Goal: Task Accomplishment & Management: Manage account settings

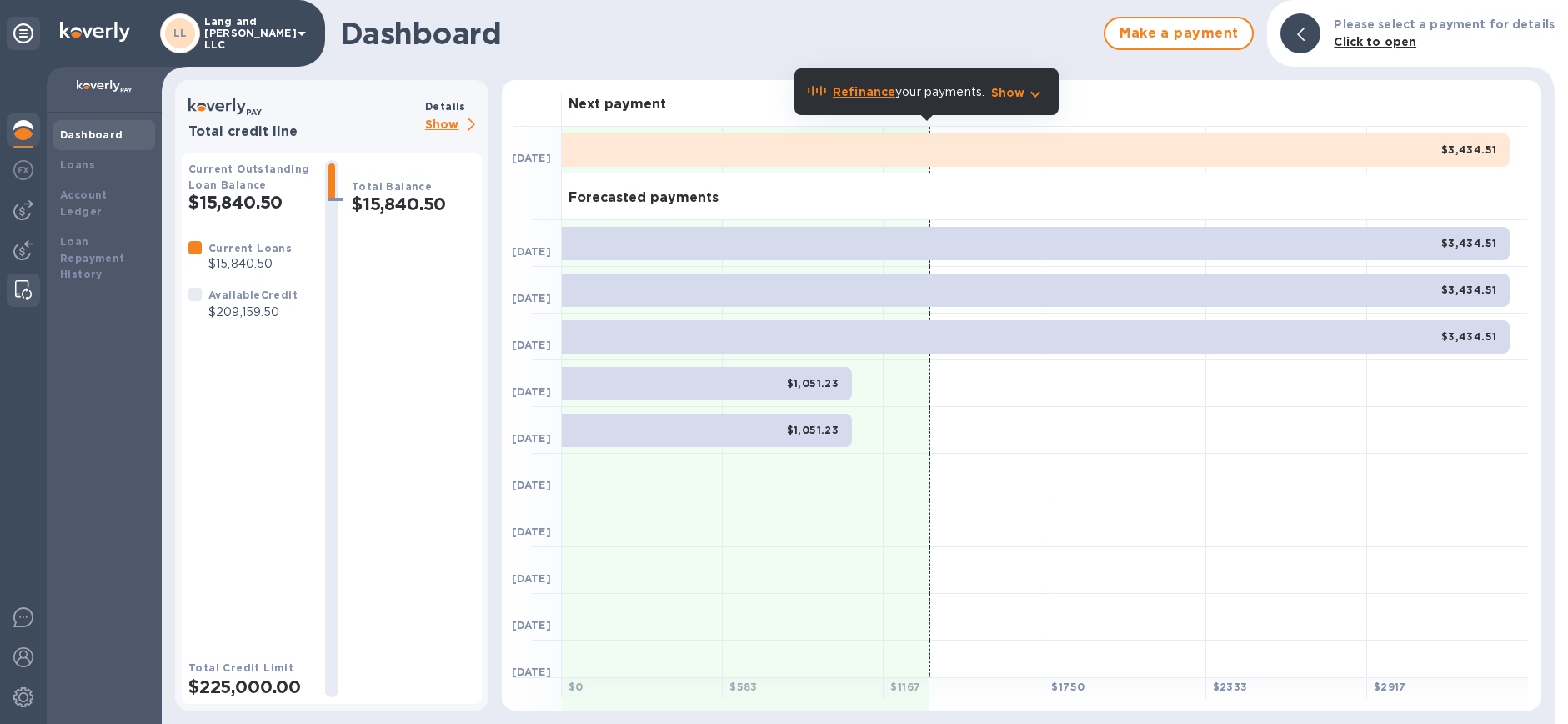
click at [19, 288] on img at bounding box center [24, 289] width 17 height 20
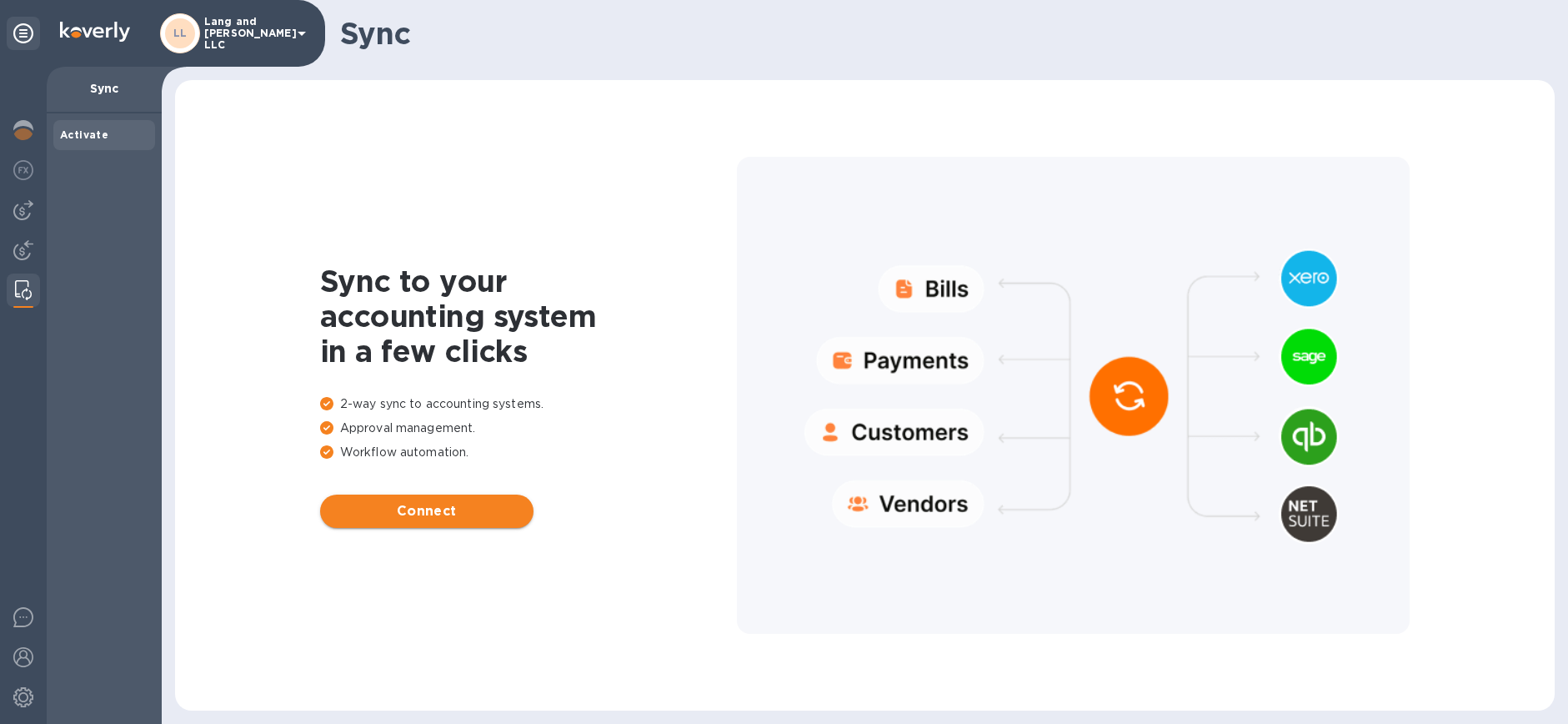
click at [406, 514] on span "Connect" at bounding box center [427, 510] width 187 height 20
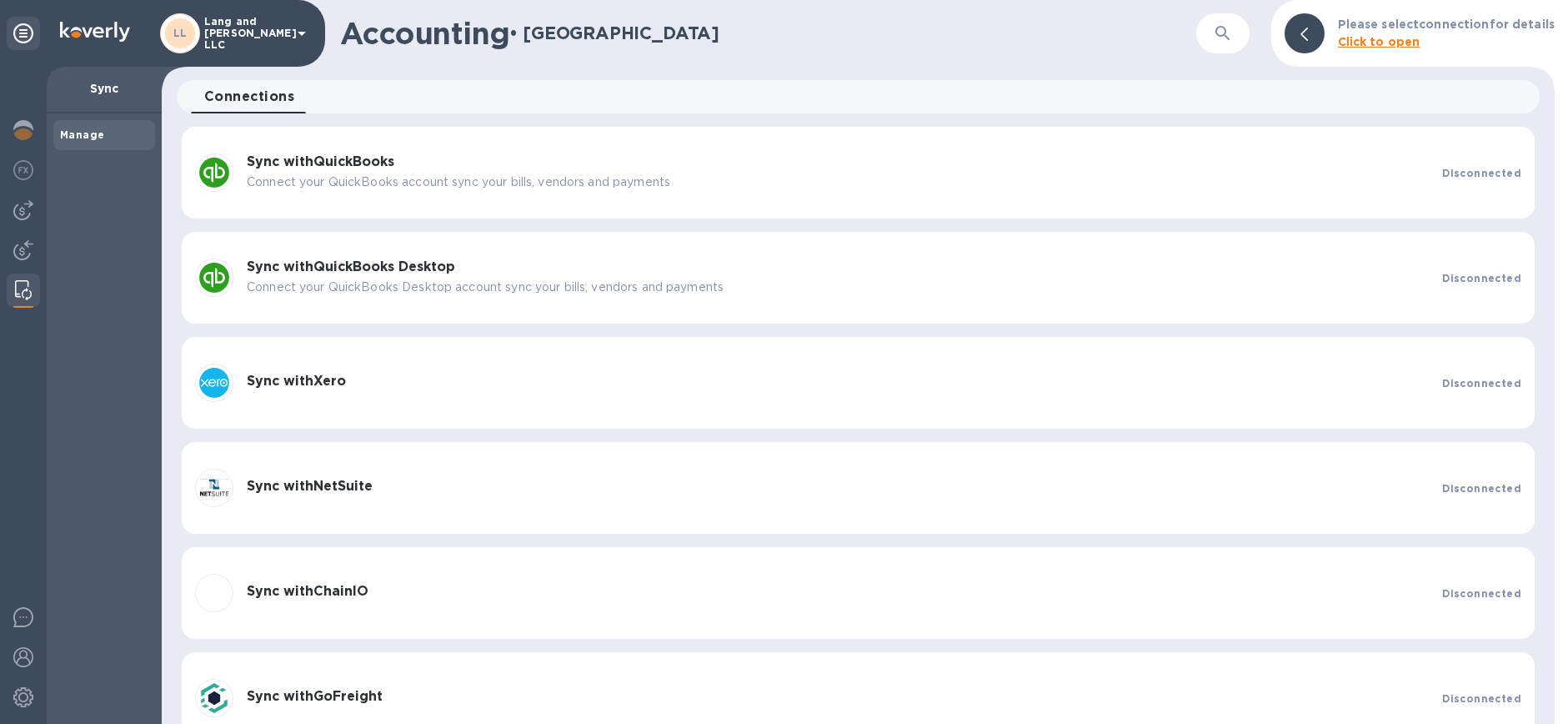
click at [363, 177] on p "Connect your QuickBooks account sync your bills, vendors and payments" at bounding box center [838, 182] width 1182 height 18
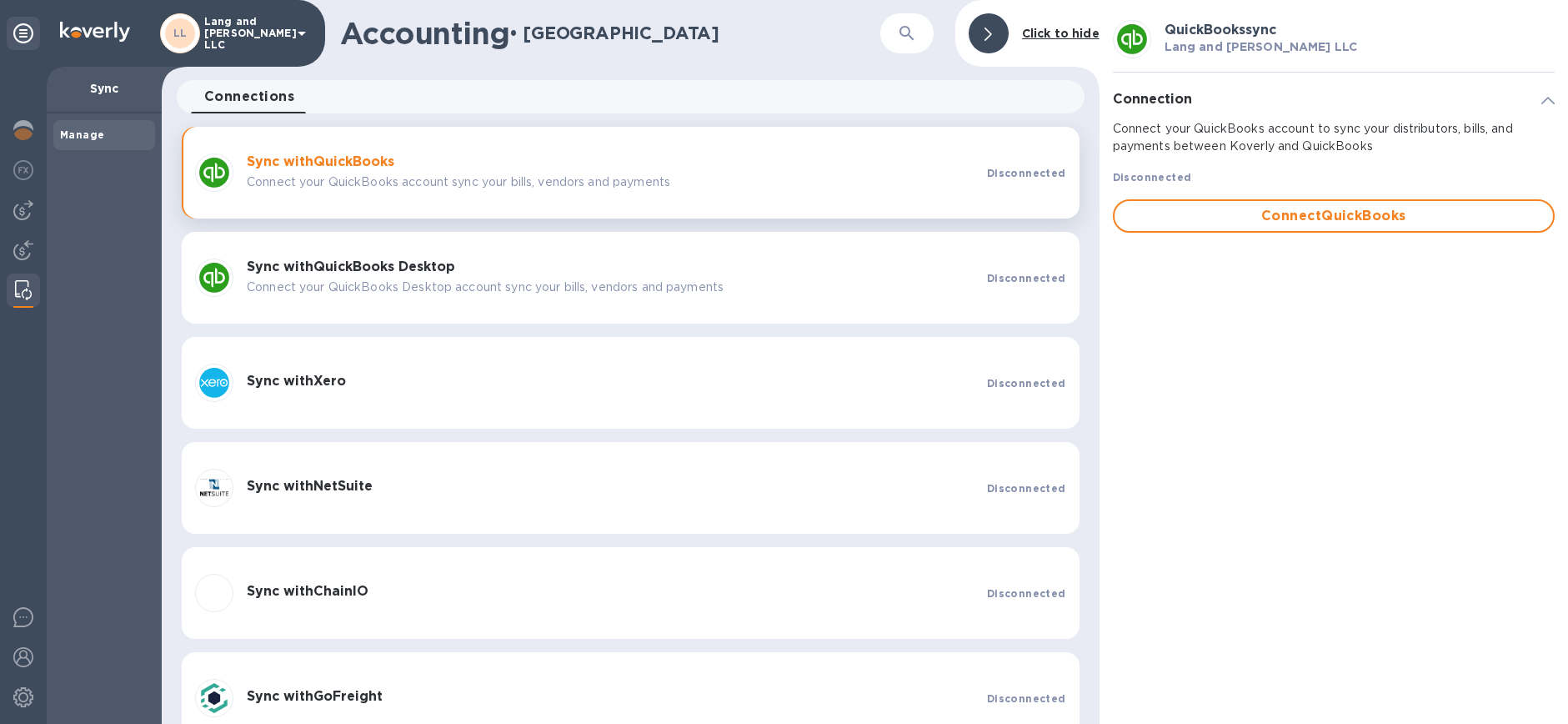
click at [388, 189] on p "Connect your QuickBooks account sync your bills, vendors and payments" at bounding box center [610, 182] width 727 height 18
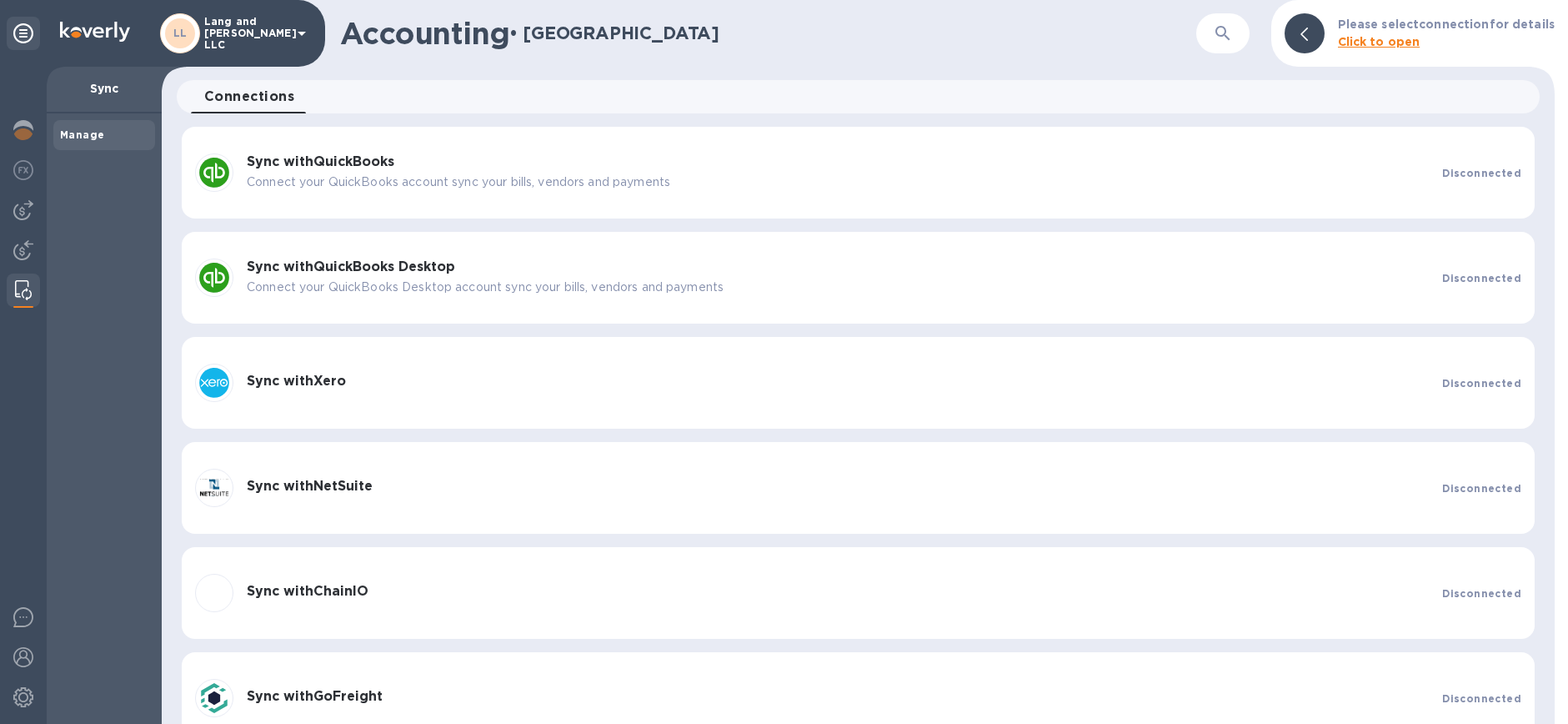
click at [400, 188] on p "Connect your QuickBooks account sync your bills, vendors and payments" at bounding box center [838, 182] width 1182 height 18
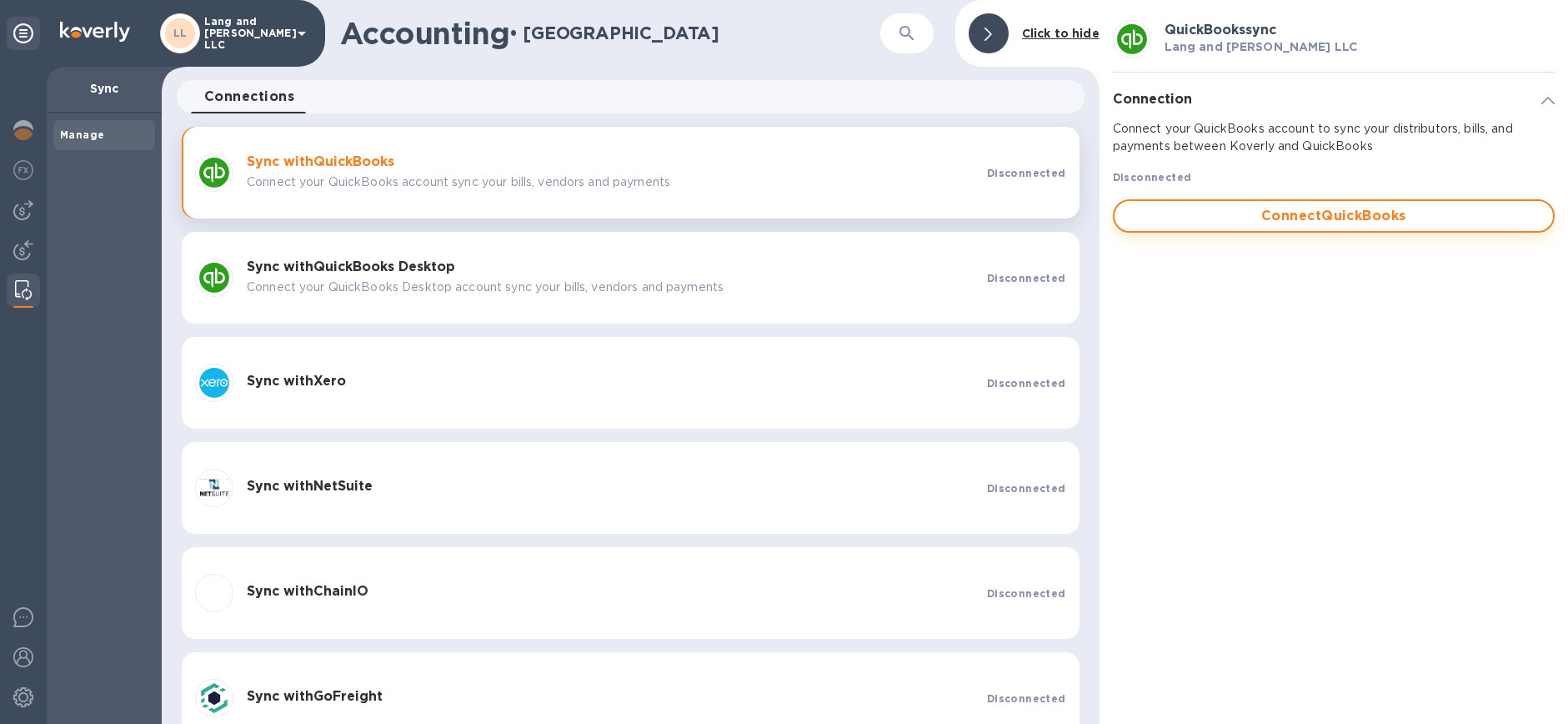
click at [1374, 222] on span "Connect QuickBooks" at bounding box center [1334, 215] width 412 height 20
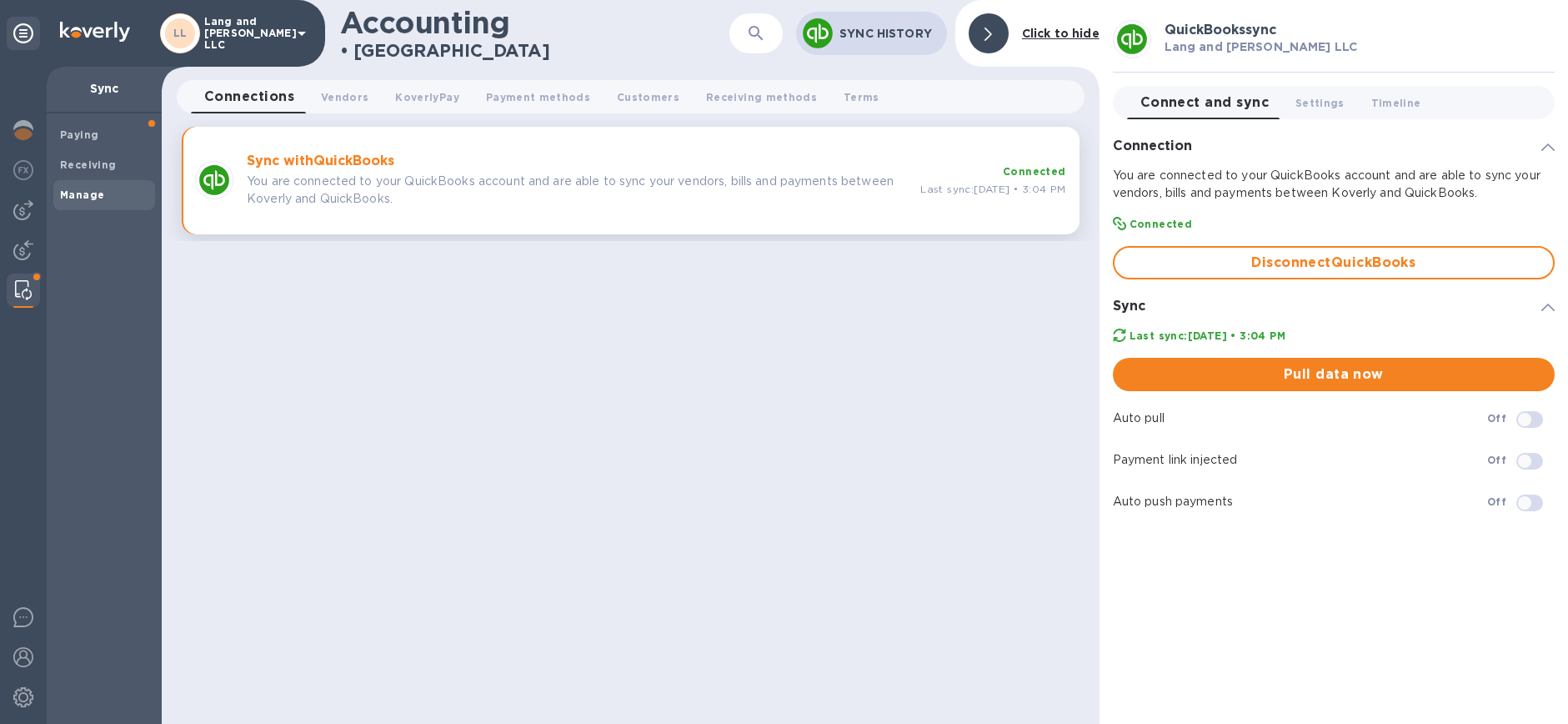
click at [1312, 386] on button "Pull data now" at bounding box center [1334, 373] width 442 height 33
click at [322, 97] on span "Vendors 0" at bounding box center [344, 97] width 47 height 18
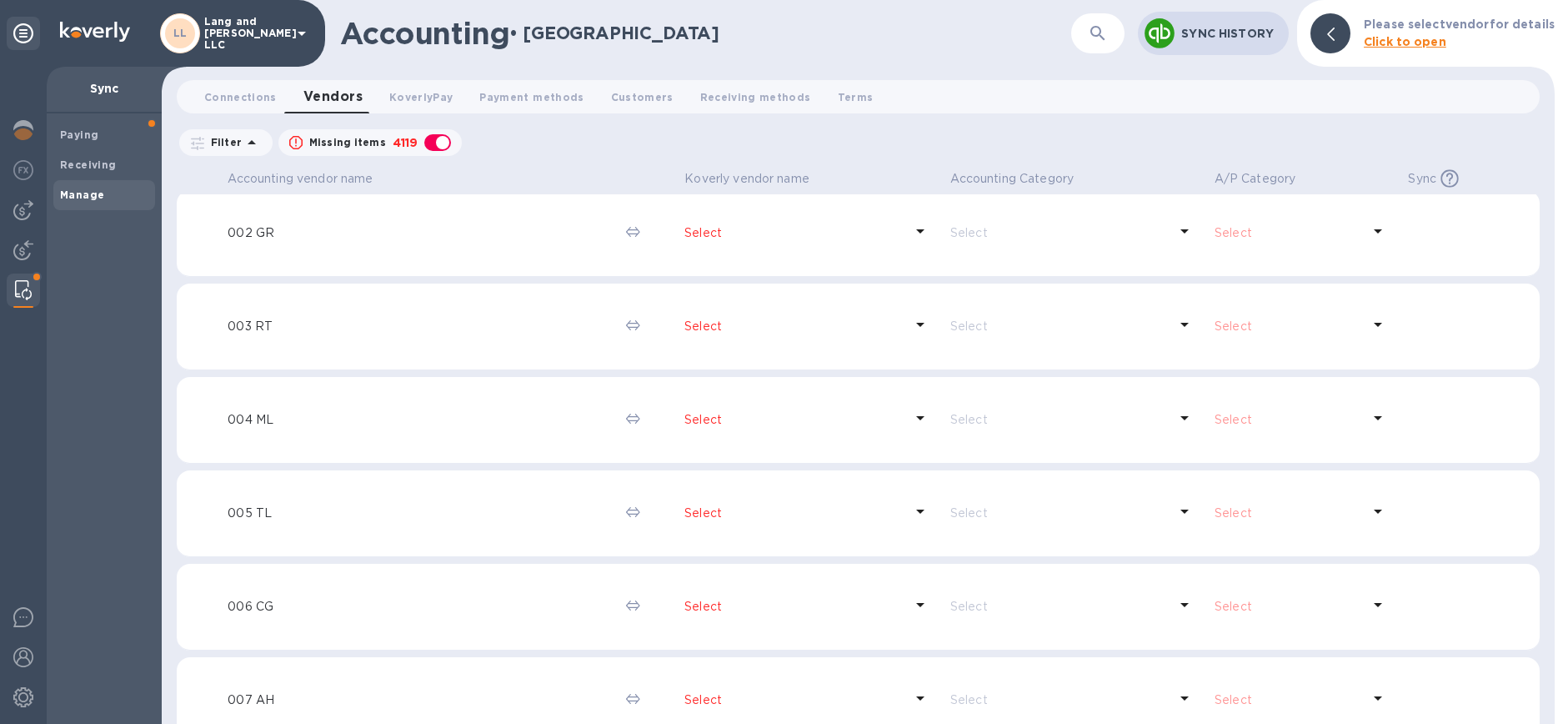
scroll to position [243, 0]
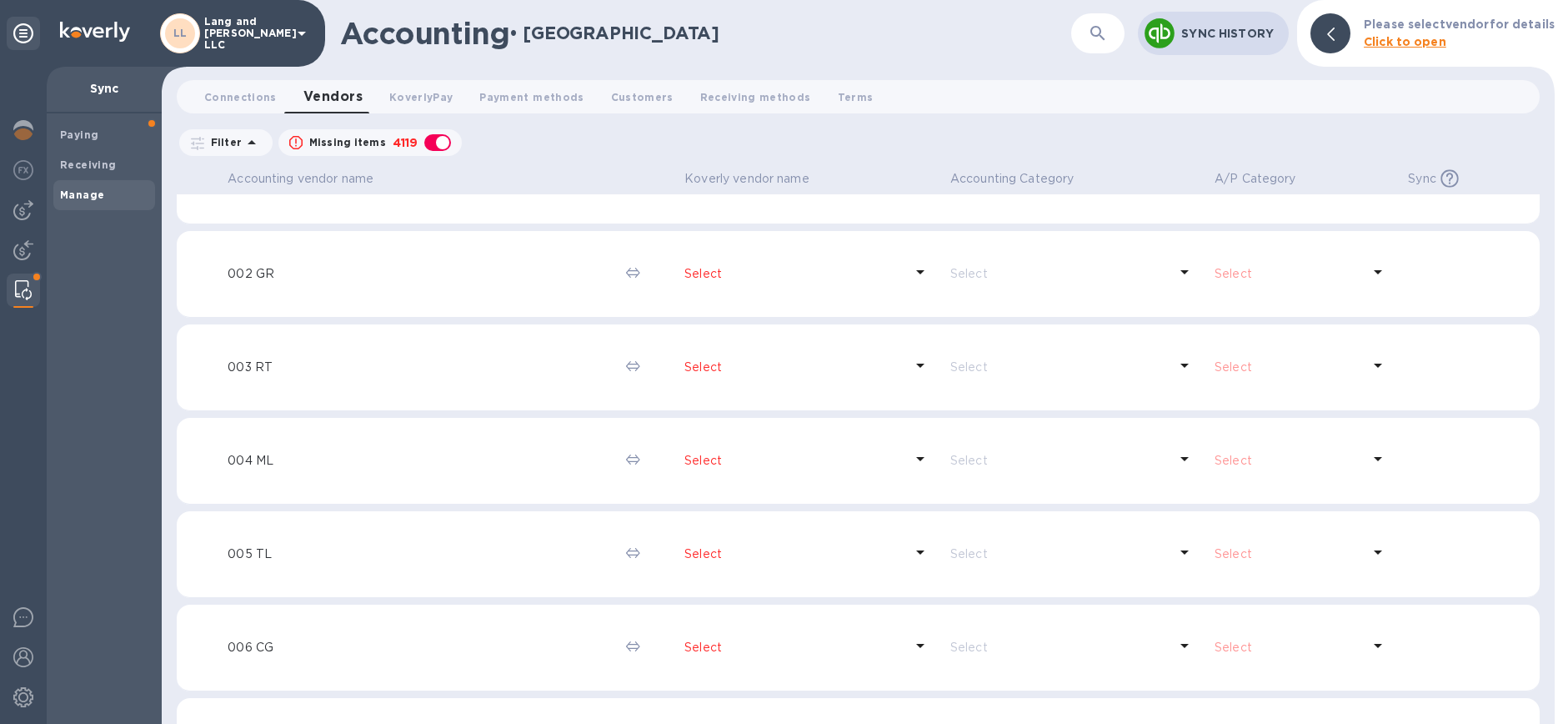
click at [443, 142] on div "button" at bounding box center [437, 142] width 33 height 24
checkbox input "false"
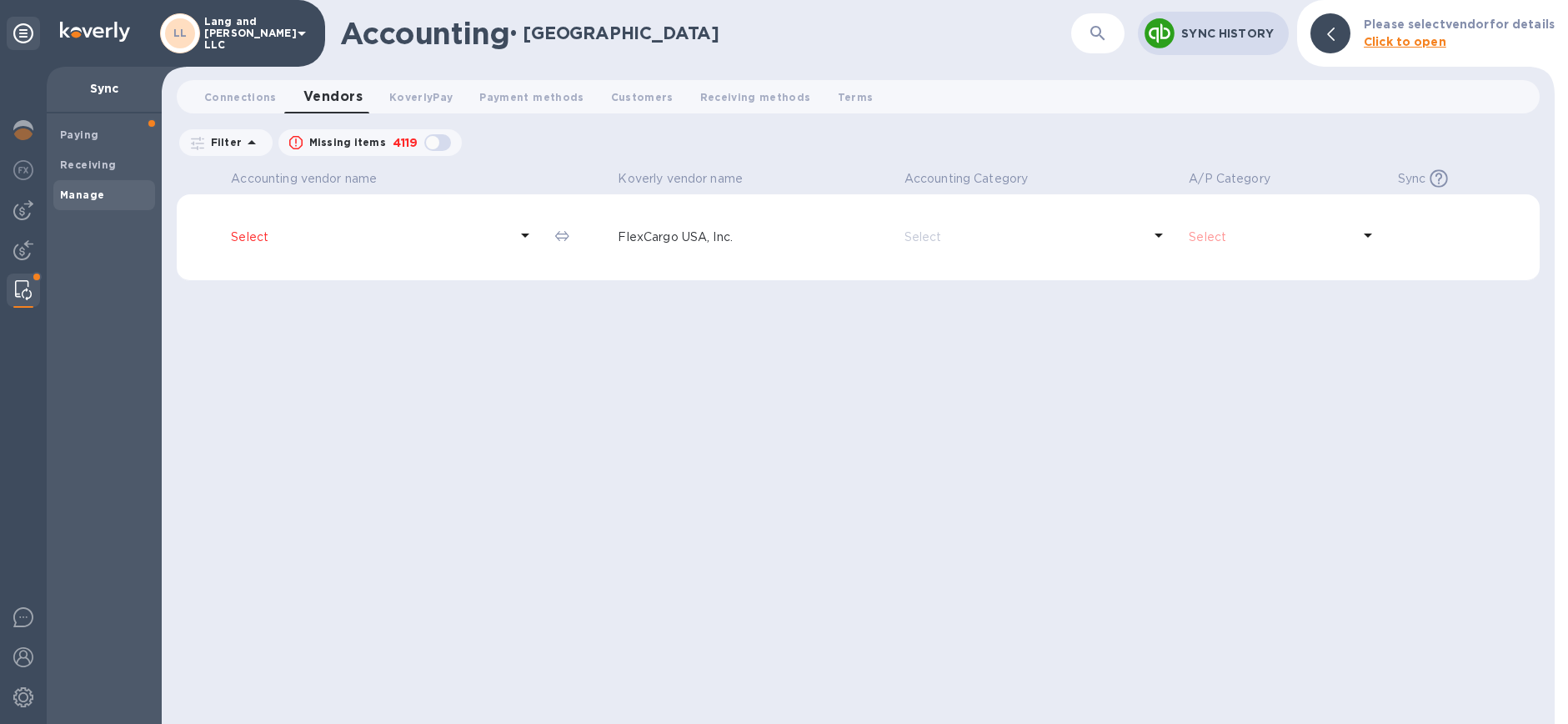
scroll to position [0, 0]
click at [263, 236] on p "Select" at bounding box center [370, 237] width 277 height 18
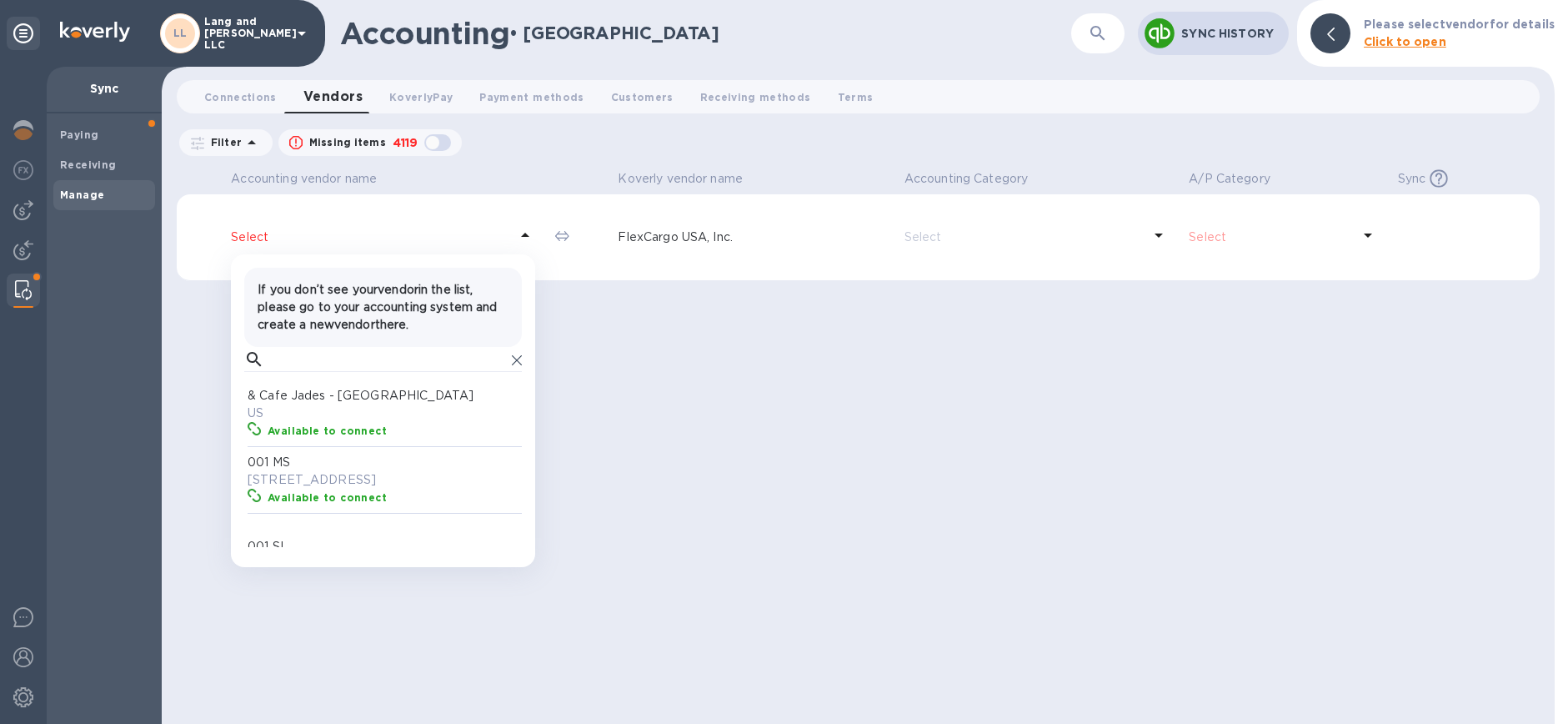
scroll to position [154, 272]
click at [344, 364] on input "text" at bounding box center [388, 359] width 235 height 25
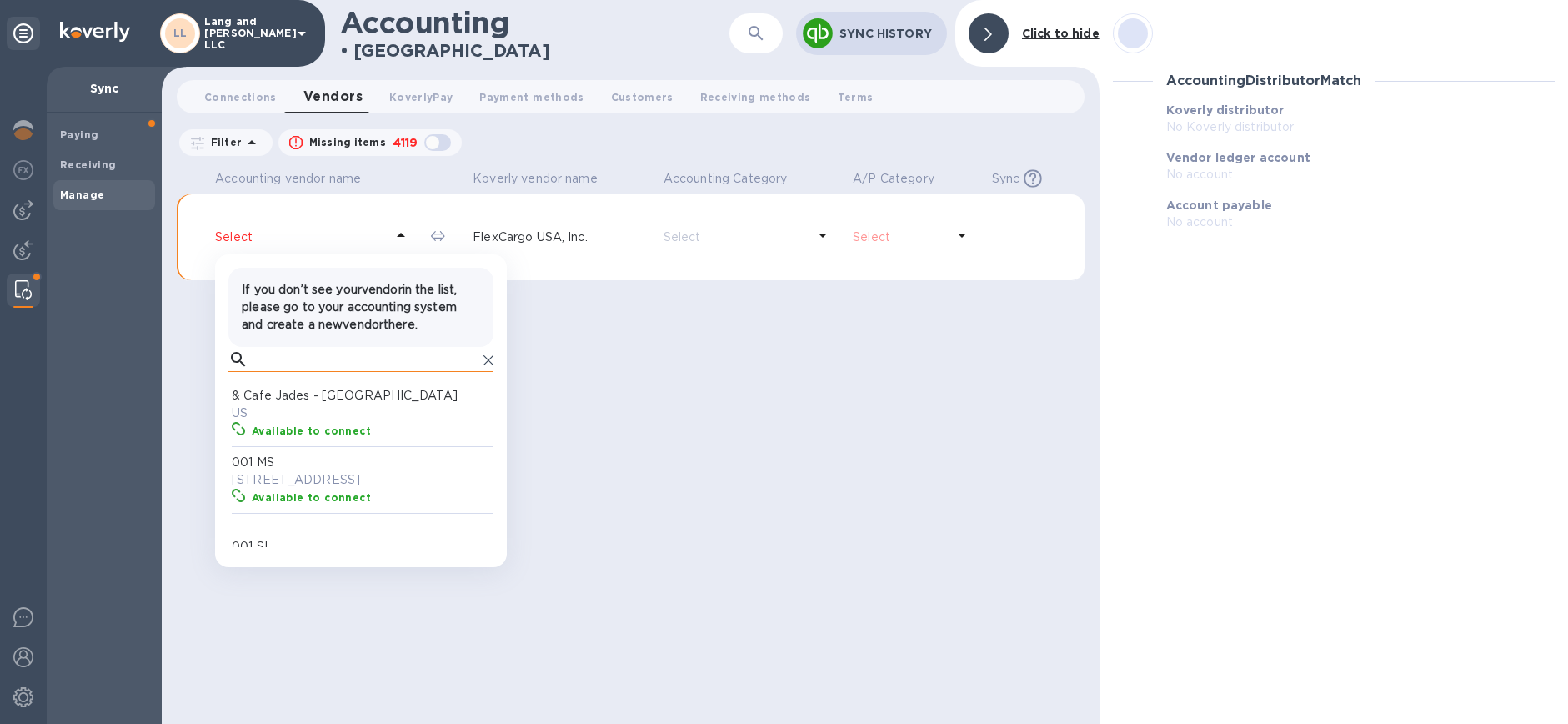
scroll to position [14, 8]
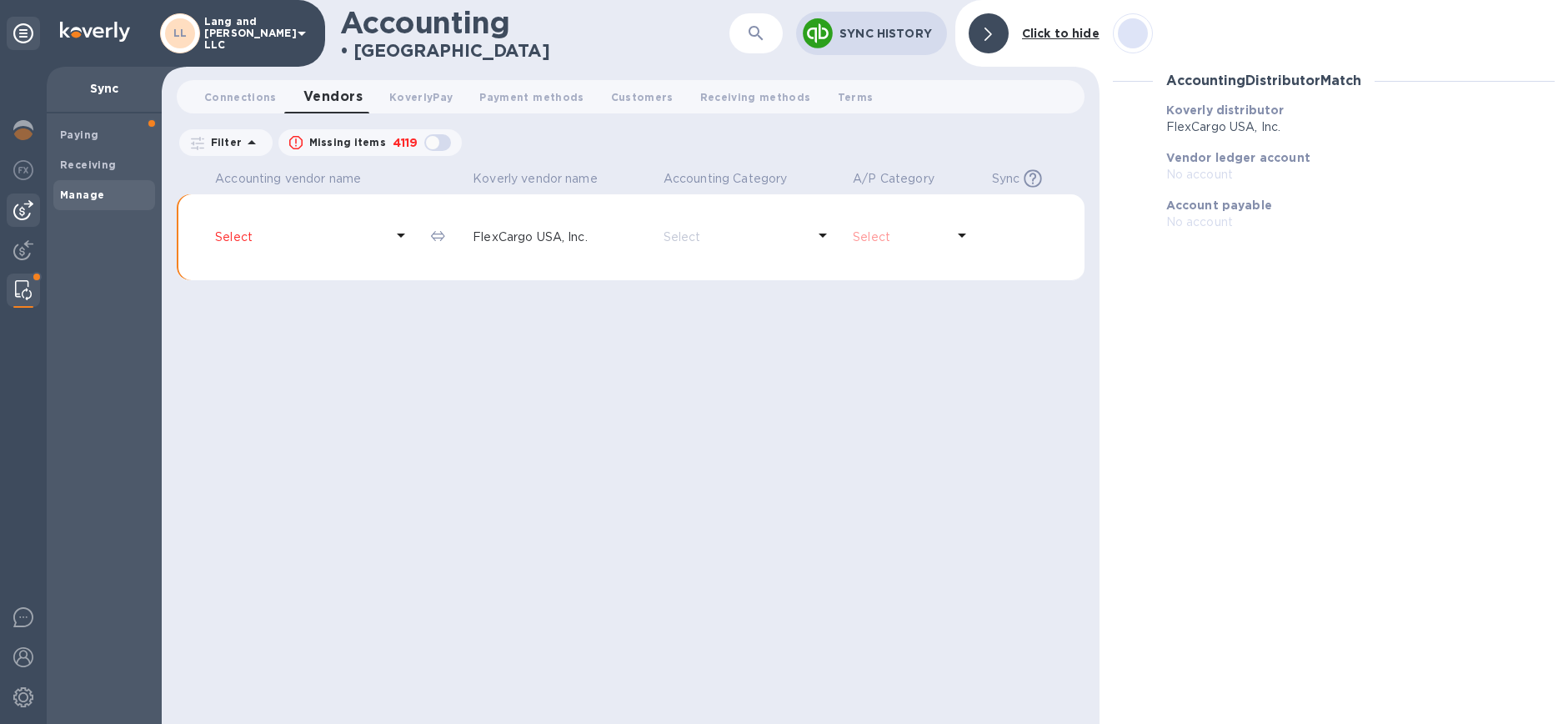
click at [25, 217] on img at bounding box center [23, 209] width 20 height 20
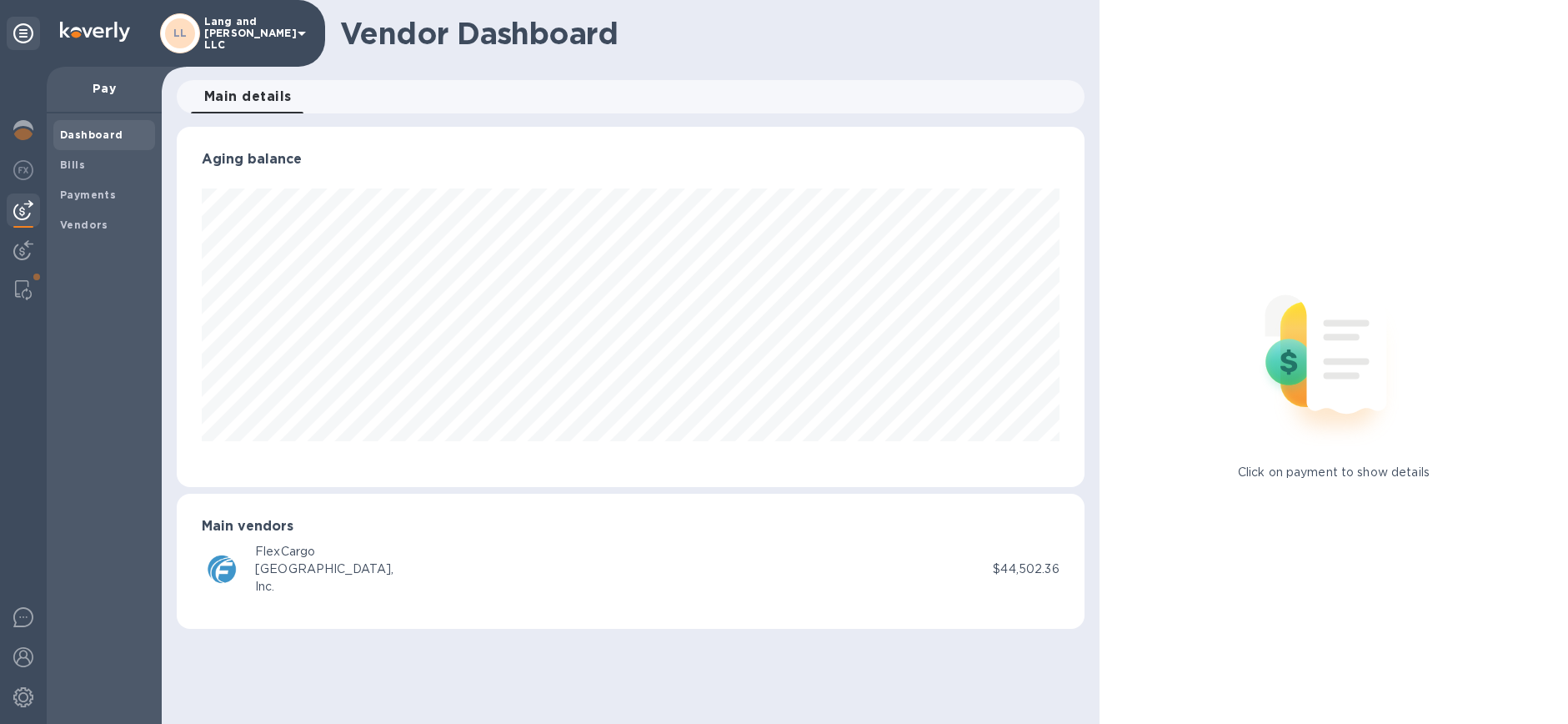
scroll to position [360, 907]
click at [87, 226] on b "Vendors" at bounding box center [84, 224] width 48 height 12
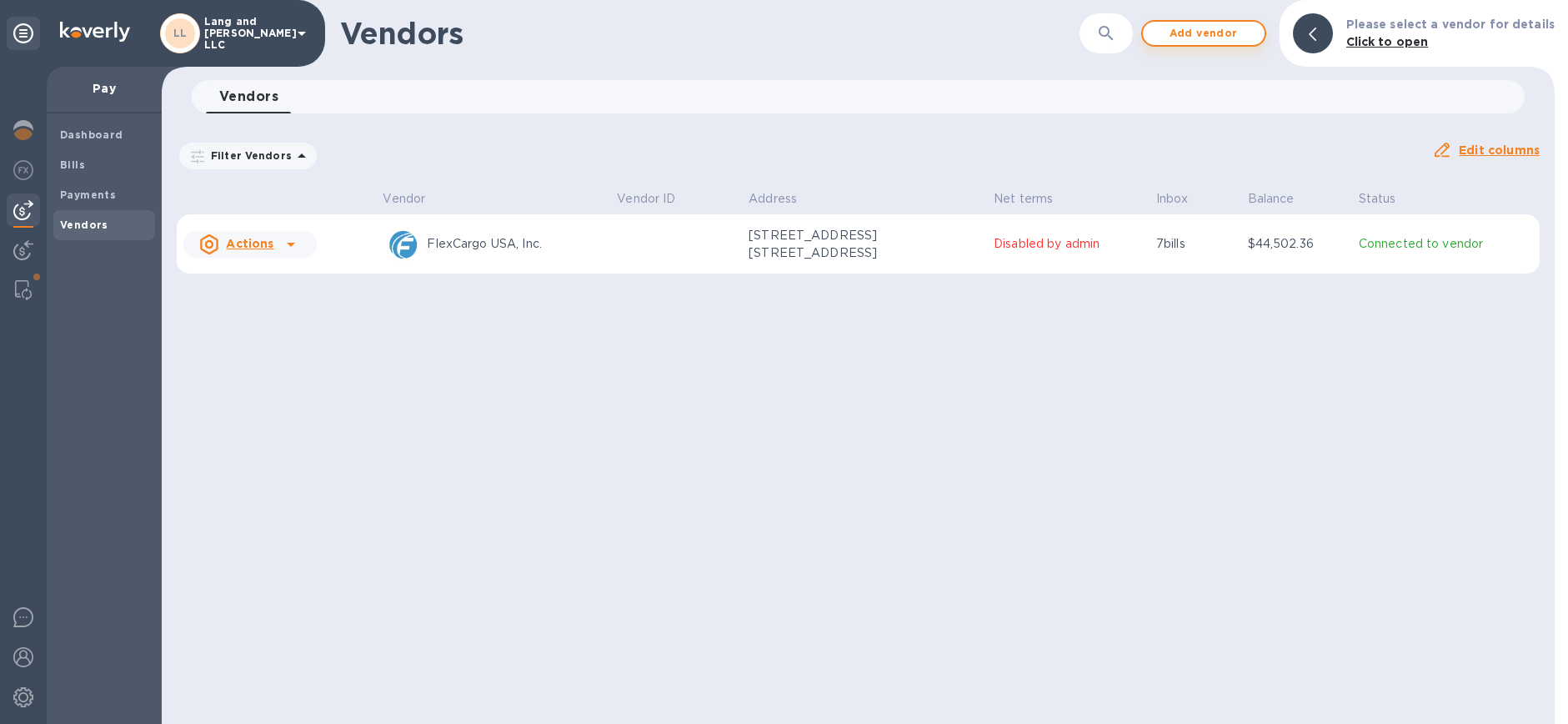
click at [1188, 32] on span "Add vendor" at bounding box center [1204, 33] width 95 height 20
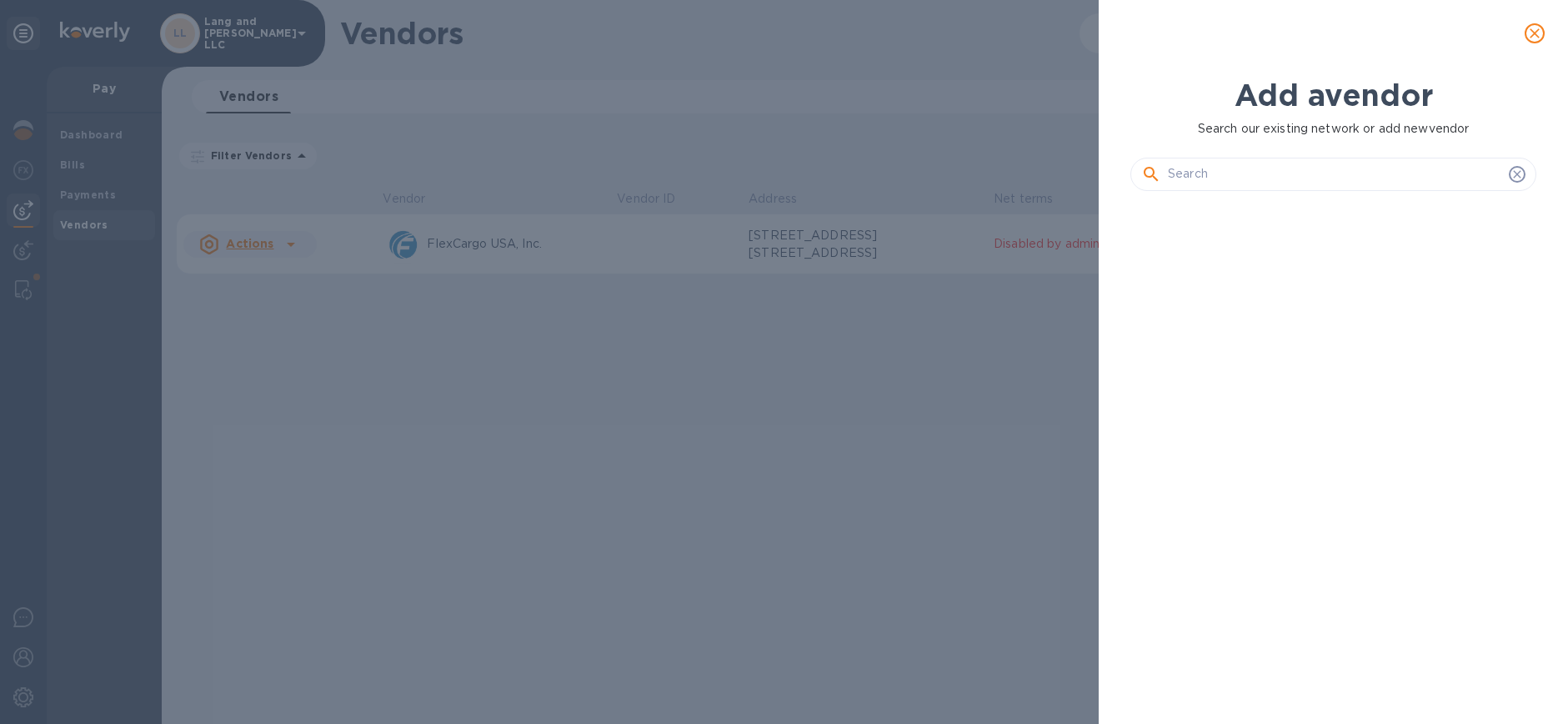
scroll to position [462, 413]
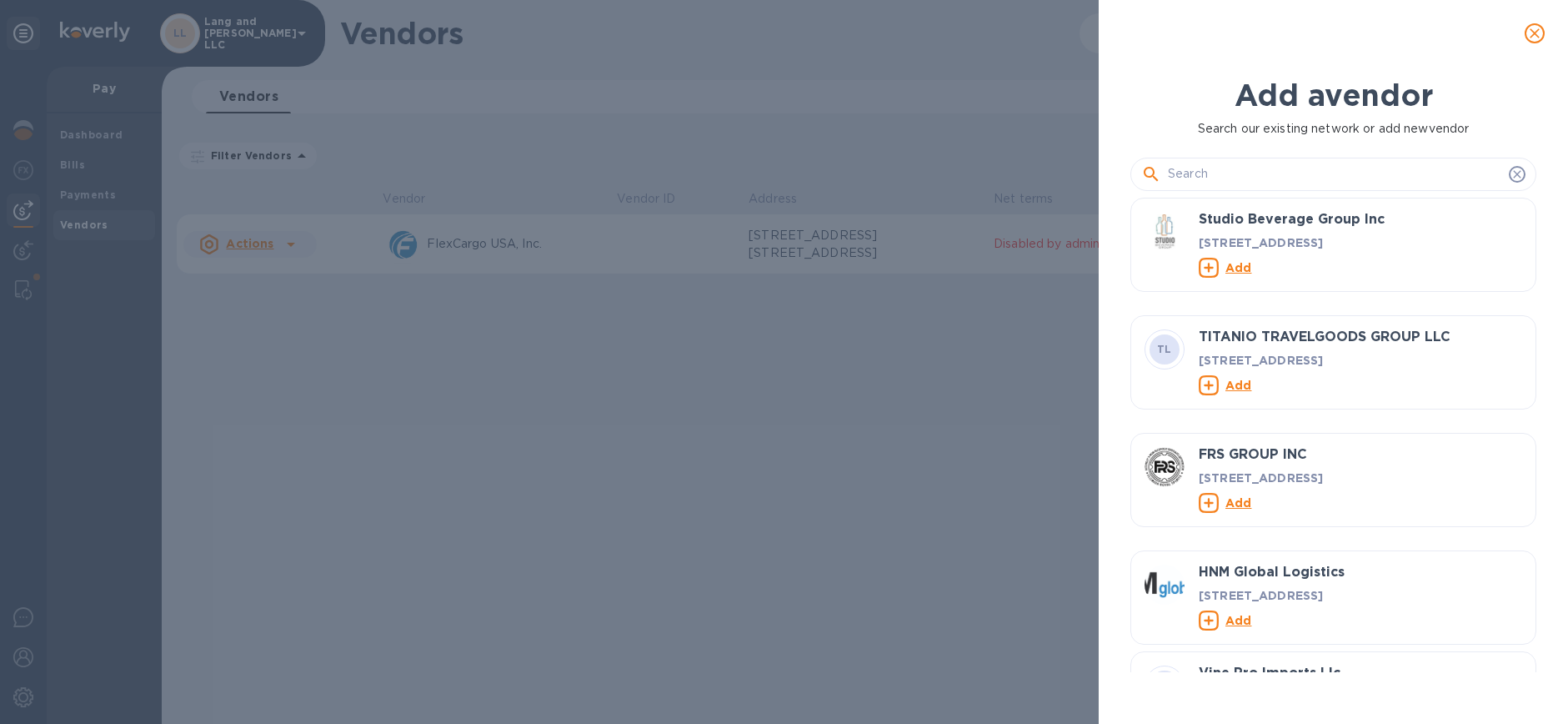
click at [1199, 172] on input "text" at bounding box center [1335, 174] width 335 height 25
click at [1223, 180] on input "text" at bounding box center [1335, 174] width 335 height 25
paste input "[PERSON_NAME] ENTERPRISE"
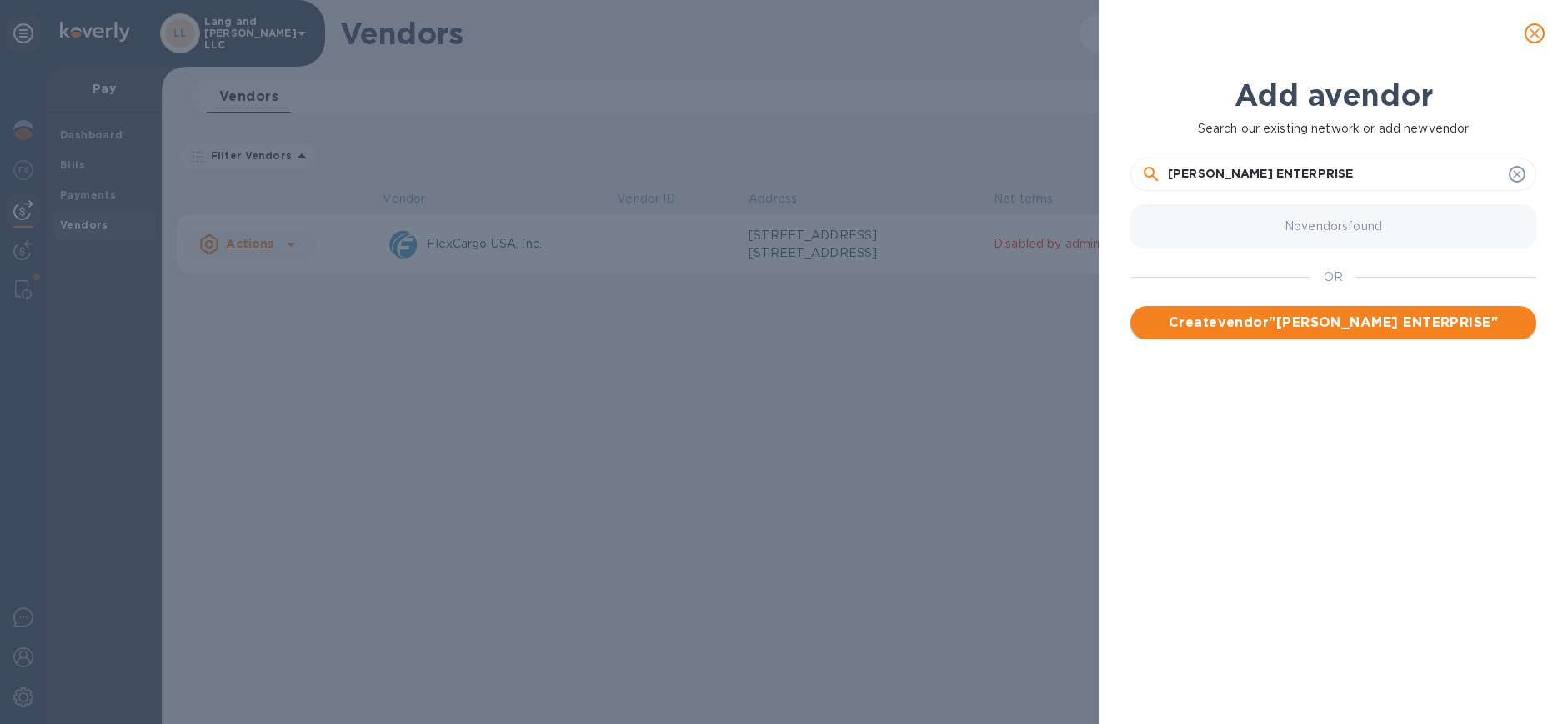
type input "[PERSON_NAME] ENTERPRISE"
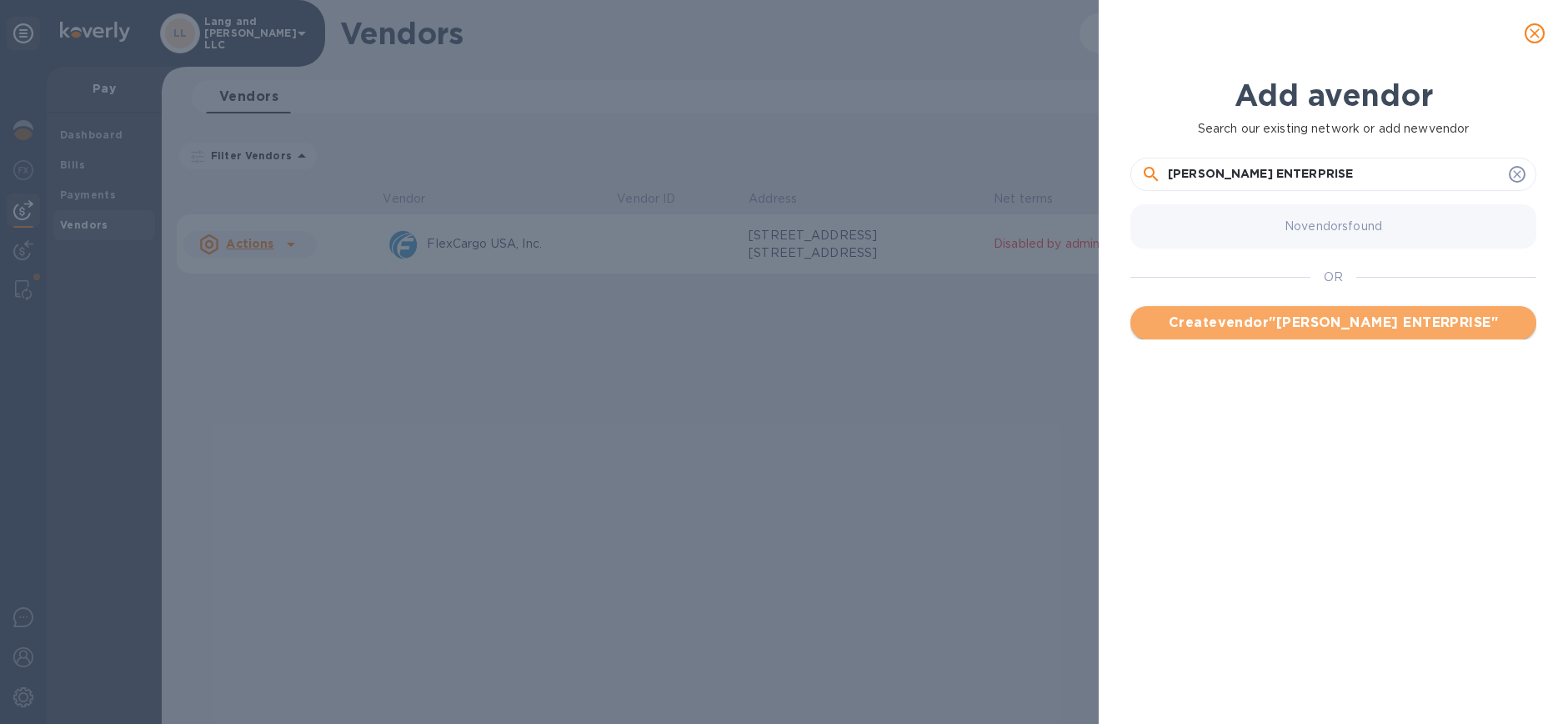
click at [1345, 325] on span "Create vendor " [PERSON_NAME] ENTERPRISE "" at bounding box center [1333, 322] width 379 height 20
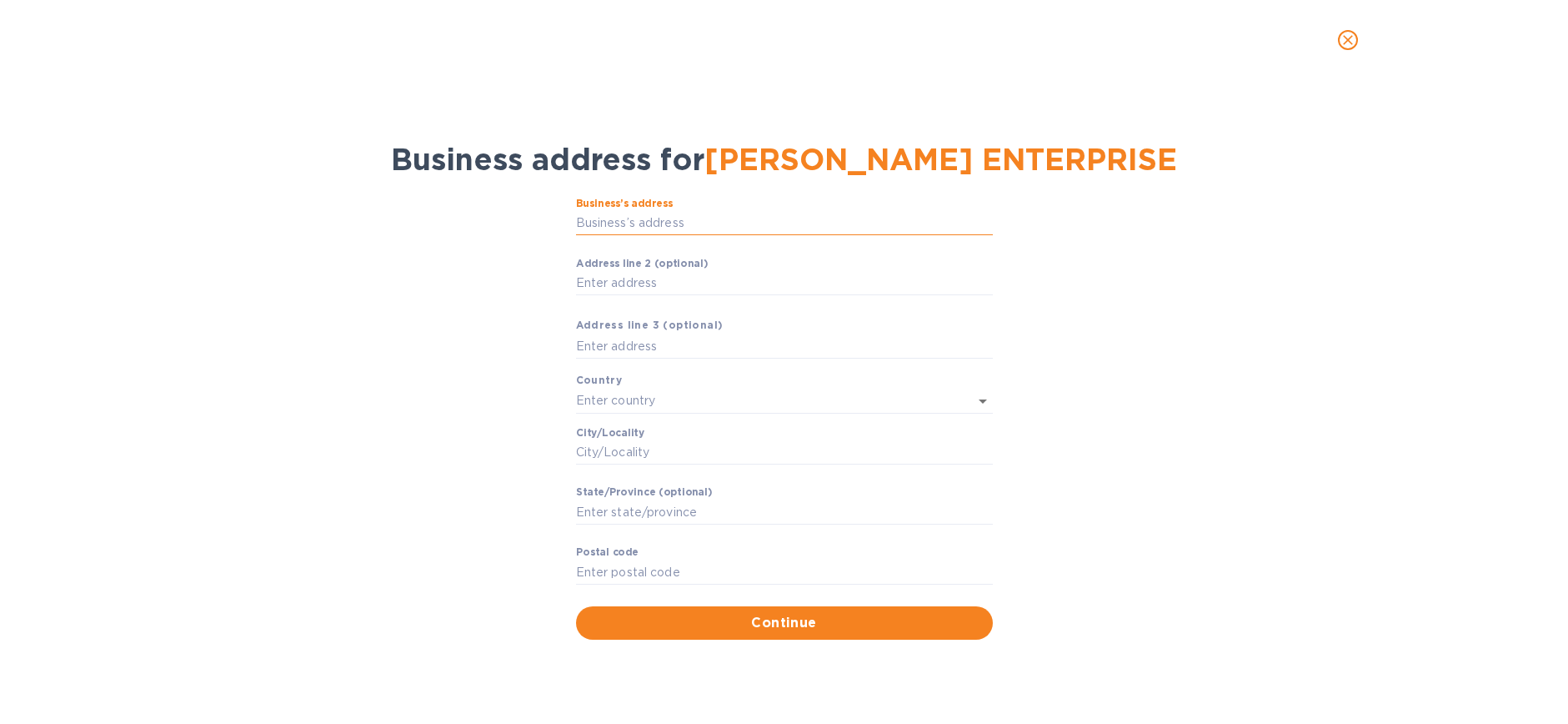
click at [628, 220] on input "Business’s аddress" at bounding box center [784, 223] width 417 height 25
click at [628, 275] on input "Аddress line 2 (optional)" at bounding box center [784, 283] width 417 height 25
click at [617, 225] on input "Business’s аddress" at bounding box center [784, 223] width 417 height 25
paste input "[STREET_ADDRESS][PERSON_NAME]"
type input "[STREET_ADDRESS][PERSON_NAME]"
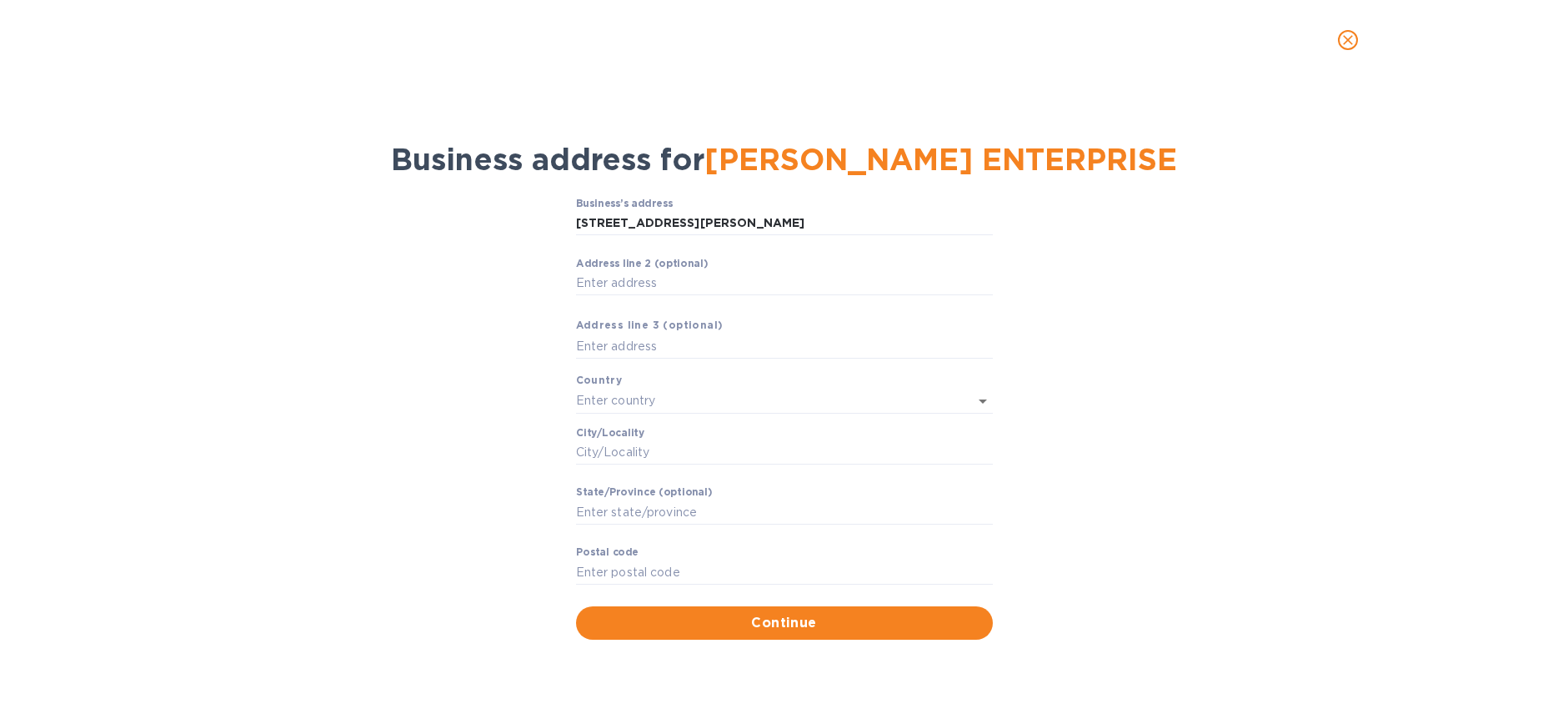
type input "[GEOGRAPHIC_DATA]"
type input "Mesa"
type input "AZ"
type input "85207"
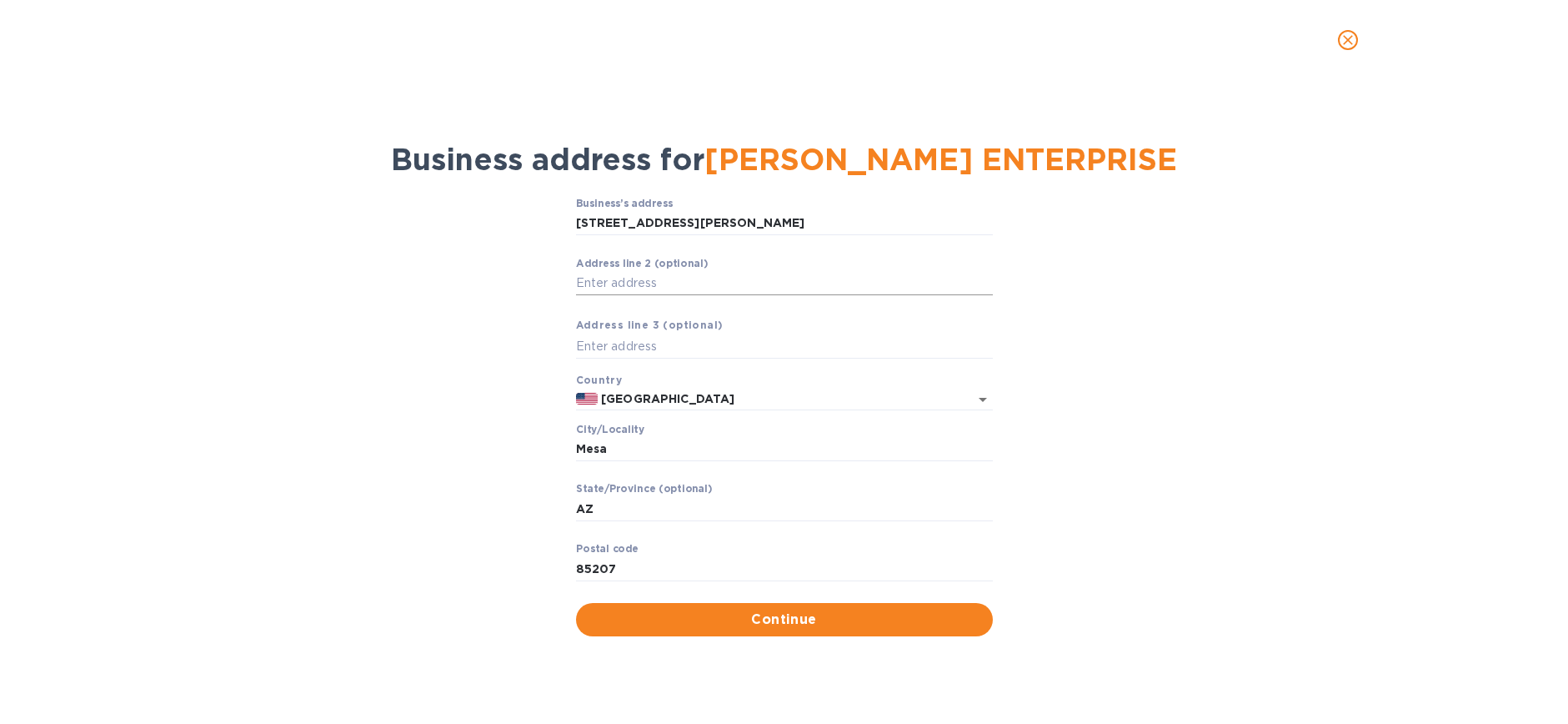
click at [655, 286] on input "Аddress line 2 (optional)" at bounding box center [784, 283] width 417 height 25
click at [722, 618] on span "Continue" at bounding box center [784, 618] width 390 height 20
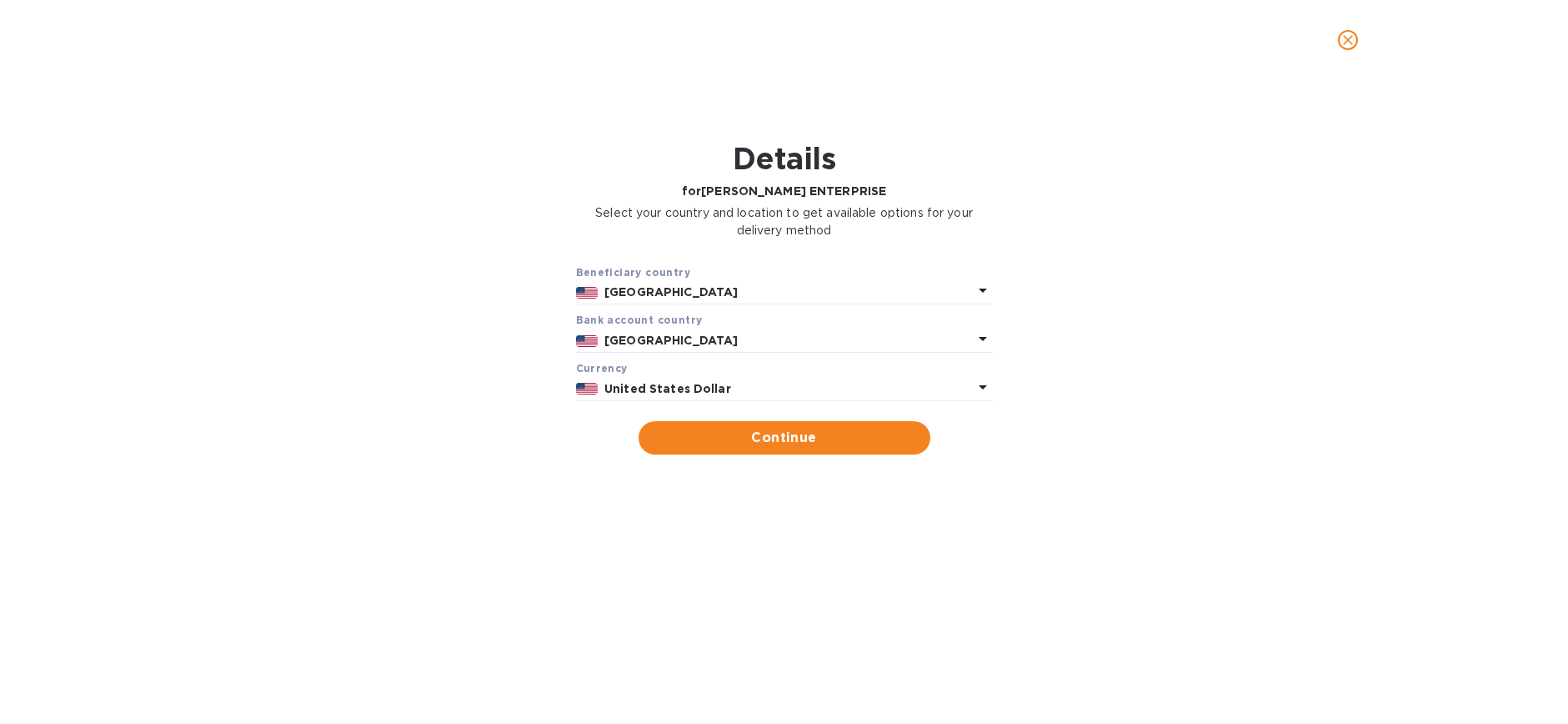
click at [660, 292] on b "[GEOGRAPHIC_DATA]" at bounding box center [670, 291] width 133 height 13
click at [492, 293] on div "Beneficiary country [GEOGRAPHIC_DATA] Bank account cоuntry [GEOGRAPHIC_DATA] Cu…" at bounding box center [784, 359] width 1525 height 212
click at [765, 443] on span "Continue" at bounding box center [784, 437] width 265 height 20
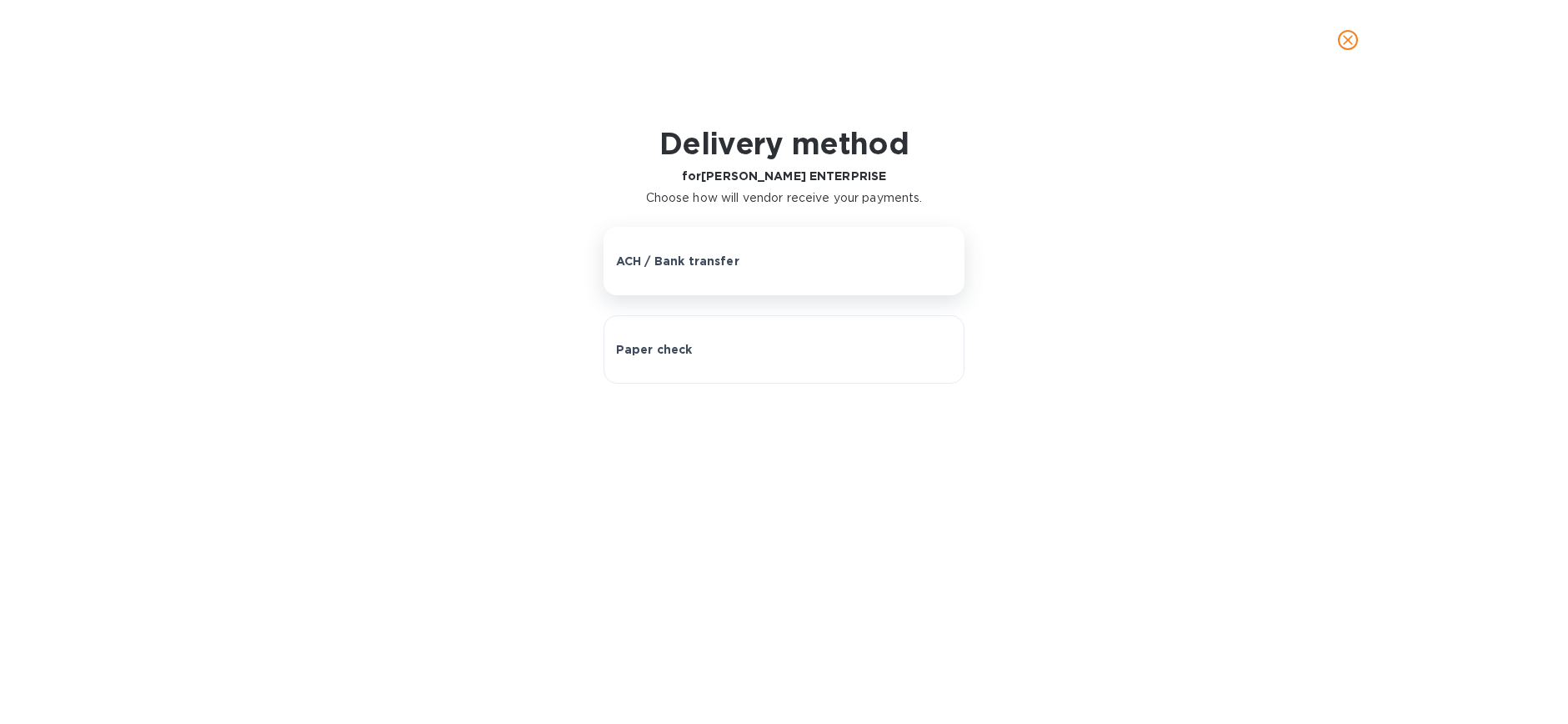
click at [683, 273] on button "ACH / Bank transfer" at bounding box center [784, 261] width 361 height 69
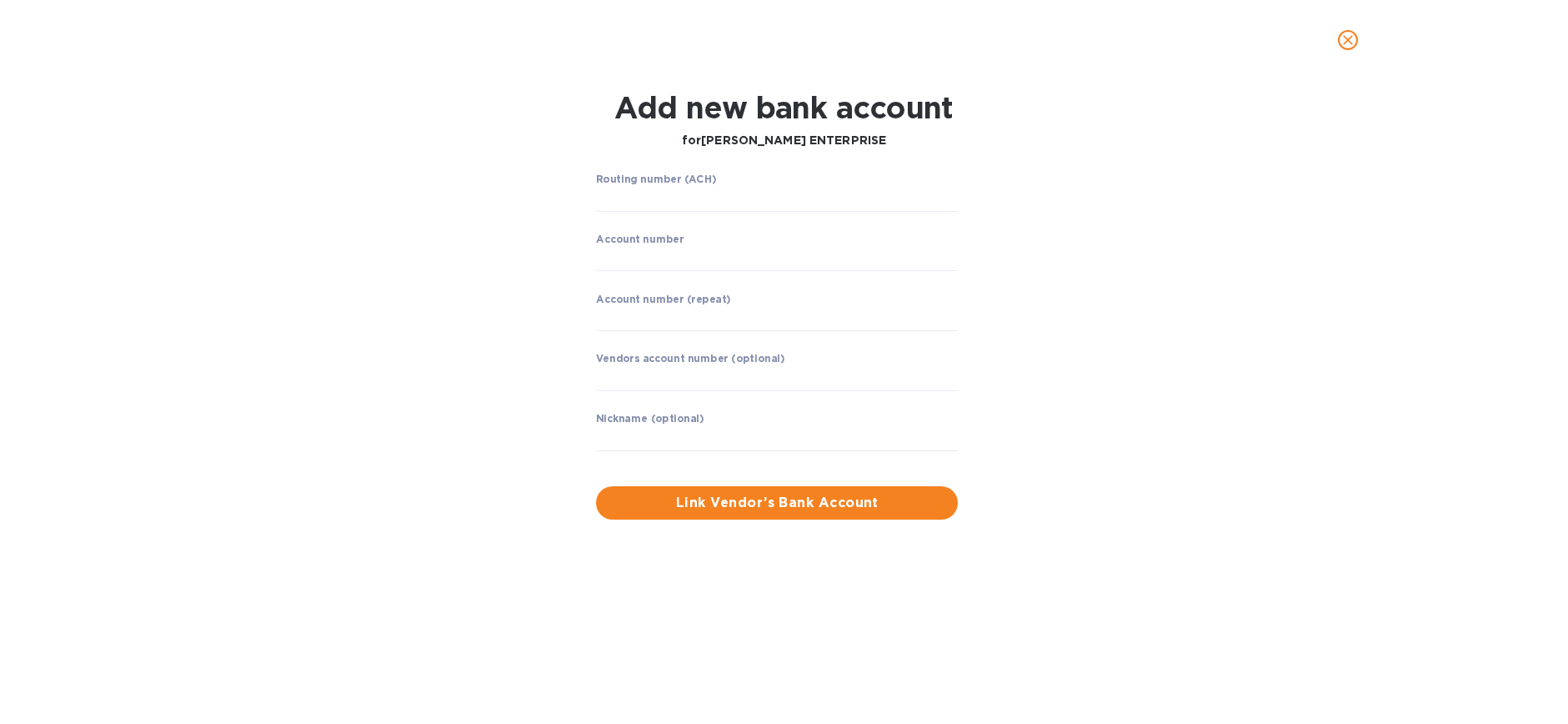
drag, startPoint x: 642, startPoint y: 255, endPoint x: 642, endPoint y: 222, distance: 33.0
click at [642, 255] on input "string" at bounding box center [777, 259] width 362 height 25
drag, startPoint x: 647, startPoint y: 201, endPoint x: 737, endPoint y: 260, distance: 107.6
click at [646, 201] on input "string" at bounding box center [777, 199] width 362 height 25
click at [640, 200] on input "string" at bounding box center [777, 199] width 362 height 25
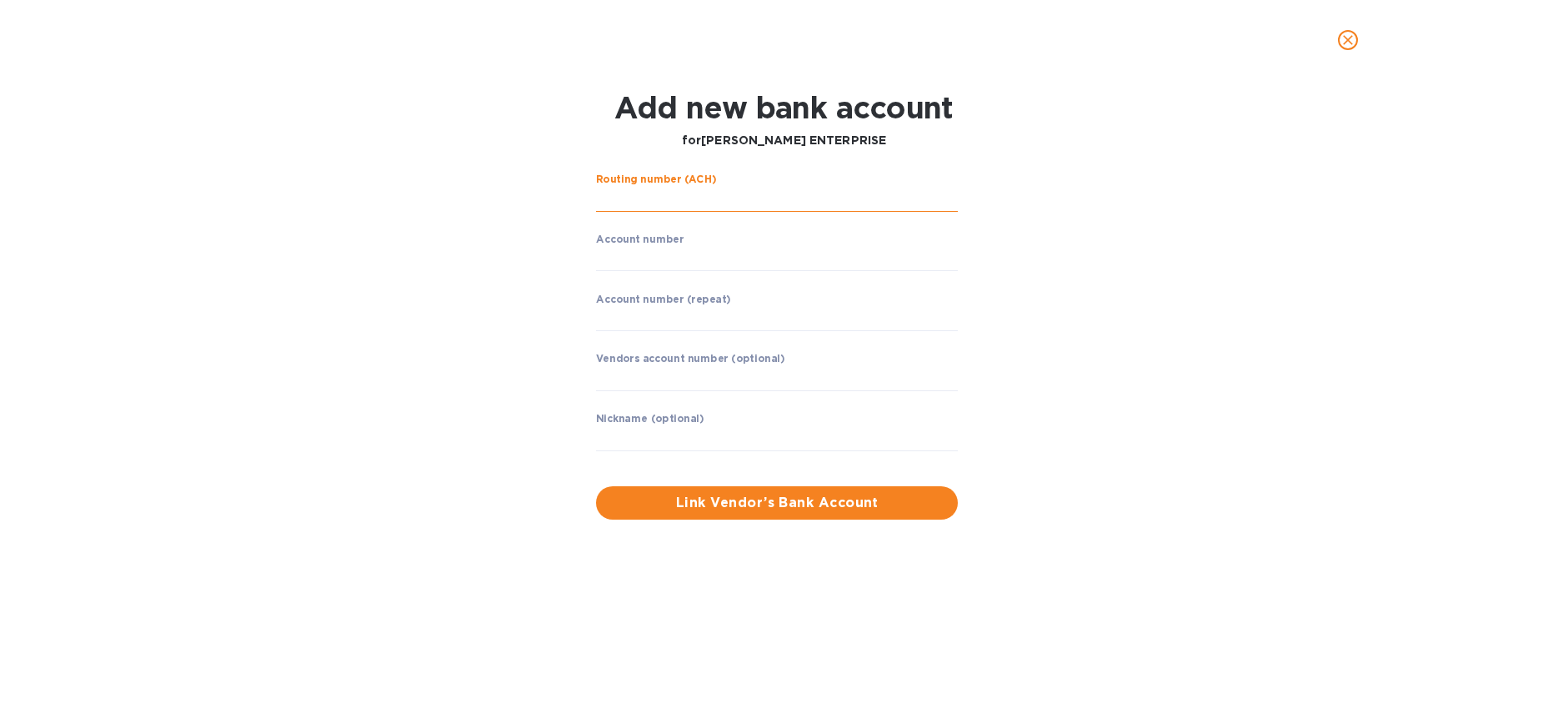
click at [638, 200] on input "string" at bounding box center [777, 199] width 362 height 25
paste input "122100024"
type input "122100024"
click at [643, 254] on input "string" at bounding box center [777, 258] width 362 height 25
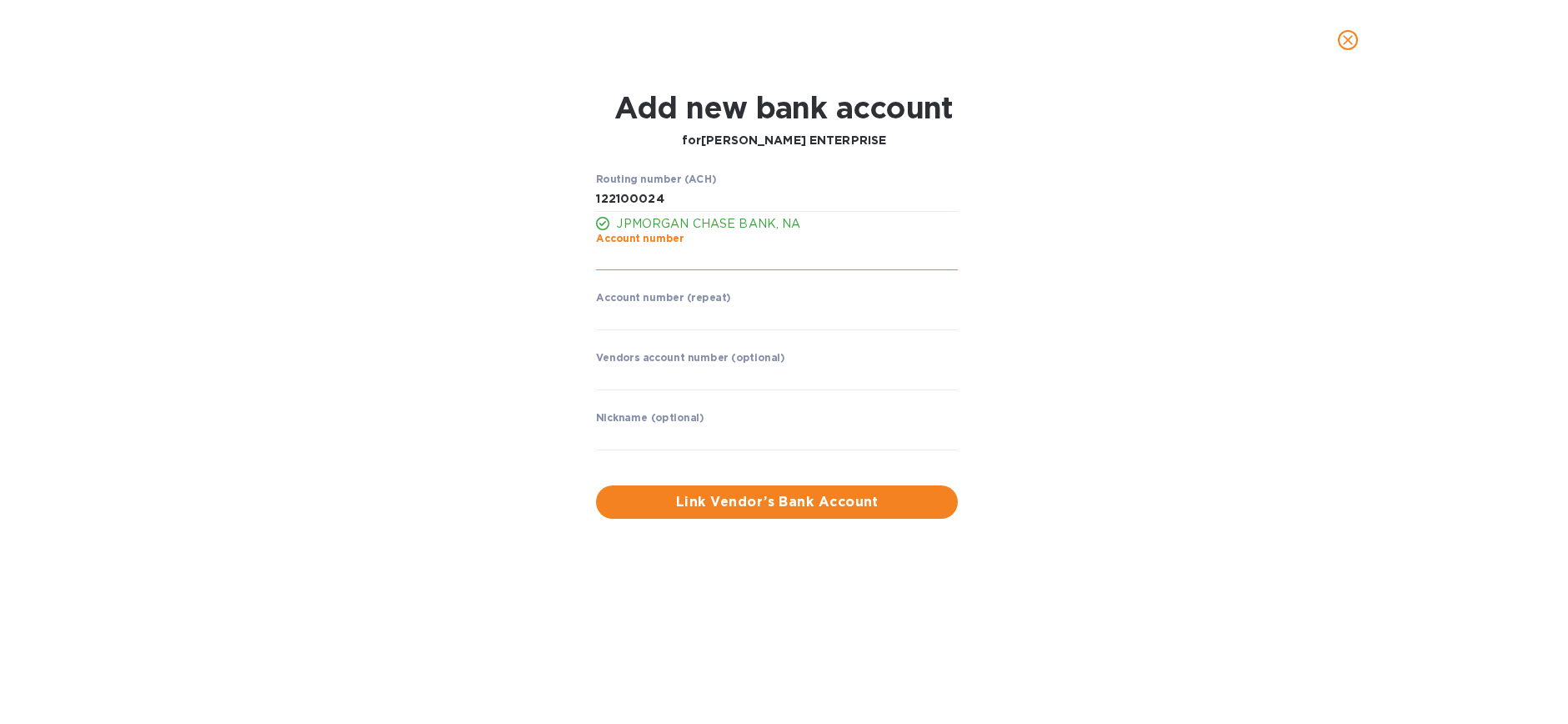
paste input "711807826"
type input "711807826"
paste input "711807826"
type input "711807826"
click at [601, 381] on input "text" at bounding box center [777, 377] width 362 height 25
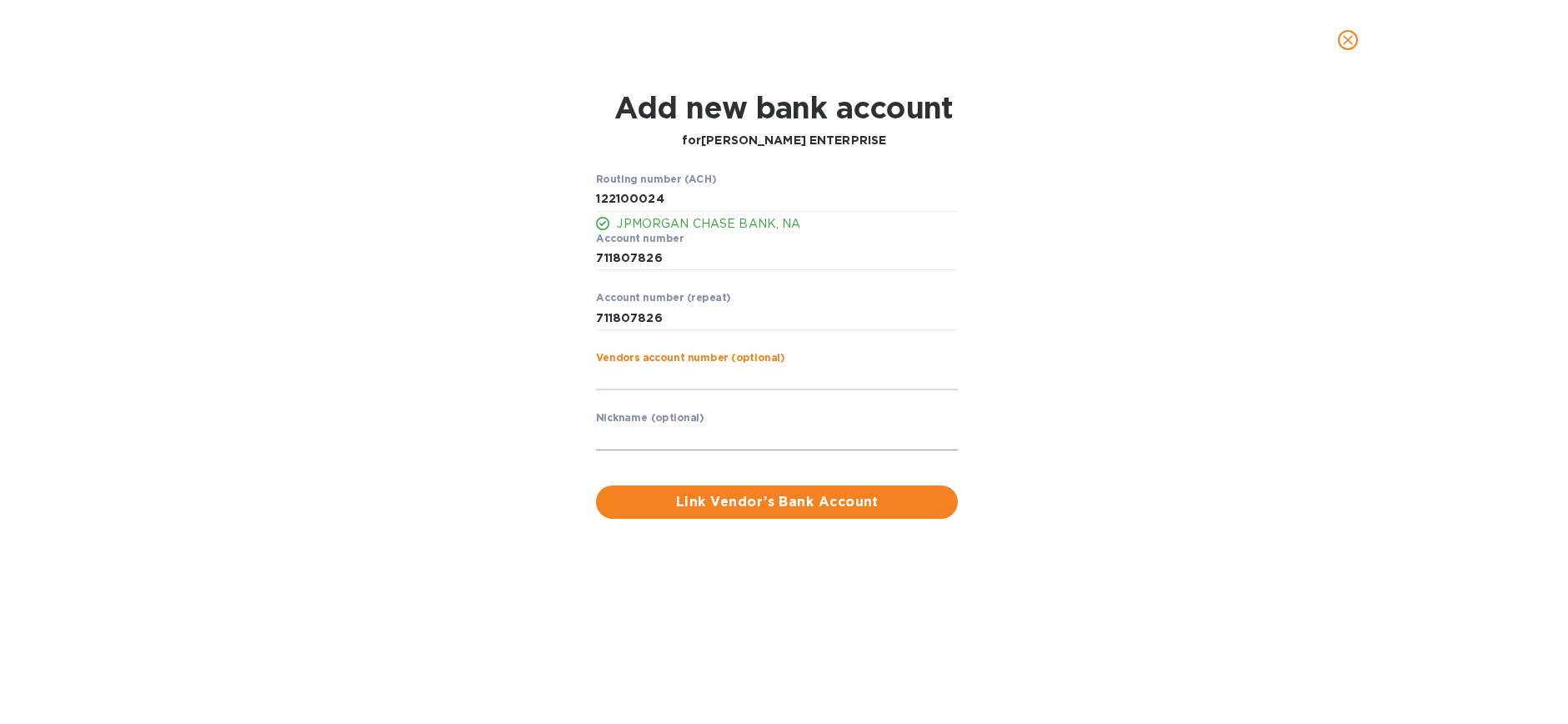
click at [728, 443] on input "text" at bounding box center [777, 437] width 362 height 25
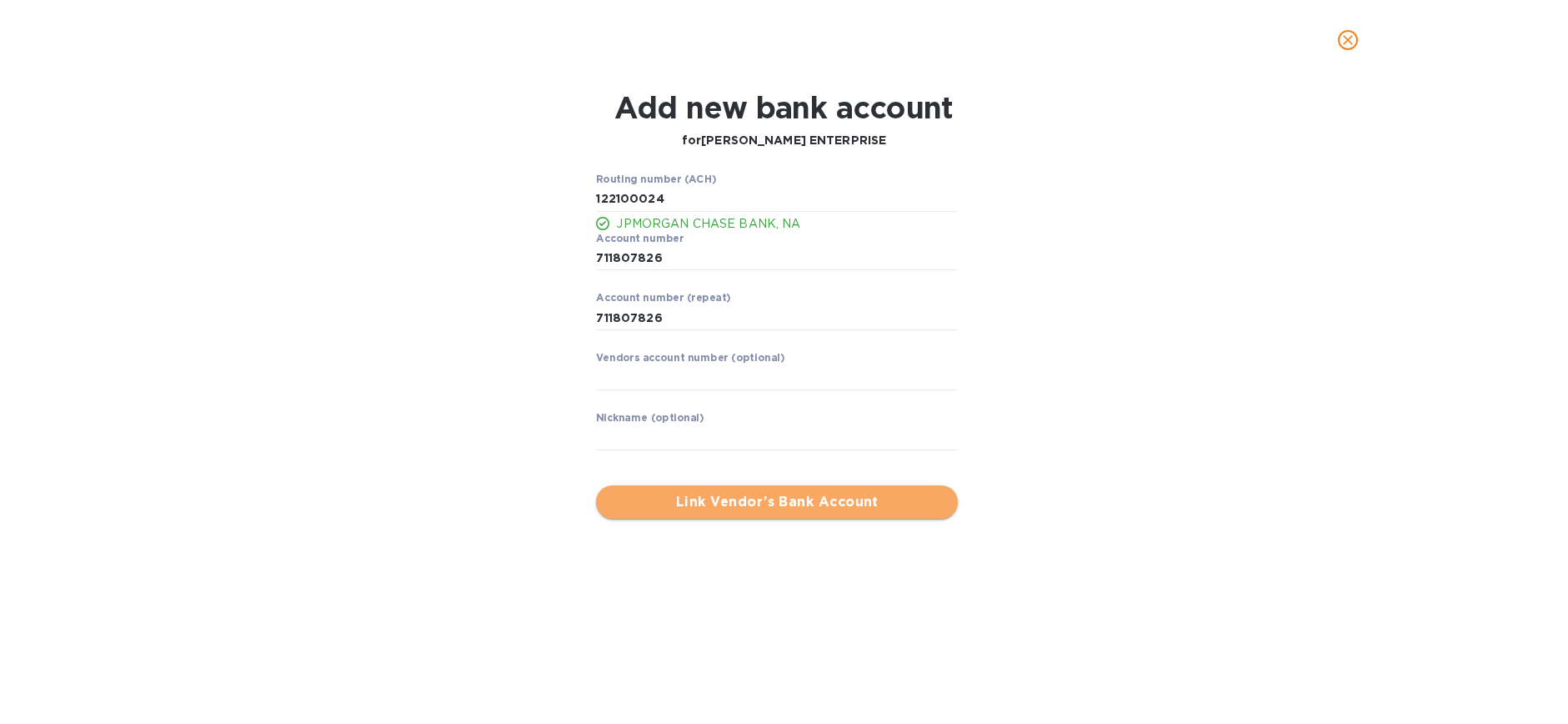
click at [734, 503] on span "Link Vendor’s Bank Account" at bounding box center [777, 502] width 336 height 20
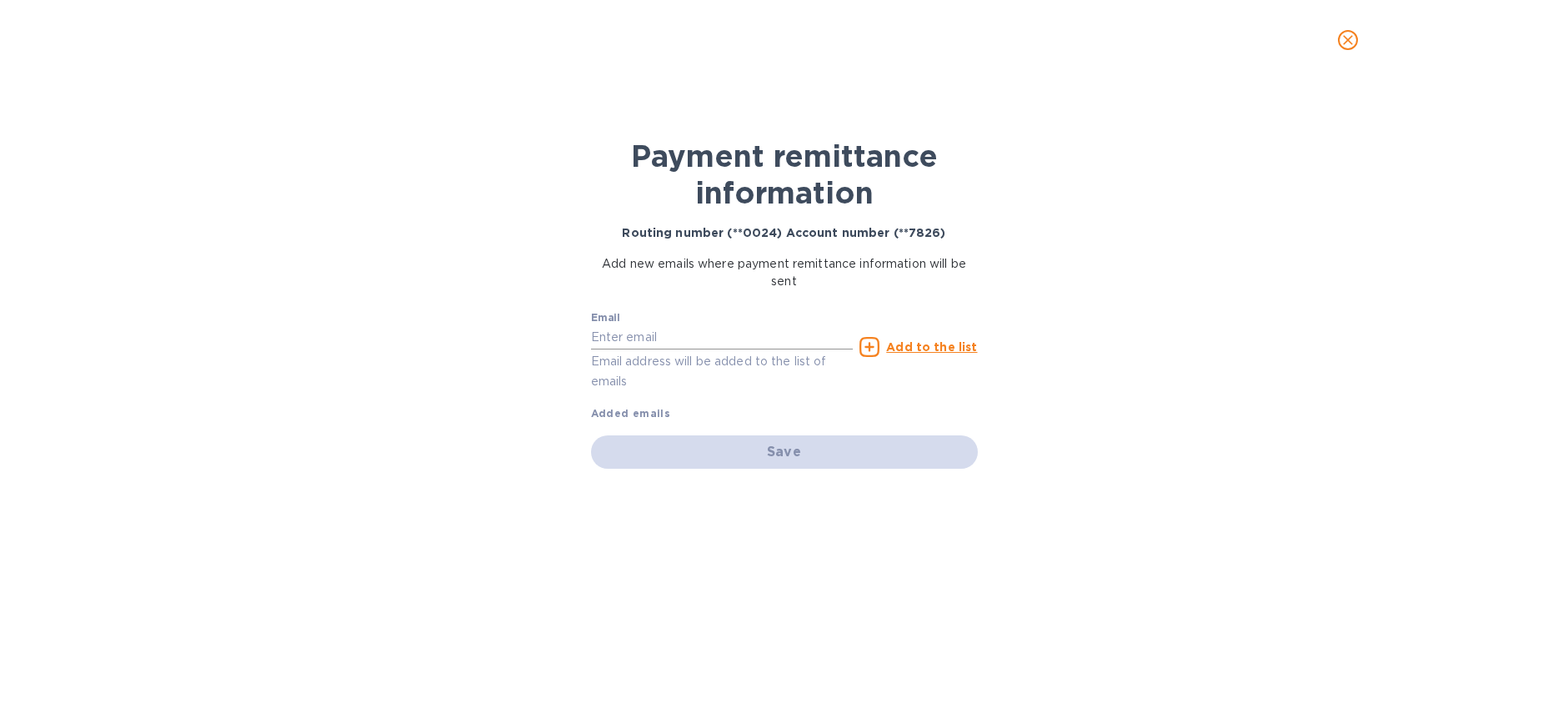
click at [608, 333] on input "text" at bounding box center [722, 337] width 263 height 25
paste input "[PERSON_NAME][EMAIL_ADDRESS][PERSON_NAME][DOMAIN_NAME]"
type input "[PERSON_NAME][EMAIL_ADDRESS][PERSON_NAME][DOMAIN_NAME]"
click at [924, 348] on u "Add to the list" at bounding box center [932, 347] width 91 height 13
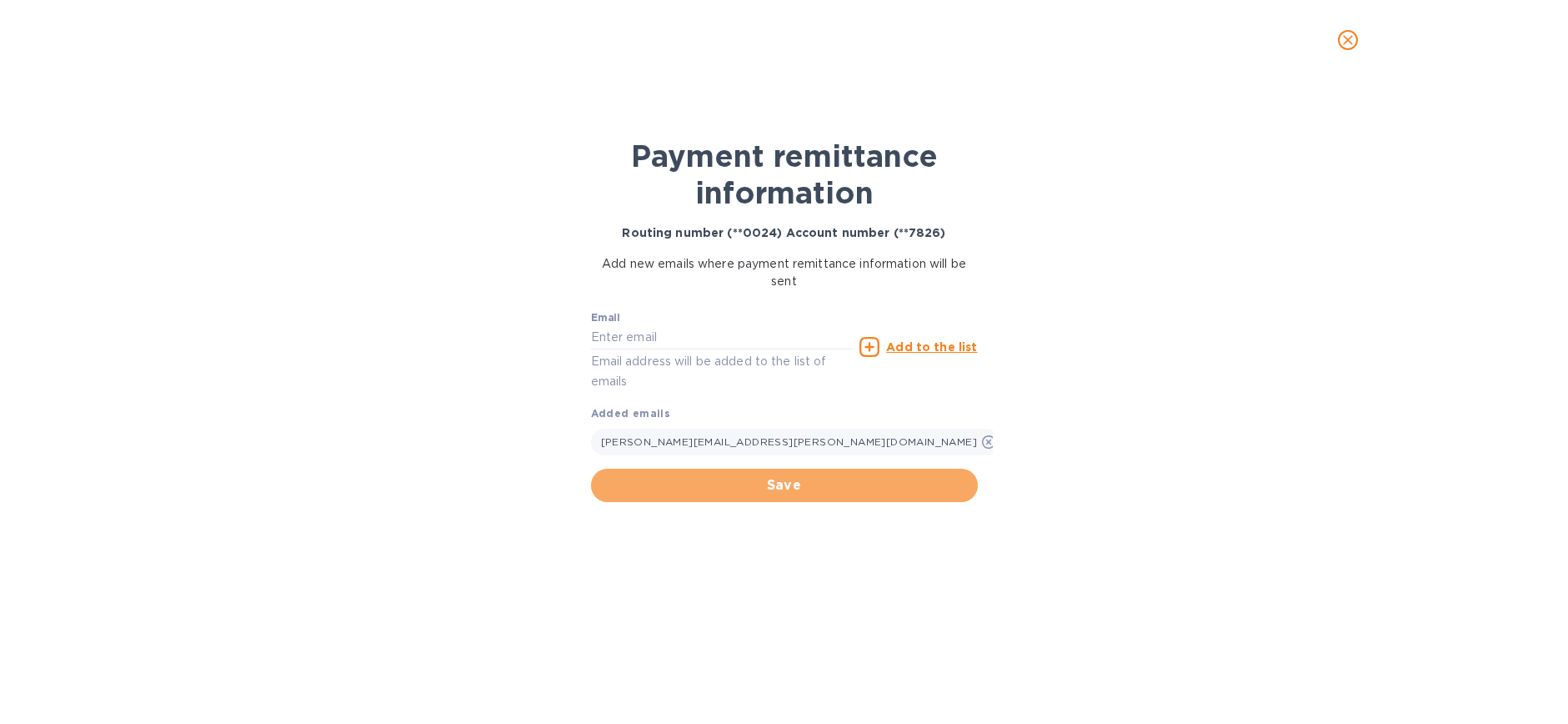
click at [847, 486] on span "Save" at bounding box center [784, 485] width 360 height 20
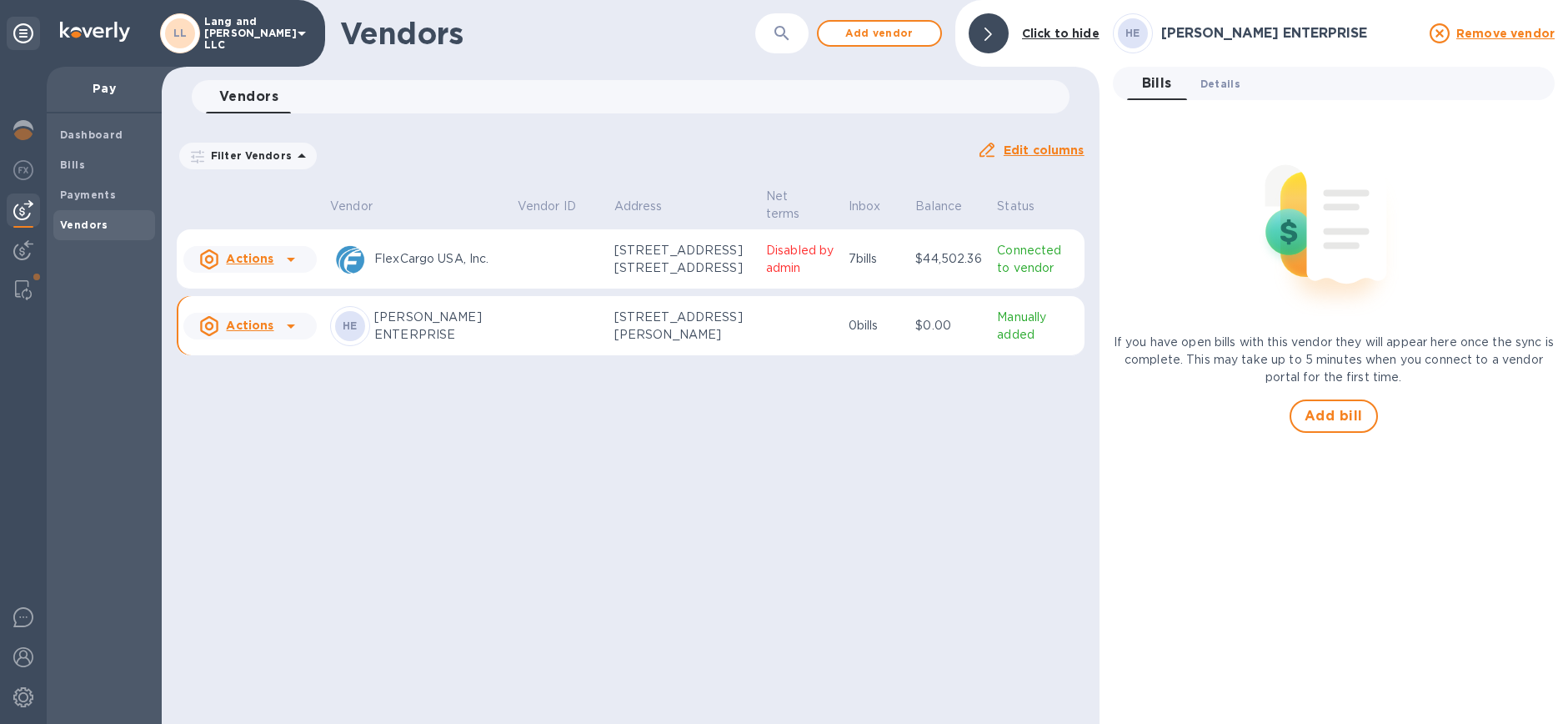
click at [1203, 82] on span "Details 0" at bounding box center [1220, 84] width 40 height 18
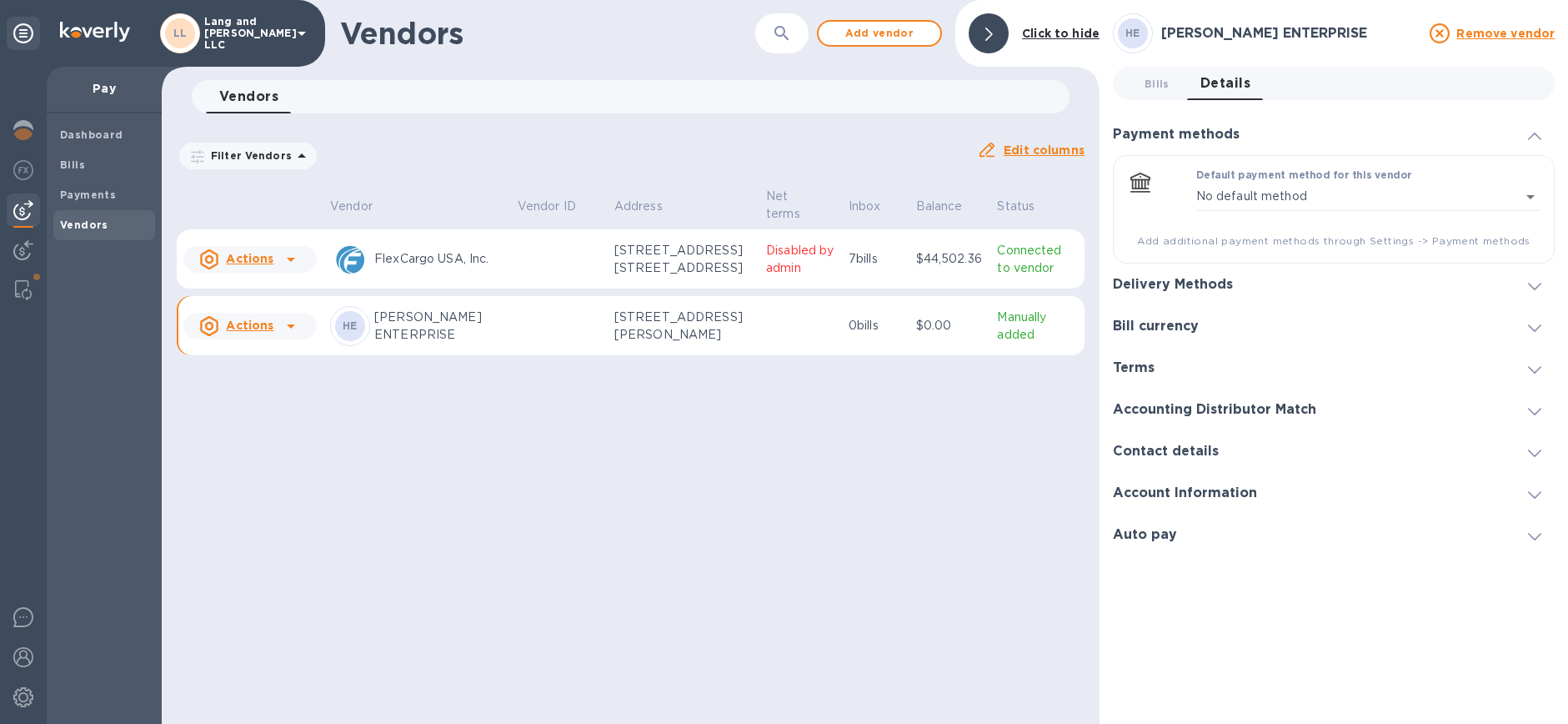
click at [1158, 285] on h3 "Delivery Methods" at bounding box center [1173, 285] width 120 height 16
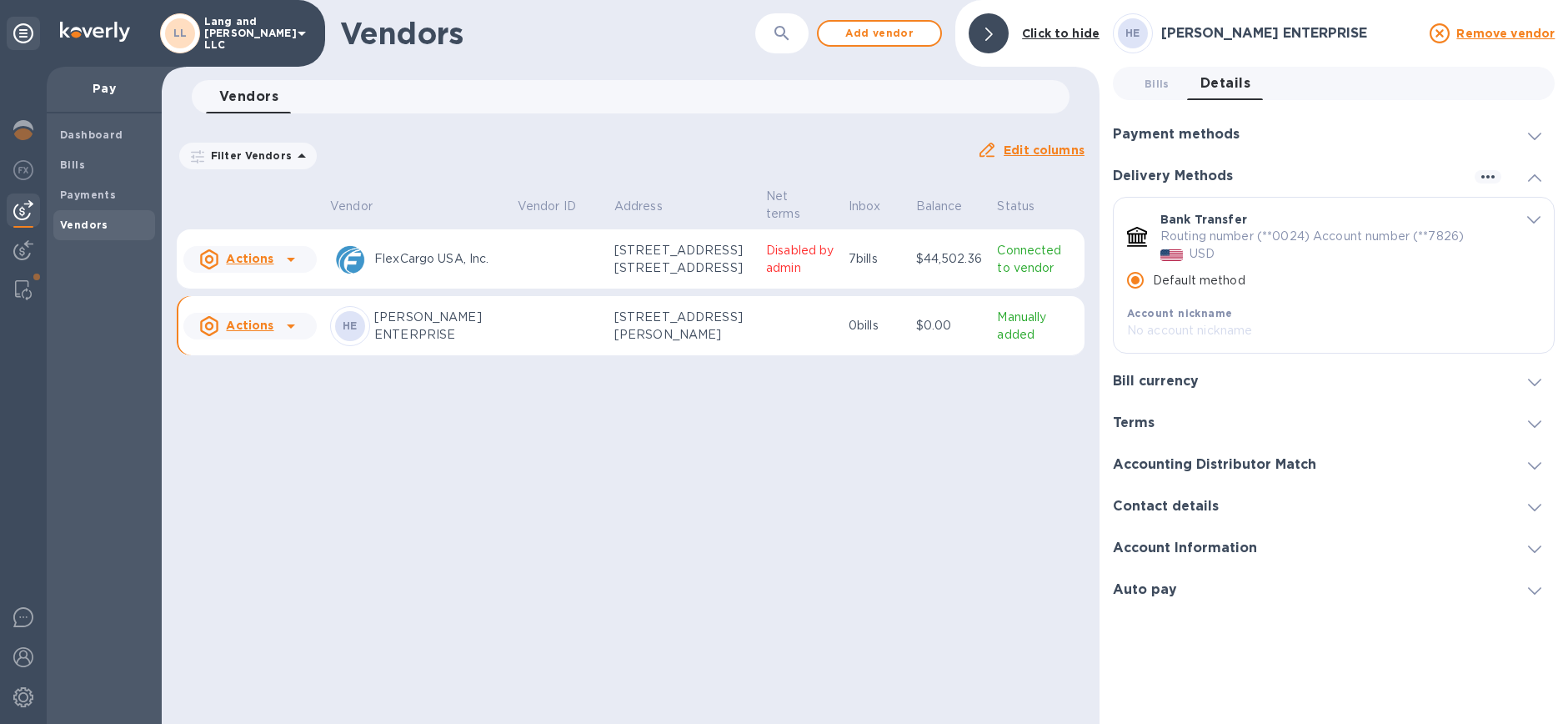
click at [1530, 219] on icon "default-method" at bounding box center [1534, 221] width 13 height 8
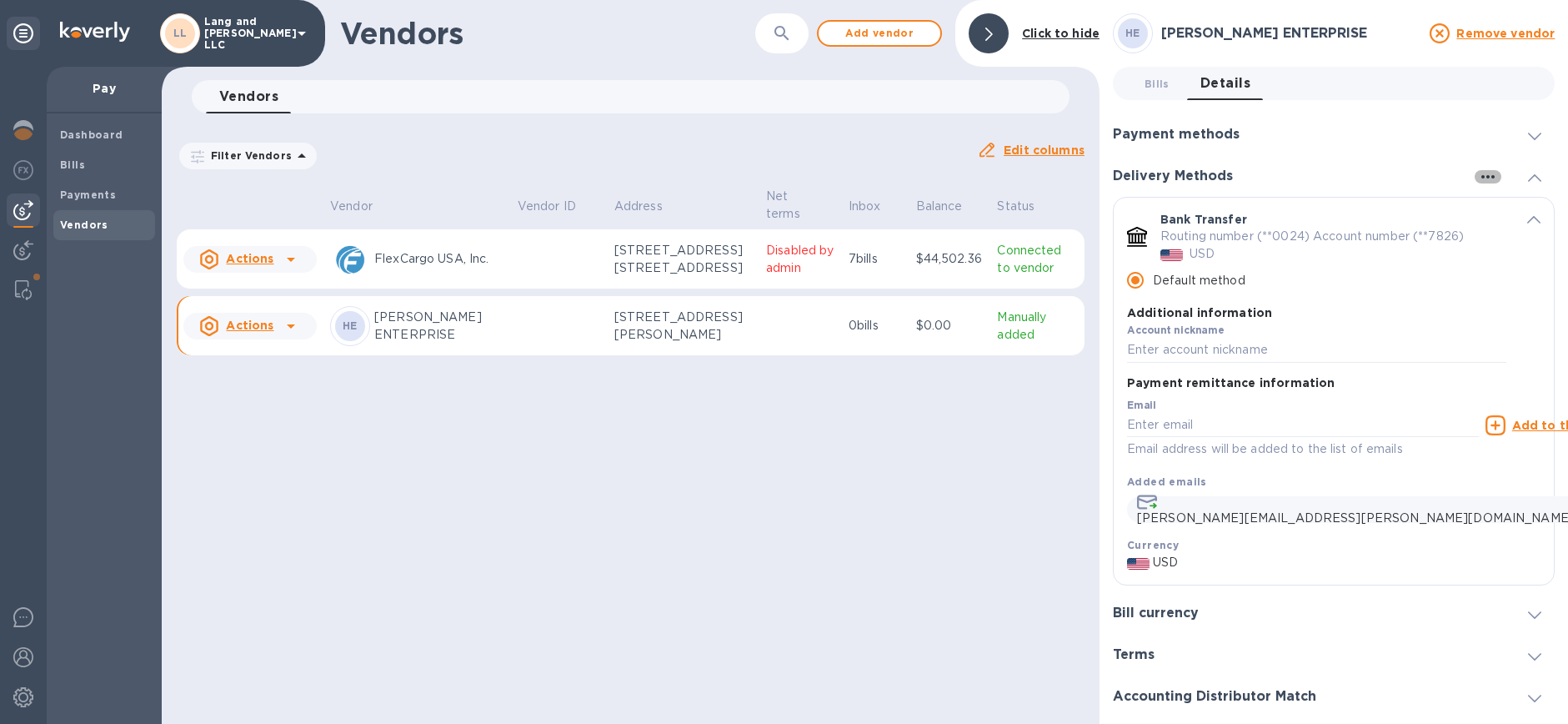
click at [1480, 174] on icon "button" at bounding box center [1488, 176] width 20 height 20
click at [1494, 208] on p "Add new" at bounding box center [1510, 211] width 55 height 17
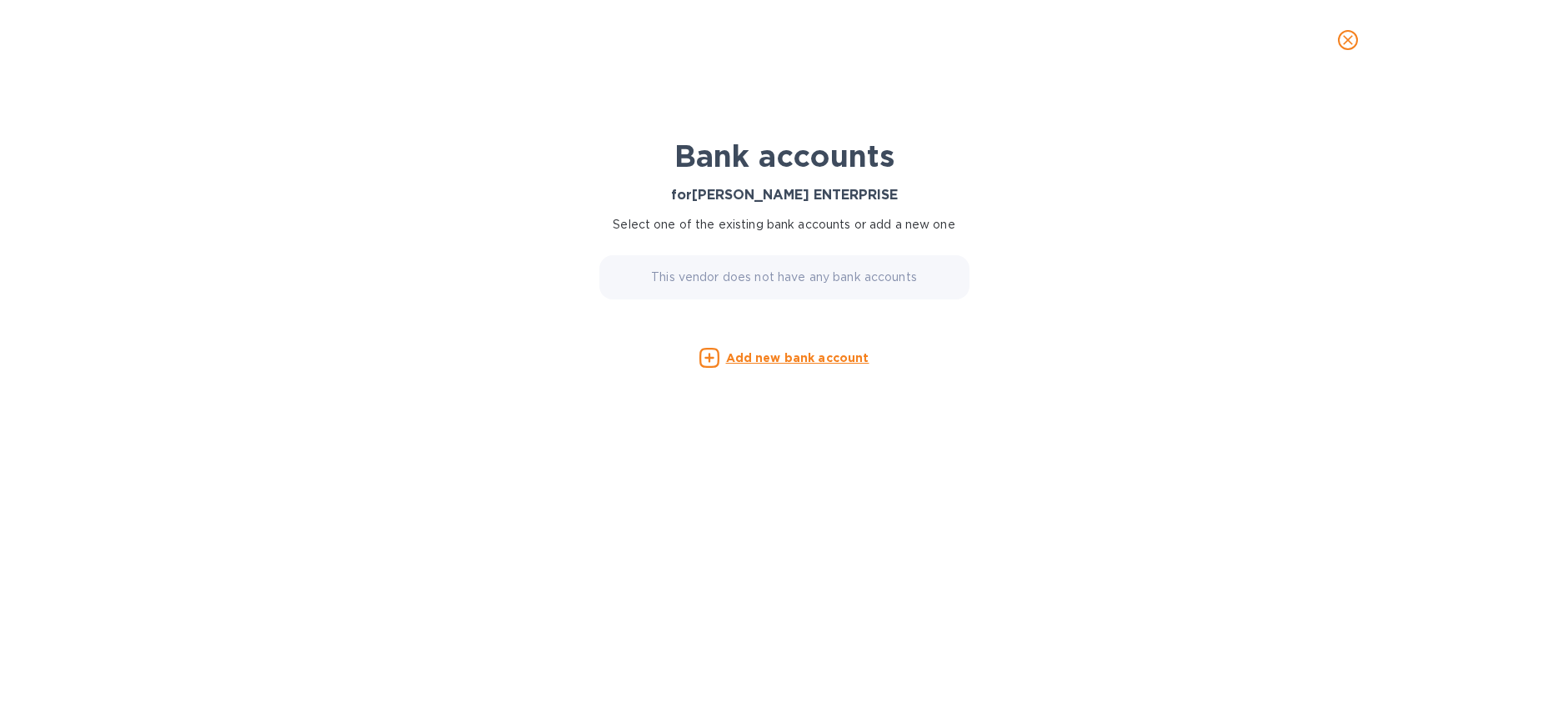
click at [833, 356] on u "Add new bank account" at bounding box center [798, 357] width 143 height 13
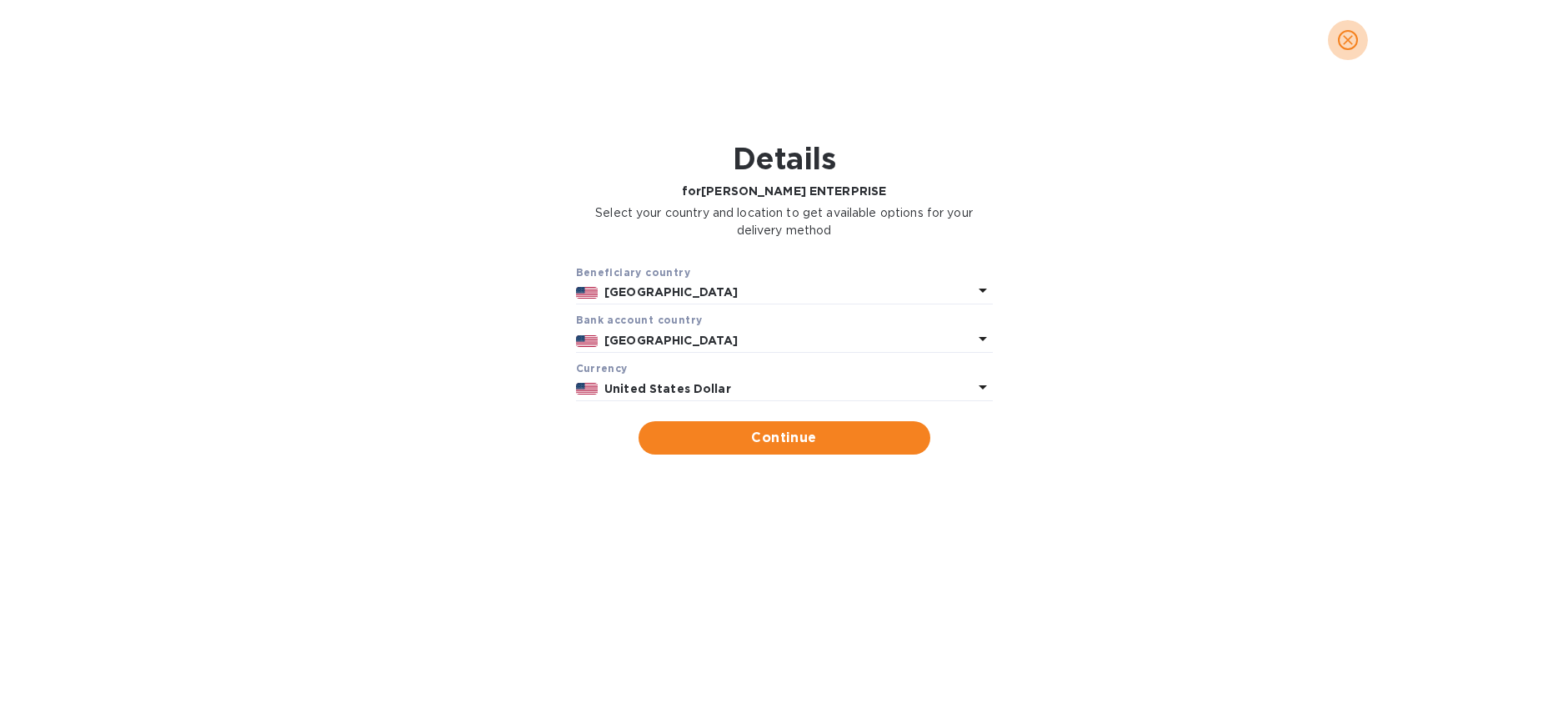
click at [1345, 44] on icon "close" at bounding box center [1348, 41] width 17 height 17
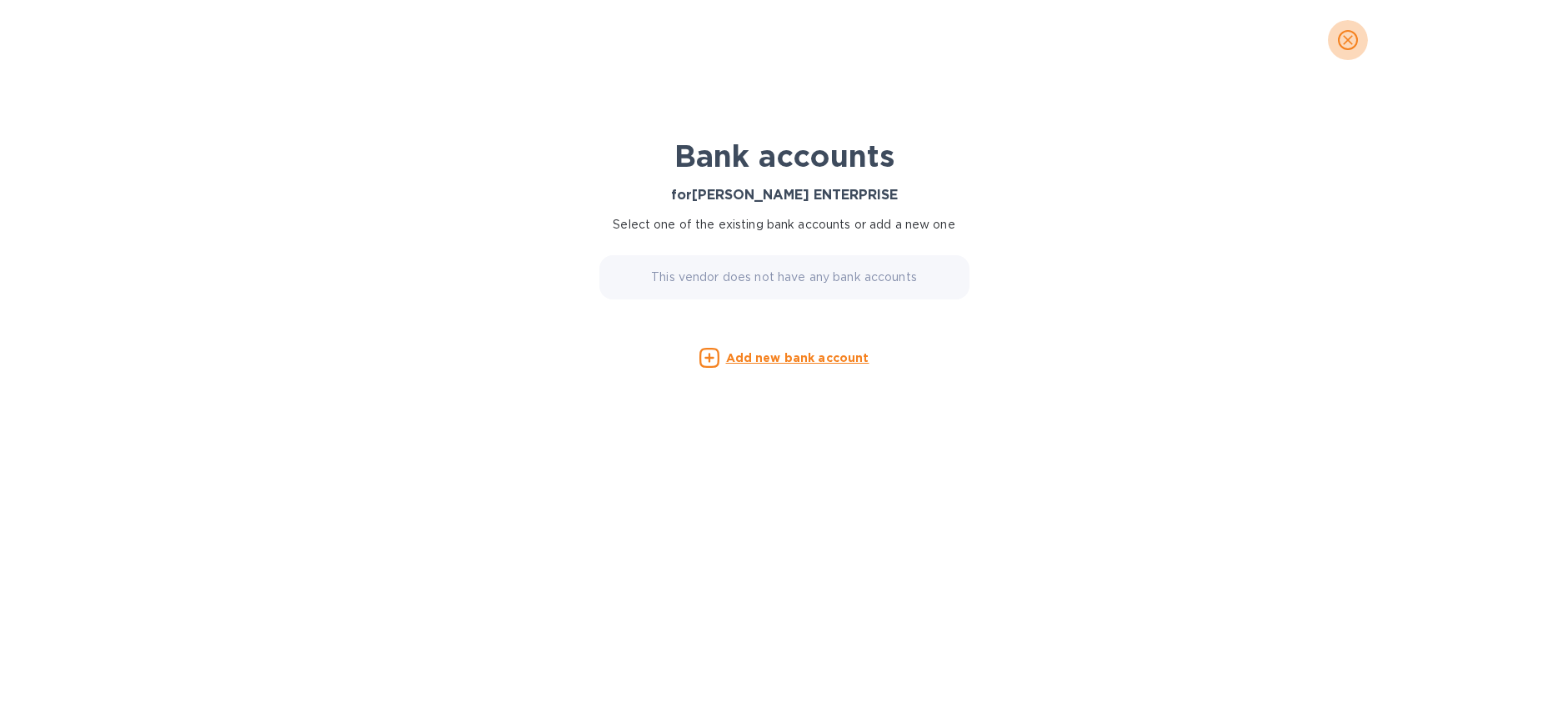
click at [1346, 42] on icon "close" at bounding box center [1348, 41] width 17 height 17
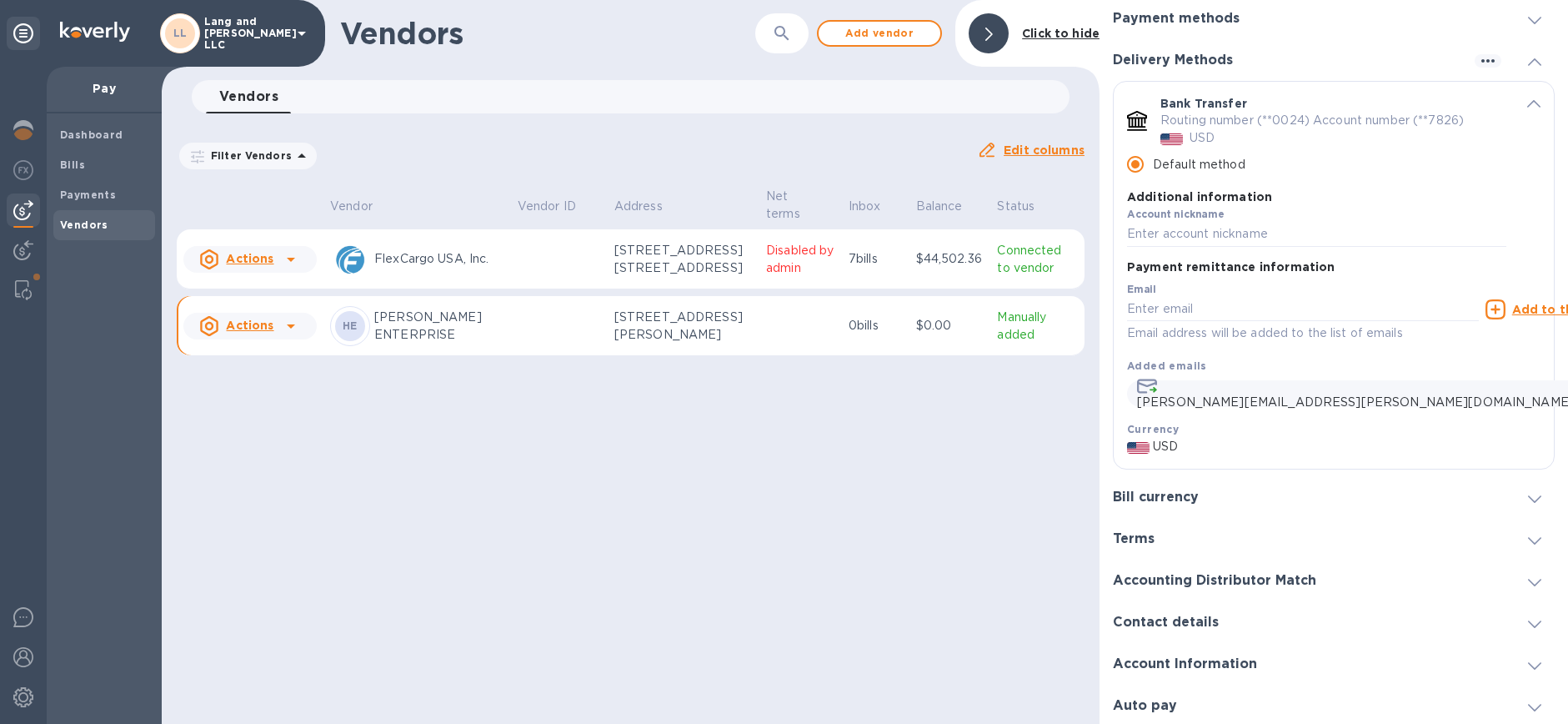
scroll to position [119, 0]
click at [1265, 580] on h3 "Accounting Distributor Match" at bounding box center [1215, 578] width 204 height 16
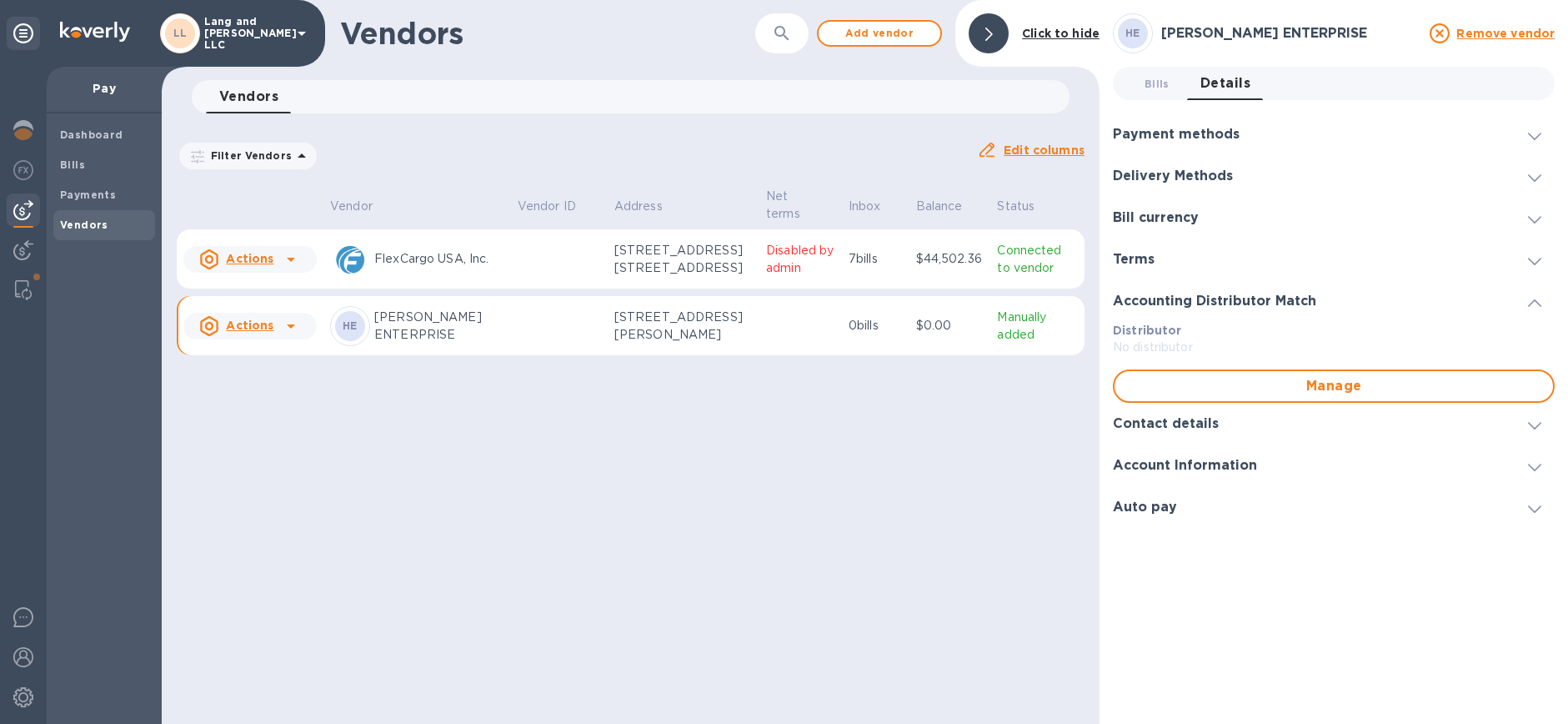
click at [1172, 176] on h3 "Delivery Methods" at bounding box center [1173, 176] width 120 height 16
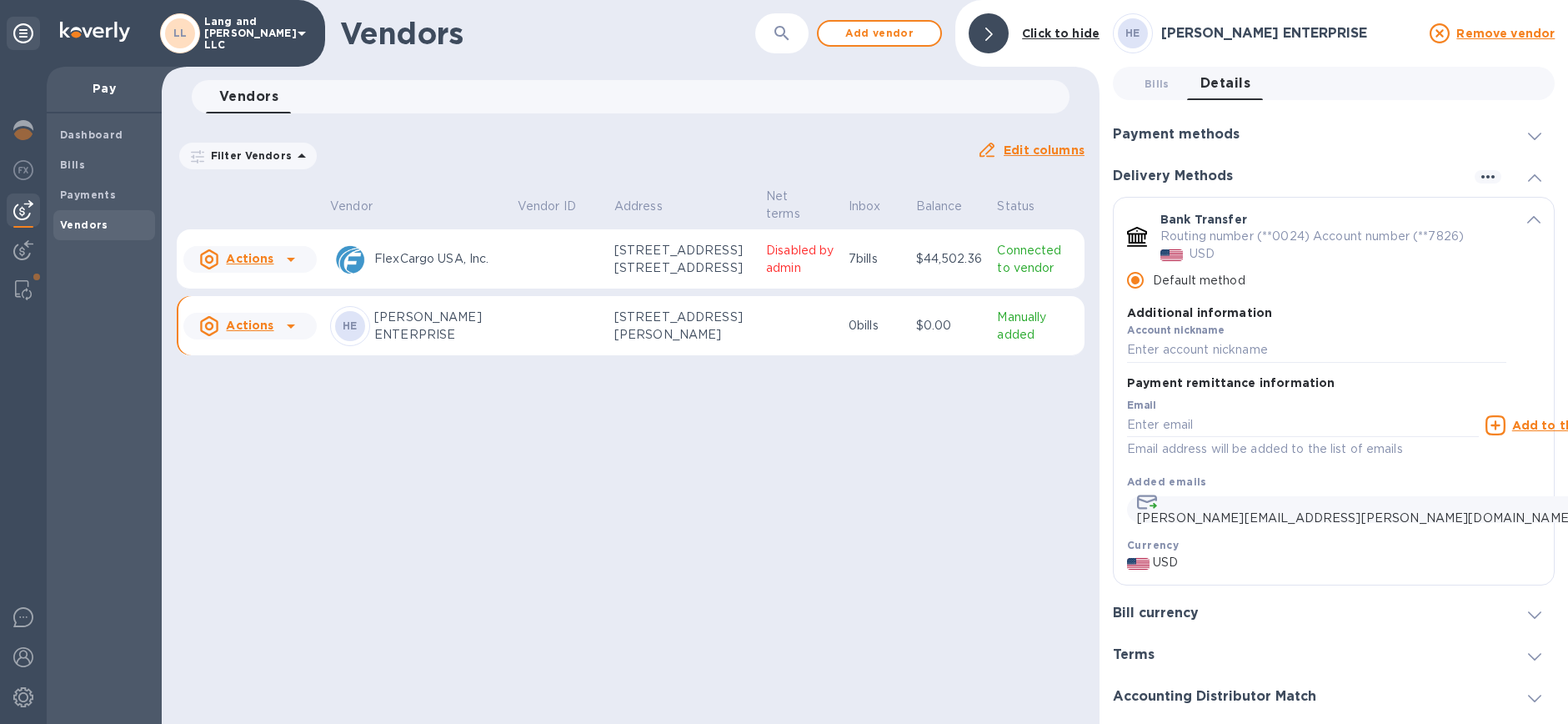
click at [1186, 175] on h3 "Delivery Methods" at bounding box center [1173, 176] width 120 height 16
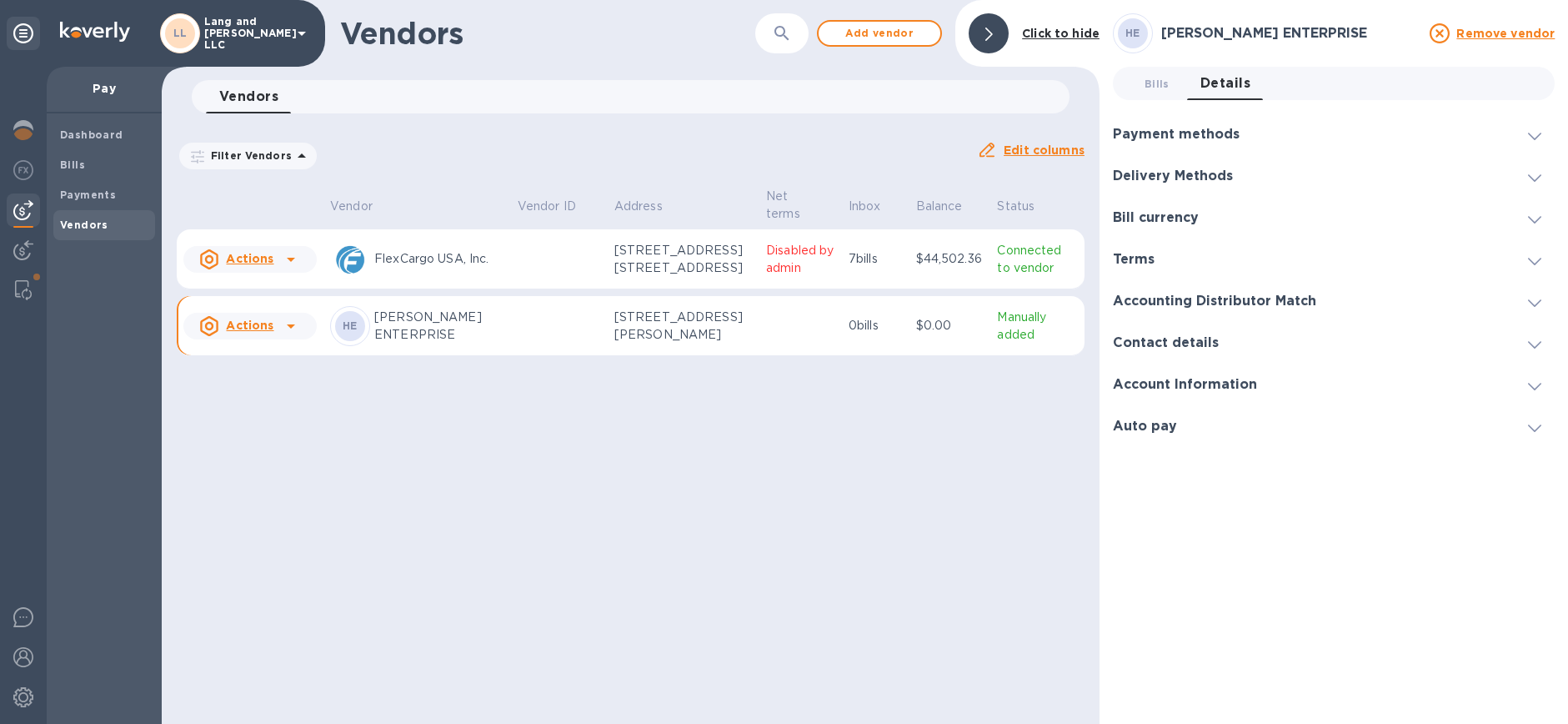
click at [1172, 222] on h3 "Bill currency" at bounding box center [1156, 218] width 86 height 16
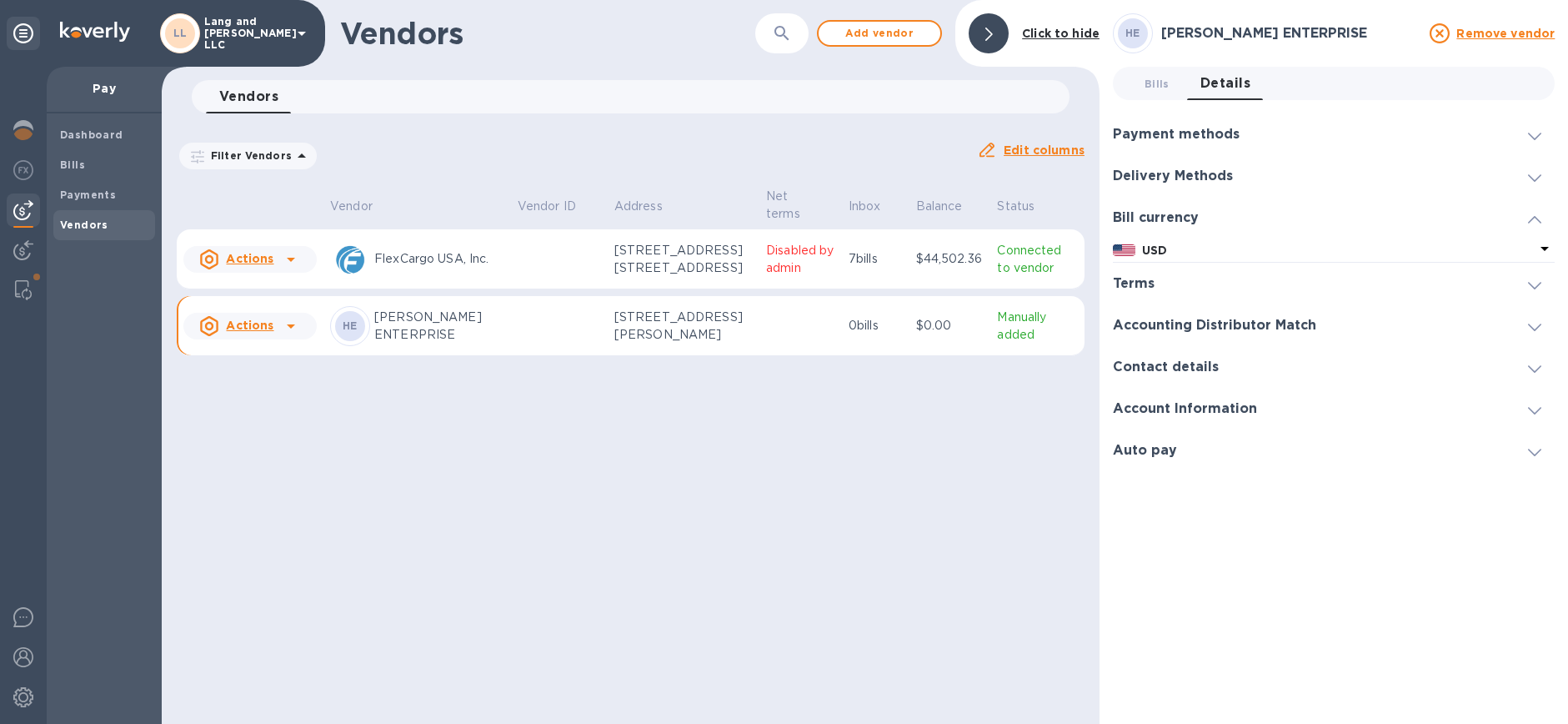
click at [1184, 249] on p "USD" at bounding box center [1339, 250] width 393 height 18
click at [62, 168] on b "Bills" at bounding box center [73, 164] width 25 height 12
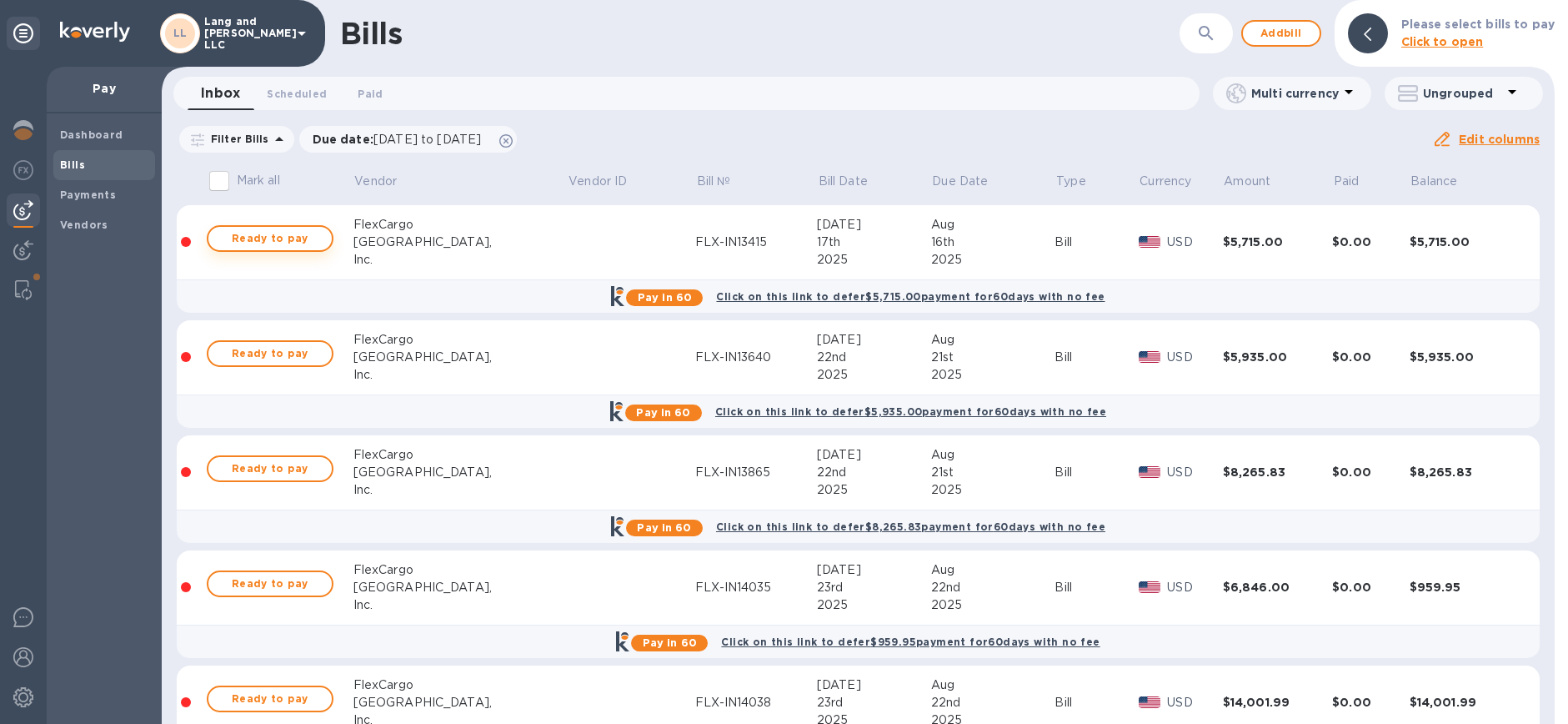
click at [269, 248] on span "Ready to pay" at bounding box center [270, 238] width 97 height 20
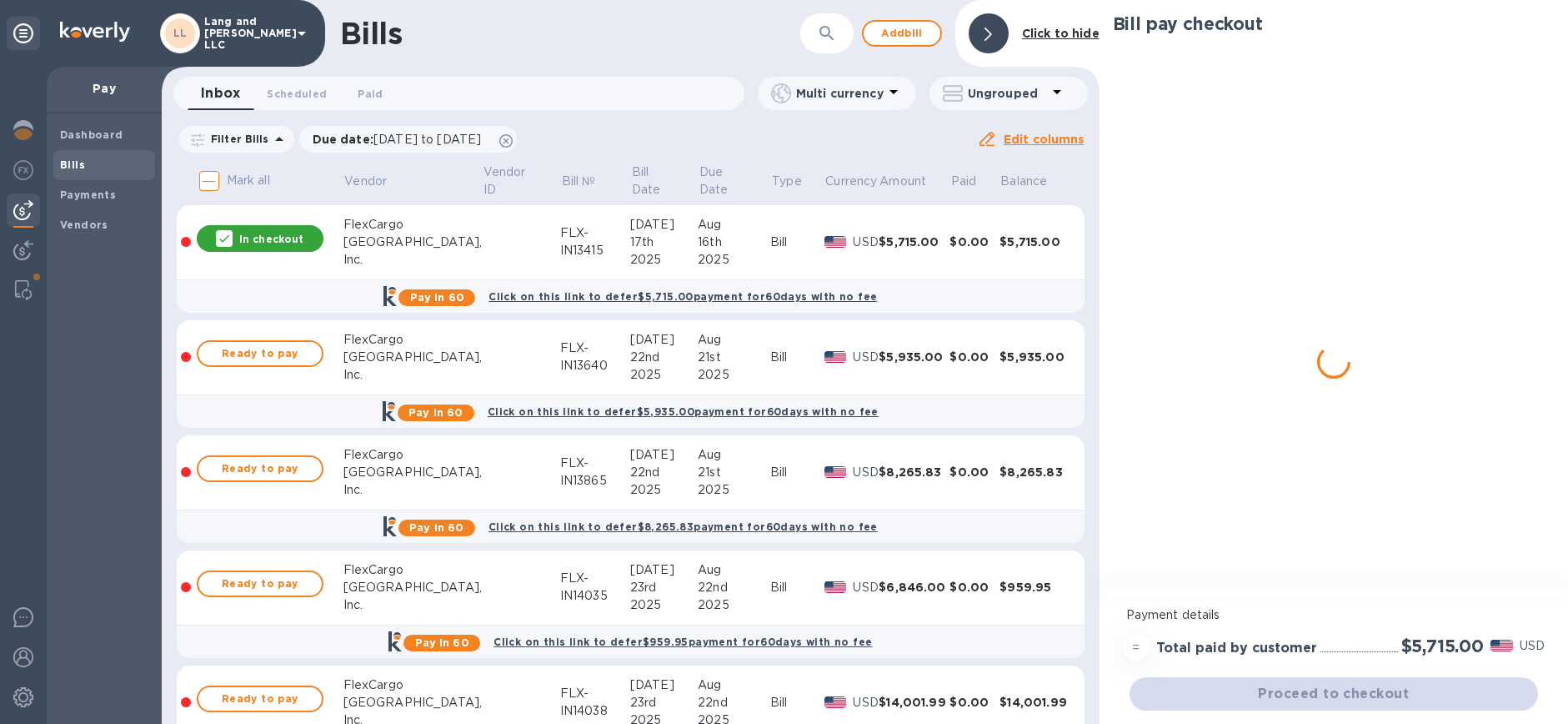
click at [272, 241] on p "In checkout" at bounding box center [272, 239] width 64 height 14
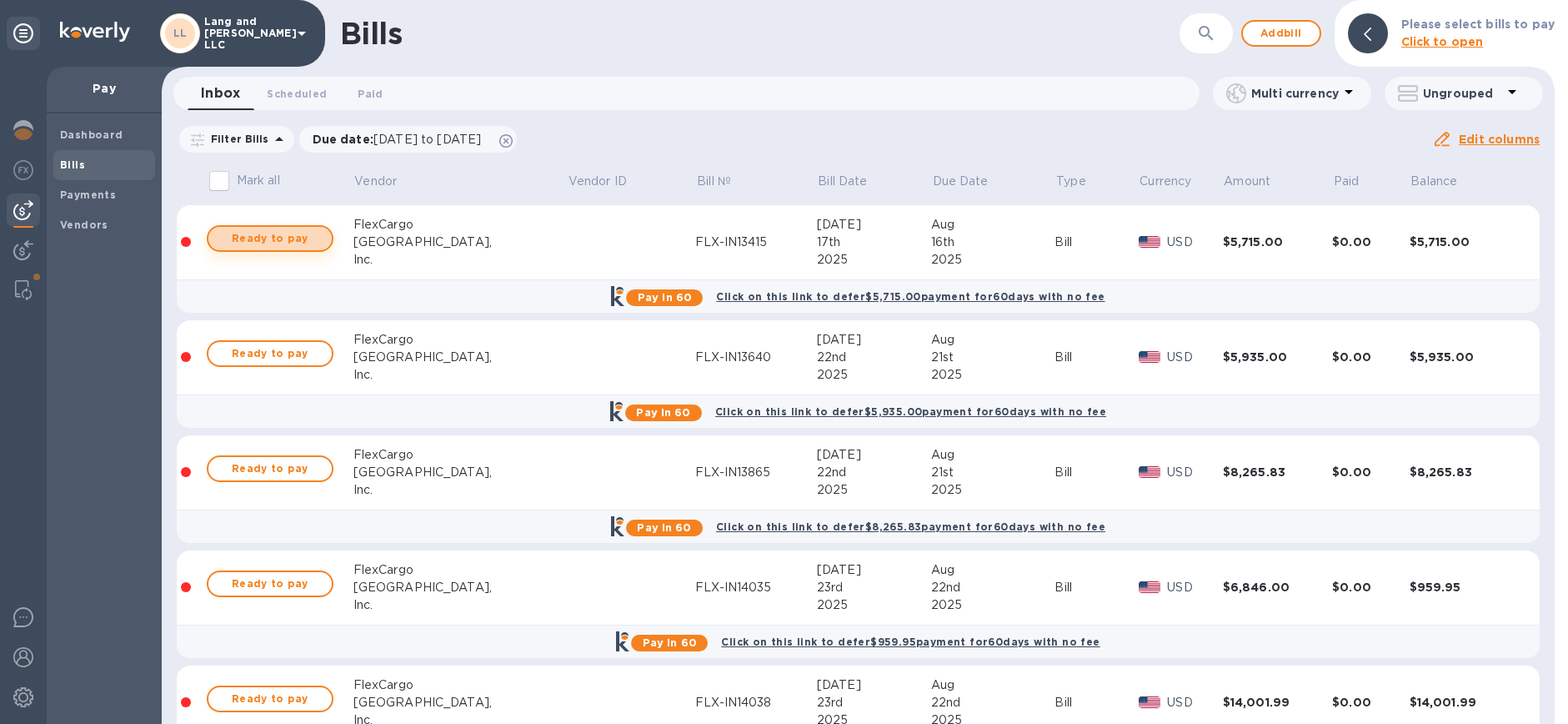
click at [273, 240] on span "Ready to pay" at bounding box center [270, 238] width 97 height 20
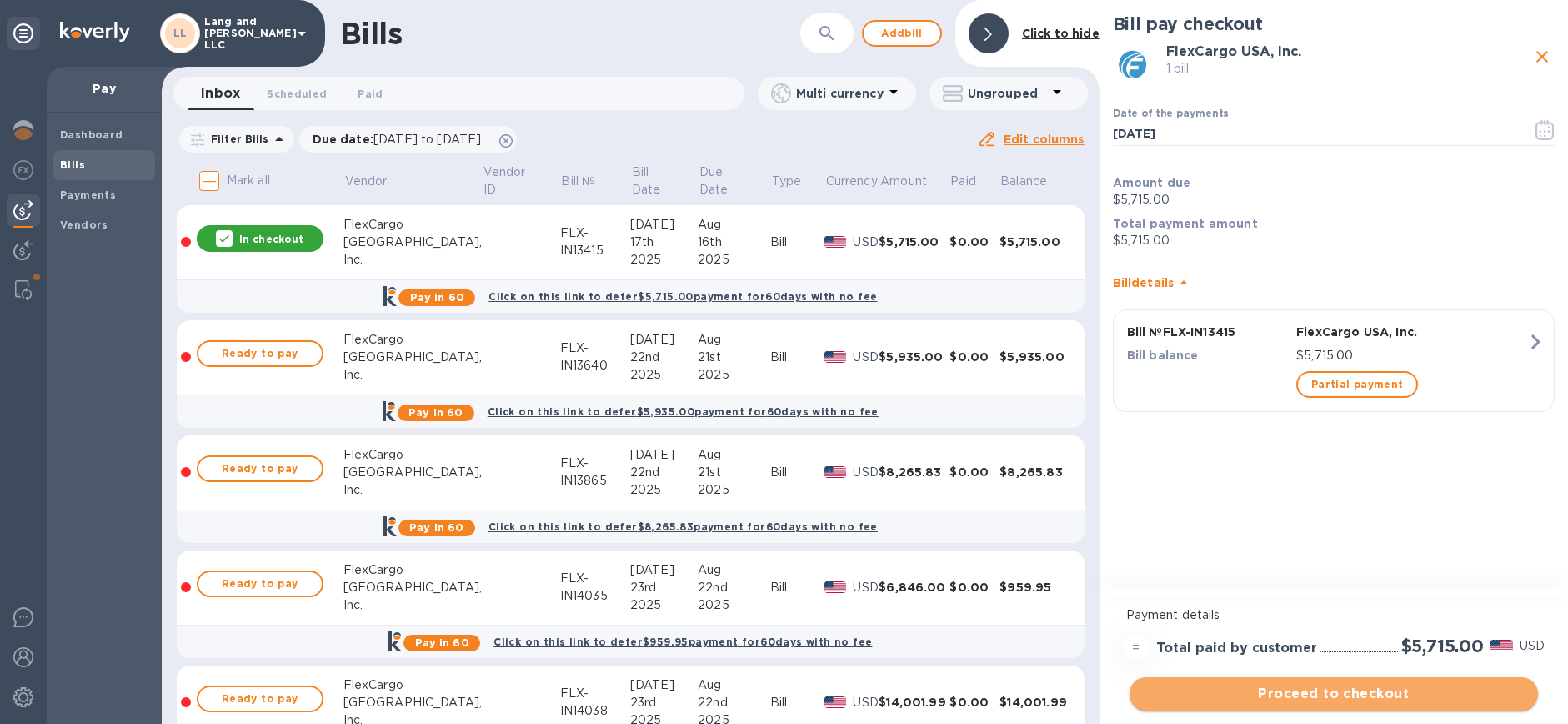
click at [1327, 697] on span "Proceed to checkout" at bounding box center [1333, 693] width 382 height 20
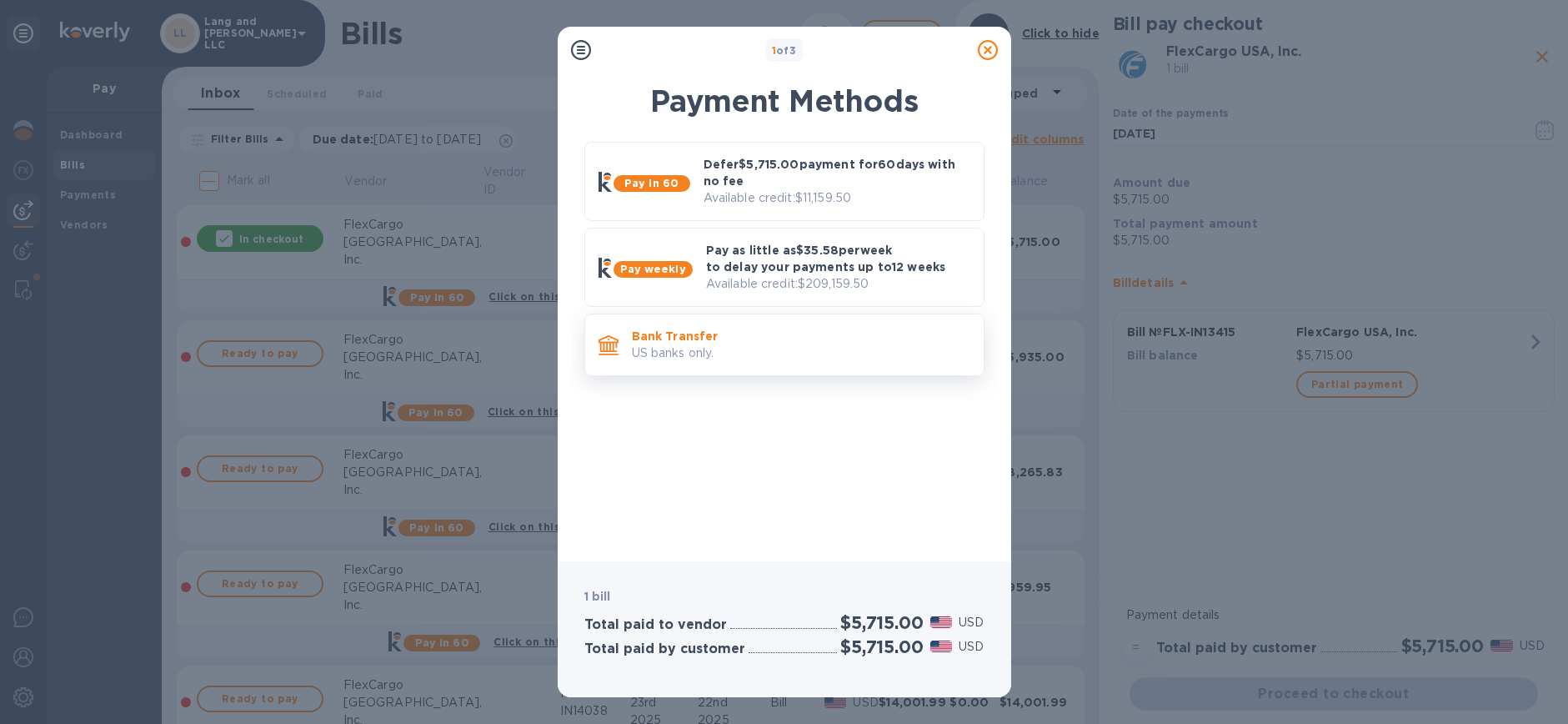
click at [749, 351] on p "US banks only." at bounding box center [801, 353] width 338 height 18
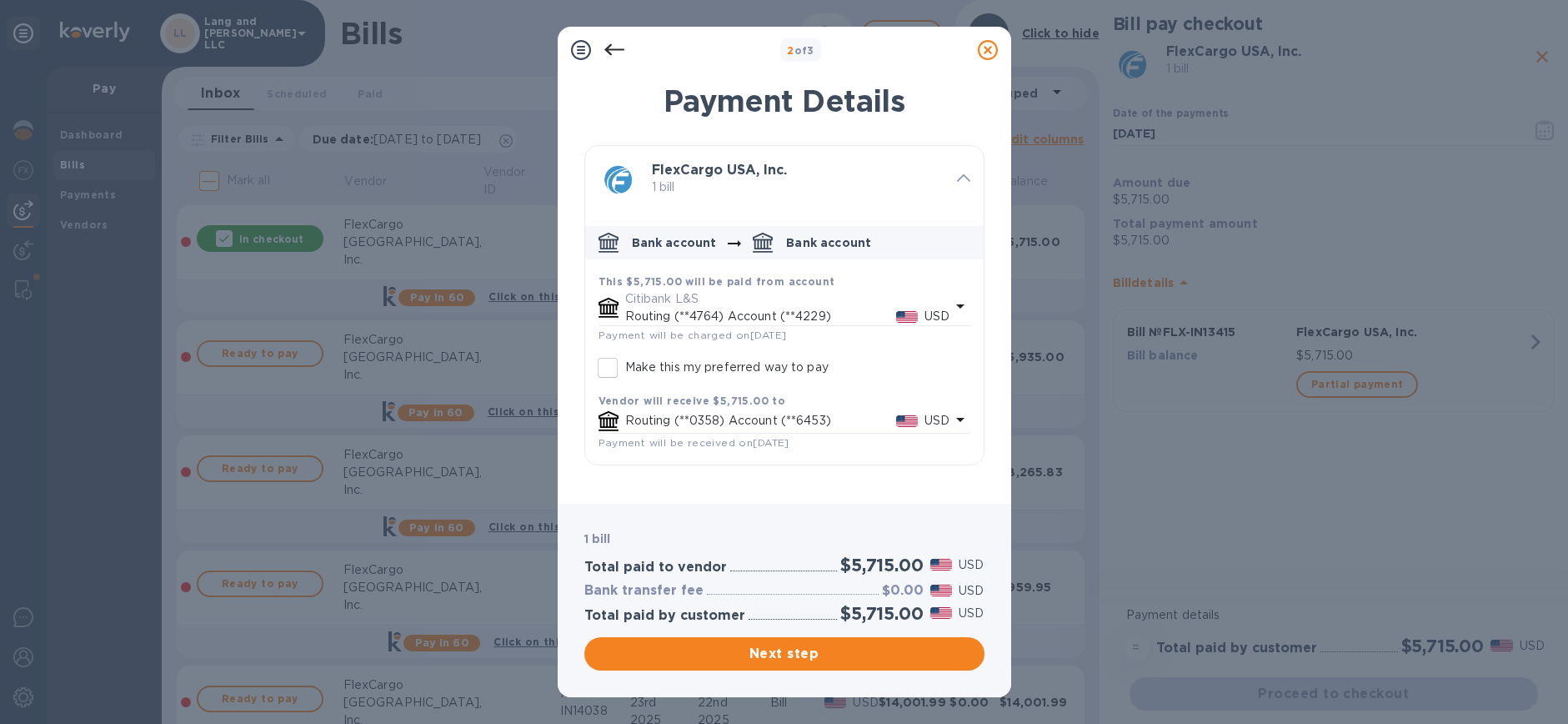
click at [752, 419] on p "Routing (**0358) Account (**6453)" at bounding box center [760, 420] width 271 height 18
click at [933, 467] on icon "default-method" at bounding box center [937, 468] width 8 height 8
click at [984, 53] on icon at bounding box center [987, 49] width 20 height 20
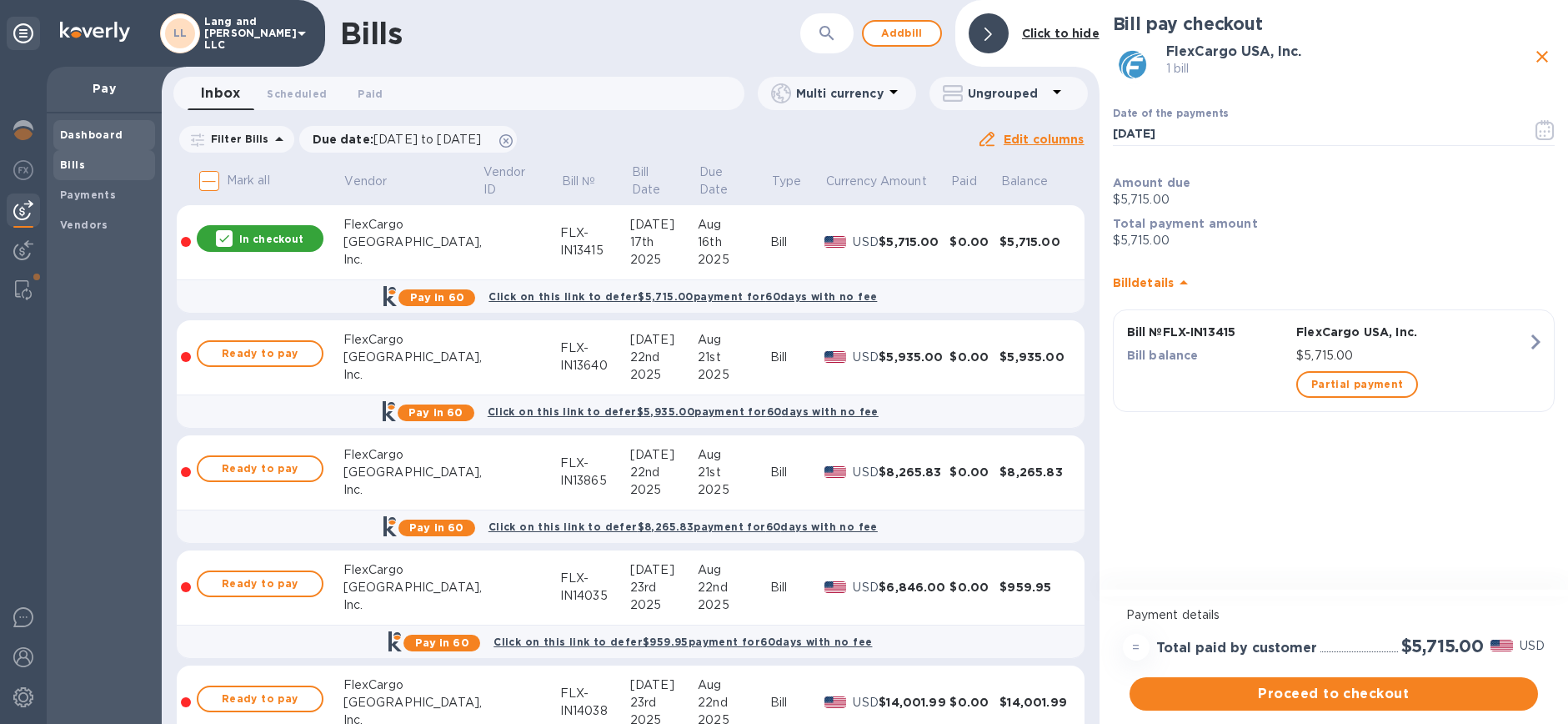
click at [109, 131] on b "Dashboard" at bounding box center [91, 134] width 63 height 12
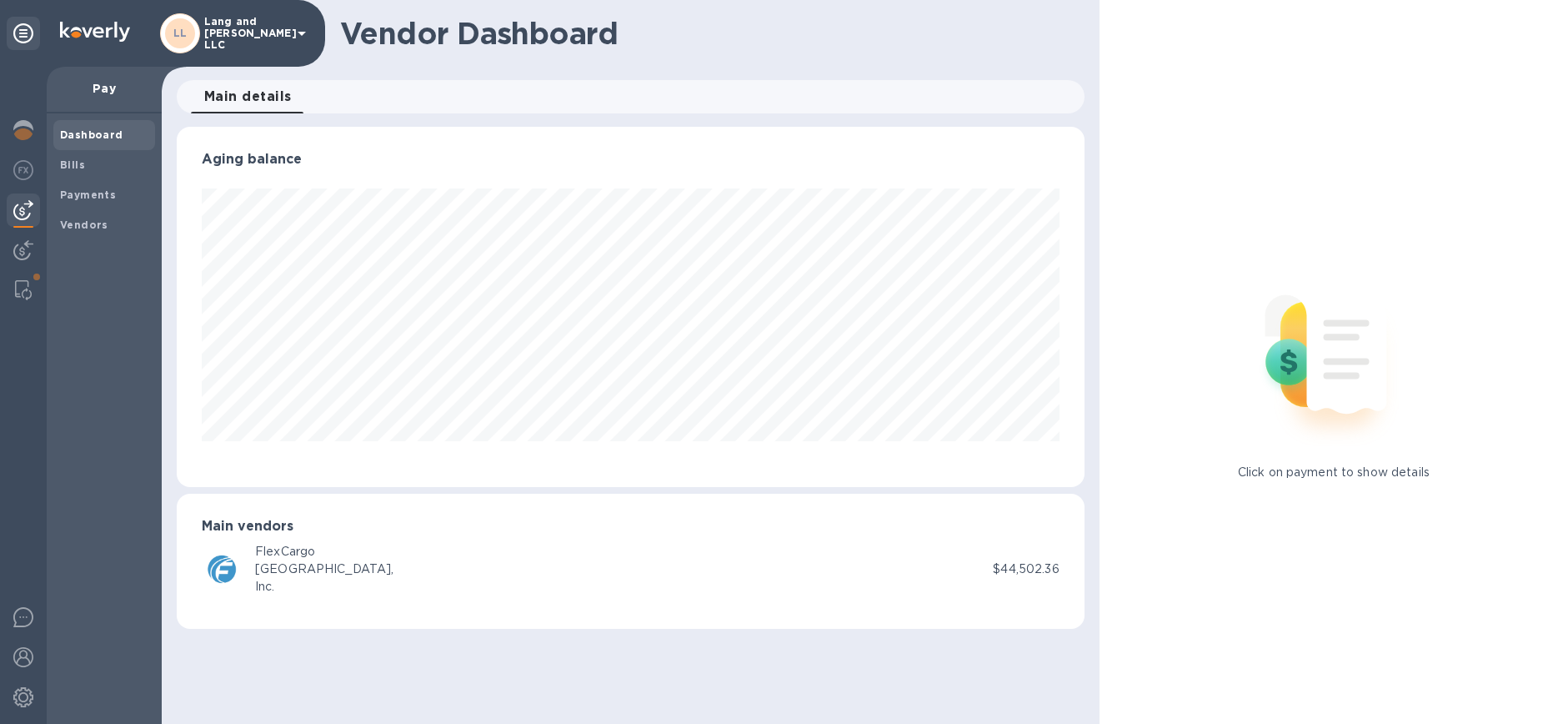
scroll to position [360, 907]
click at [77, 173] on div "Bills" at bounding box center [105, 165] width 102 height 30
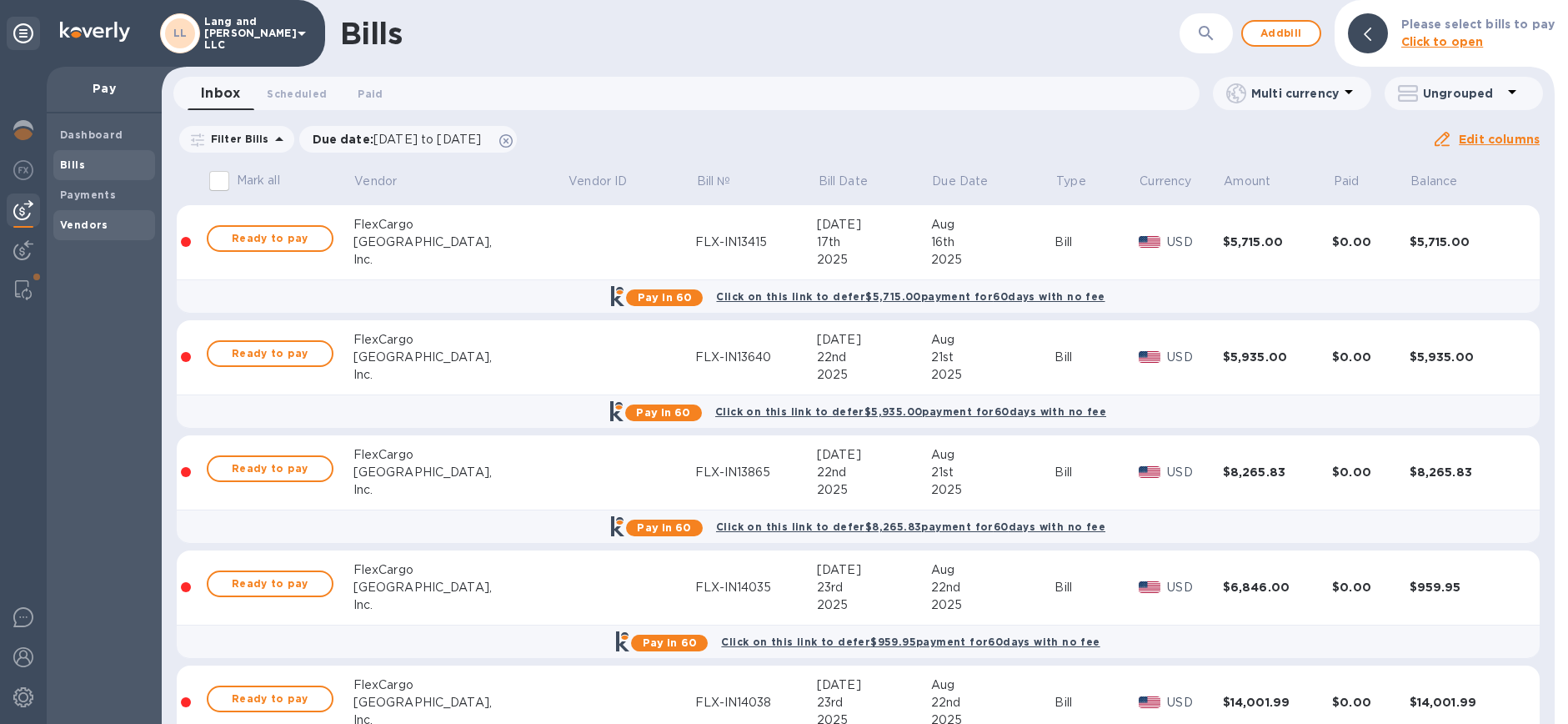
click at [92, 224] on b "Vendors" at bounding box center [84, 224] width 48 height 12
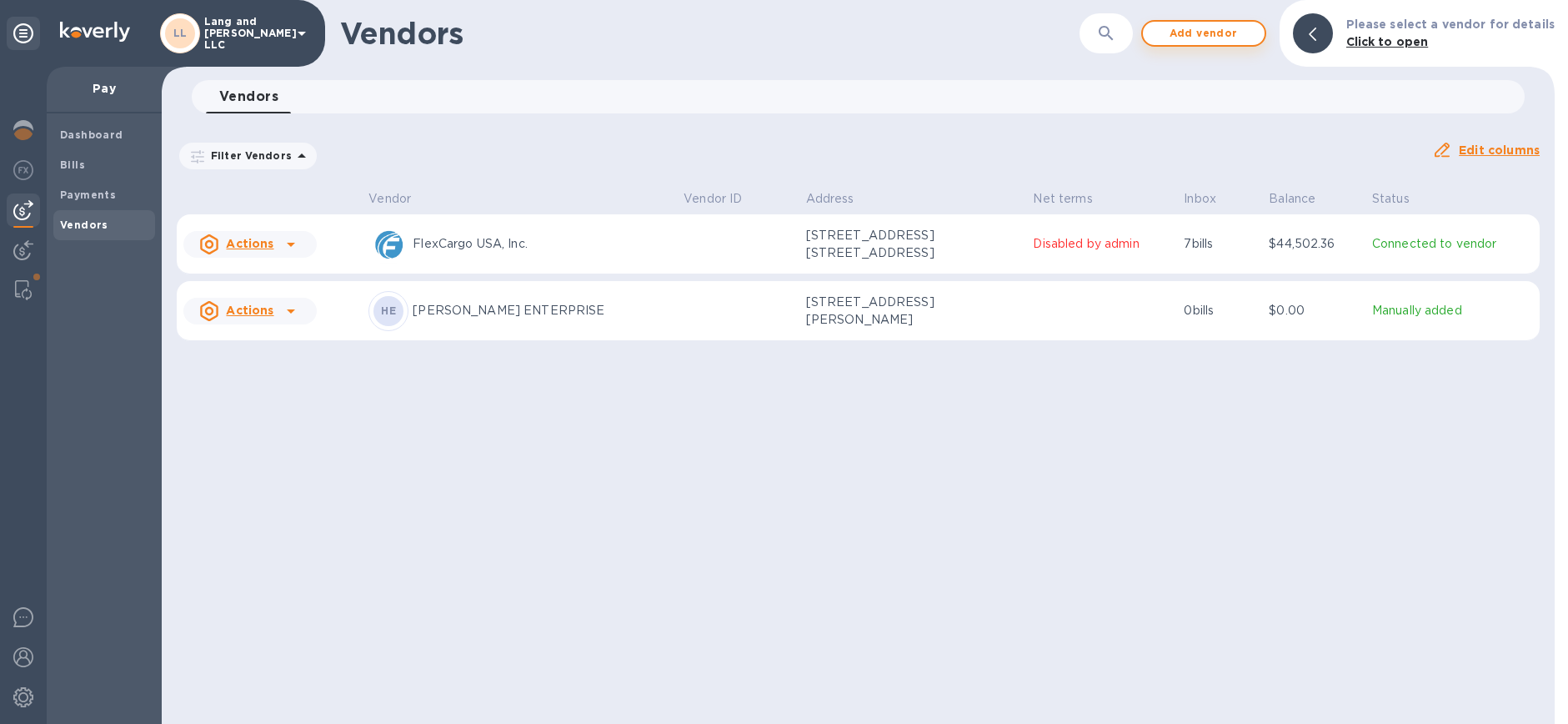
click at [1195, 36] on span "Add vendor" at bounding box center [1204, 33] width 95 height 20
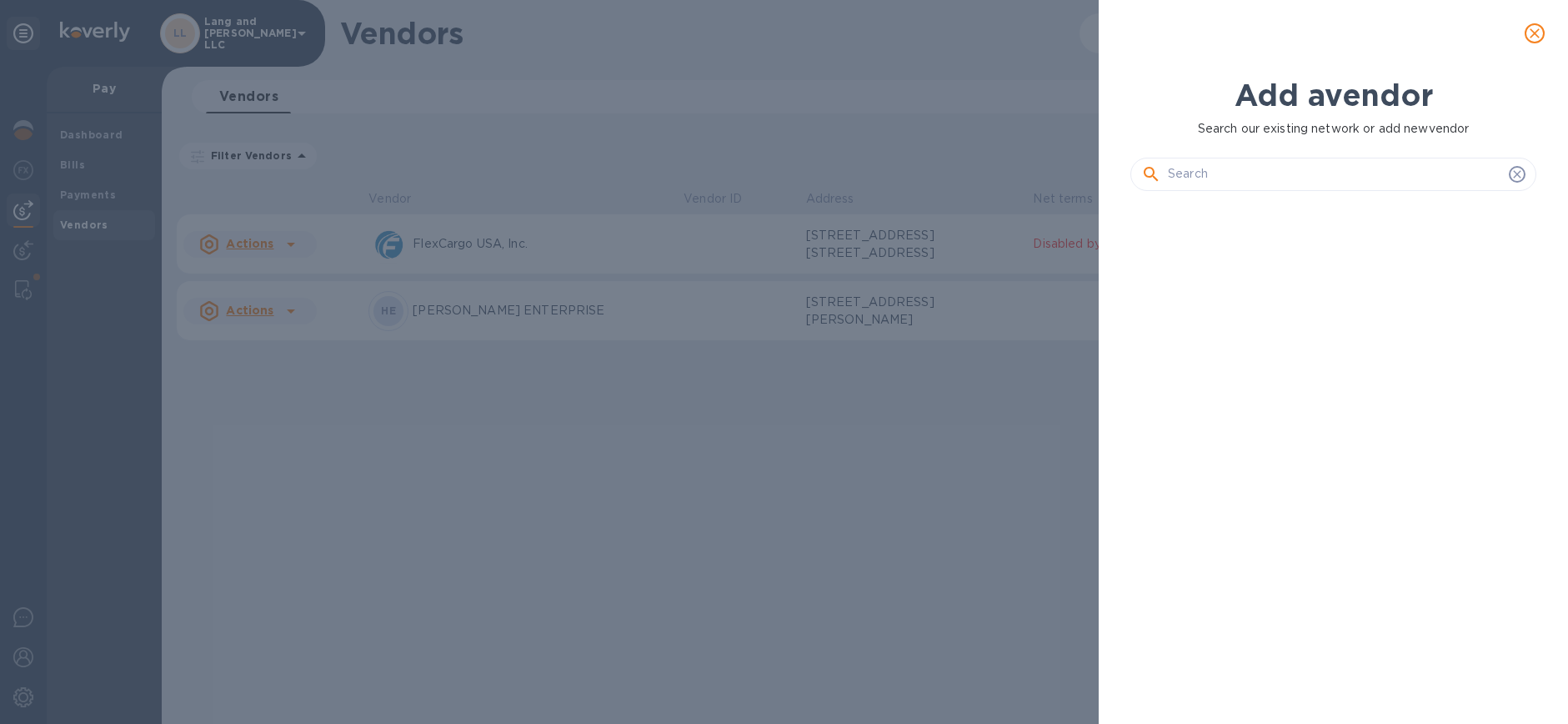
scroll to position [462, 413]
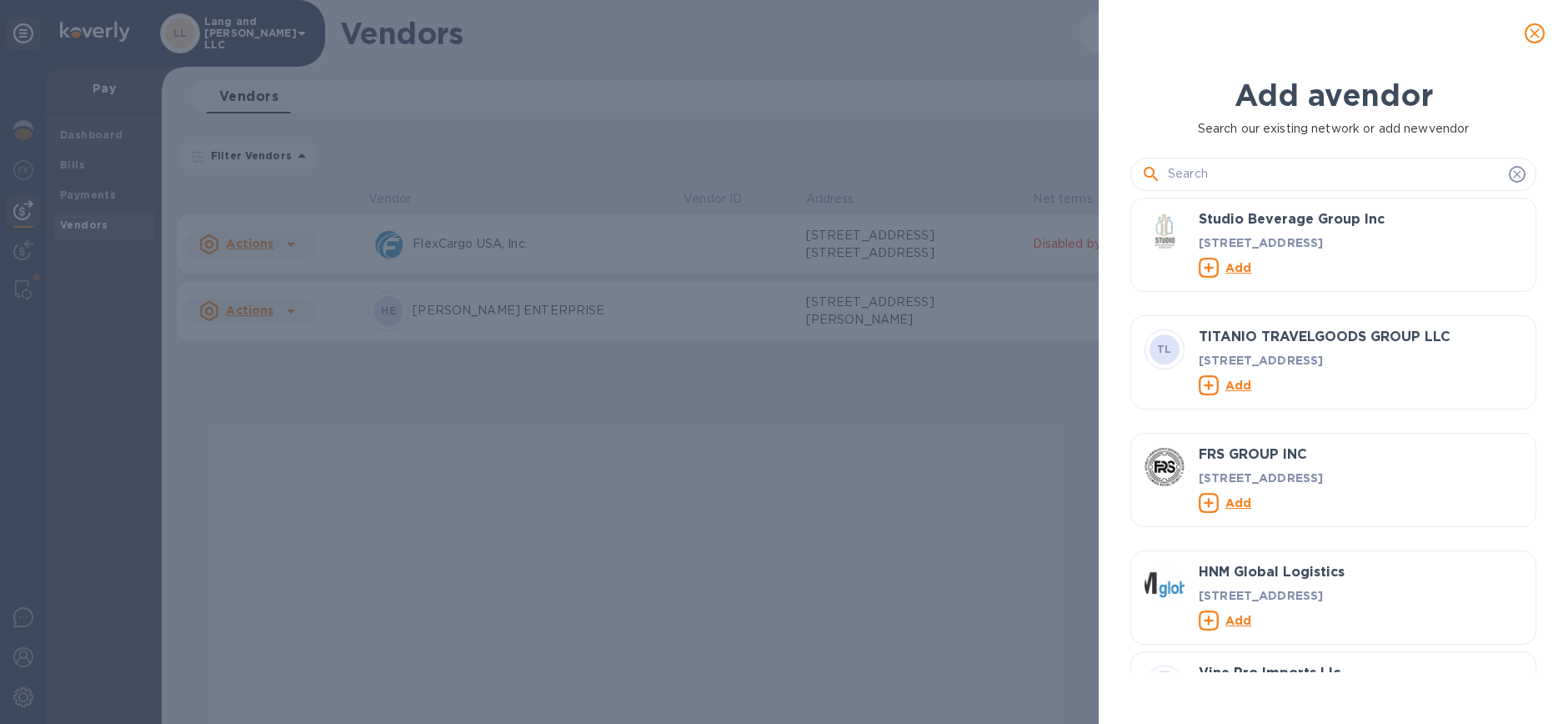
click at [1200, 177] on input "text" at bounding box center [1335, 174] width 335 height 25
click at [1527, 32] on icon "close" at bounding box center [1535, 34] width 17 height 17
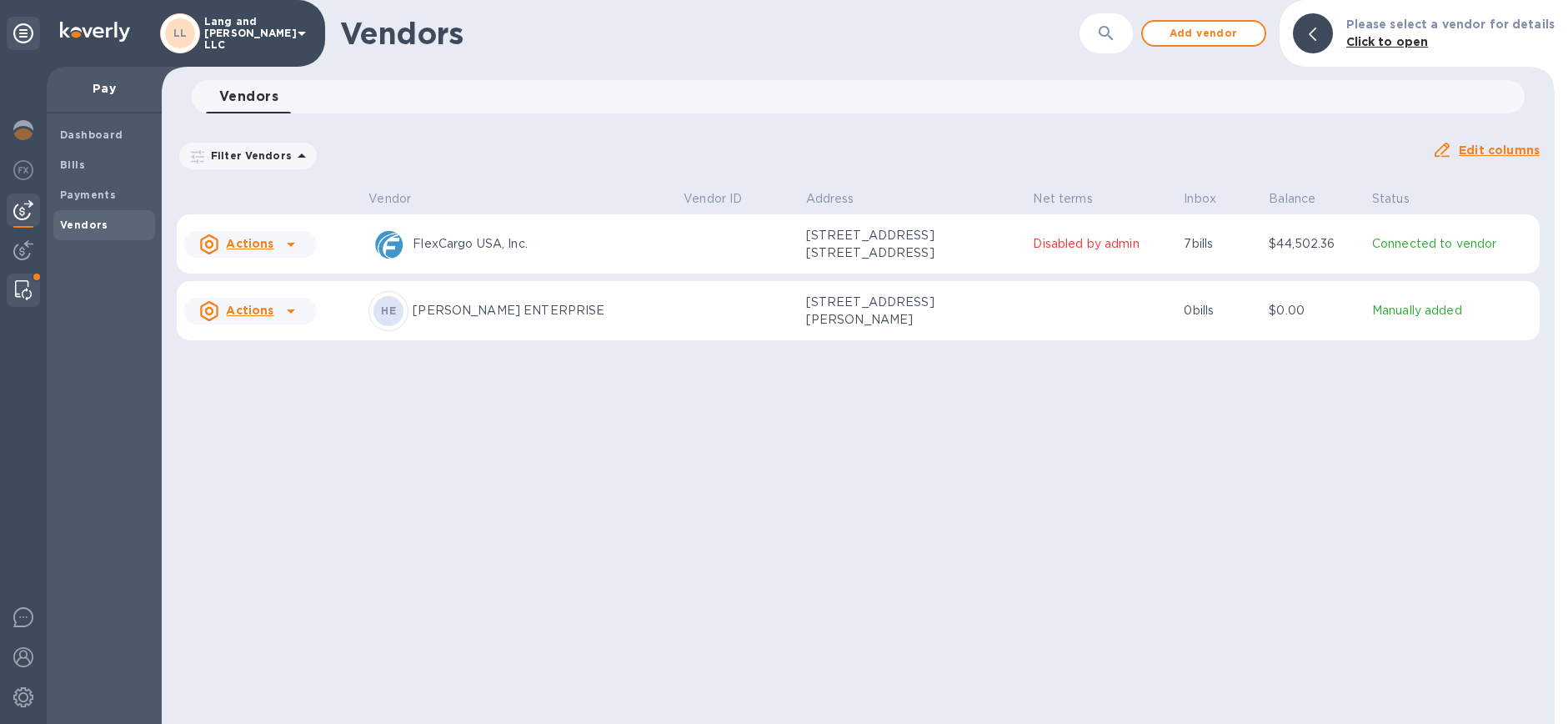
click at [23, 293] on img at bounding box center [24, 289] width 17 height 20
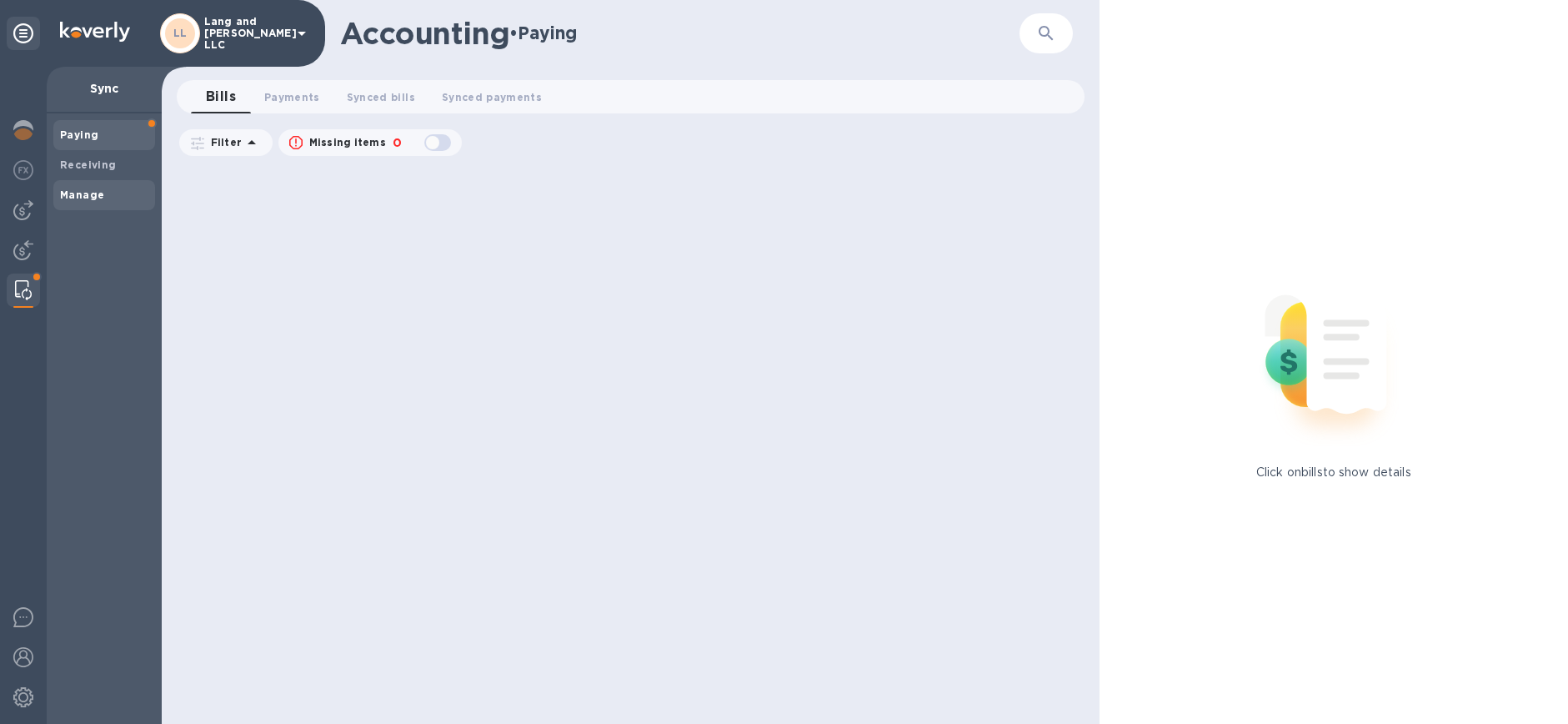
click at [66, 199] on b "Manage" at bounding box center [82, 194] width 44 height 12
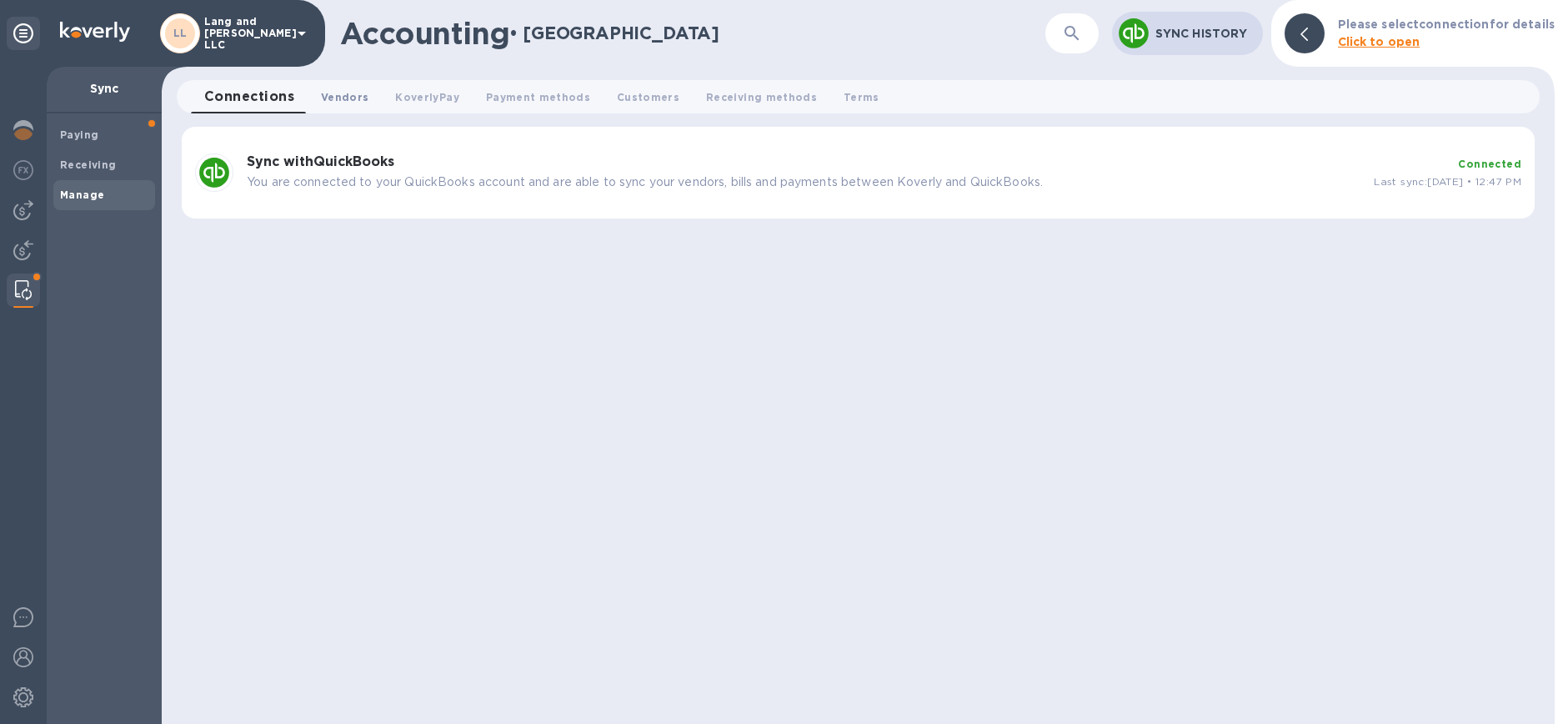
click at [330, 98] on span "Vendors 0" at bounding box center [344, 97] width 47 height 18
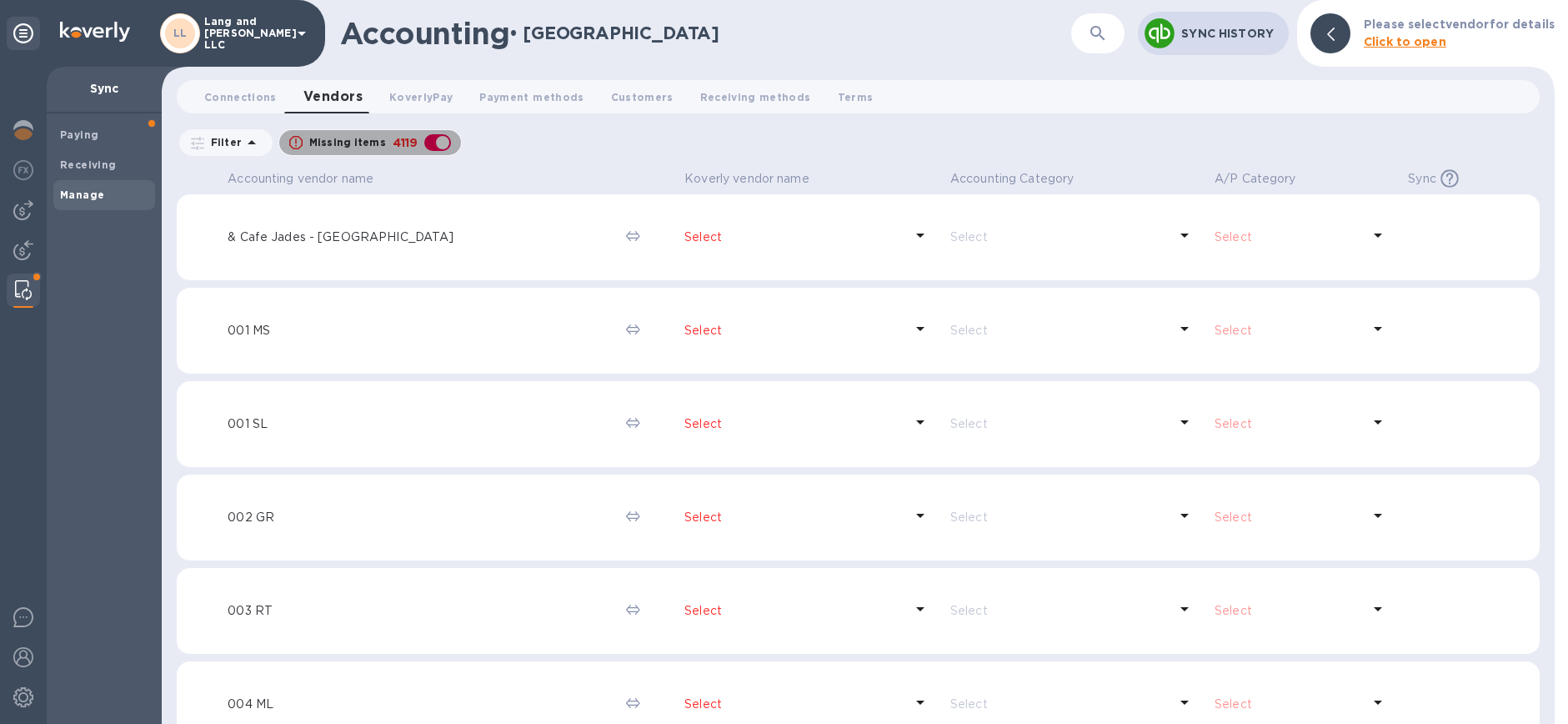
click at [437, 143] on div "button" at bounding box center [437, 142] width 33 height 24
checkbox input "false"
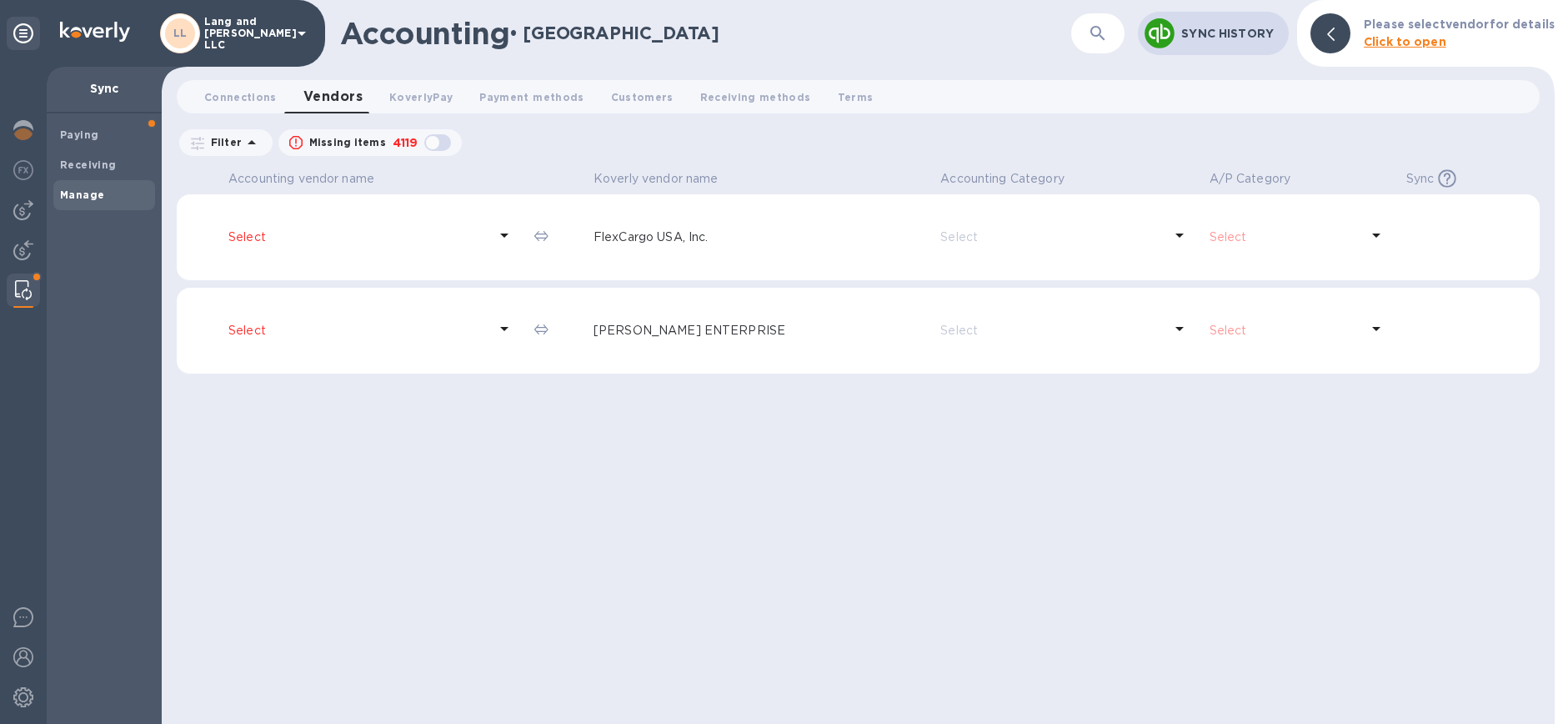
click at [252, 332] on p "Select" at bounding box center [357, 330] width 259 height 18
click at [252, 337] on p "Select" at bounding box center [357, 330] width 259 height 18
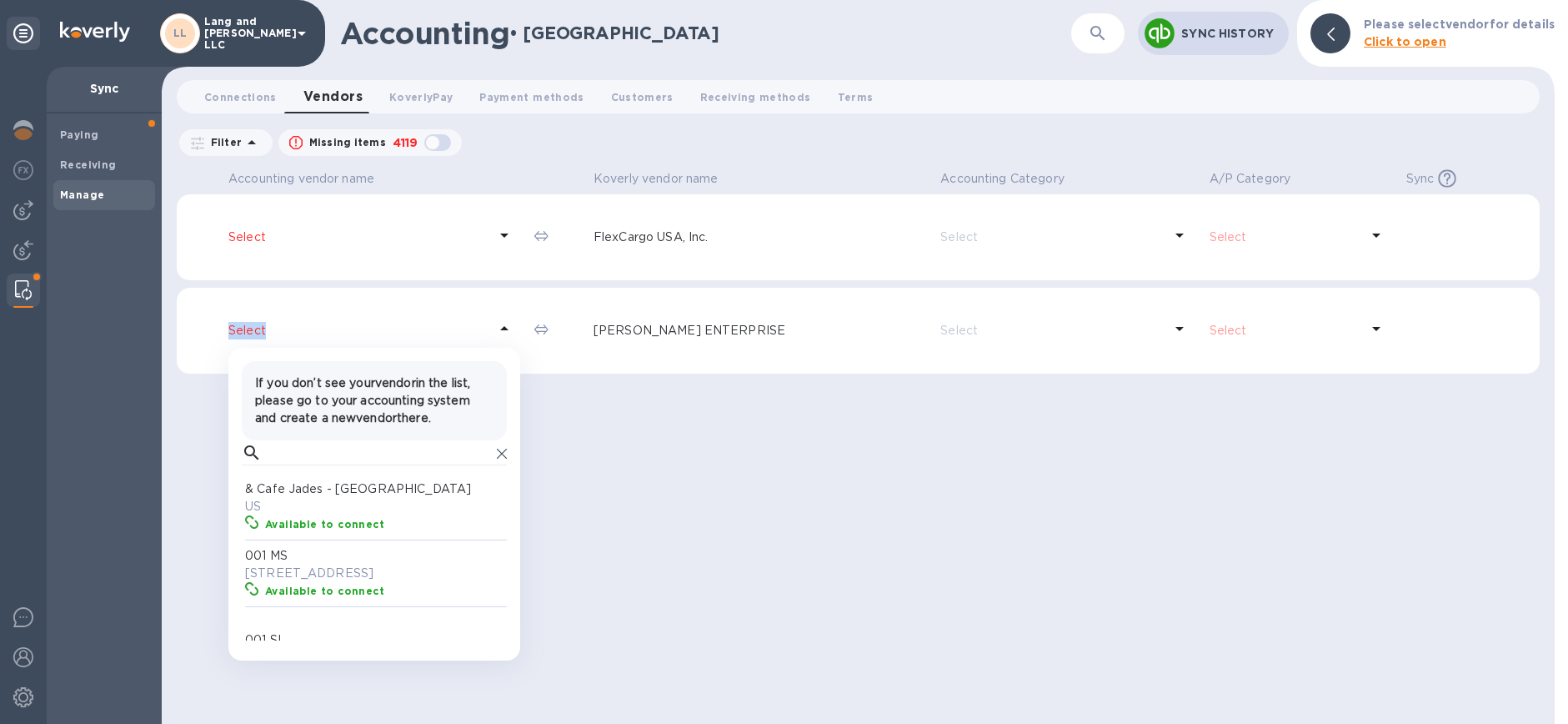
scroll to position [154, 272]
click at [330, 452] on input "text" at bounding box center [379, 452] width 222 height 25
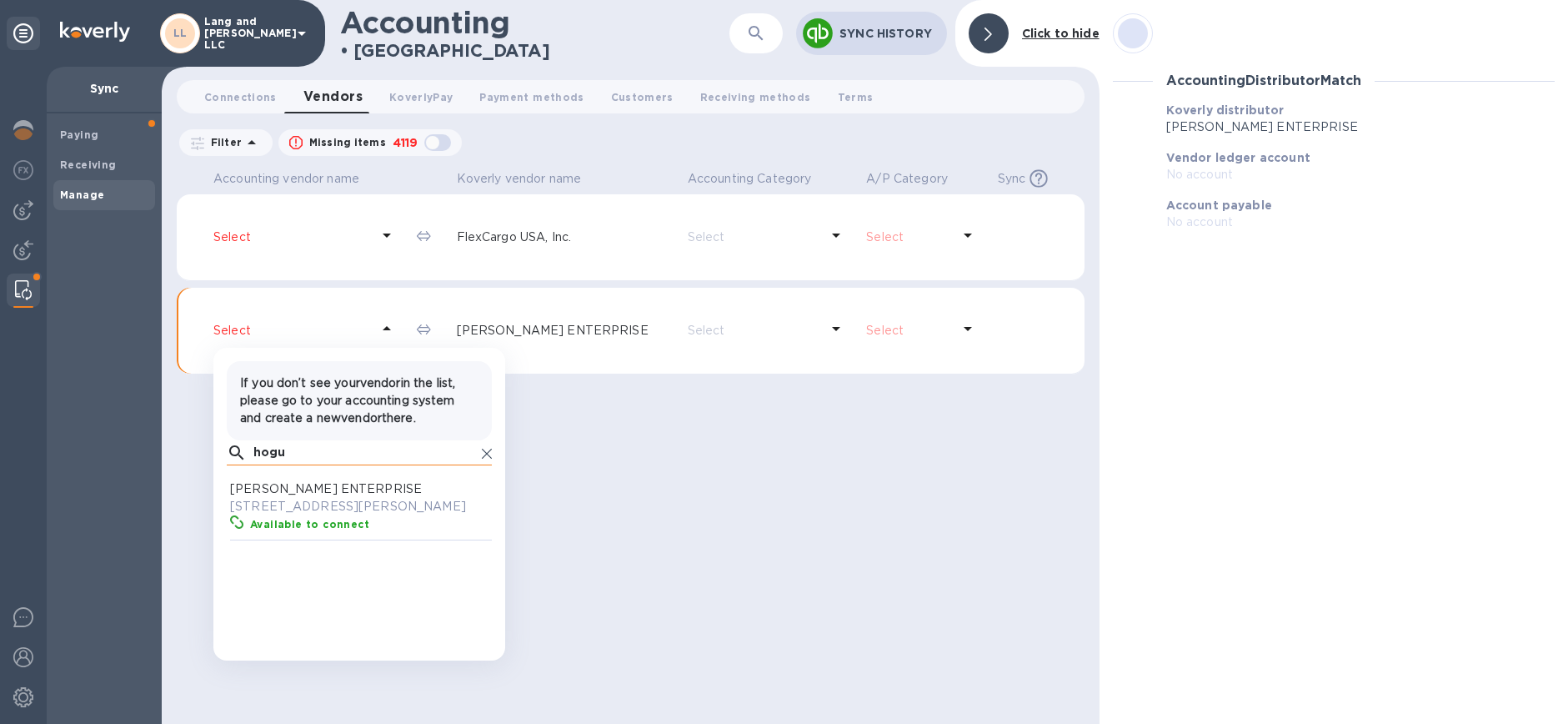
scroll to position [154, 258]
type input "hogu"
click at [332, 491] on p "[PERSON_NAME] ENTERPRISE" at bounding box center [362, 488] width 265 height 18
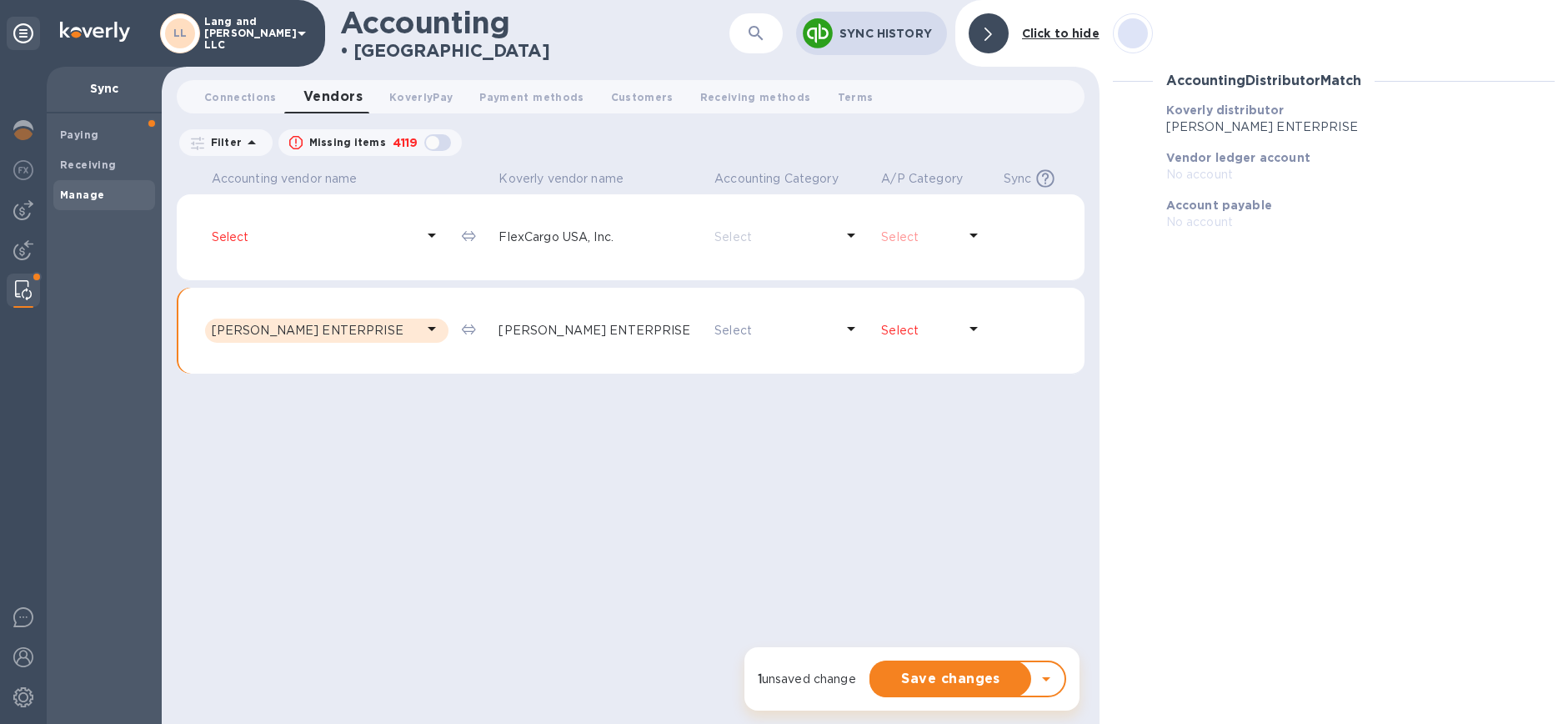
click at [964, 330] on icon at bounding box center [973, 328] width 20 height 20
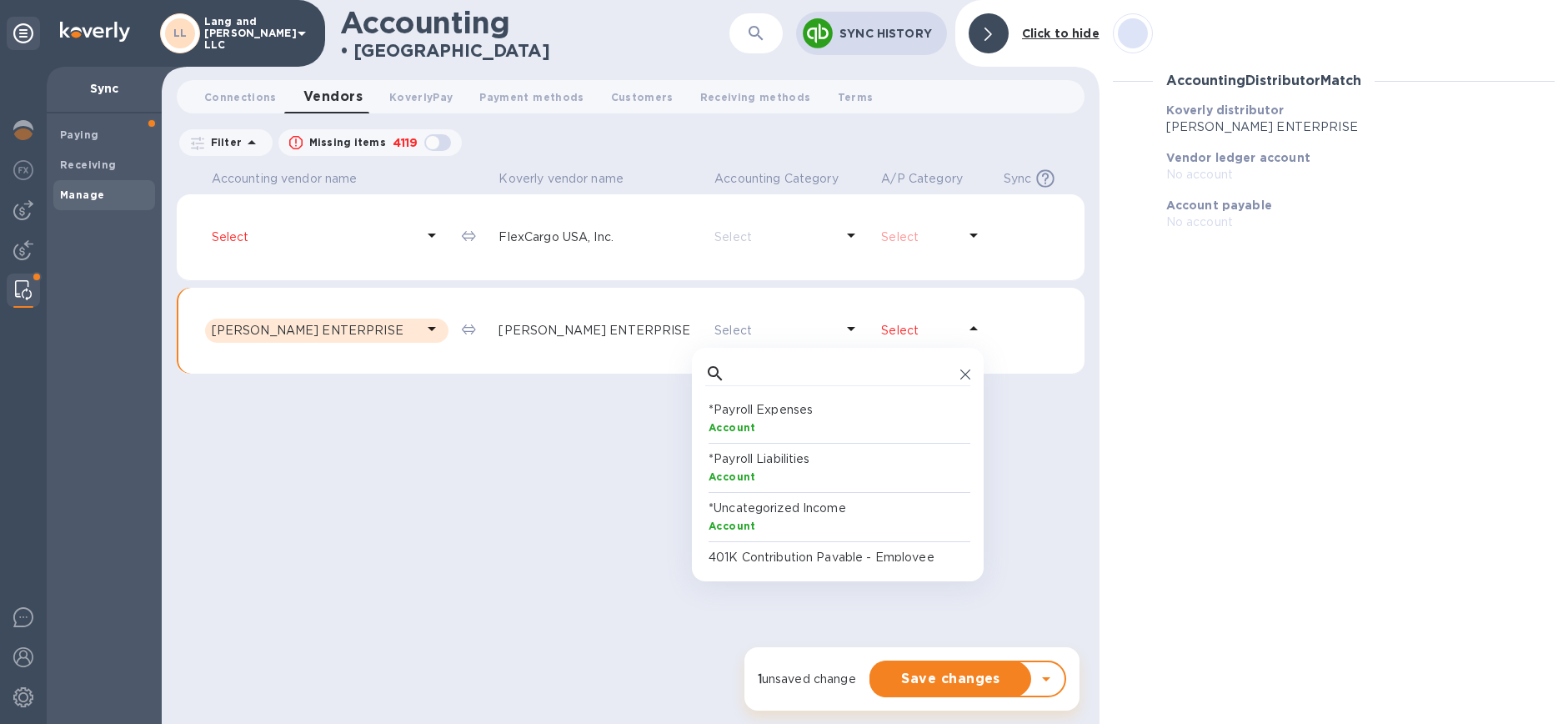
click at [841, 329] on icon at bounding box center [850, 328] width 20 height 20
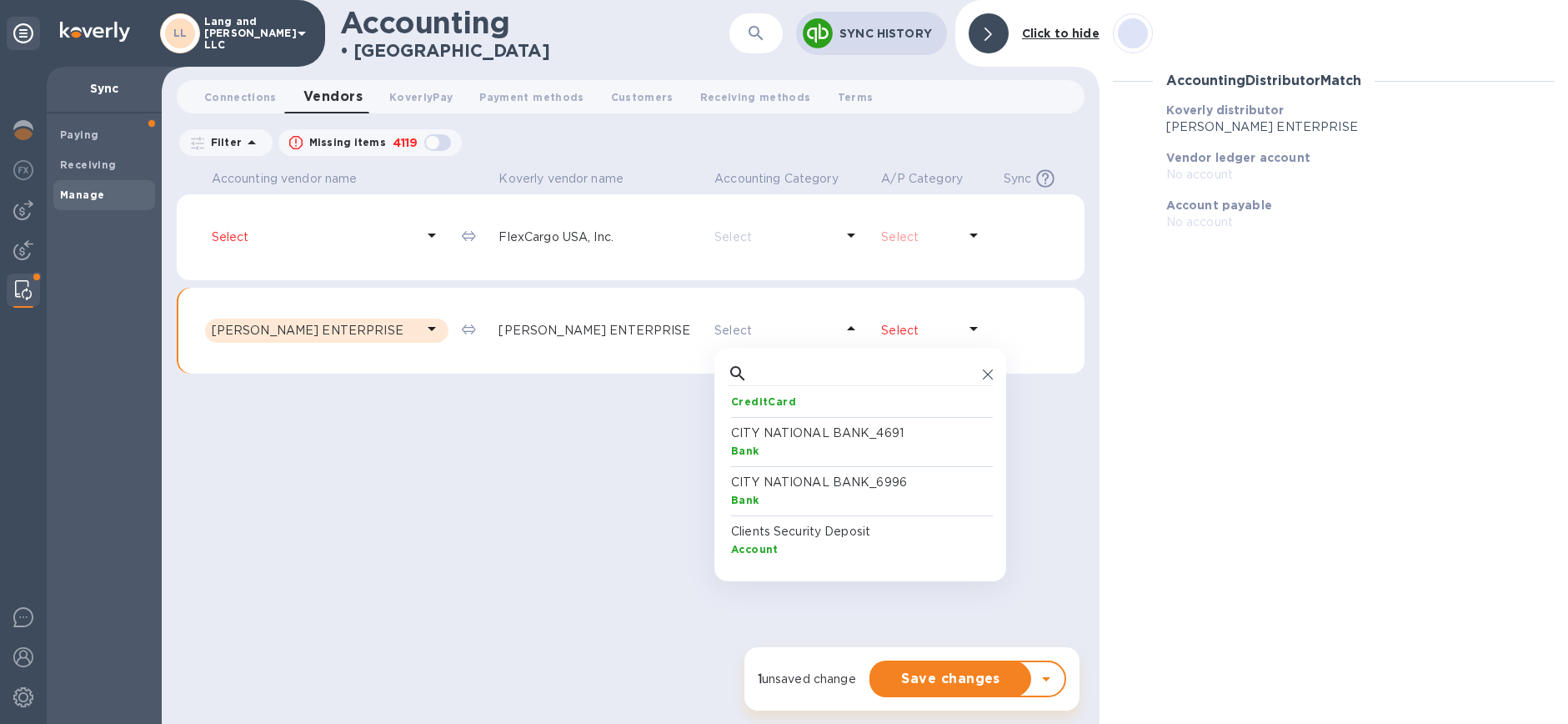
scroll to position [2707, 0]
click at [993, 436] on div at bounding box center [630, 419] width 908 height 76
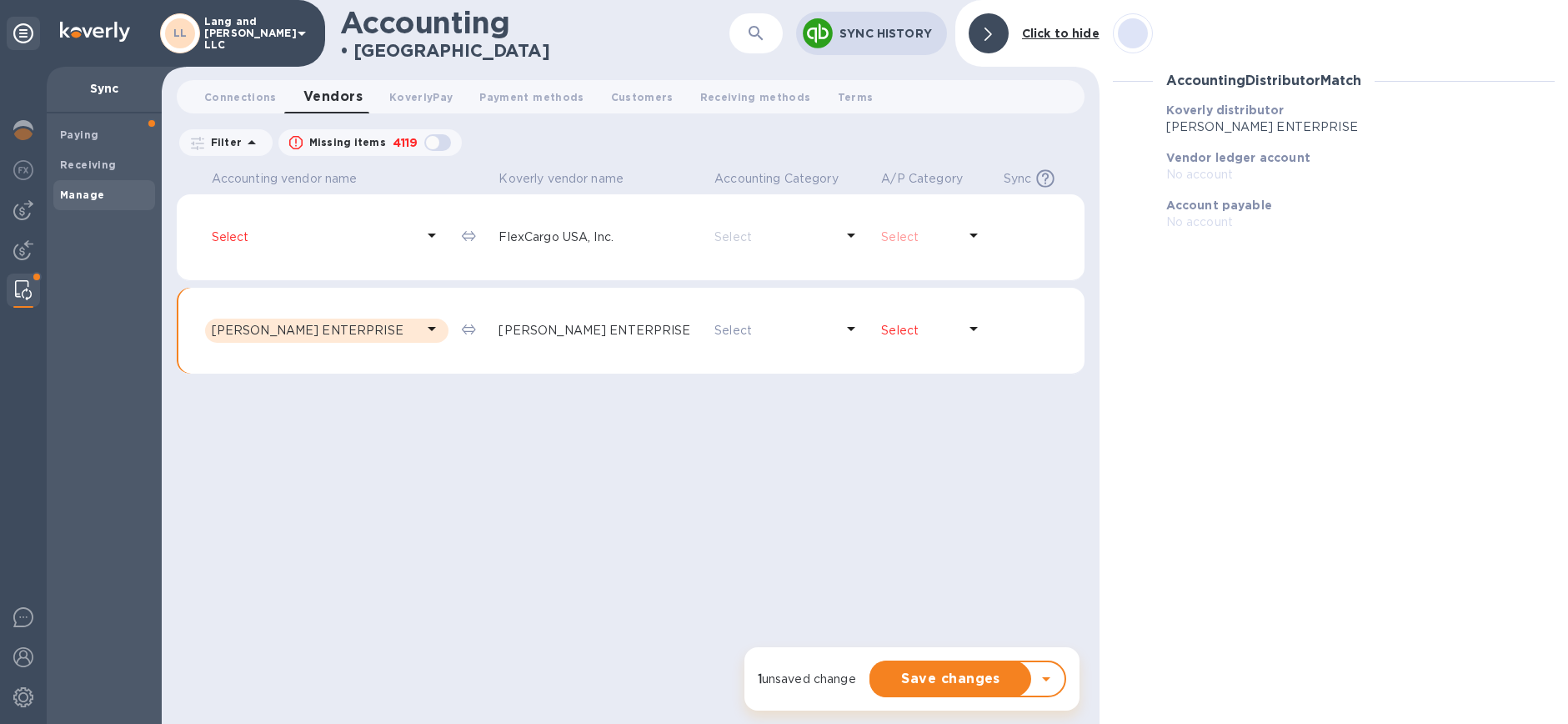
click at [841, 328] on icon at bounding box center [850, 328] width 20 height 20
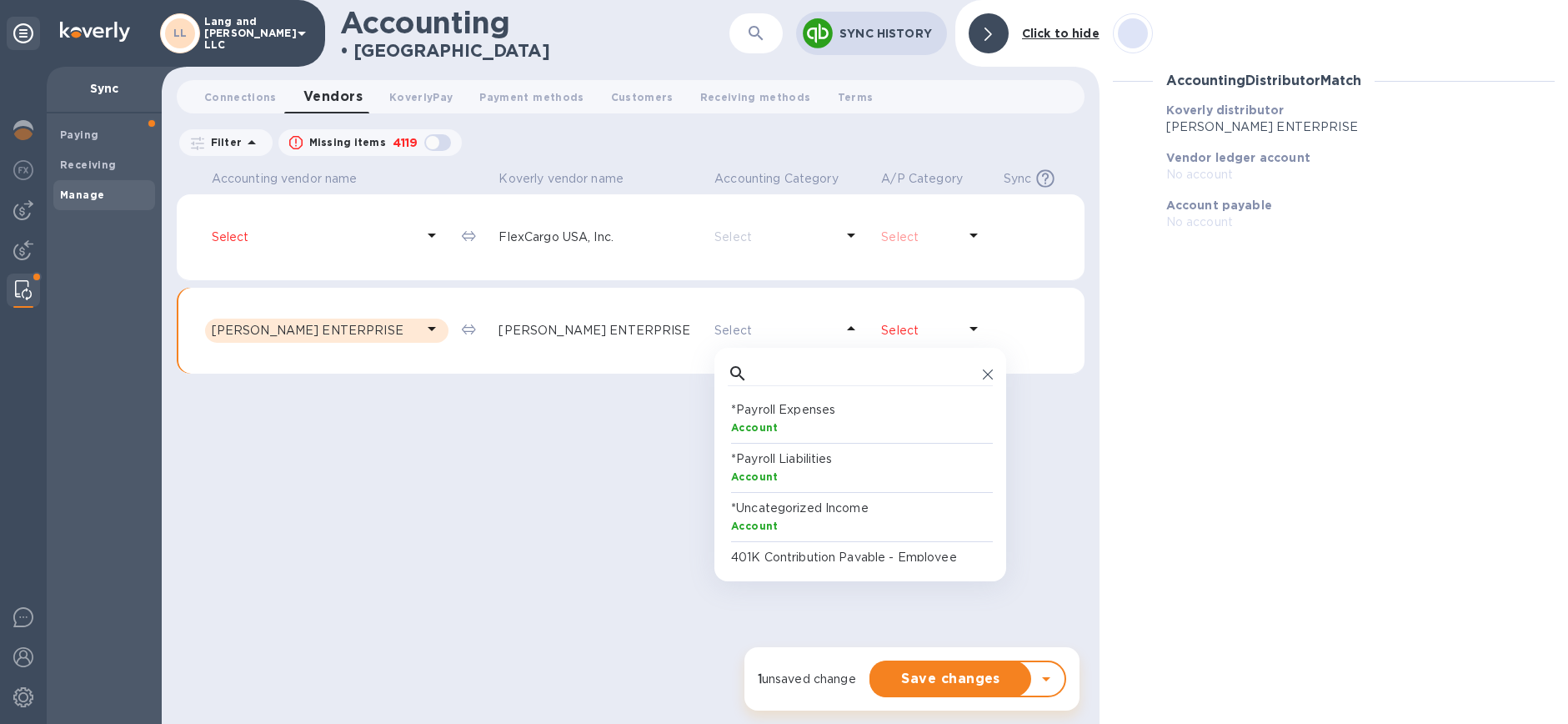
scroll to position [154, 258]
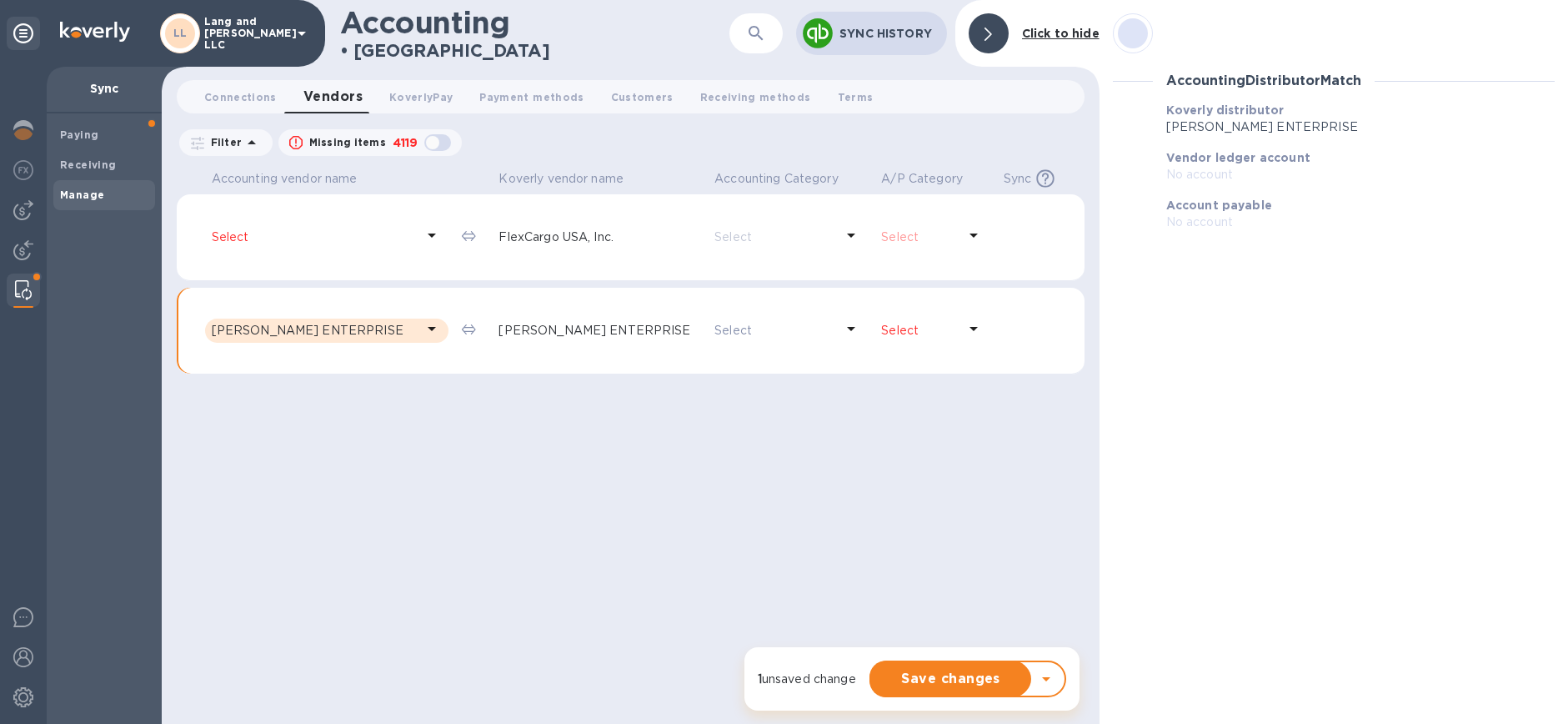
click at [882, 330] on p "Select" at bounding box center [919, 330] width 75 height 18
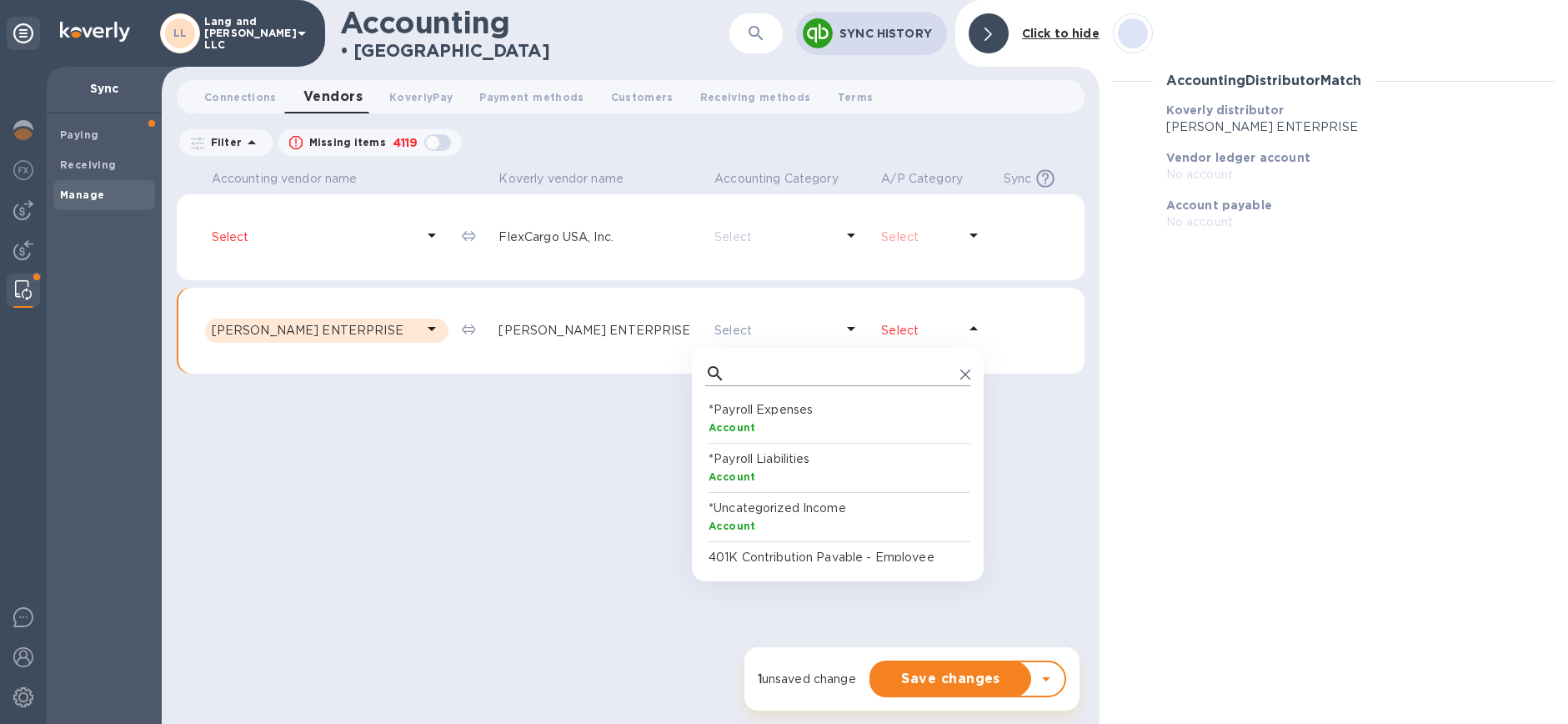
click at [769, 378] on input "text" at bounding box center [842, 373] width 222 height 25
type input "p"
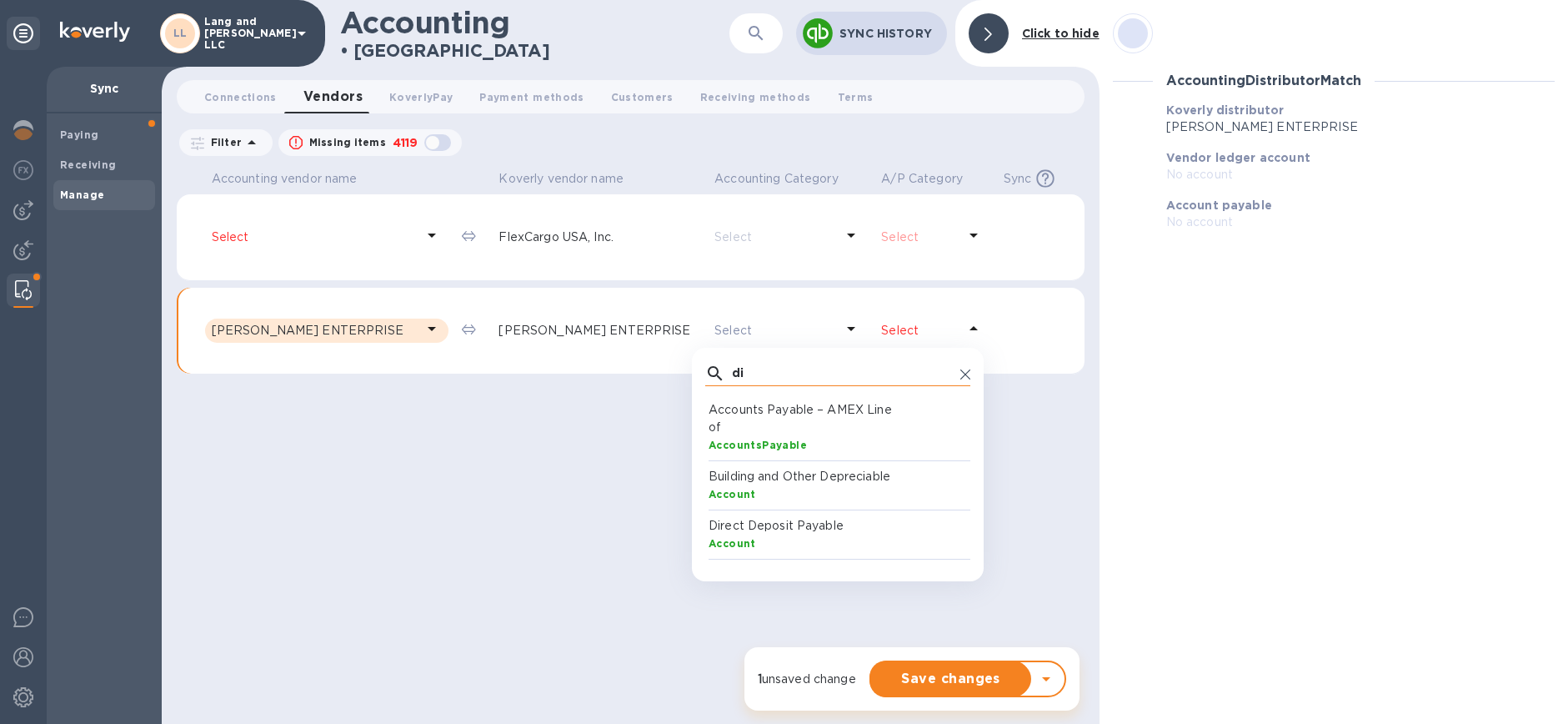
type input "d"
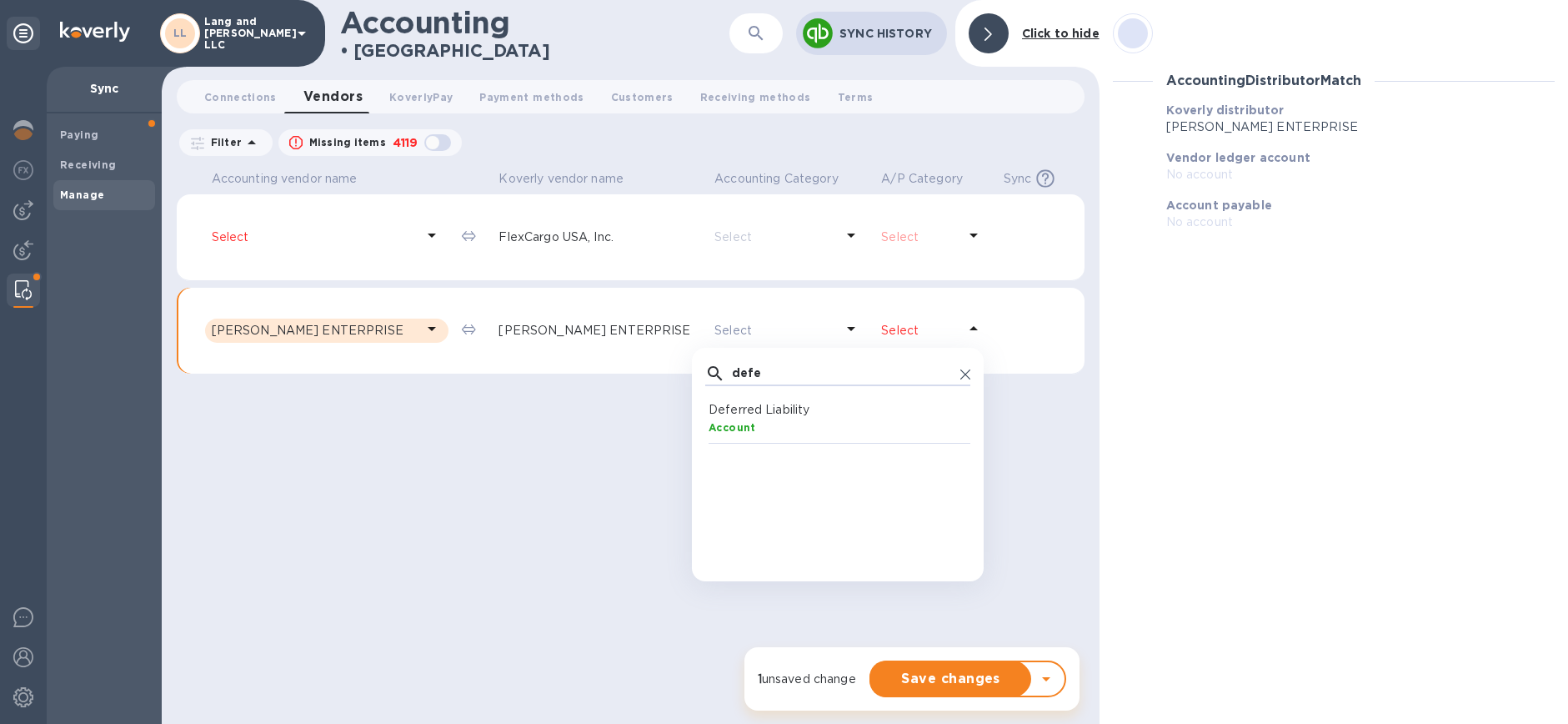
type input "defe"
click at [733, 421] on b "Account" at bounding box center [733, 427] width 47 height 12
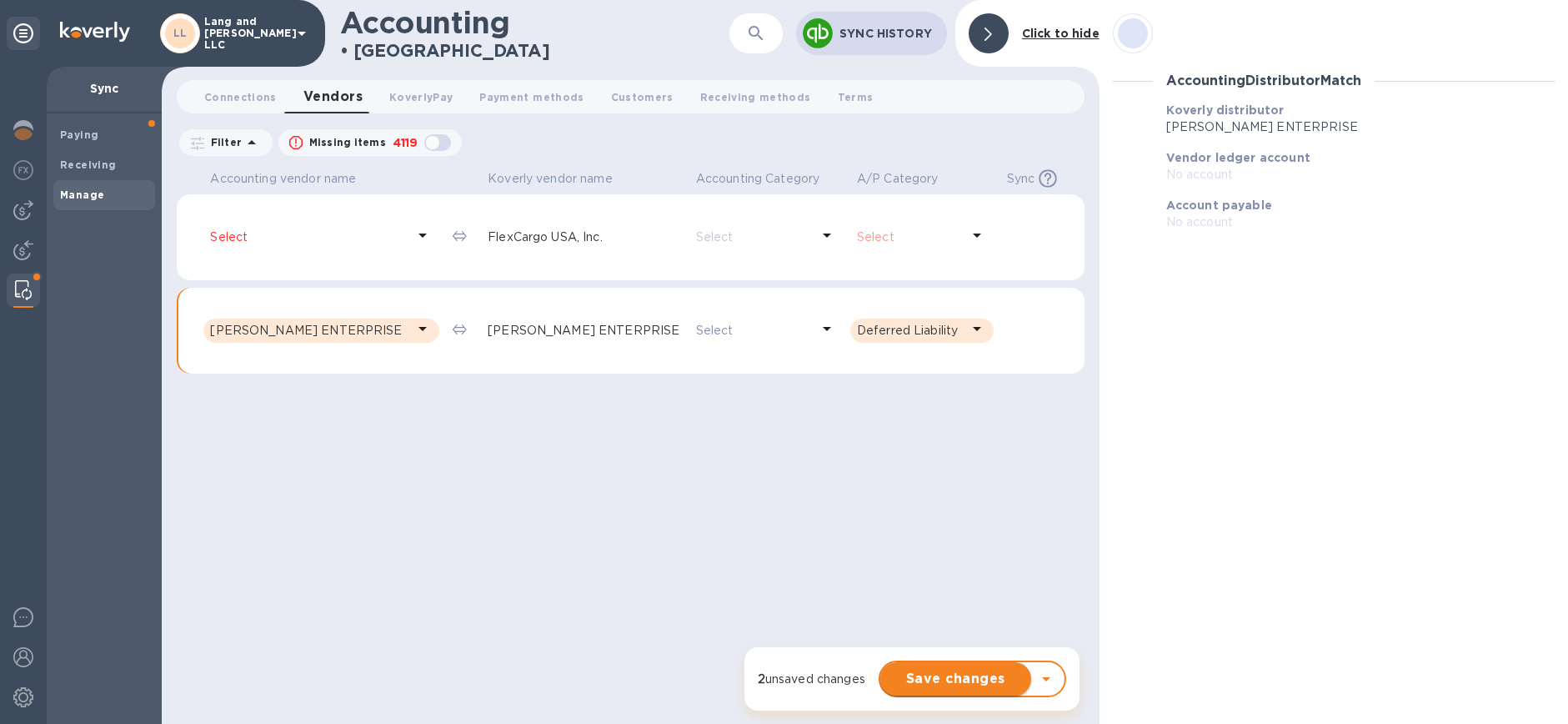
click at [944, 676] on span "Save changes" at bounding box center [956, 678] width 124 height 20
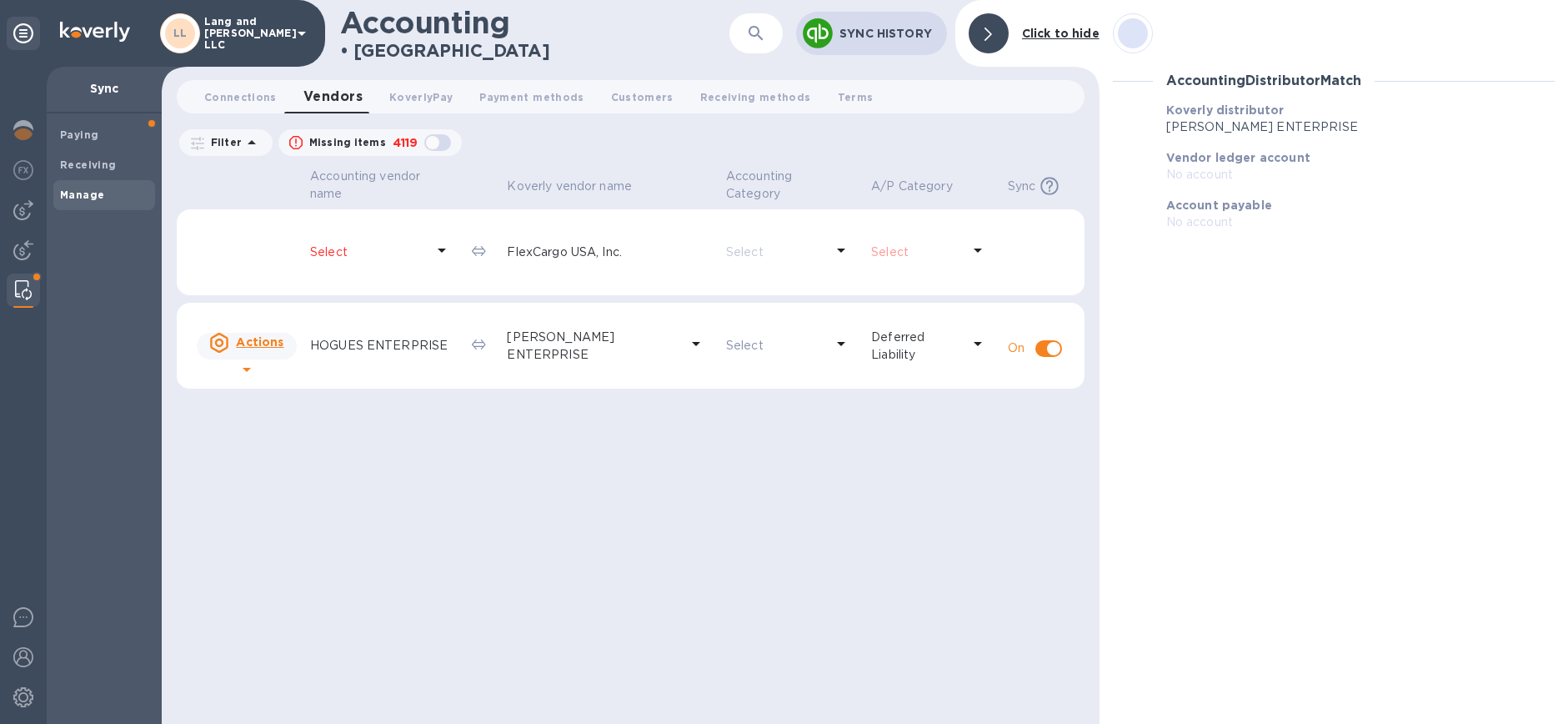
click at [227, 96] on span "Connections 0" at bounding box center [240, 97] width 73 height 18
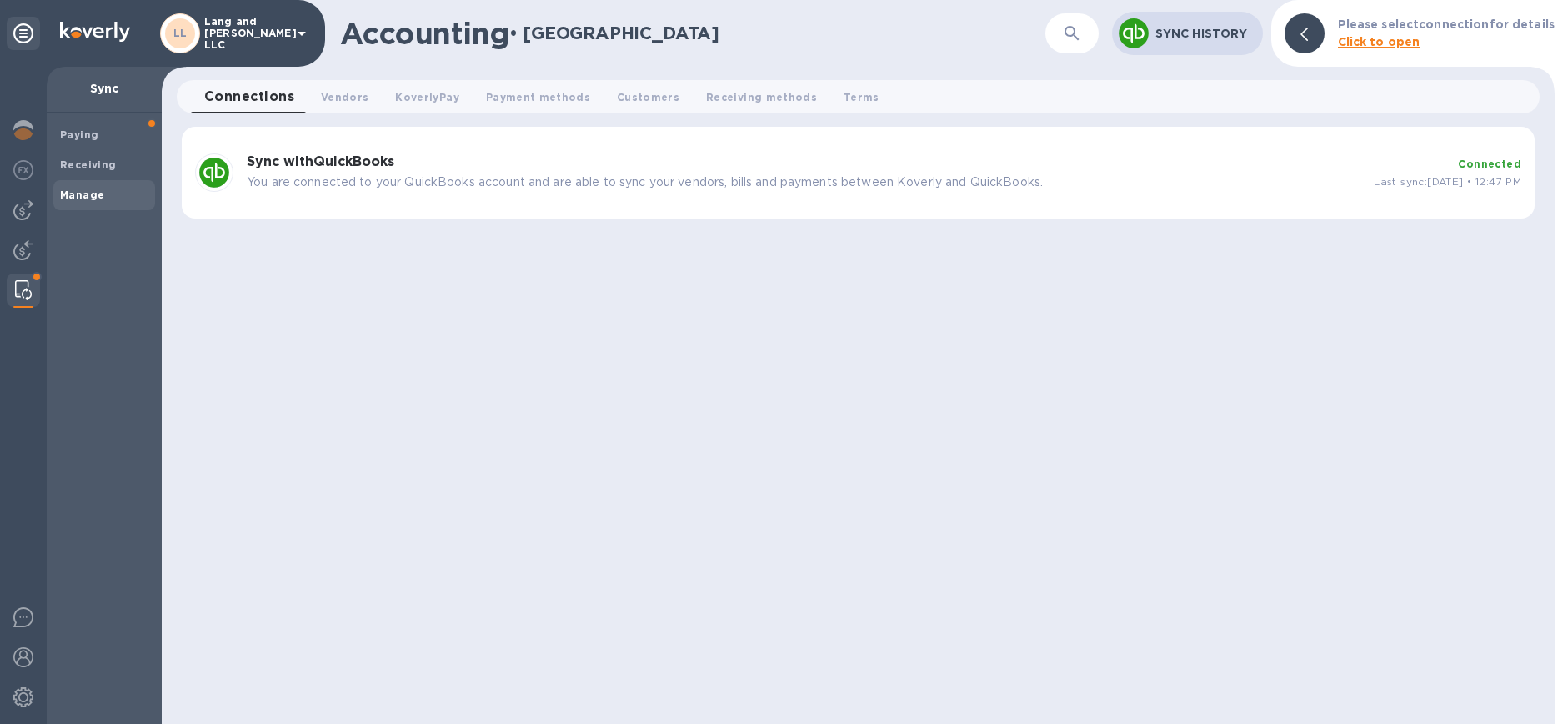
click at [604, 177] on p "You are connected to your QuickBooks account and are able to sync your vendors,…" at bounding box center [803, 182] width 1114 height 18
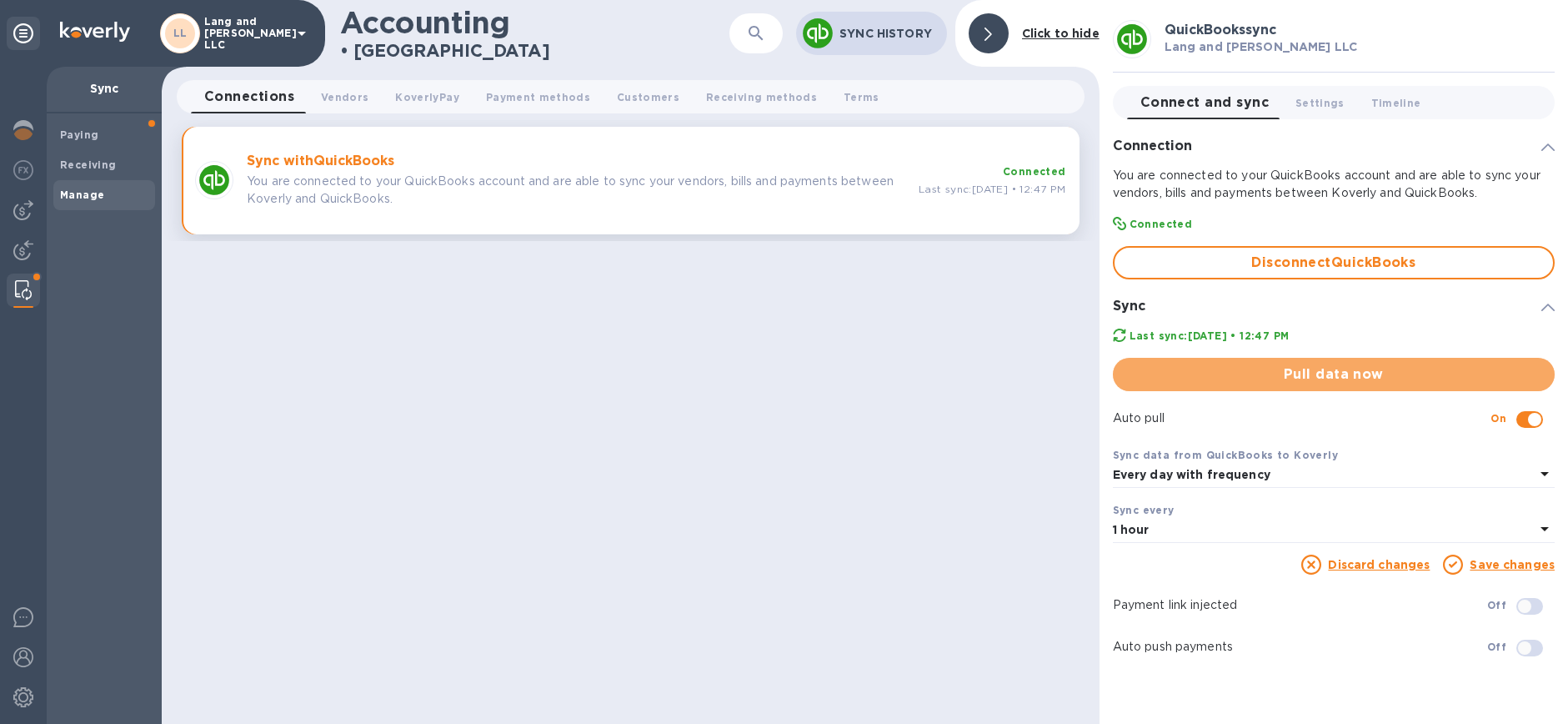
click at [1377, 387] on button "Pull data now" at bounding box center [1334, 373] width 442 height 33
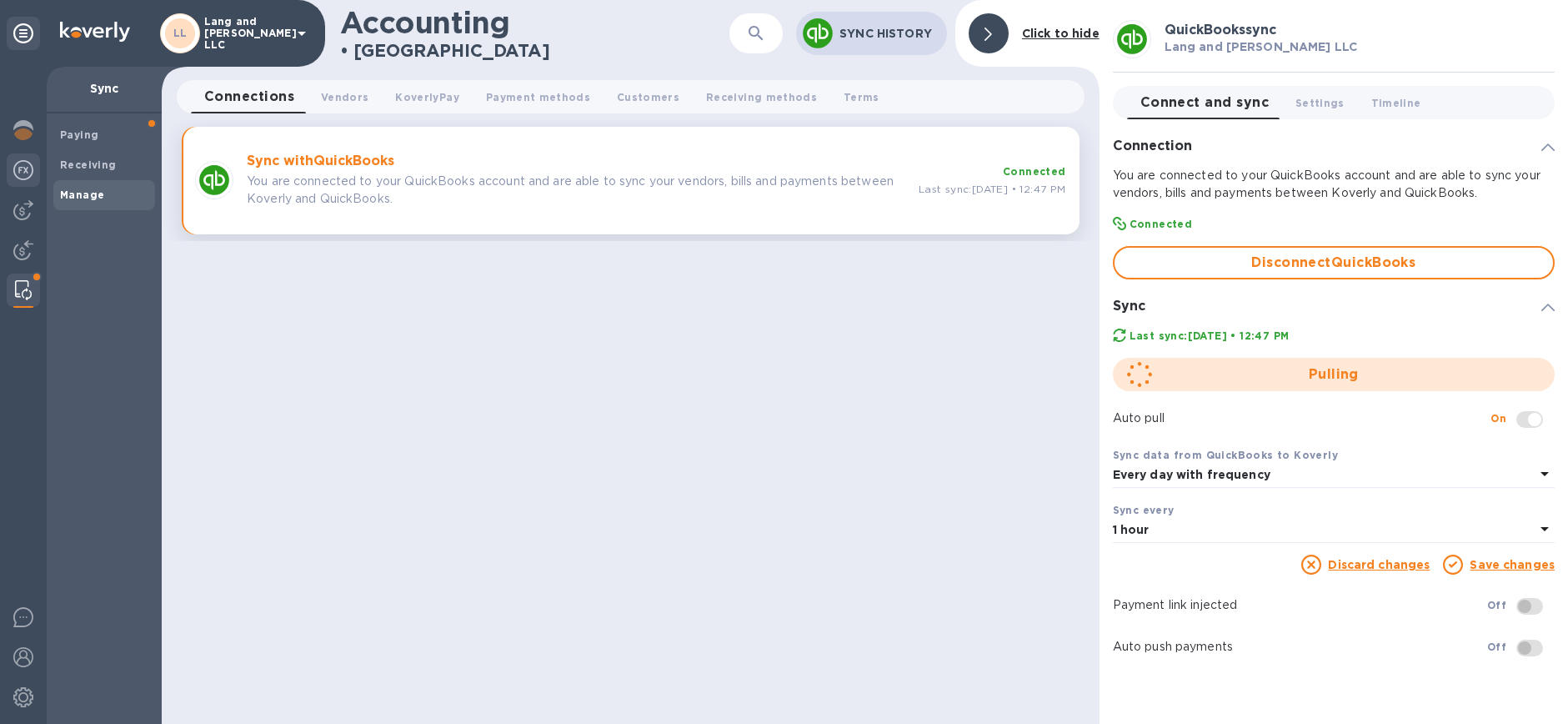
click at [20, 168] on img at bounding box center [23, 170] width 20 height 20
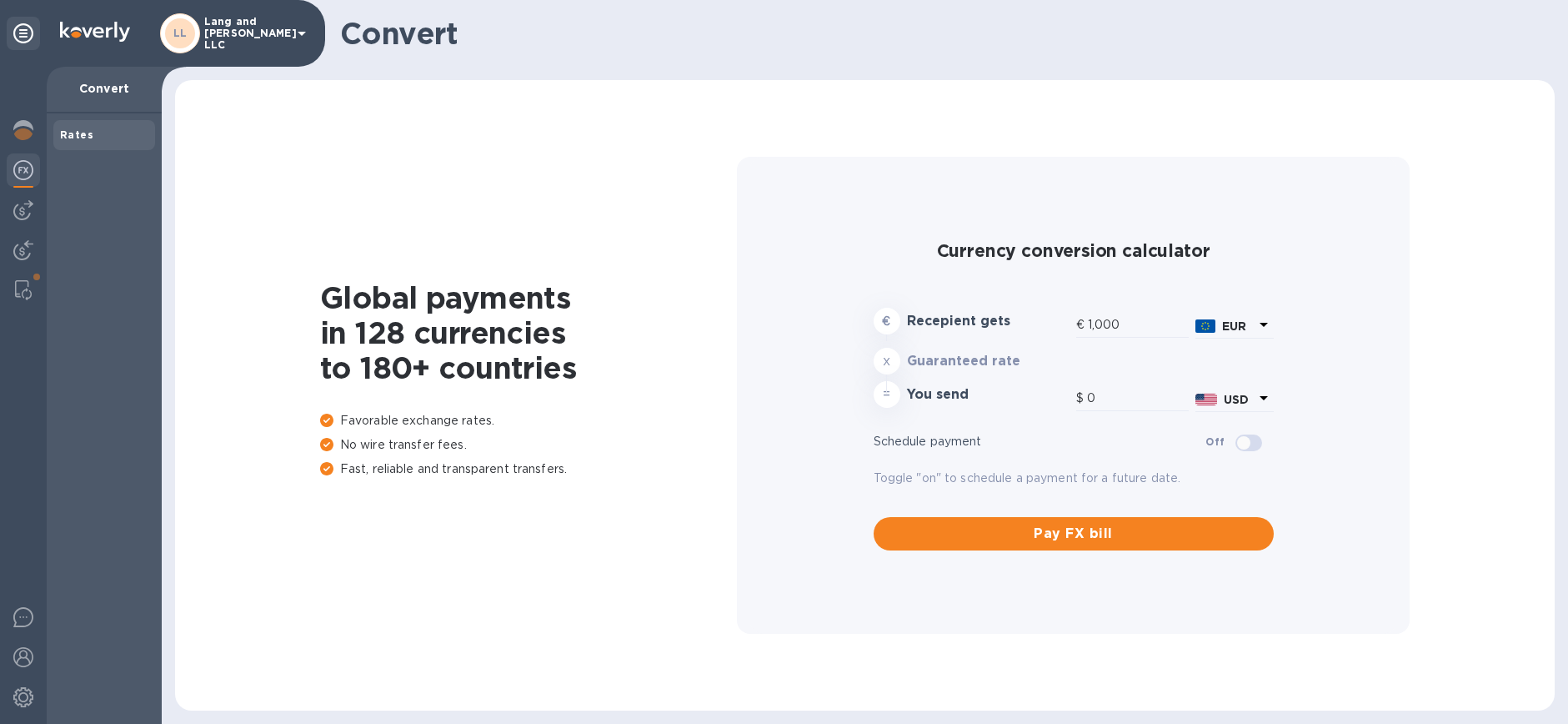
type input "1,177.39"
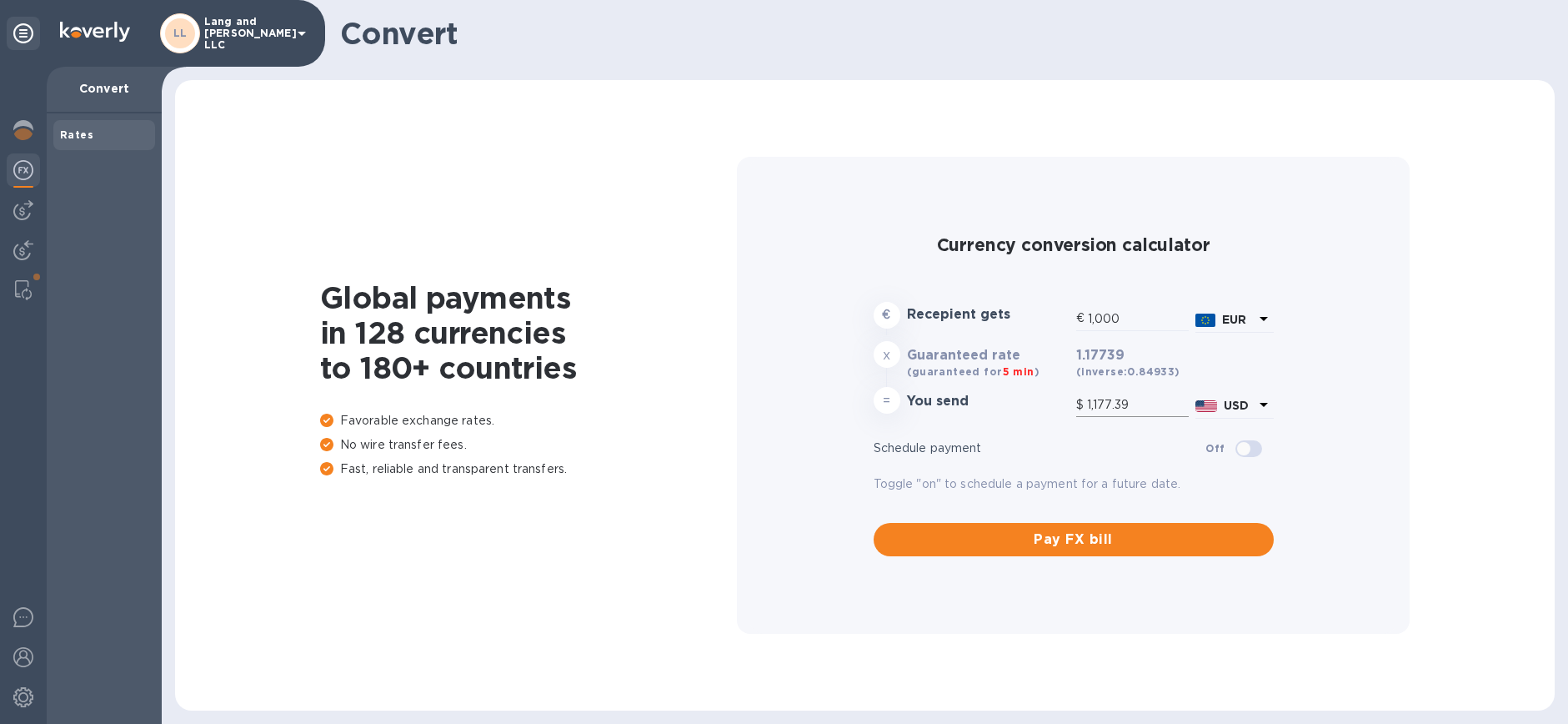
click at [1120, 407] on input "1,177.39" at bounding box center [1138, 405] width 102 height 25
click at [1122, 406] on input "1,177.39" at bounding box center [1138, 405] width 102 height 25
click at [1121, 406] on input "1,177.39" at bounding box center [1138, 405] width 102 height 25
type input "0.85"
type input "1"
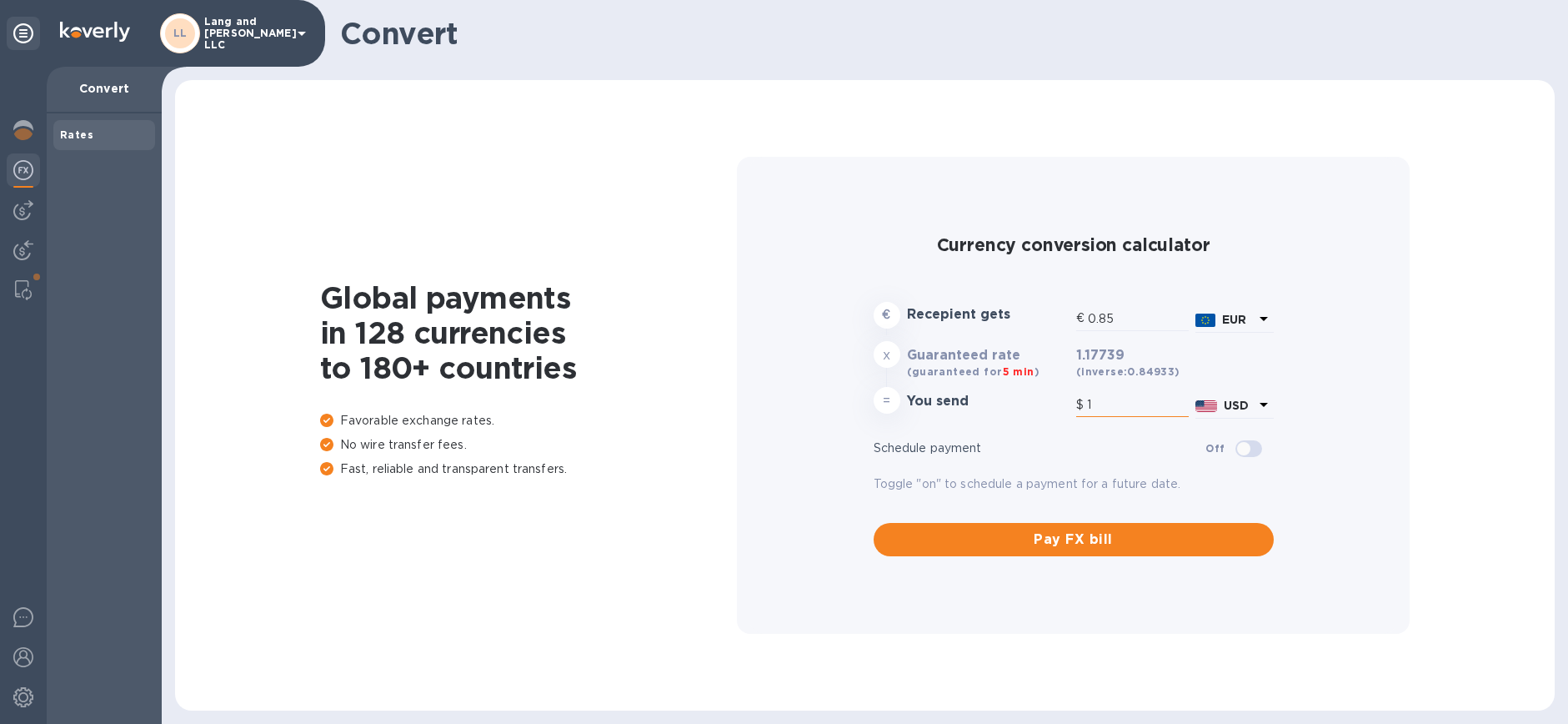
type input "8.49"
type input "10"
type input "84.93"
type input "100"
type input "849.34"
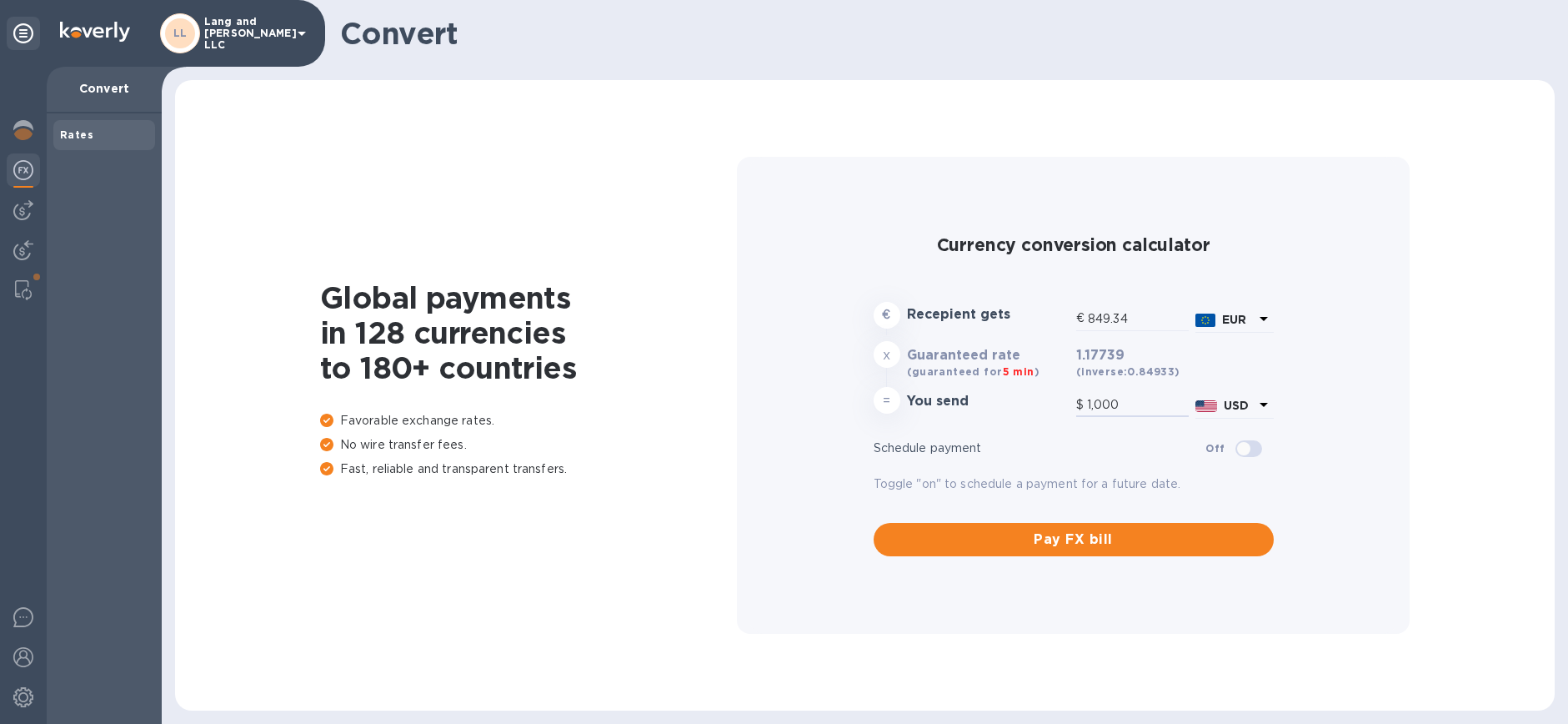
type input "1,000"
click at [1124, 405] on input "1,000" at bounding box center [1138, 405] width 102 height 25
click at [22, 134] on img at bounding box center [23, 129] width 20 height 20
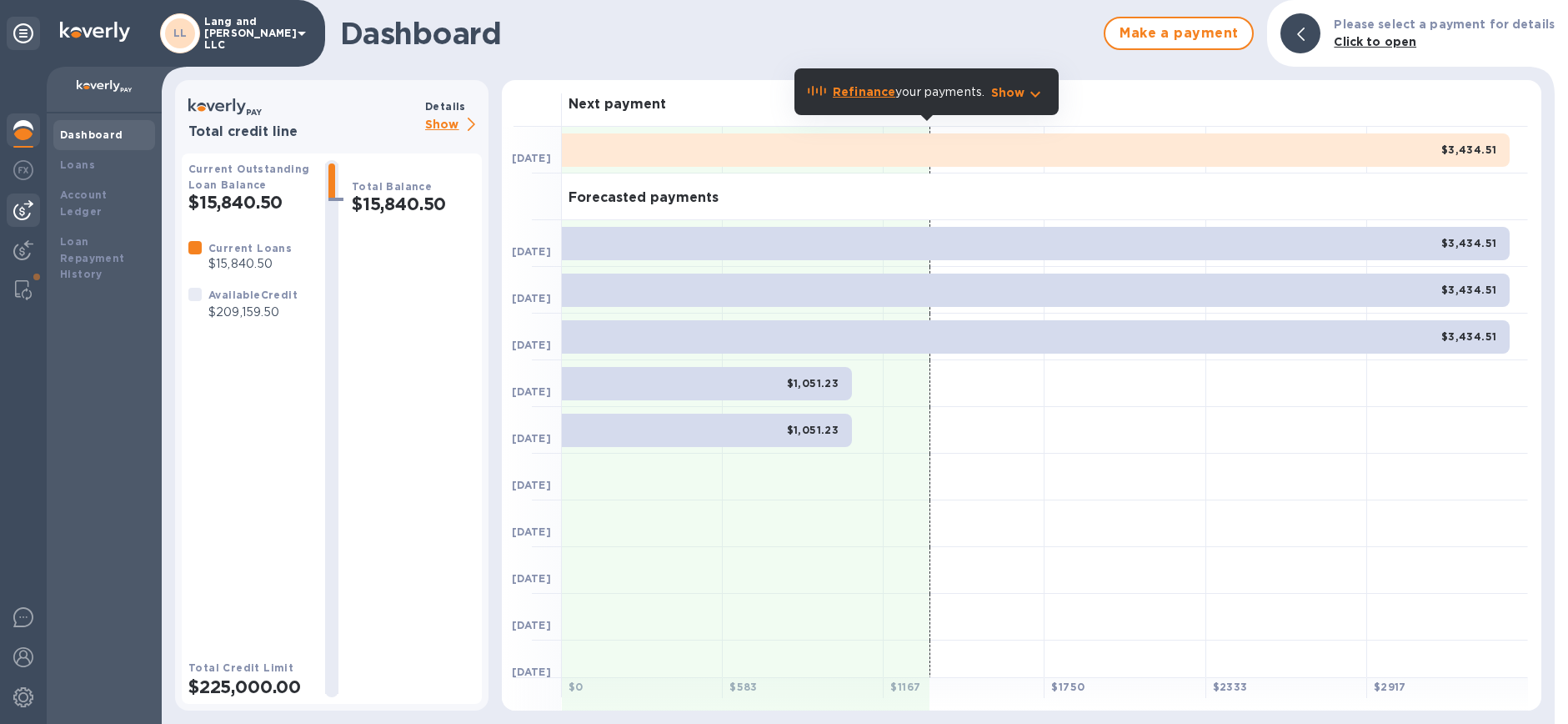
click at [25, 211] on img at bounding box center [23, 209] width 20 height 20
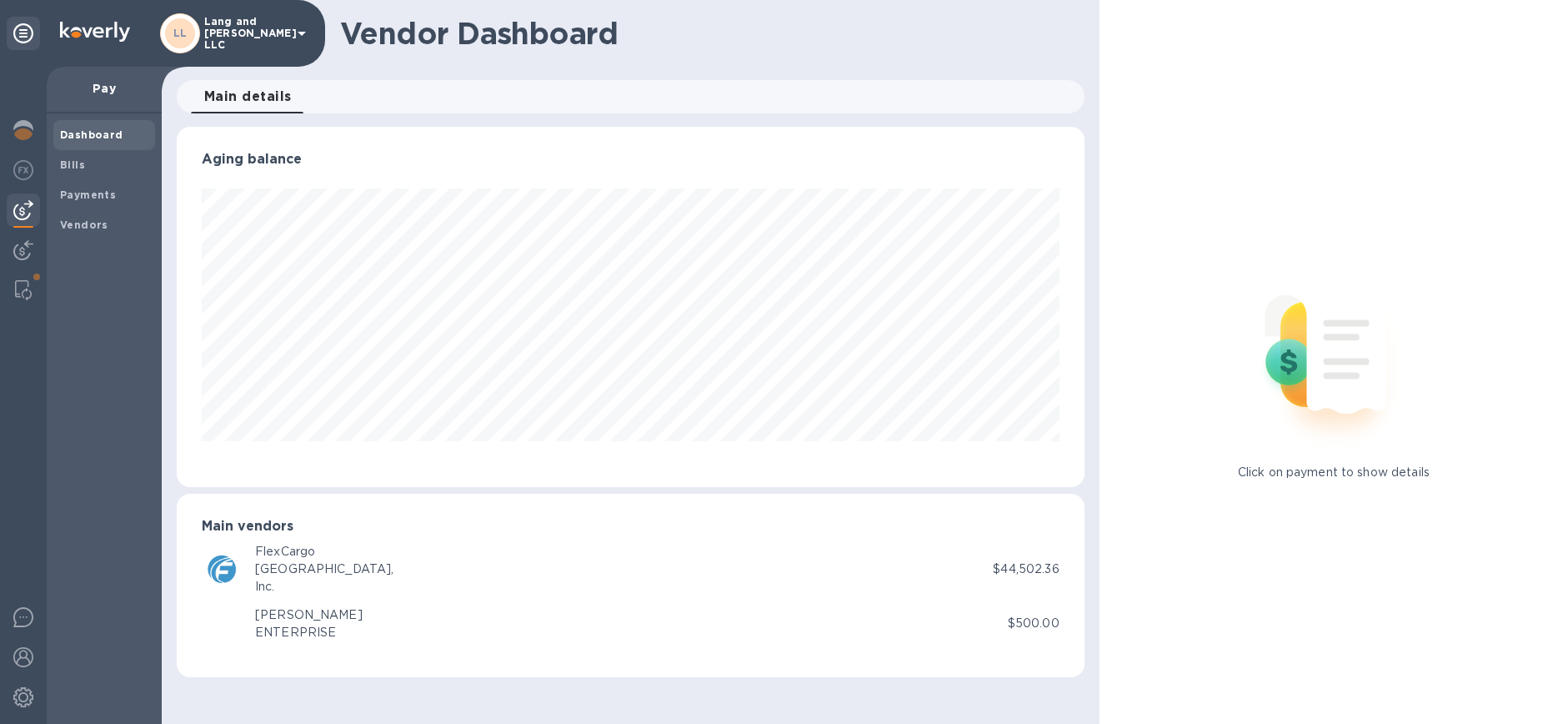
scroll to position [360, 907]
click at [67, 166] on b "Bills" at bounding box center [73, 164] width 25 height 12
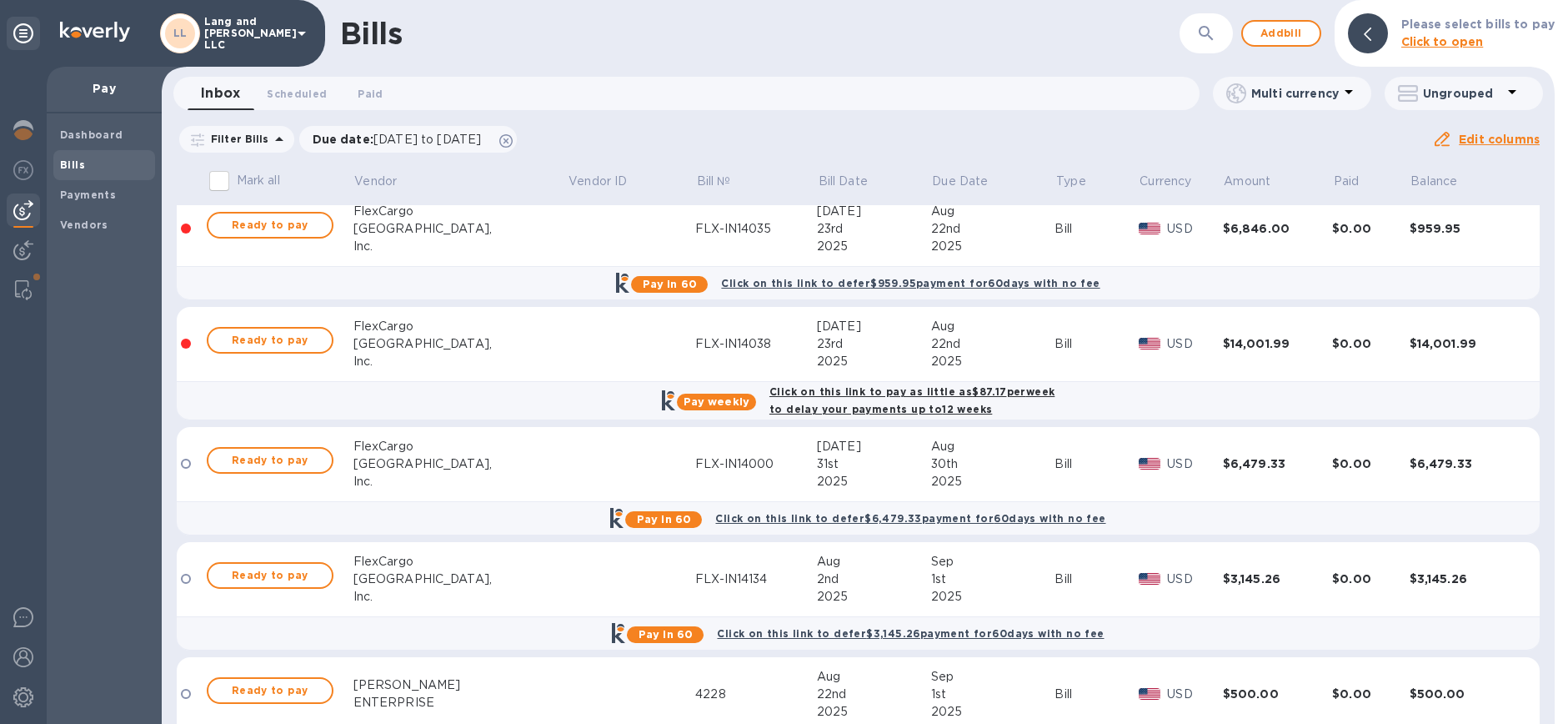
scroll to position [427, 0]
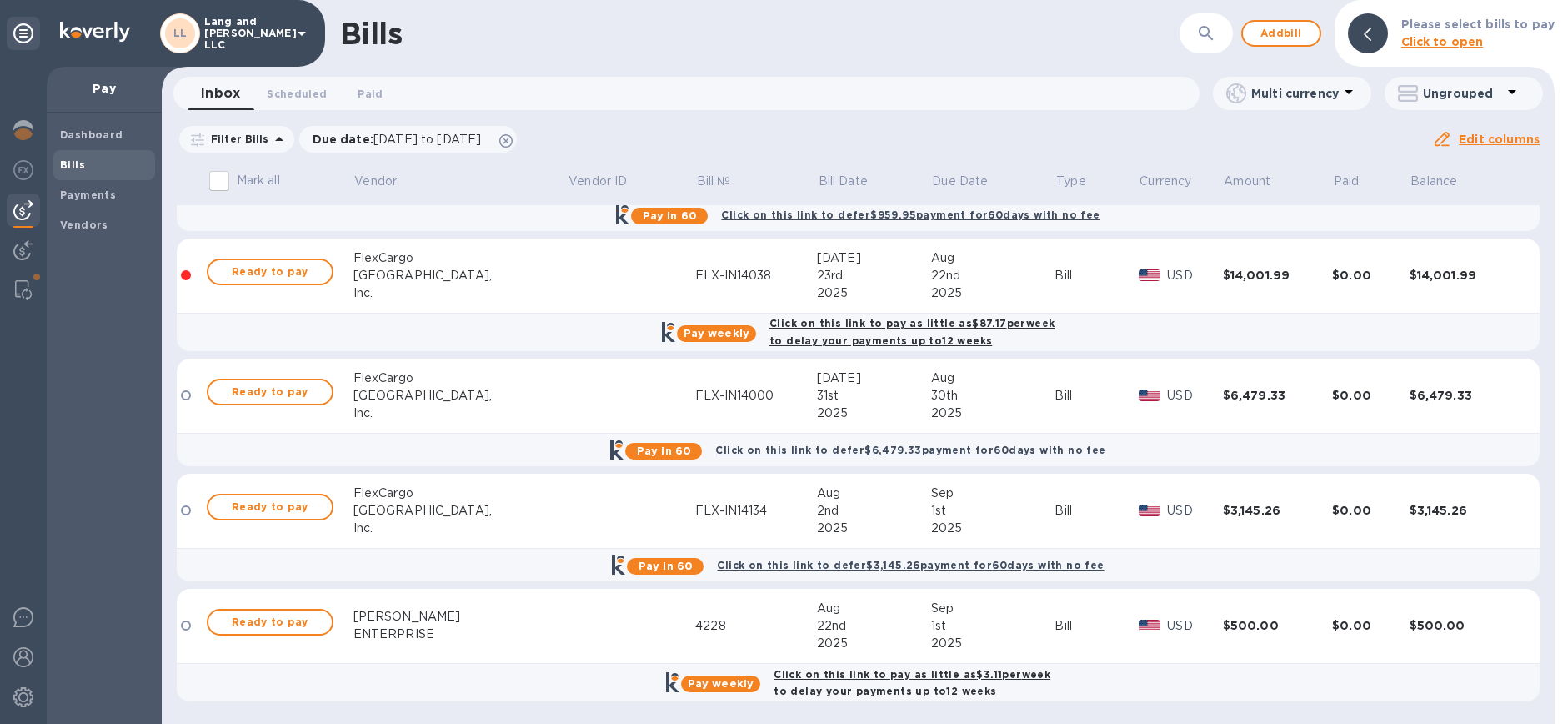
click at [1482, 90] on p "Ungrouped" at bounding box center [1463, 93] width 79 height 17
click at [1438, 134] on li "Group bills by vendors" at bounding box center [1469, 137] width 179 height 54
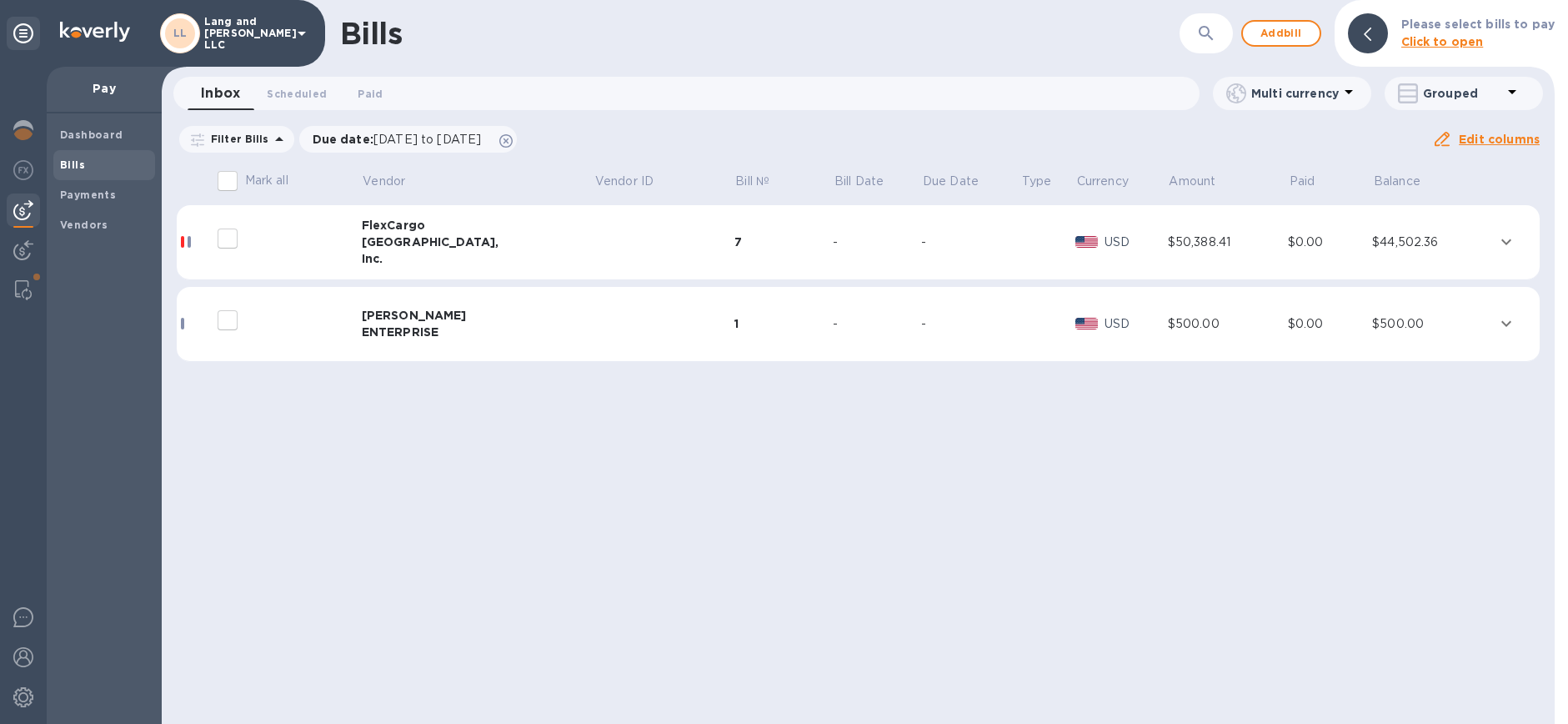
click at [227, 325] on input "decorative checkbox" at bounding box center [227, 320] width 35 height 35
click at [401, 320] on div "[PERSON_NAME]" at bounding box center [478, 315] width 233 height 17
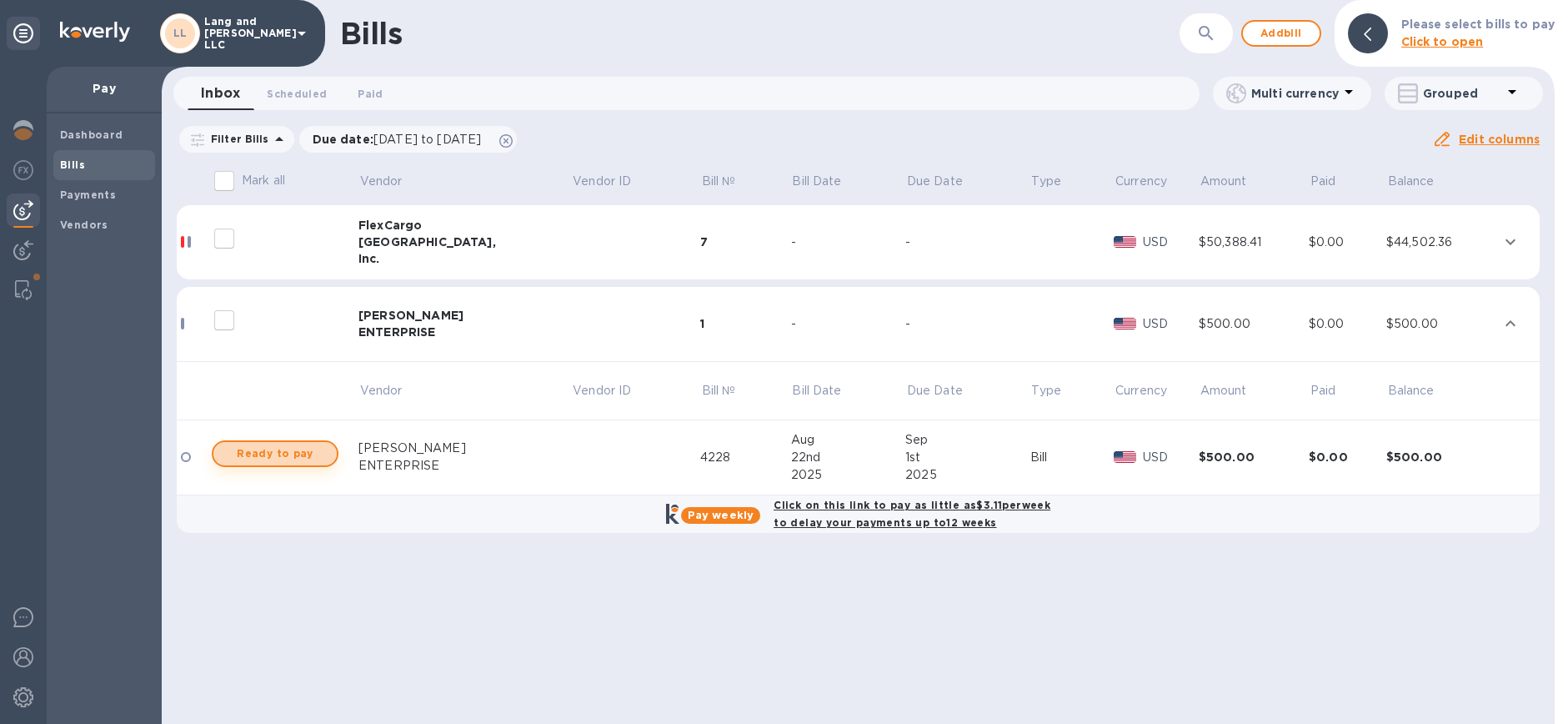
click at [283, 452] on span "Ready to pay" at bounding box center [275, 452] width 97 height 20
checkbox input "true"
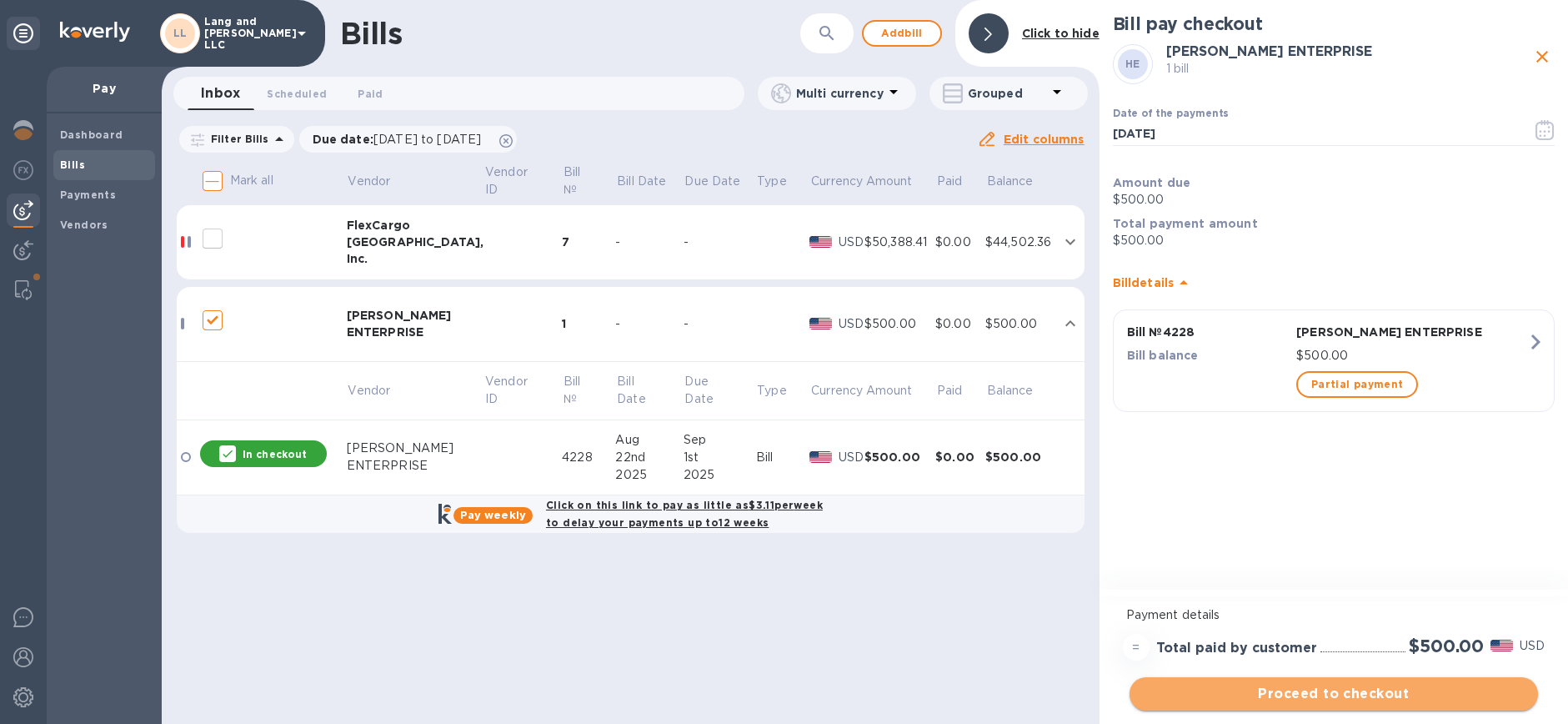
click at [1329, 688] on span "Proceed to checkout" at bounding box center [1333, 693] width 382 height 20
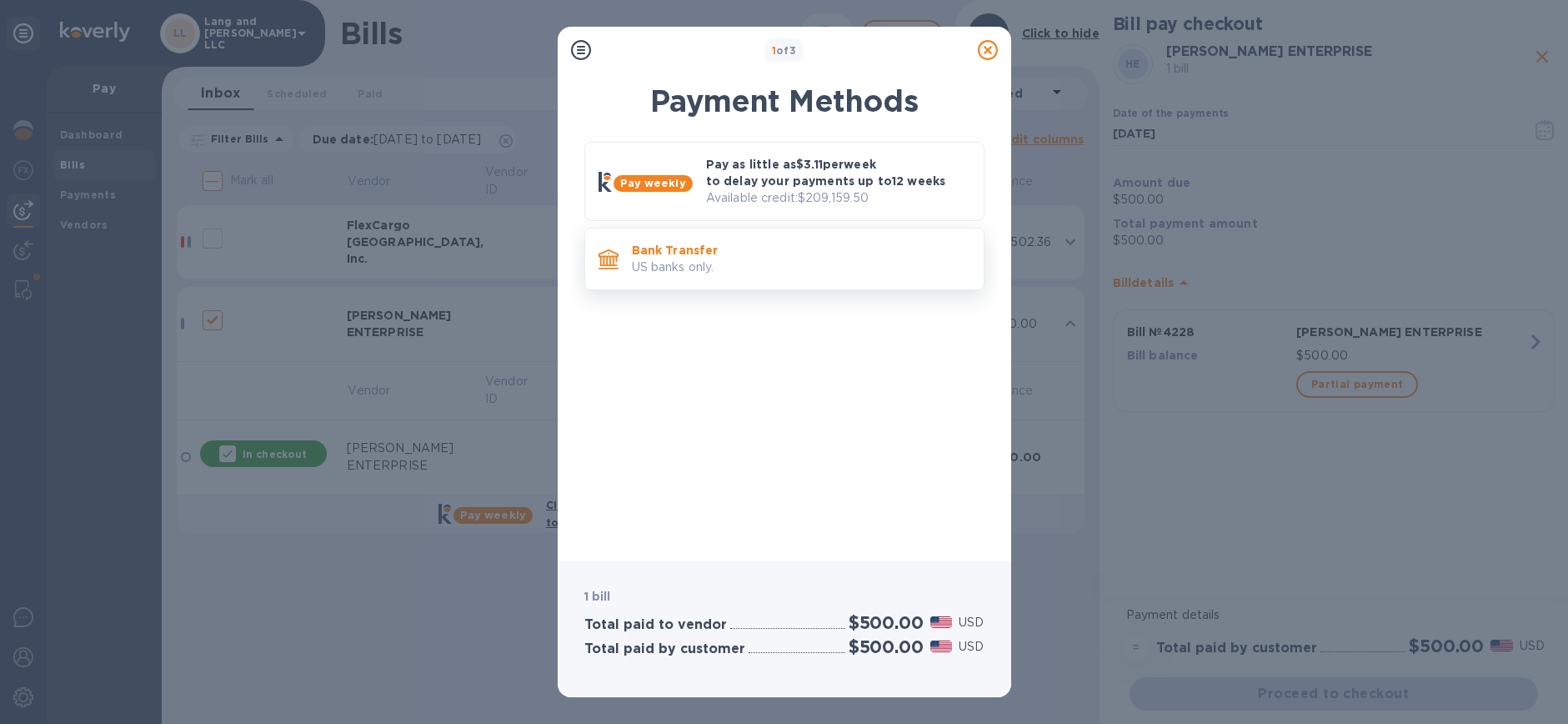
click at [753, 269] on p "US banks only." at bounding box center [801, 267] width 338 height 18
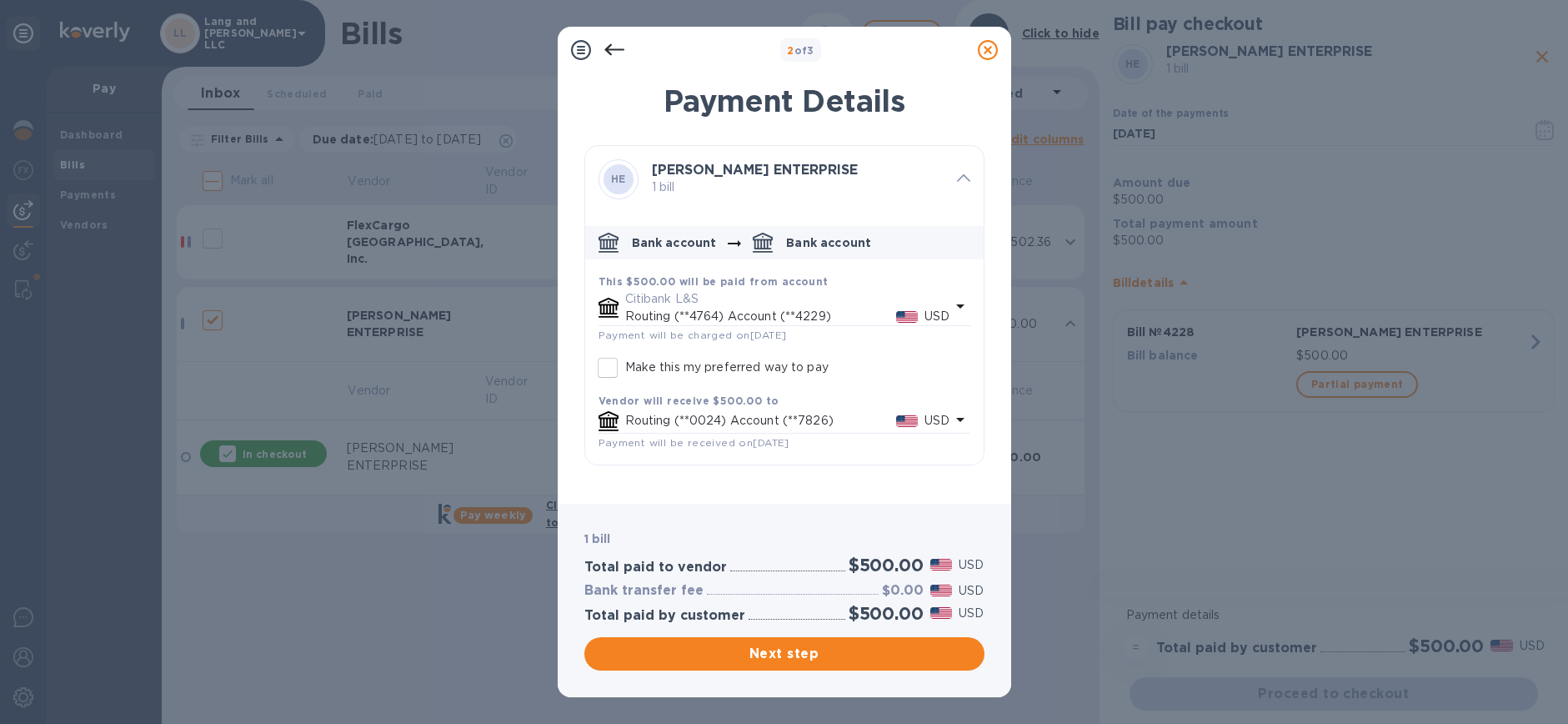
click at [979, 52] on icon at bounding box center [987, 49] width 20 height 20
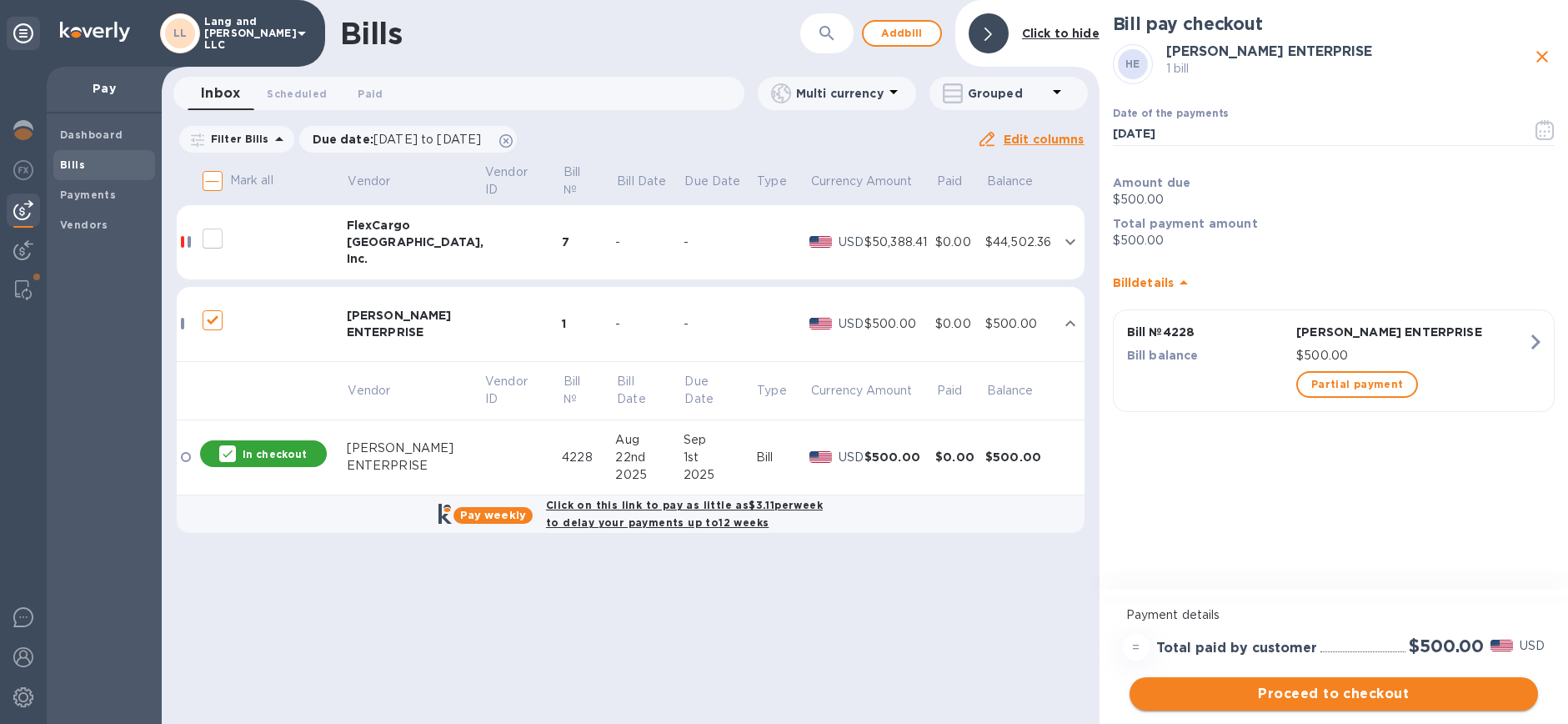
click at [1219, 695] on span "Proceed to checkout" at bounding box center [1333, 693] width 382 height 20
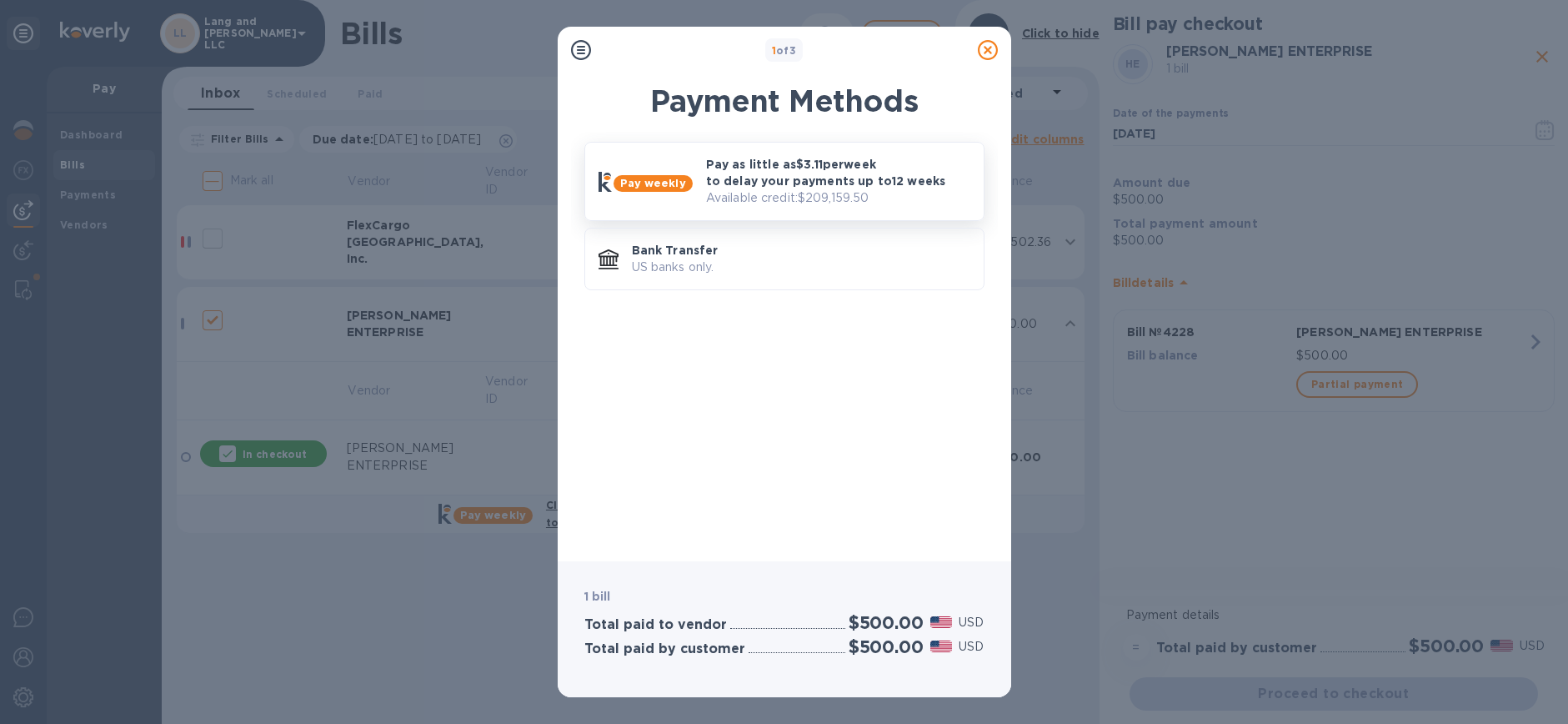
click at [771, 192] on p "Available credit: $209,159.50" at bounding box center [838, 198] width 264 height 18
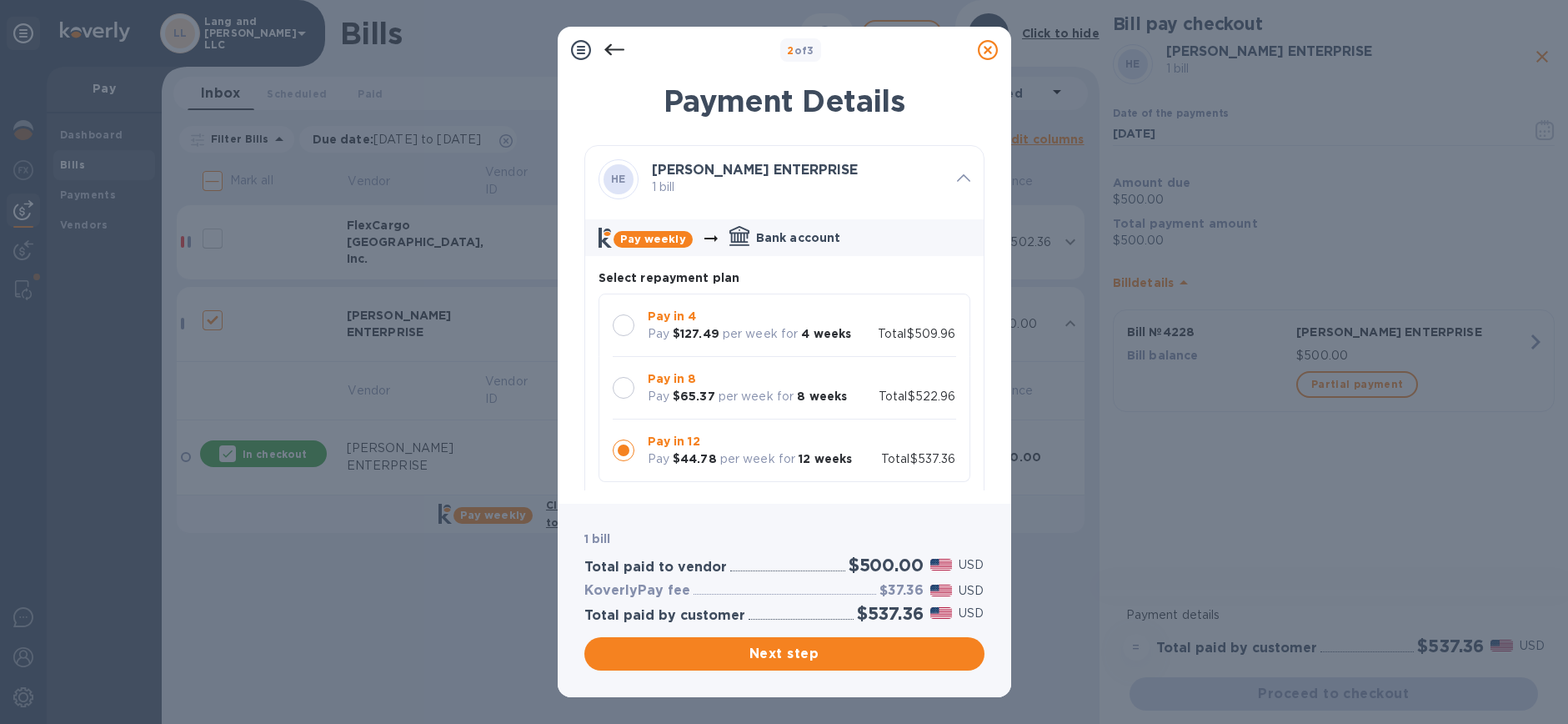
click at [623, 332] on div at bounding box center [623, 324] width 22 height 22
click at [625, 383] on div at bounding box center [623, 387] width 22 height 22
click at [628, 454] on div at bounding box center [623, 450] width 22 height 22
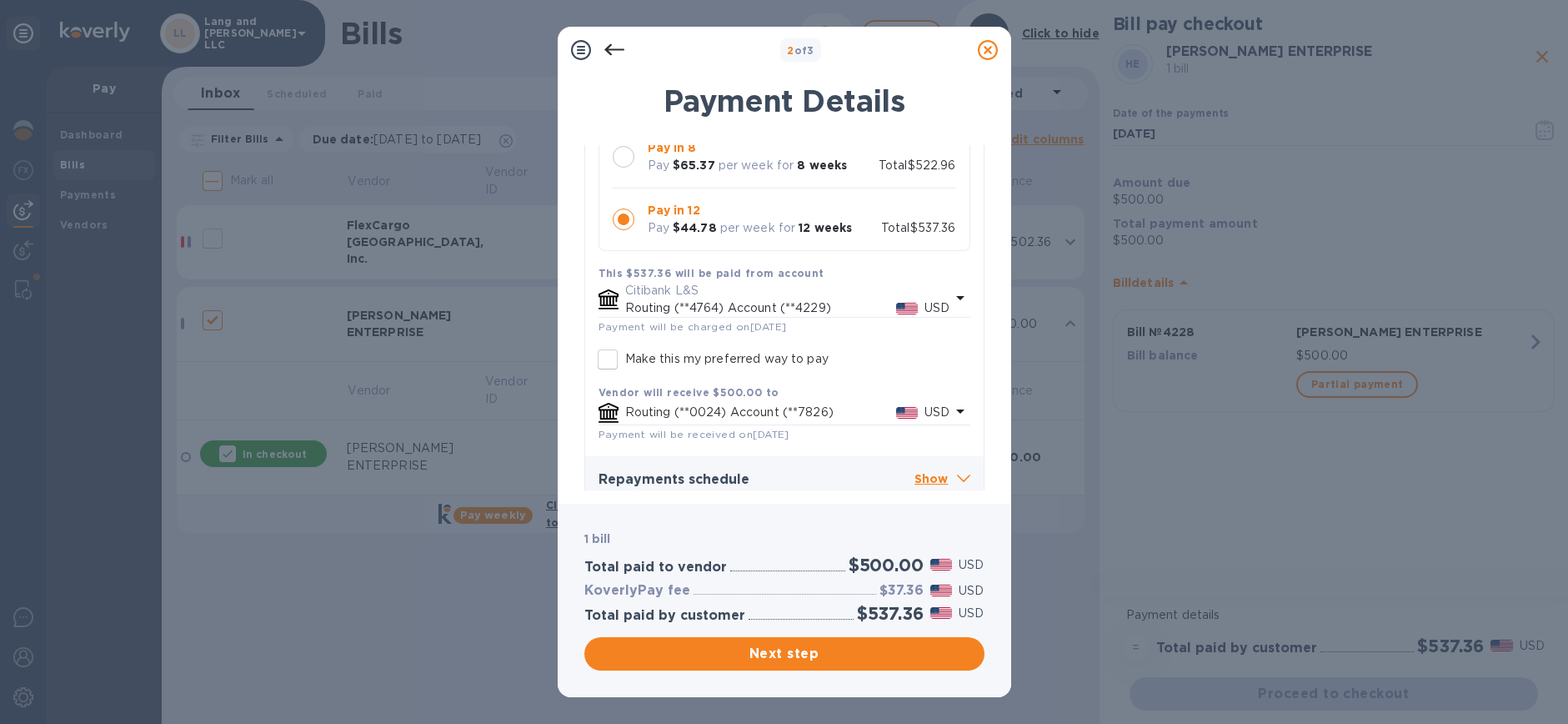
scroll to position [245, 0]
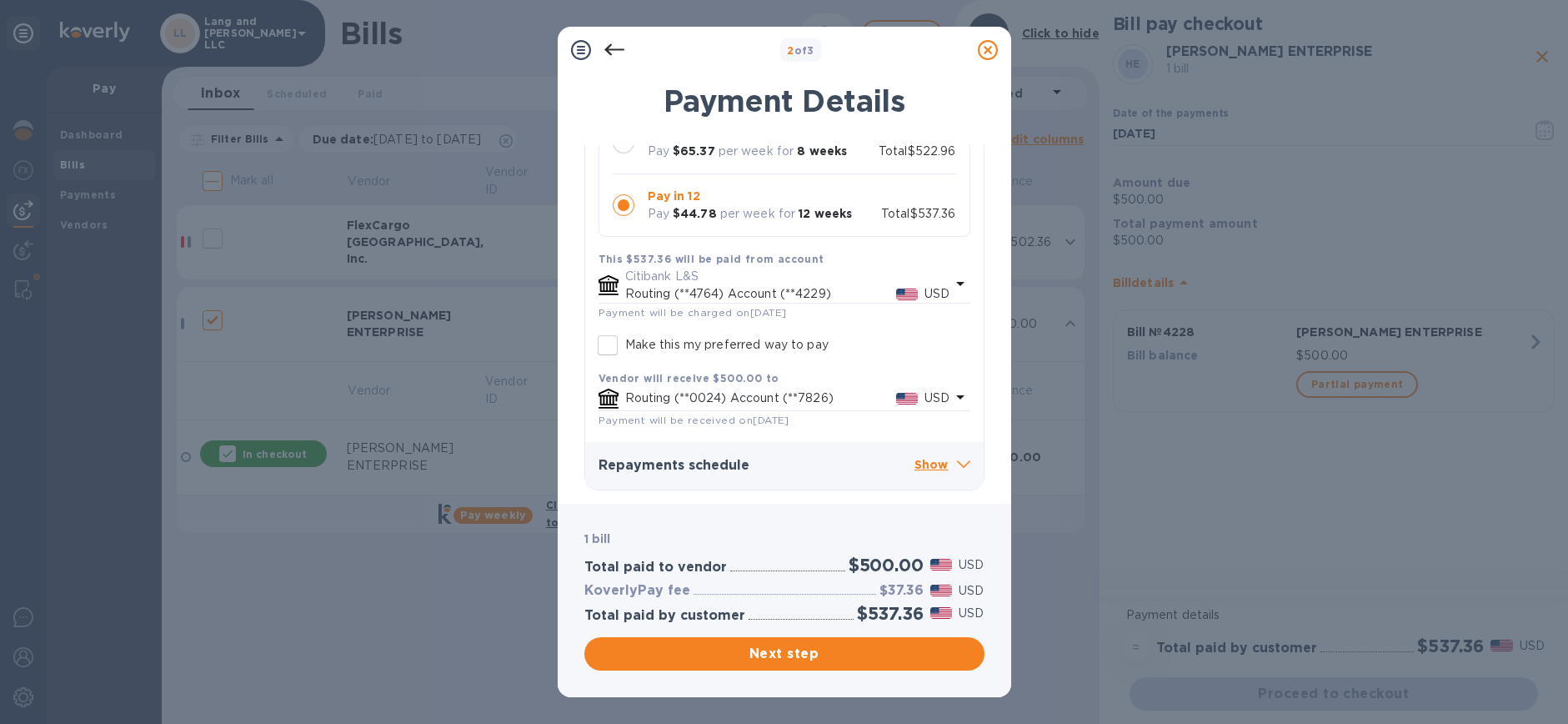
click at [959, 467] on icon at bounding box center [964, 464] width 13 height 8
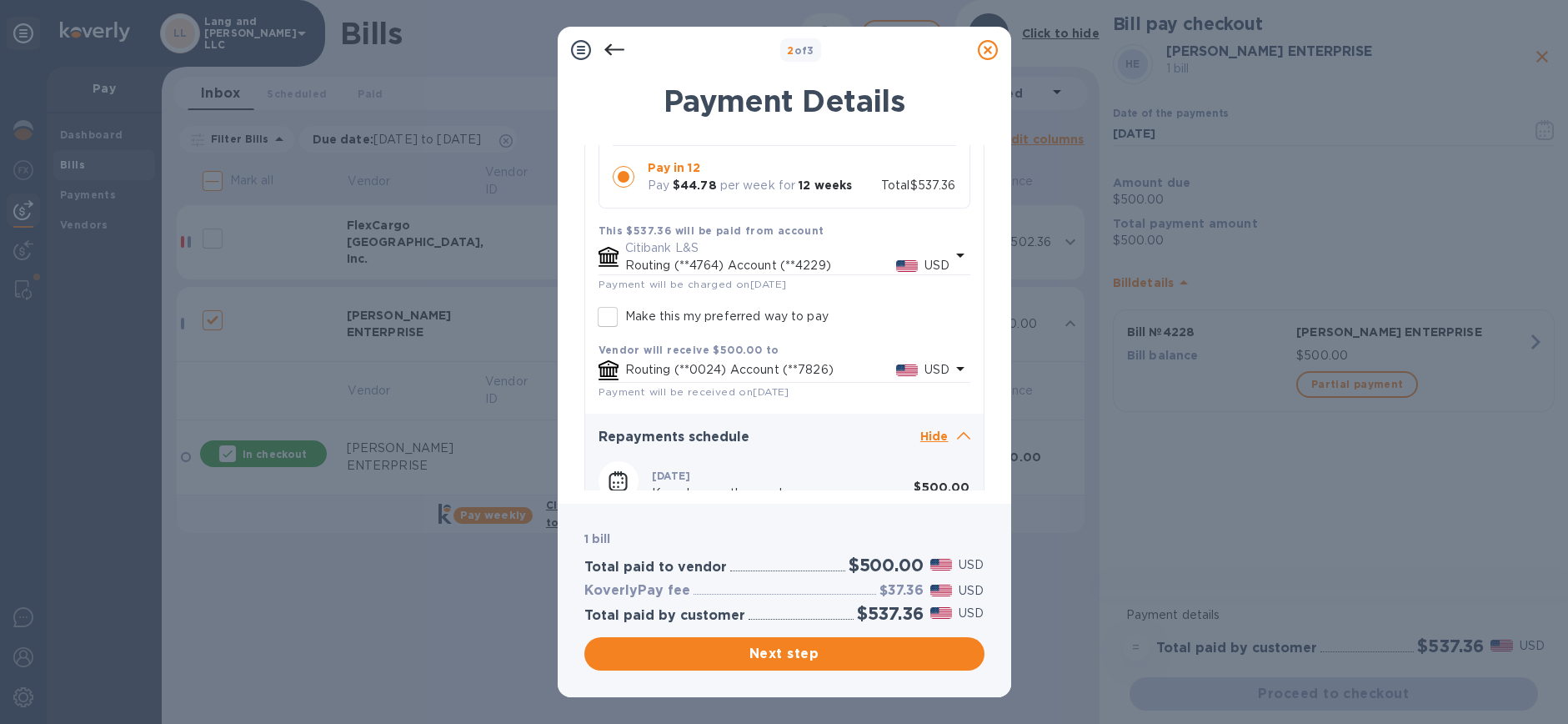
scroll to position [271, 0]
click at [772, 271] on p "Routing (**4764) Account (**4229)" at bounding box center [760, 268] width 271 height 18
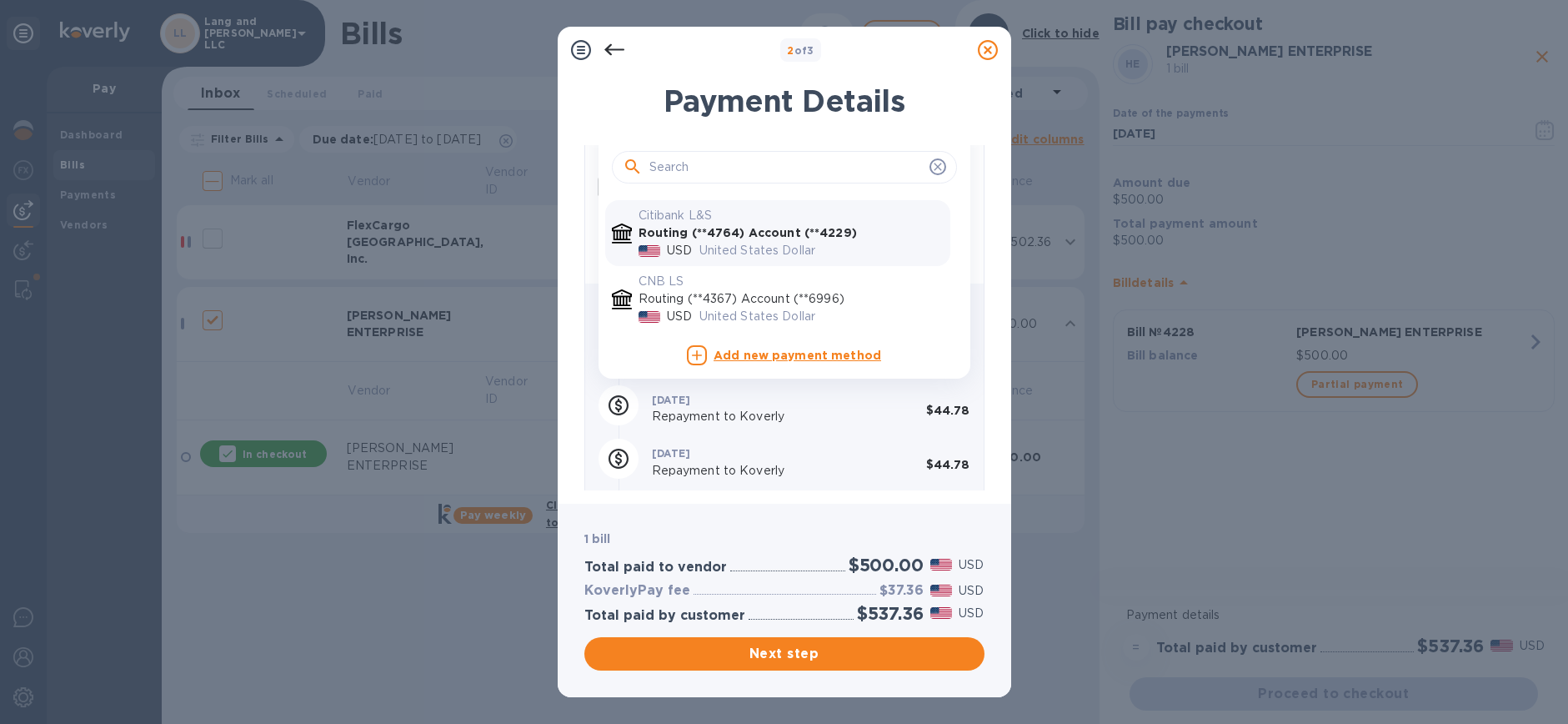
scroll to position [407, 0]
click at [766, 354] on b "Add new payment method" at bounding box center [798, 352] width 168 height 13
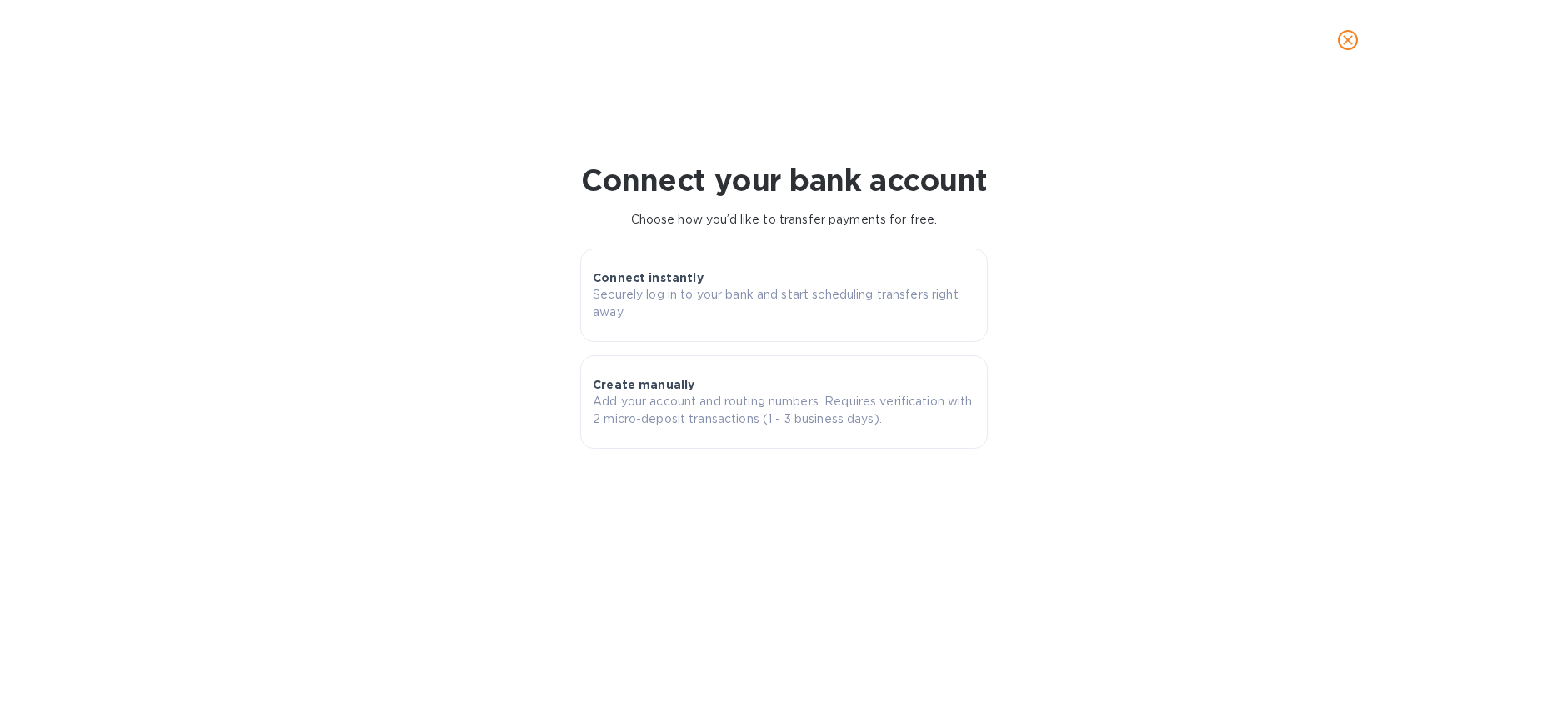
click at [1345, 45] on icon "close" at bounding box center [1348, 41] width 17 height 17
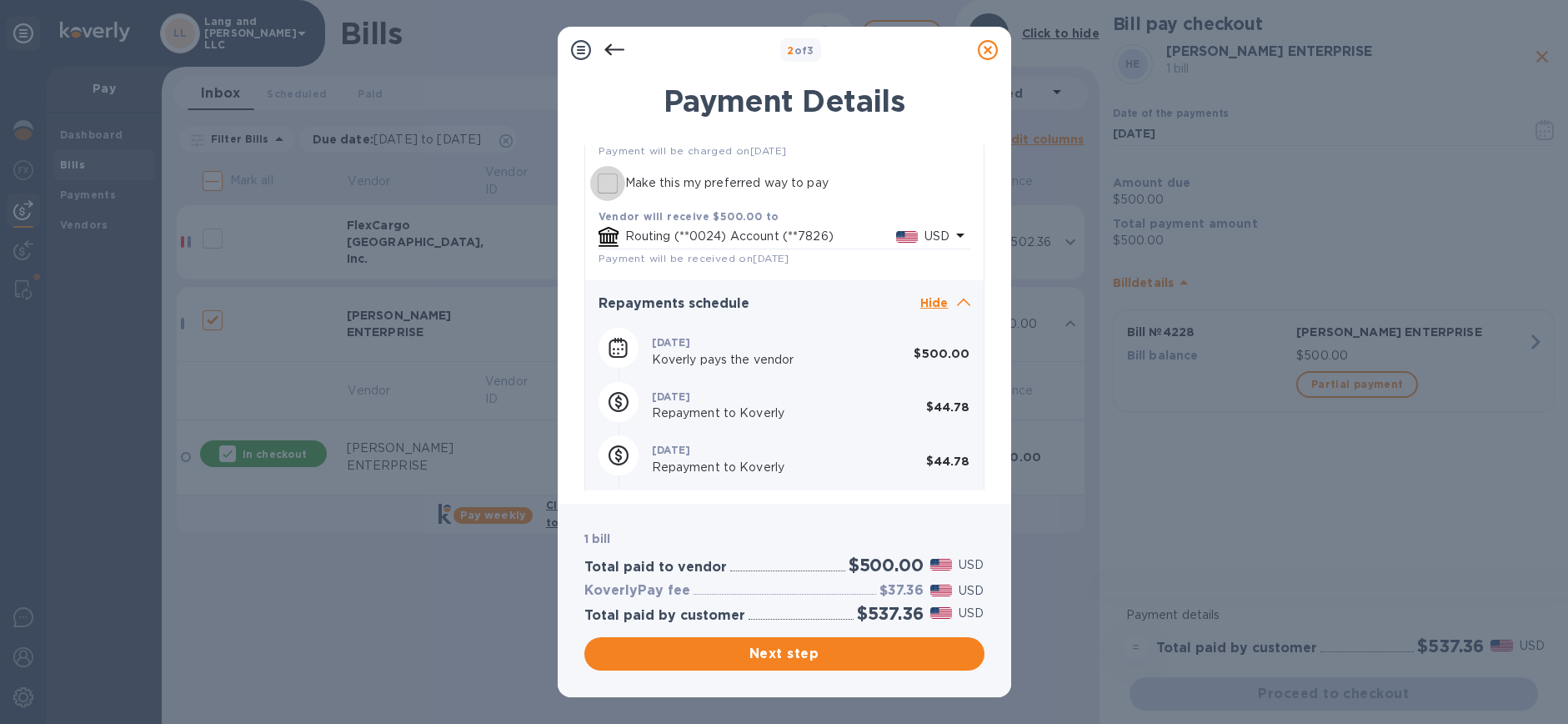
click at [601, 183] on input "Make this my preferred way to pay" at bounding box center [607, 183] width 35 height 35
click at [604, 184] on input "Make this my preferred way to pay" at bounding box center [607, 183] width 35 height 35
checkbox input "false"
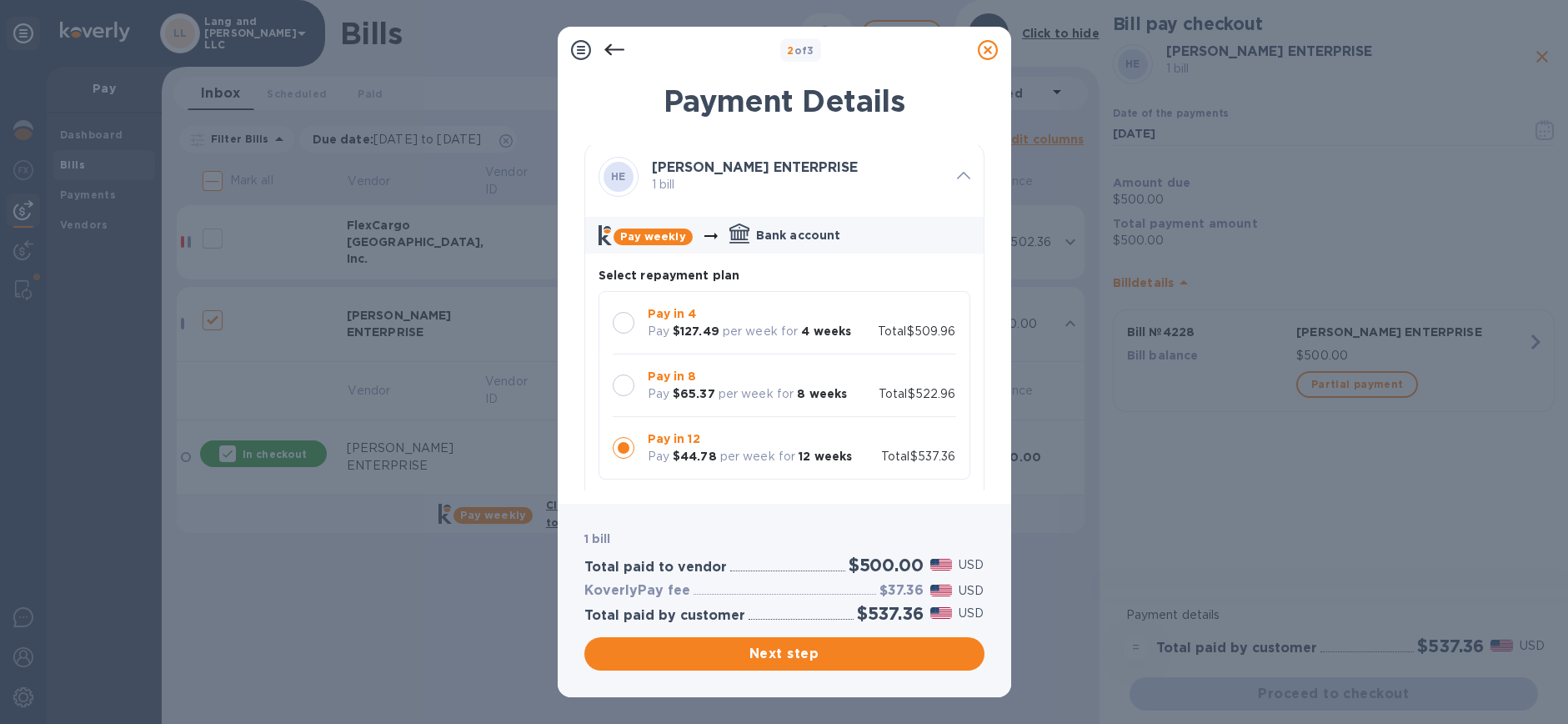
scroll to position [0, 0]
click at [991, 51] on icon at bounding box center [987, 49] width 20 height 20
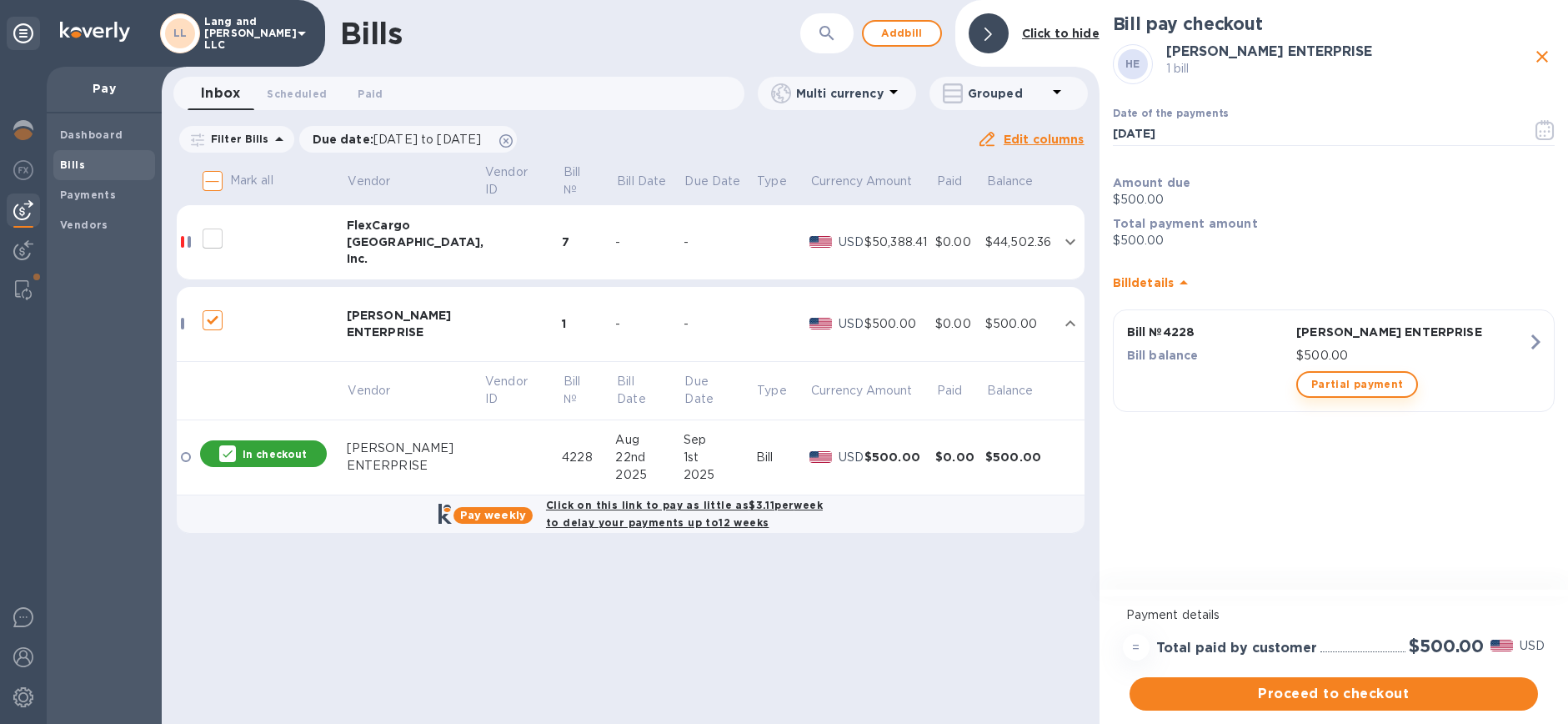
click at [1376, 381] on span "Partial payment" at bounding box center [1357, 384] width 91 height 20
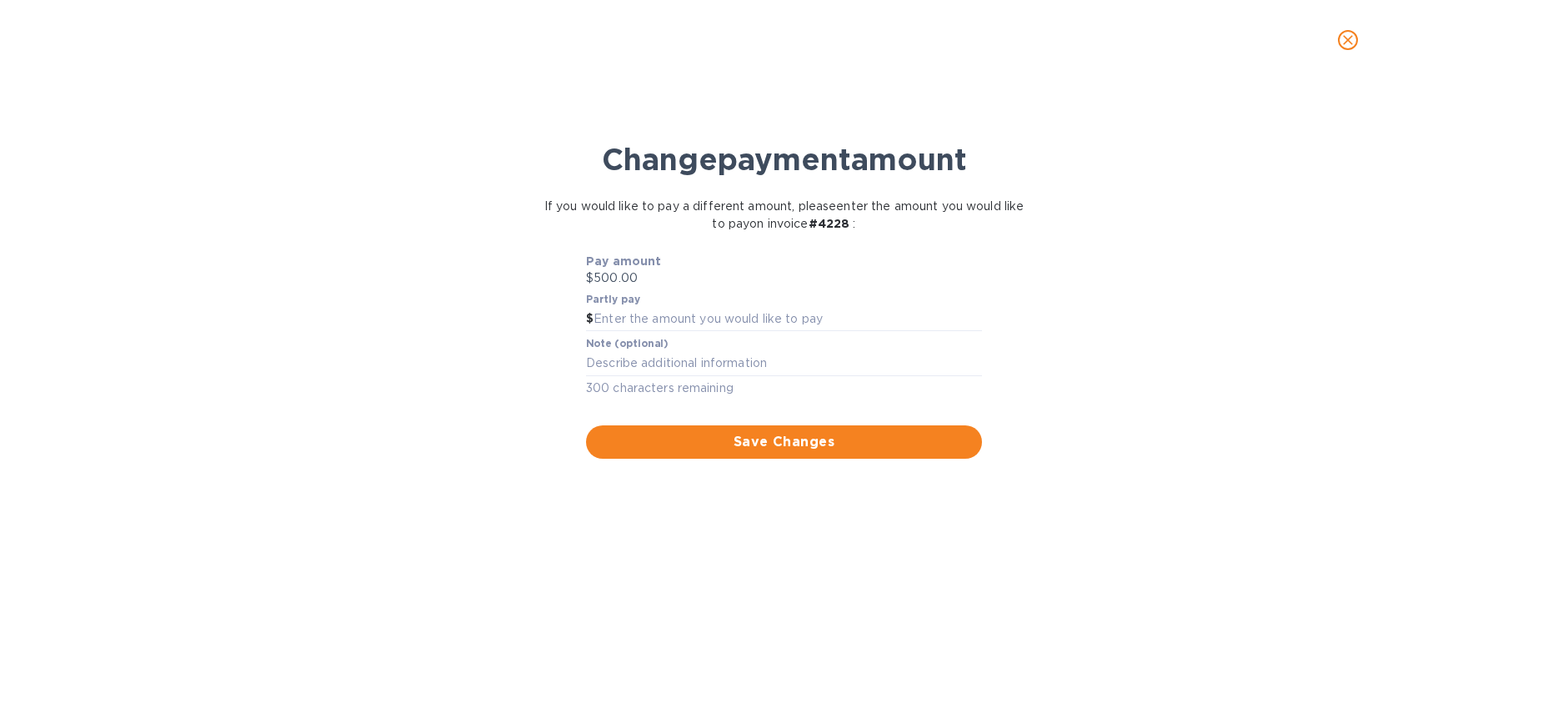
click at [609, 277] on p "$500.00" at bounding box center [784, 278] width 396 height 18
click at [619, 311] on input "text" at bounding box center [788, 319] width 388 height 25
click at [626, 352] on div "x" at bounding box center [784, 363] width 396 height 25
click at [613, 318] on input "10" at bounding box center [788, 319] width 388 height 25
type input "100"
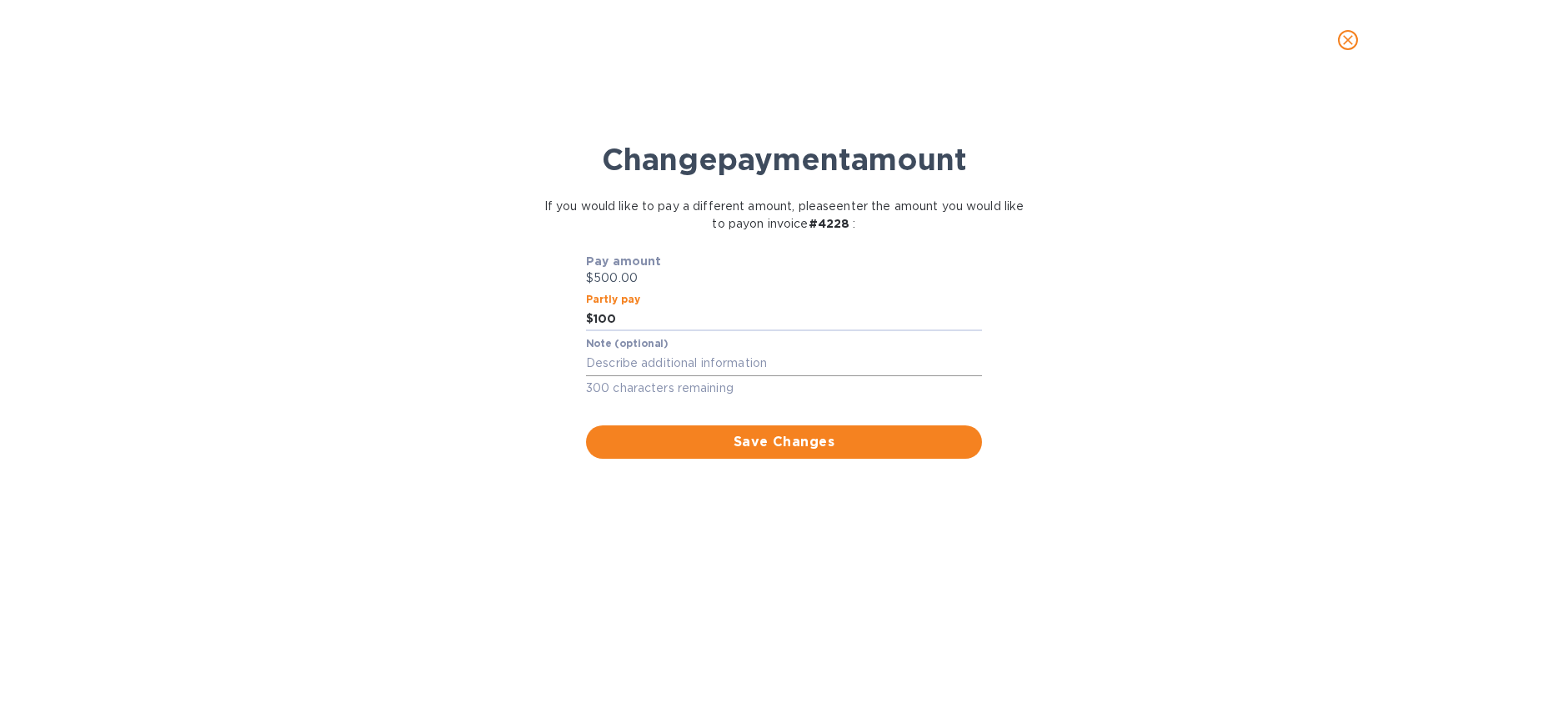
click at [710, 436] on span "Save Changes" at bounding box center [784, 441] width 370 height 20
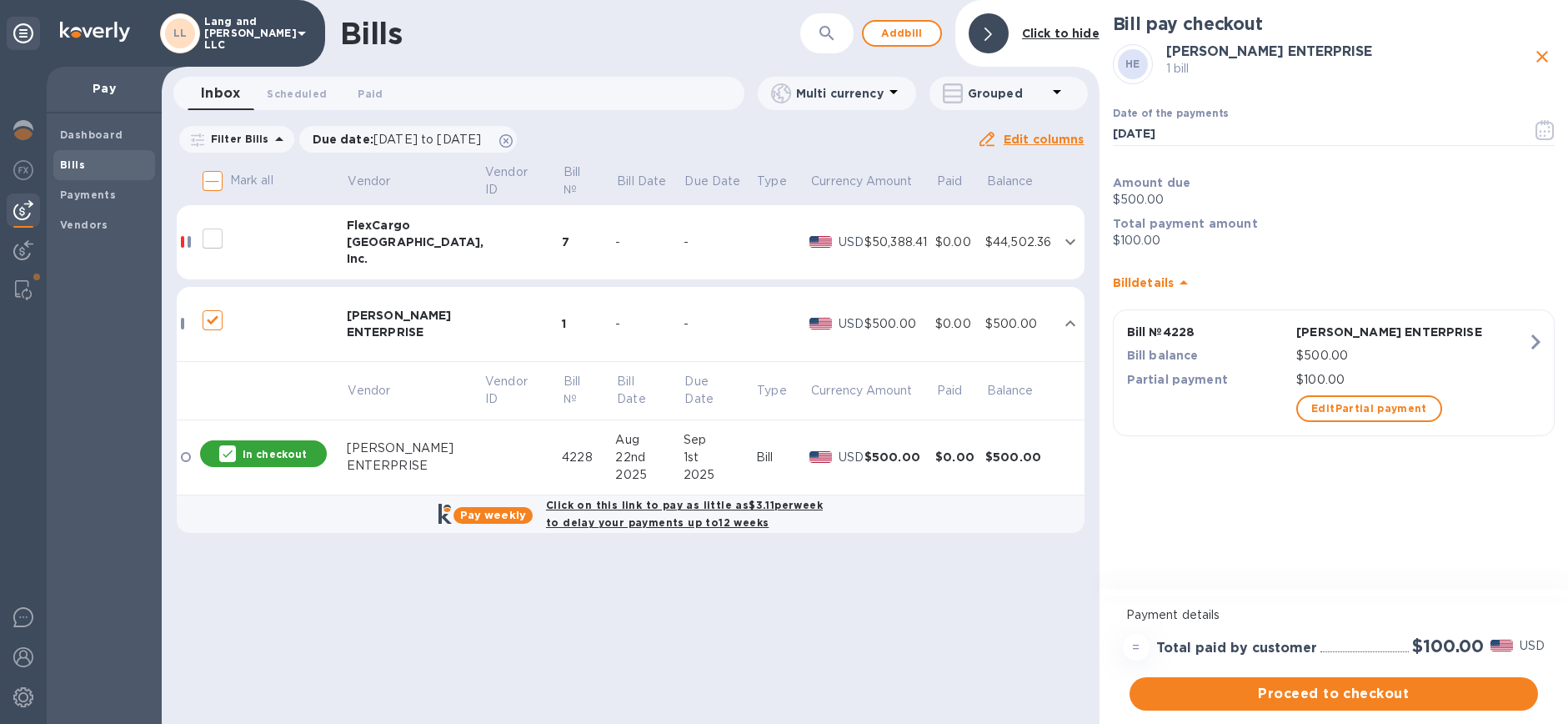
click at [1540, 60] on icon "close" at bounding box center [1542, 57] width 20 height 20
checkbox input "false"
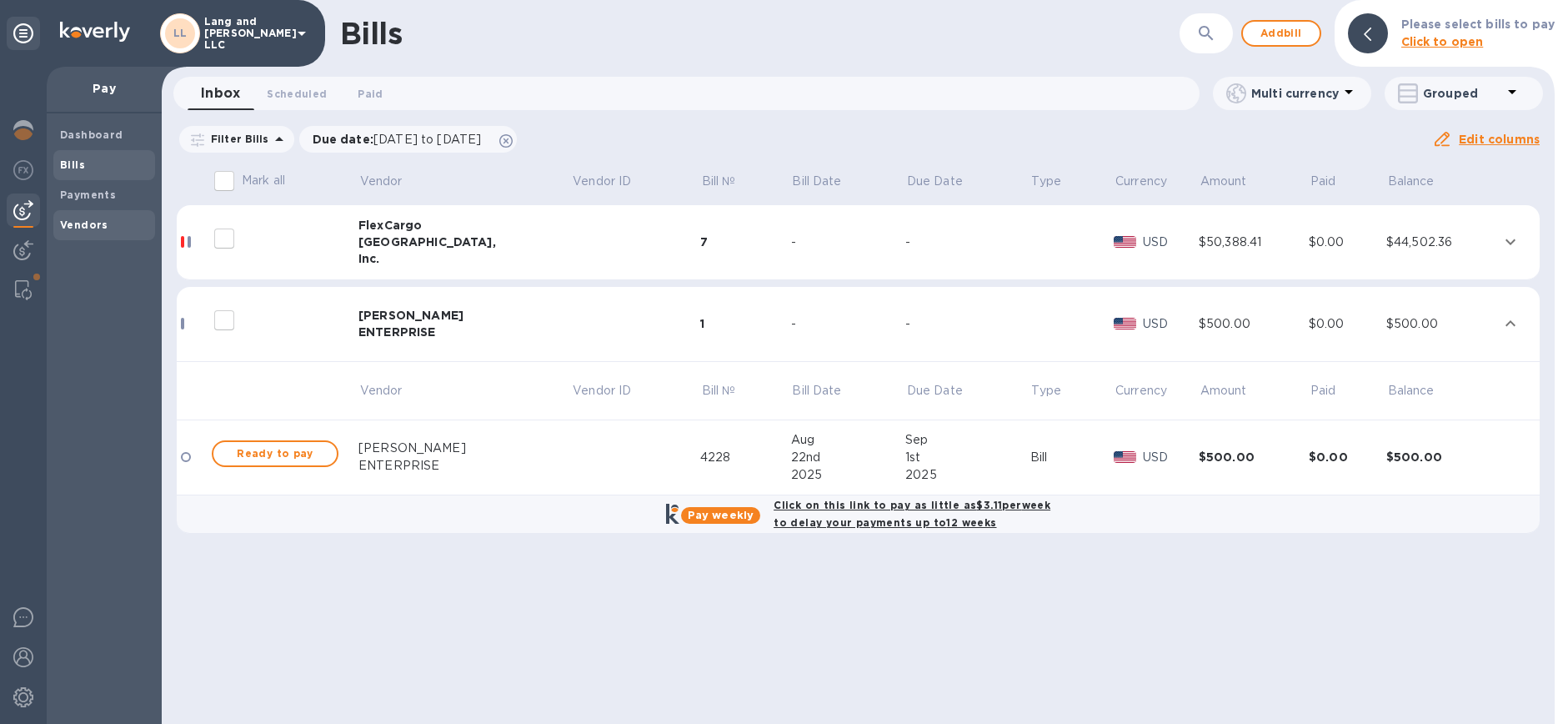
click at [74, 220] on b "Vendors" at bounding box center [84, 224] width 48 height 12
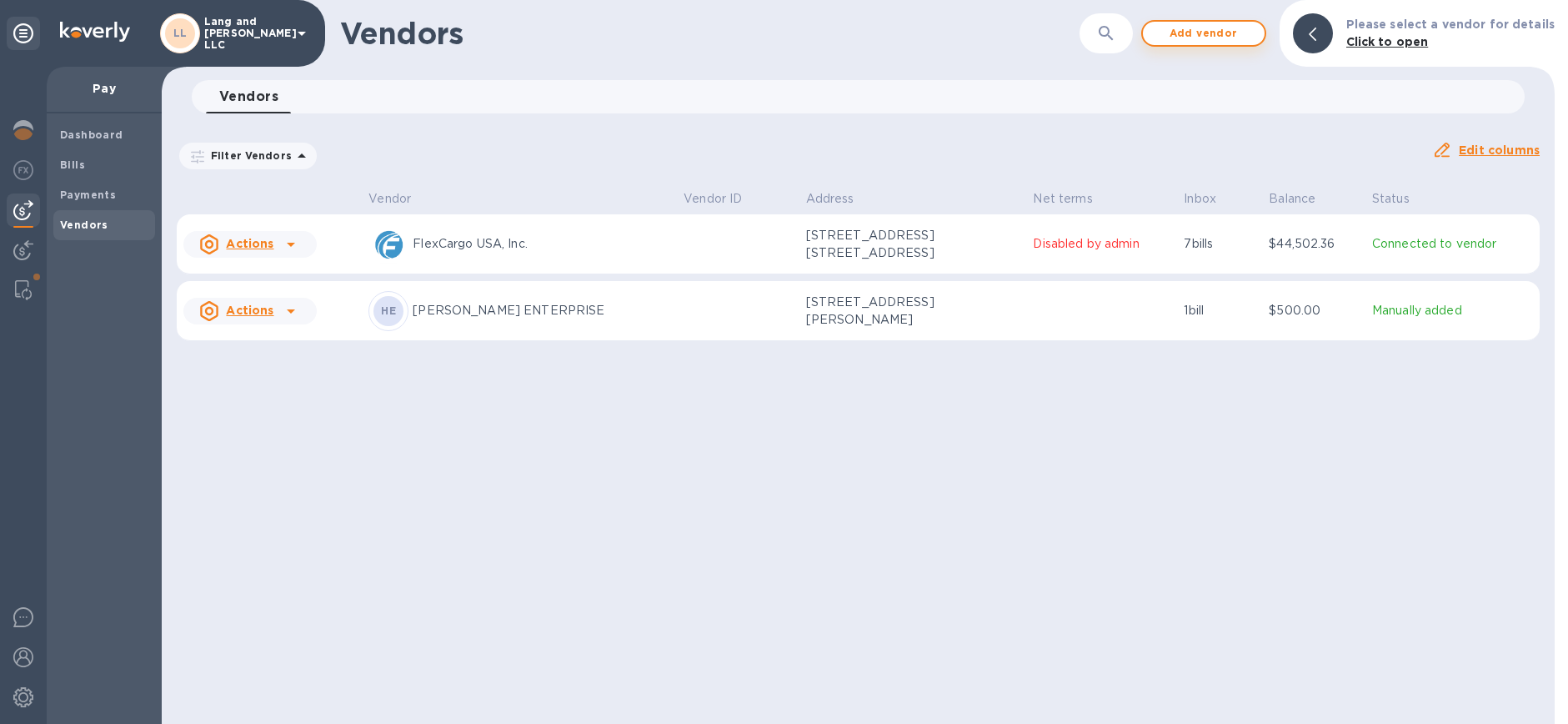
click at [1206, 24] on span "Add vendor" at bounding box center [1204, 33] width 95 height 20
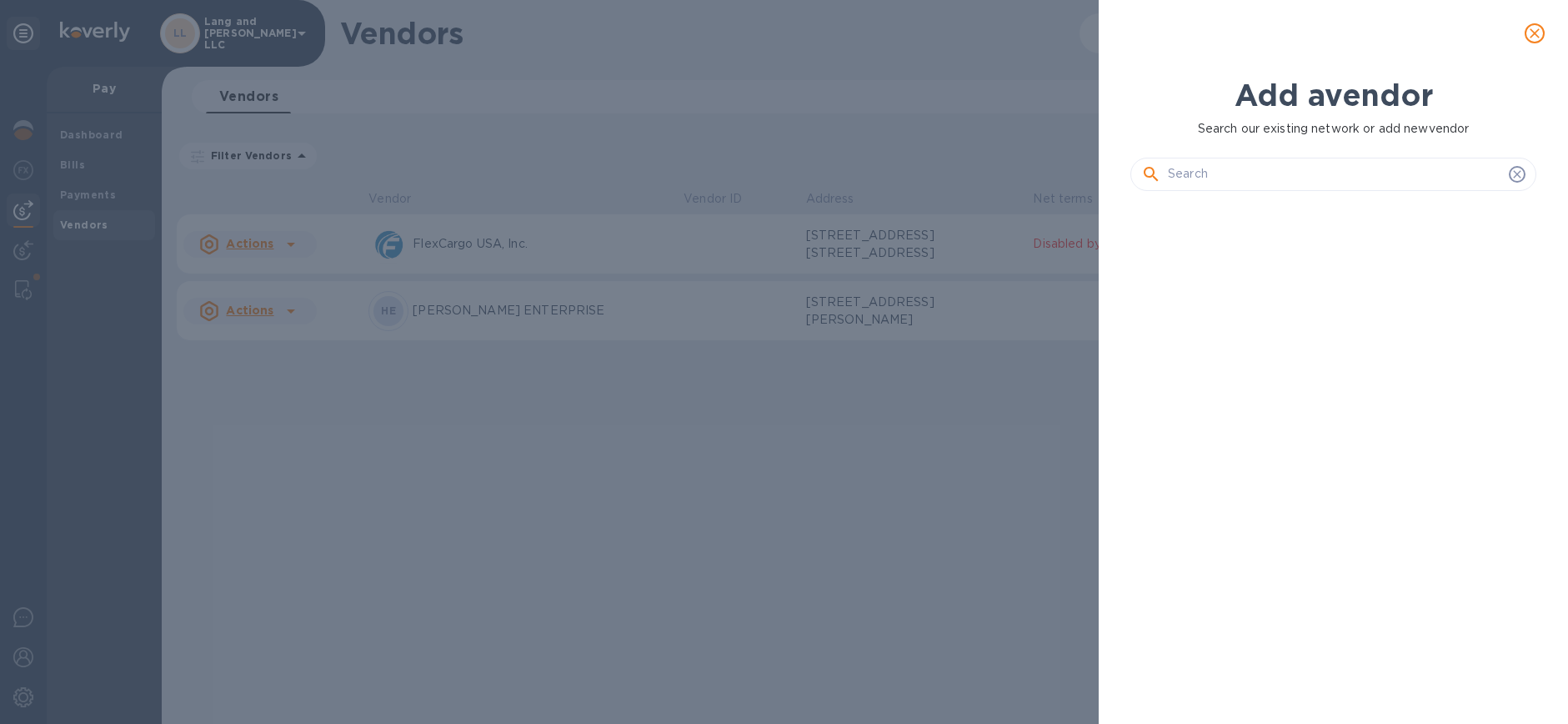
scroll to position [462, 413]
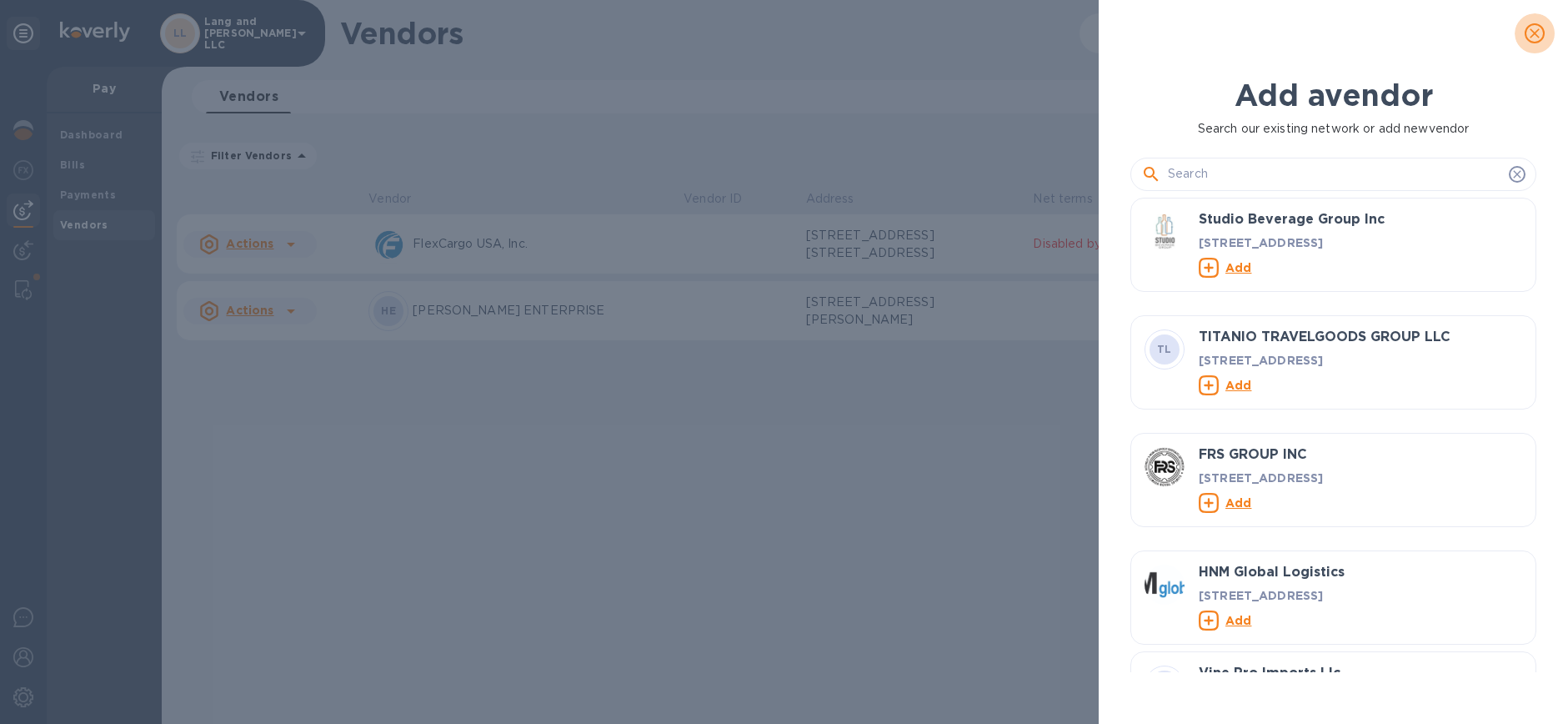
click at [1529, 33] on icon "close" at bounding box center [1535, 34] width 17 height 17
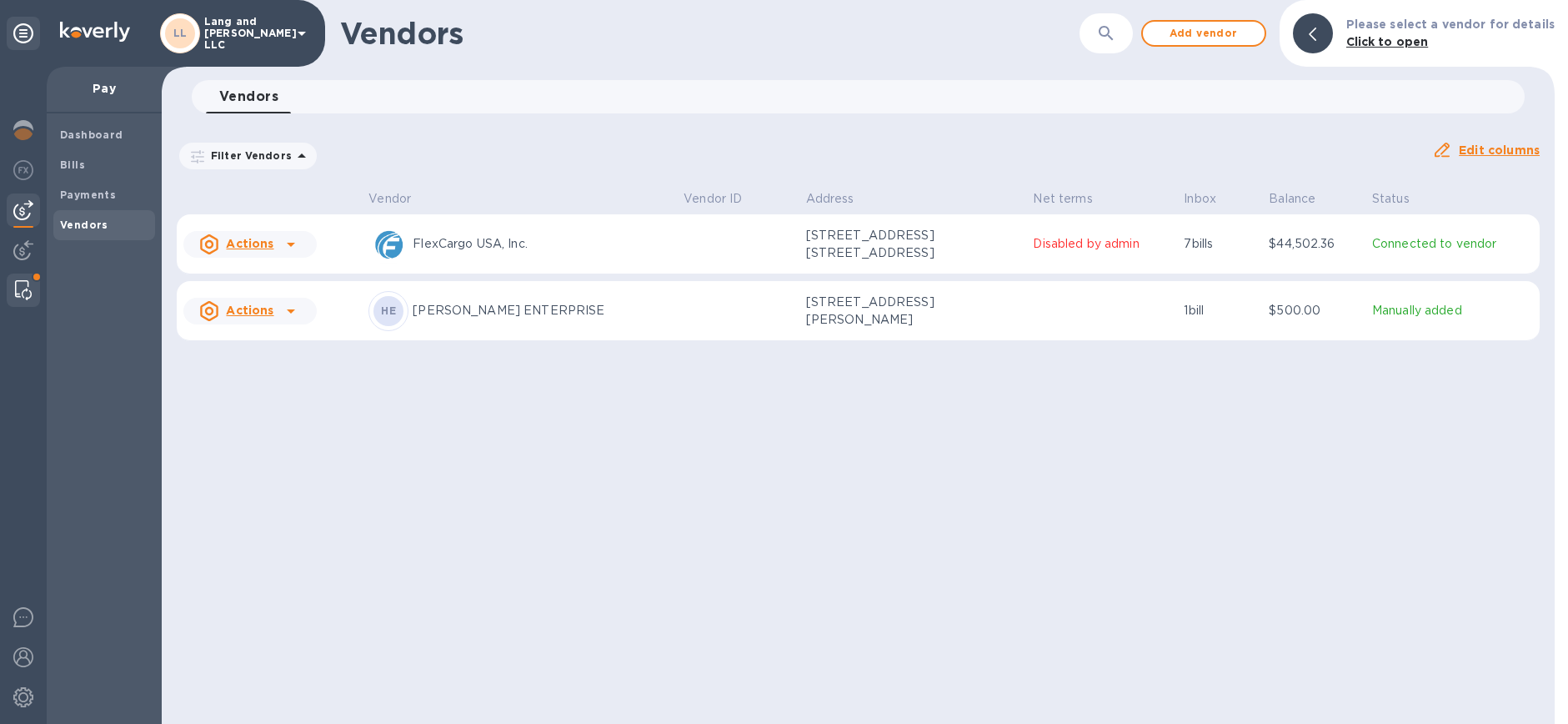
click at [17, 291] on img at bounding box center [24, 289] width 17 height 20
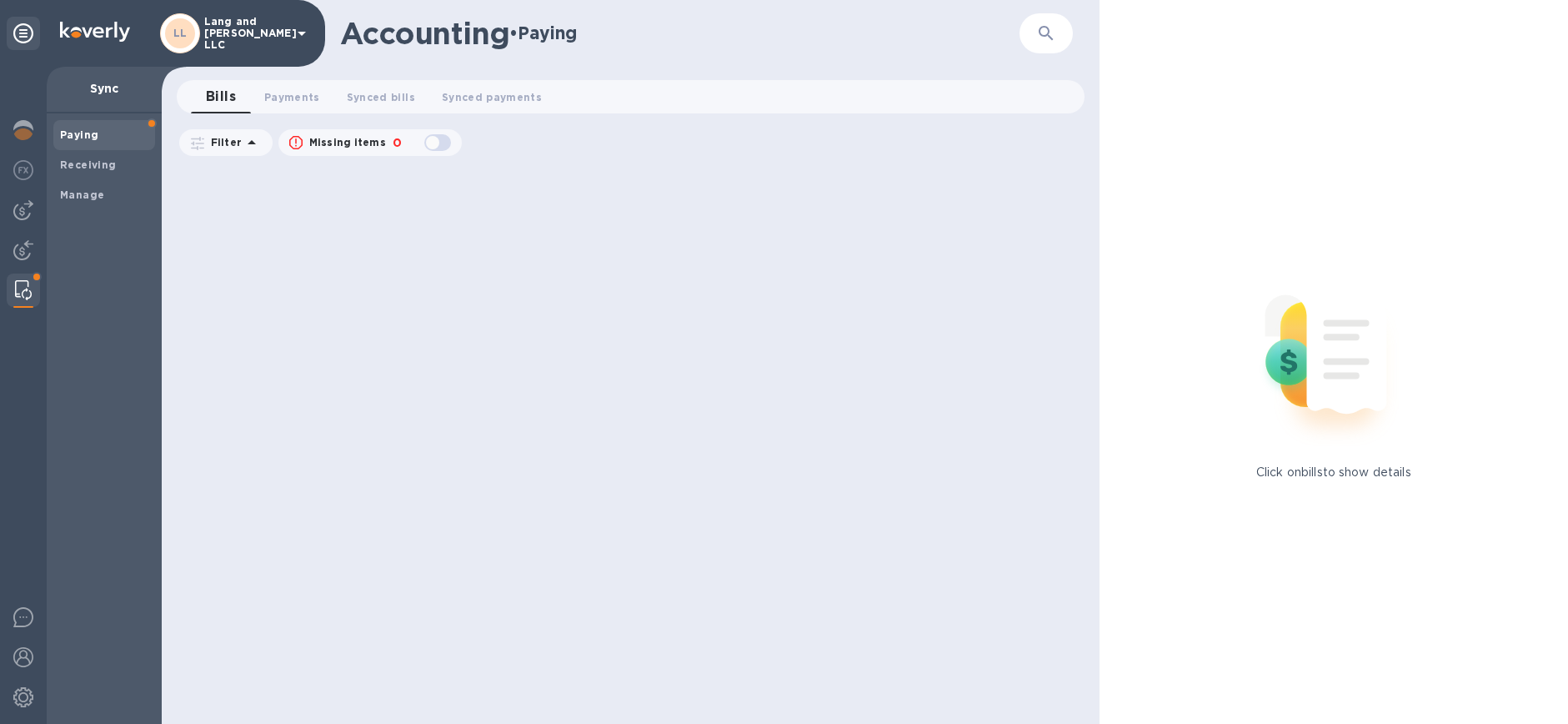
click at [434, 146] on div "button" at bounding box center [437, 142] width 33 height 24
click at [438, 142] on div "button" at bounding box center [437, 142] width 33 height 24
checkbox input "false"
click at [74, 200] on b "Manage" at bounding box center [82, 194] width 44 height 12
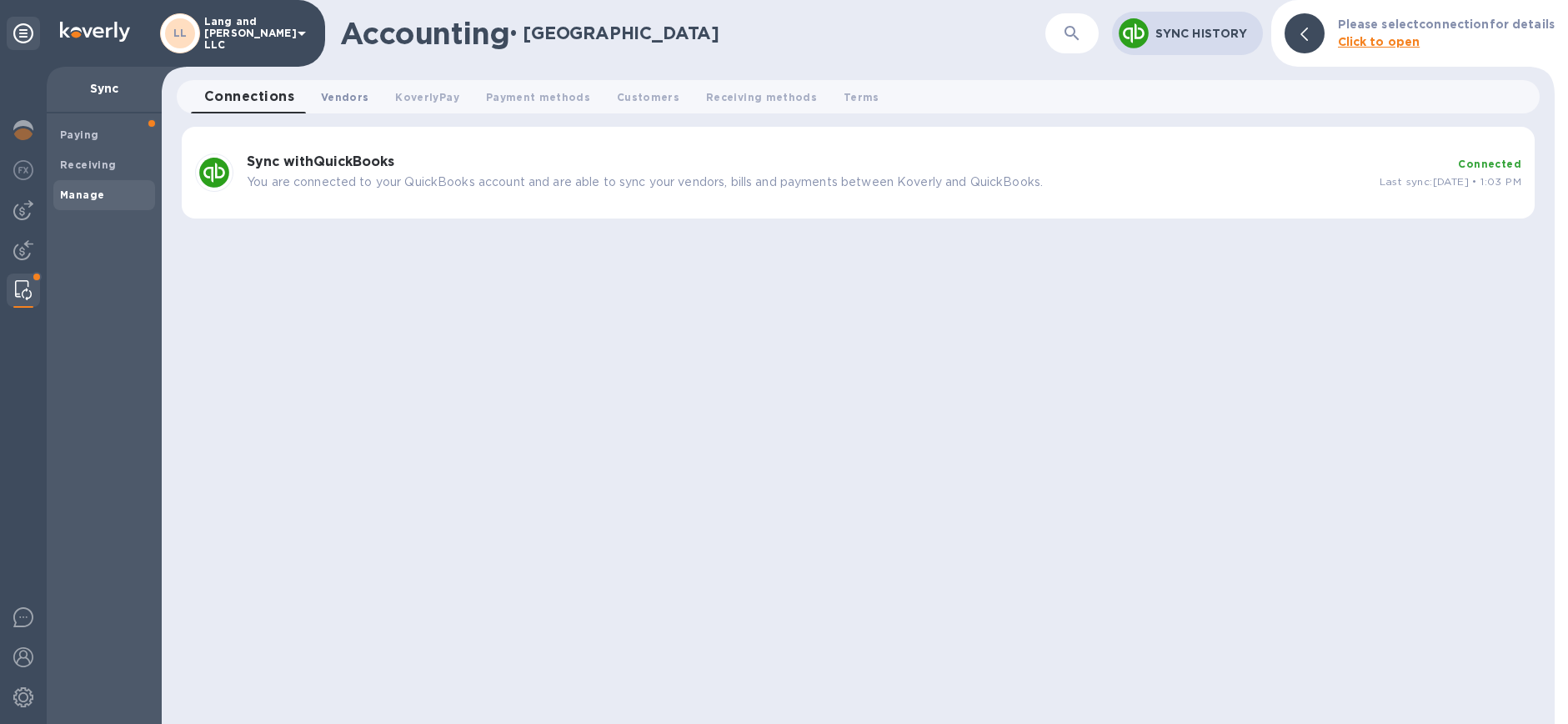
click at [354, 94] on span "Vendors 0" at bounding box center [344, 97] width 47 height 18
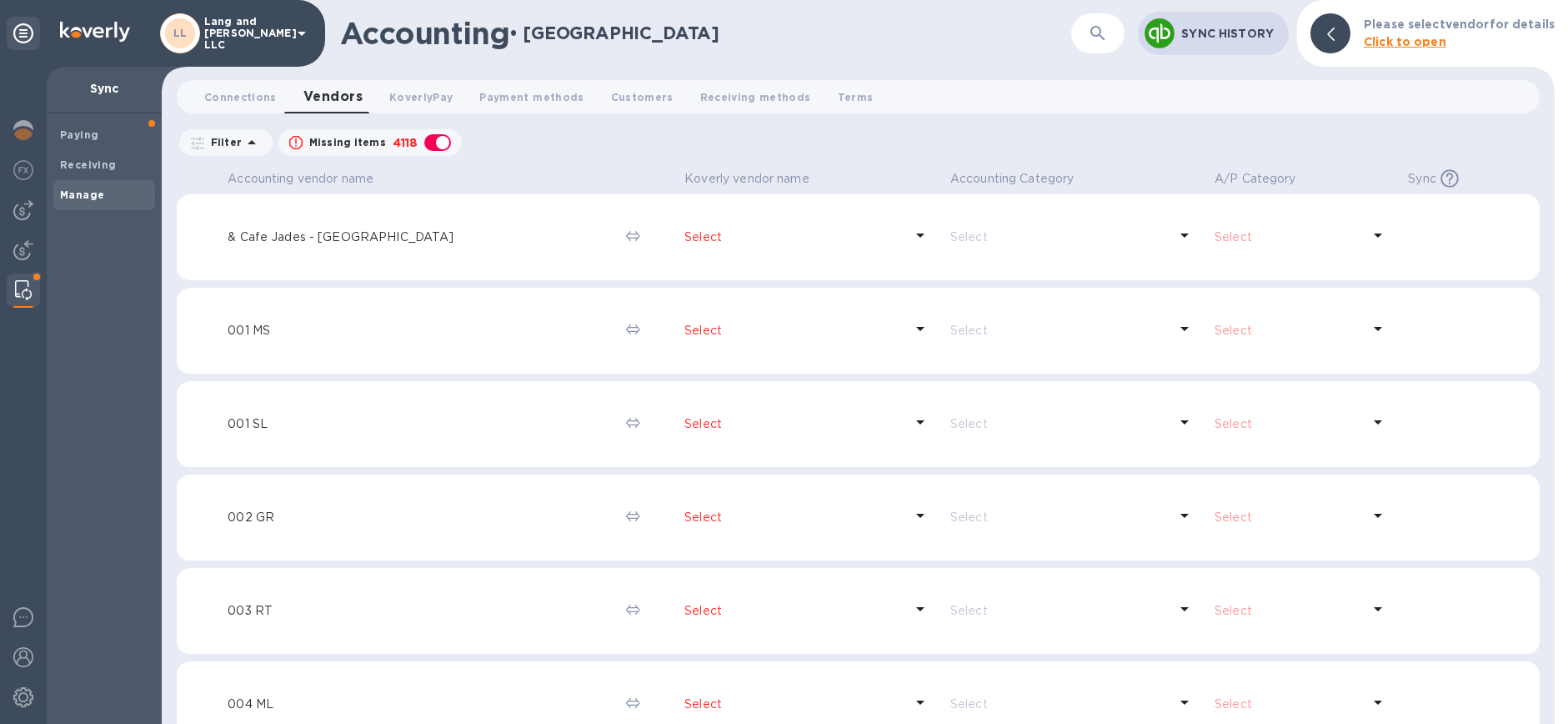
click at [22, 285] on img at bounding box center [24, 289] width 17 height 20
click at [28, 244] on img at bounding box center [23, 250] width 20 height 20
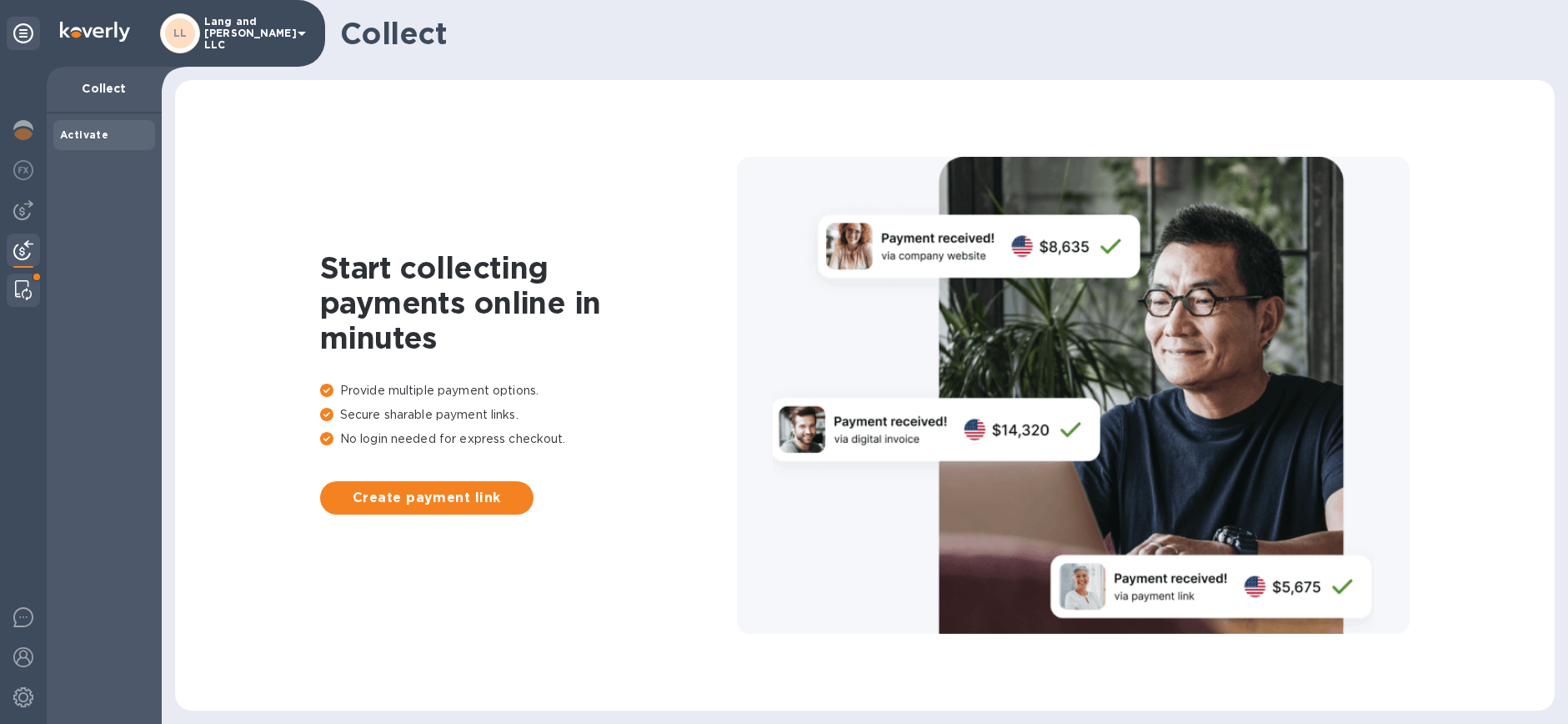
click at [15, 297] on img at bounding box center [24, 289] width 17 height 20
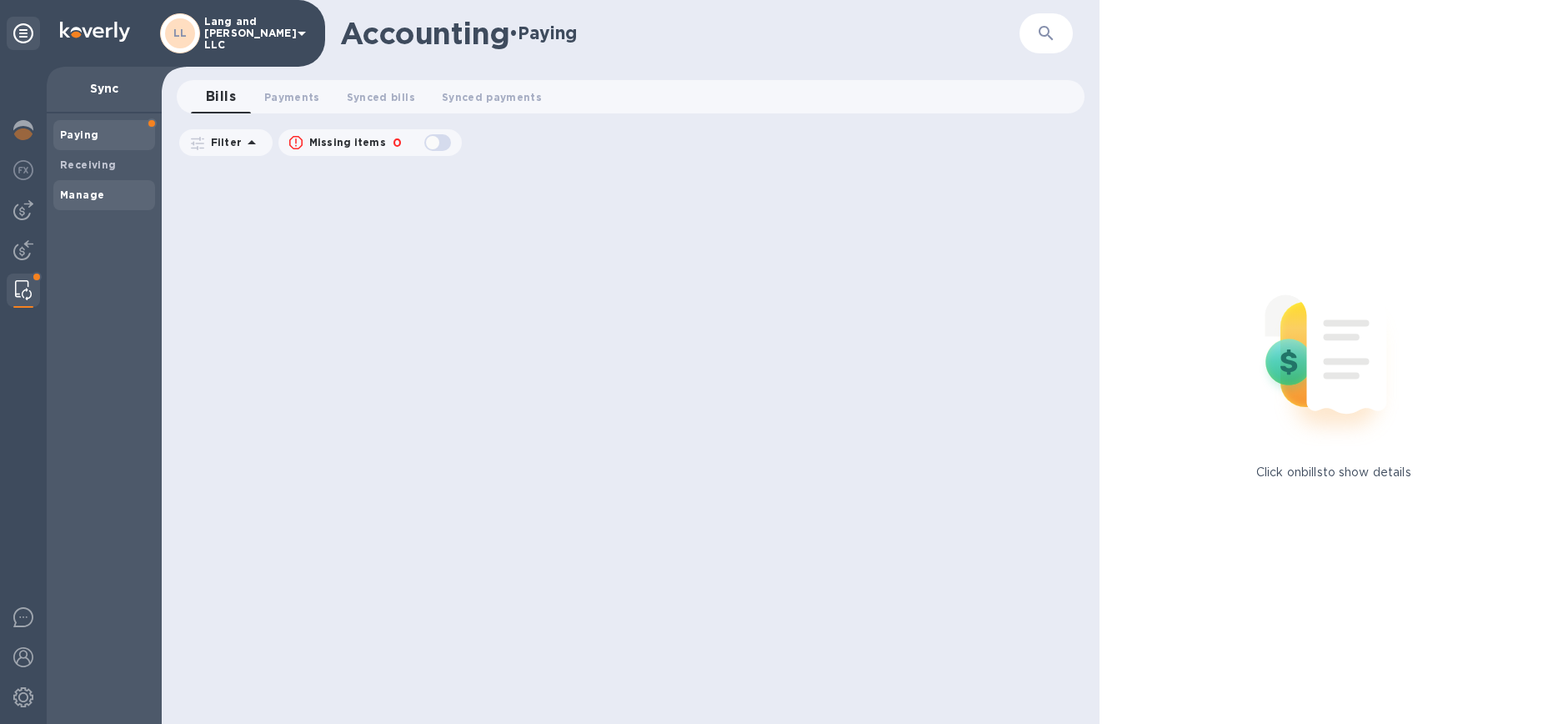
click at [98, 192] on b "Manage" at bounding box center [82, 194] width 44 height 12
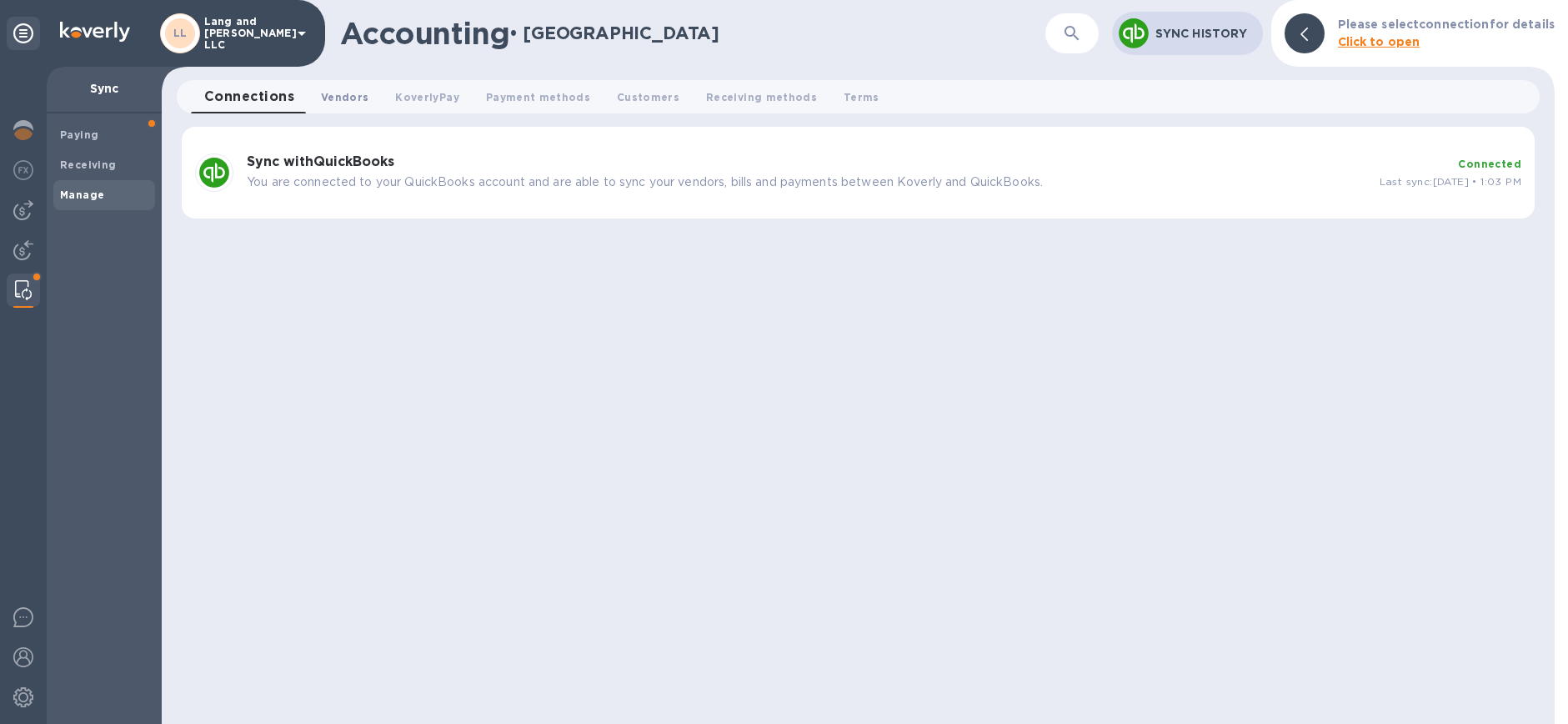
click at [346, 97] on span "Vendors 0" at bounding box center [344, 97] width 47 height 18
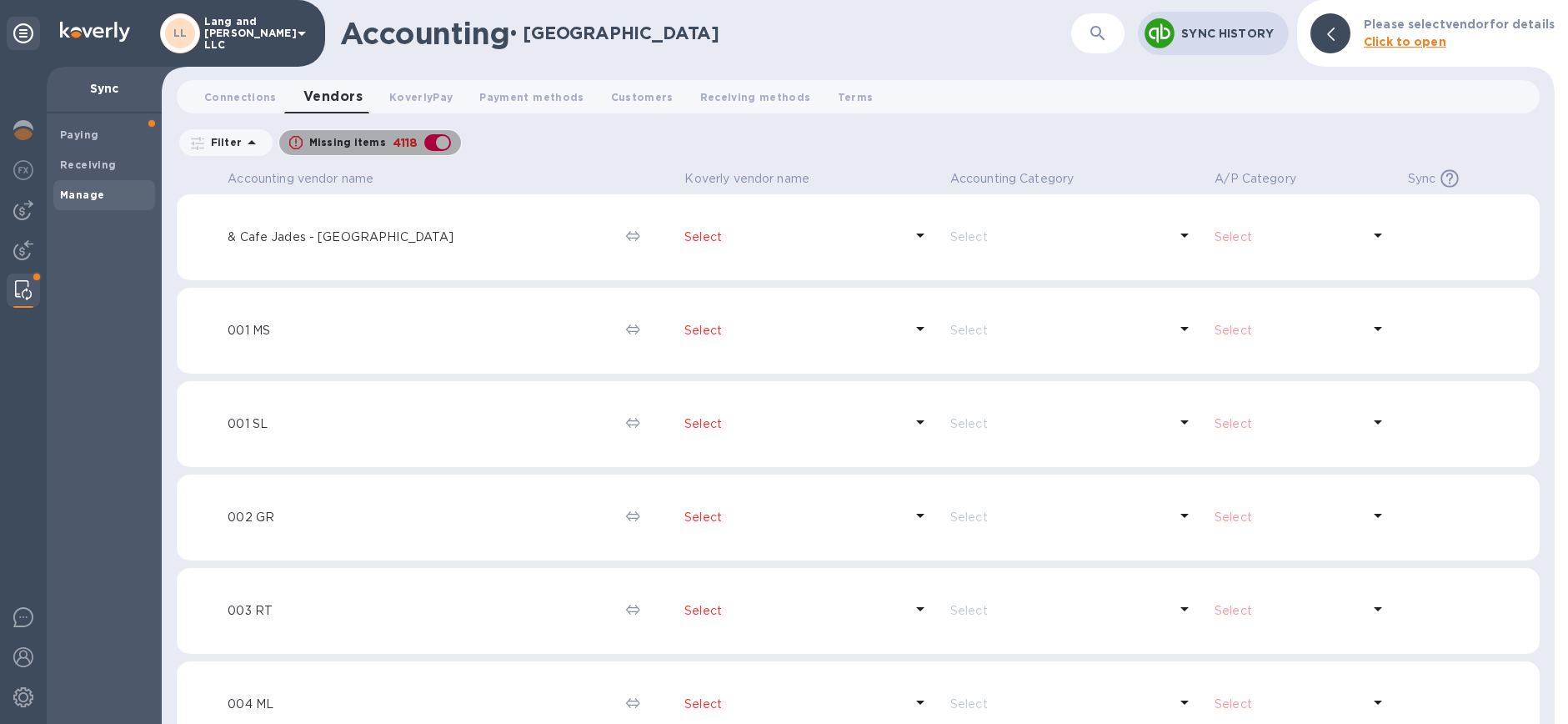
click at [435, 139] on div "button" at bounding box center [437, 142] width 33 height 24
checkbox input "false"
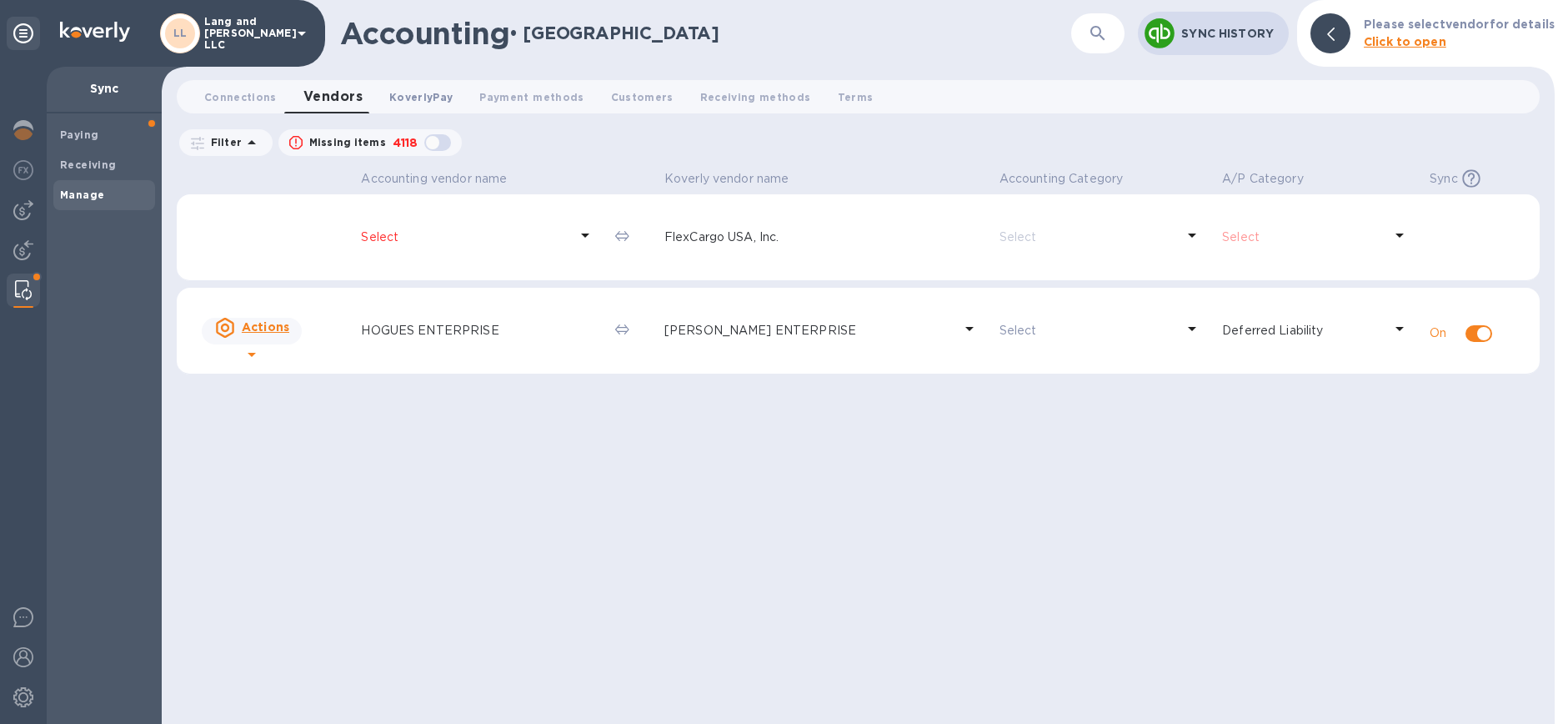
click at [421, 99] on span "KoverlyPay 0" at bounding box center [421, 97] width 63 height 18
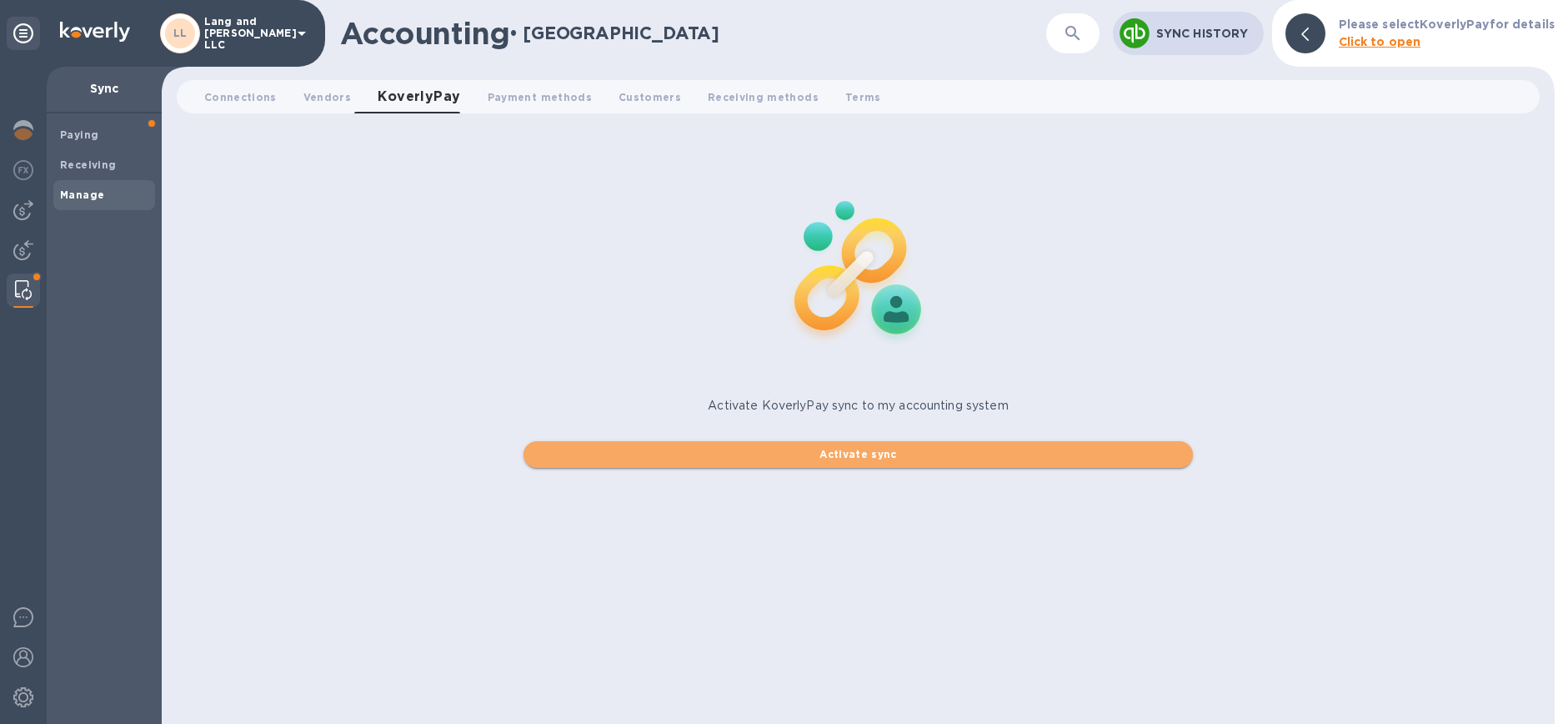
click at [840, 462] on span "Activate sync" at bounding box center [859, 453] width 644 height 20
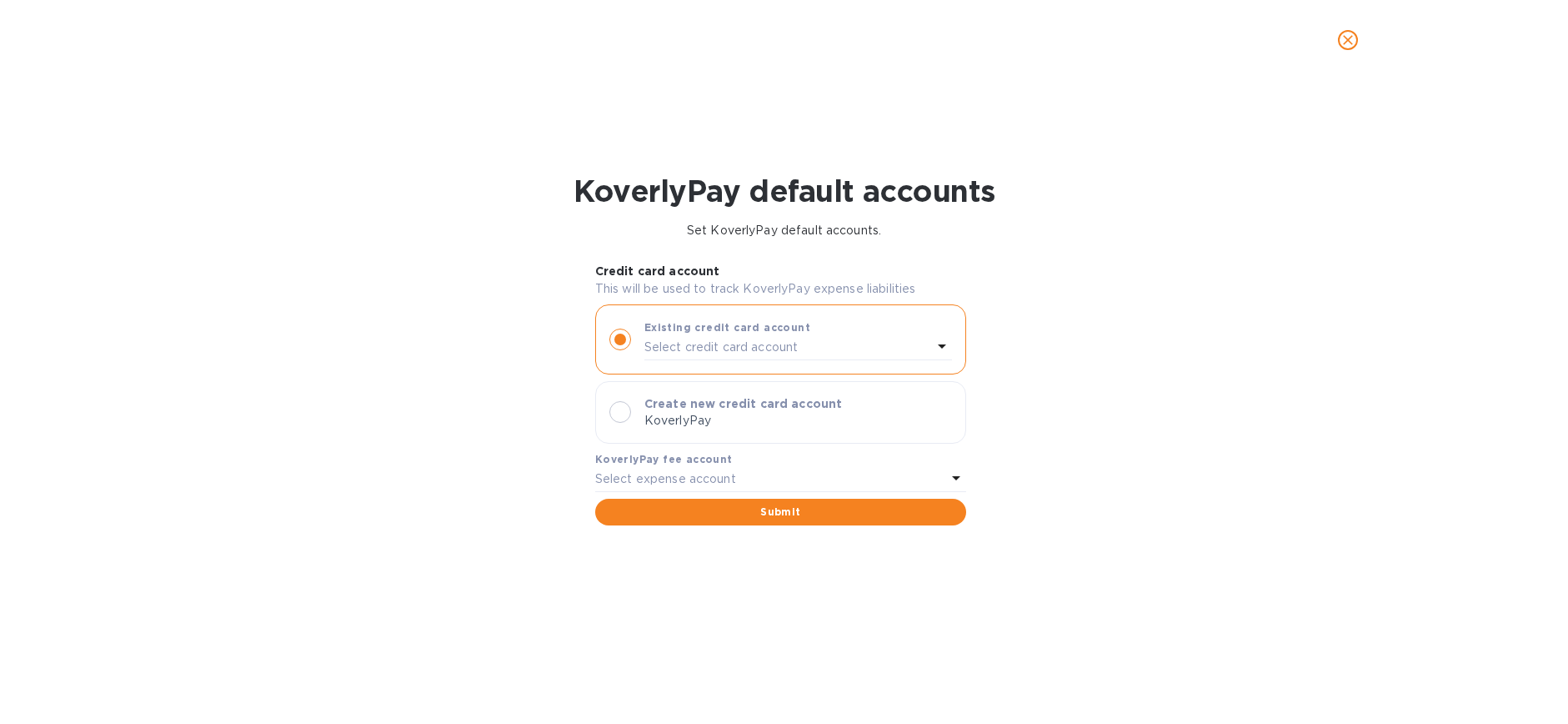
click at [871, 483] on div "Select expense account" at bounding box center [770, 479] width 351 height 24
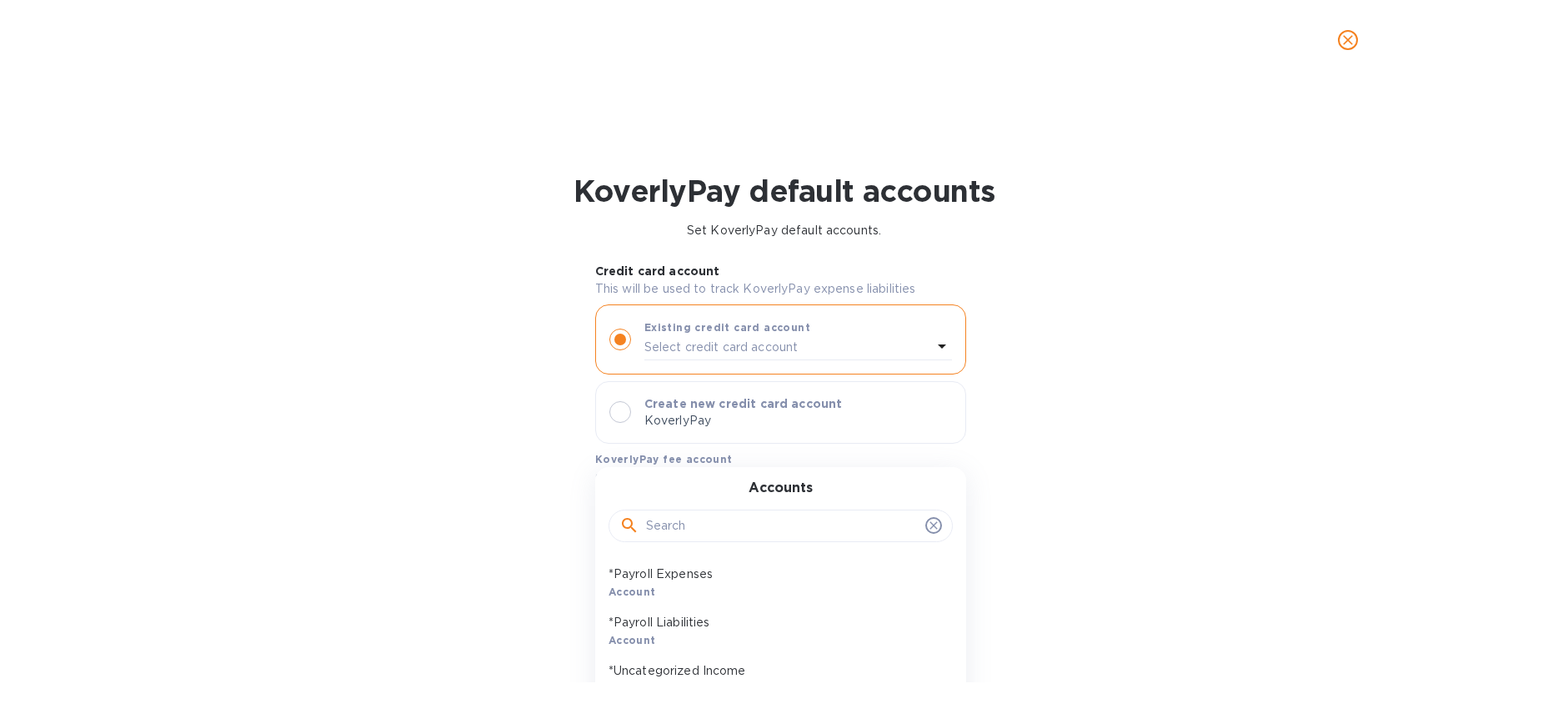
click at [699, 410] on p "Create new credit card account" at bounding box center [799, 403] width 307 height 17
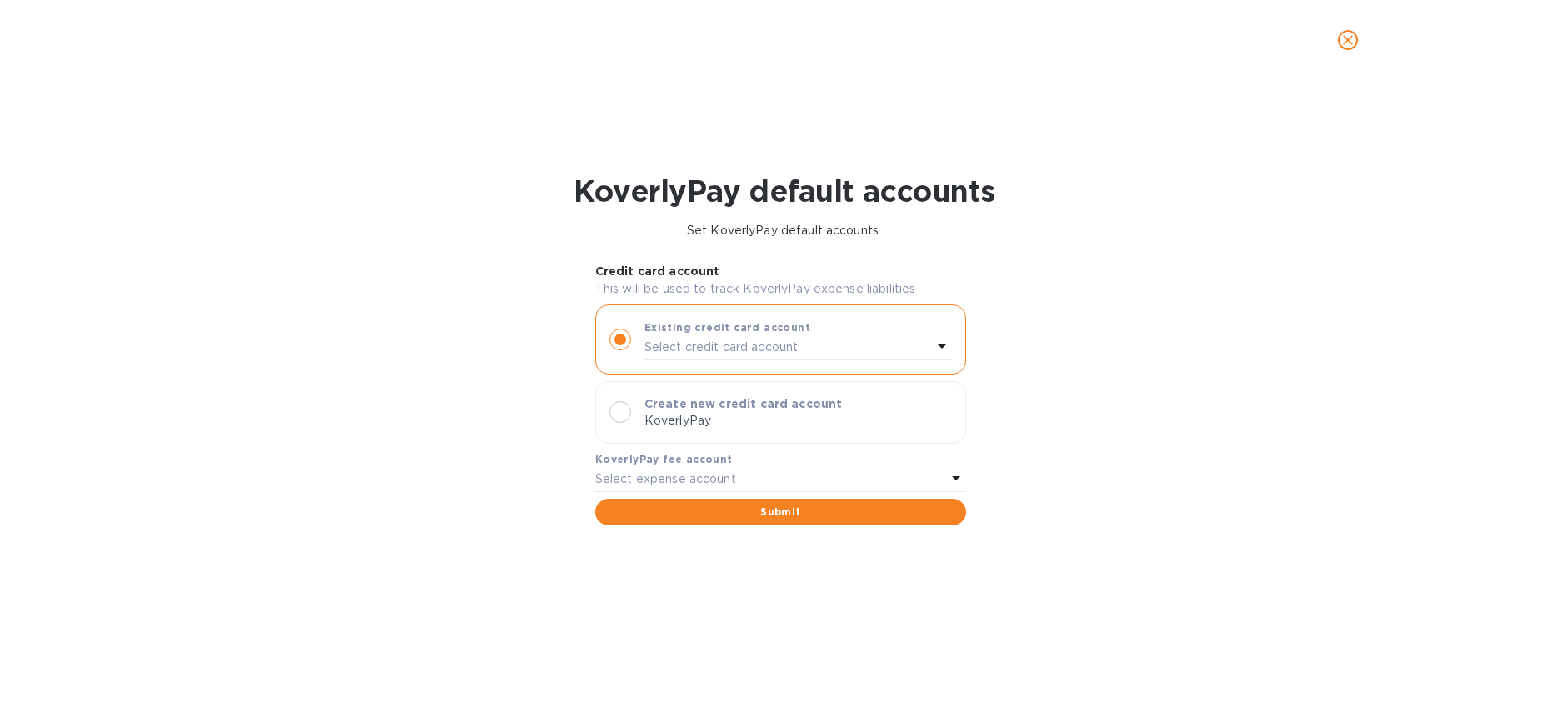
click at [624, 410] on div at bounding box center [619, 411] width 22 height 22
click at [669, 474] on p "Select expense account" at bounding box center [665, 479] width 140 height 18
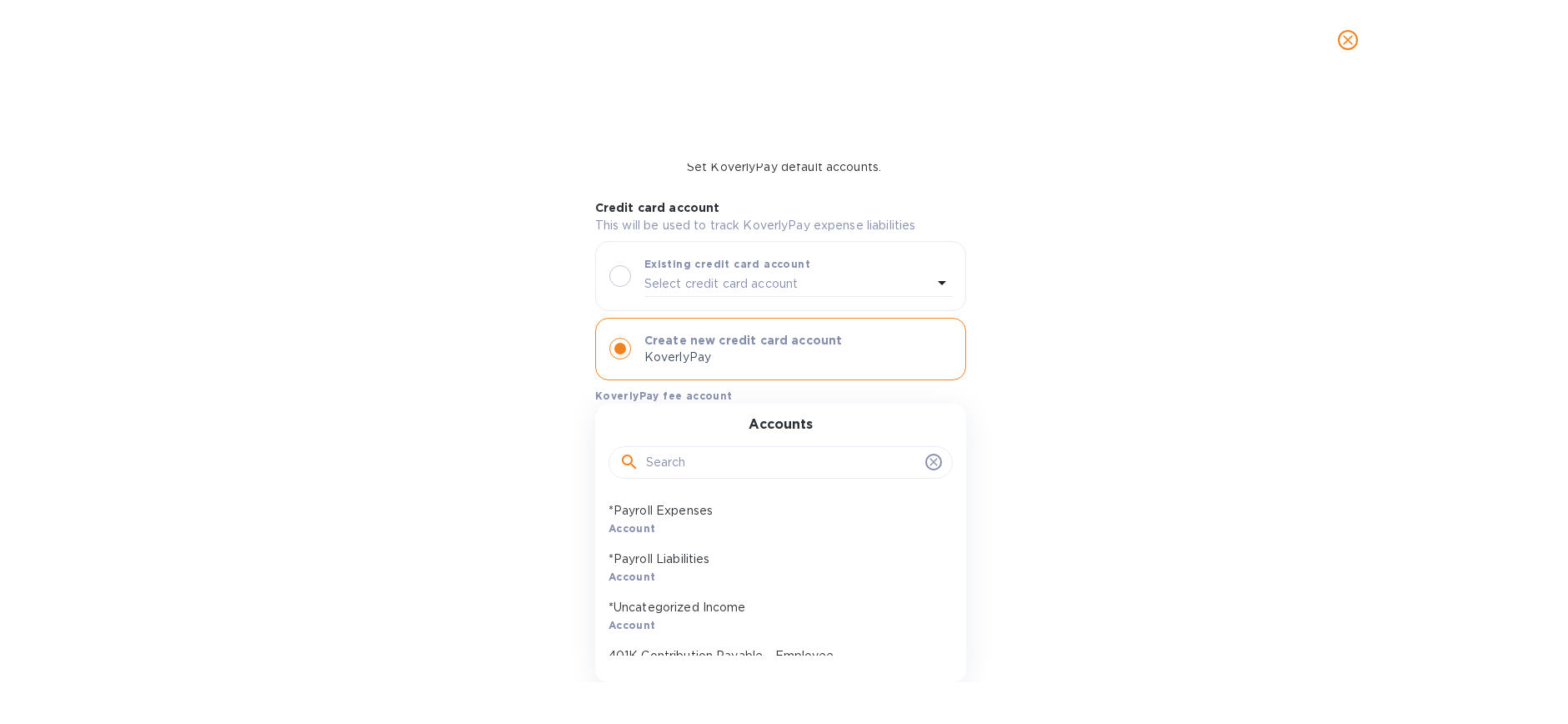
scroll to position [57, 0]
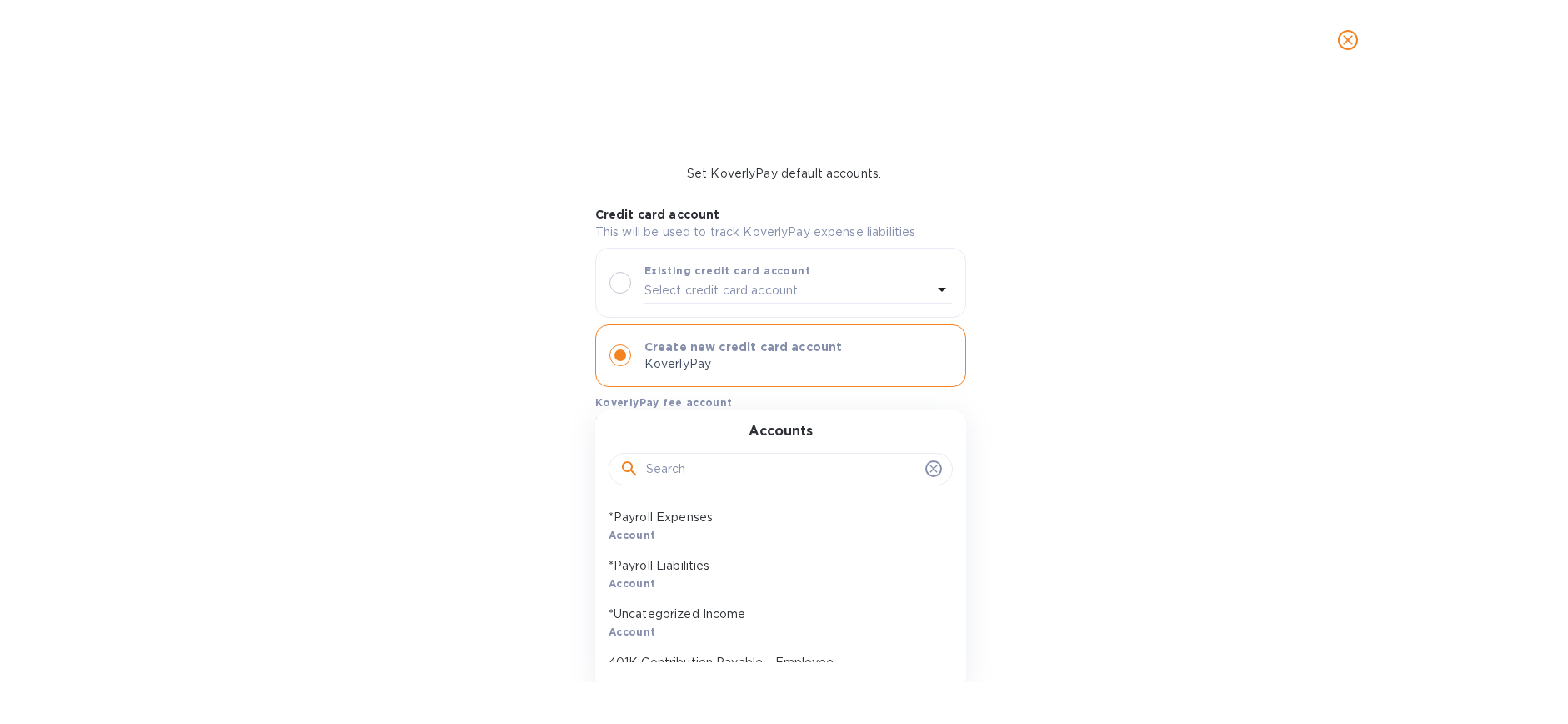
click at [667, 471] on input "text" at bounding box center [782, 469] width 272 height 25
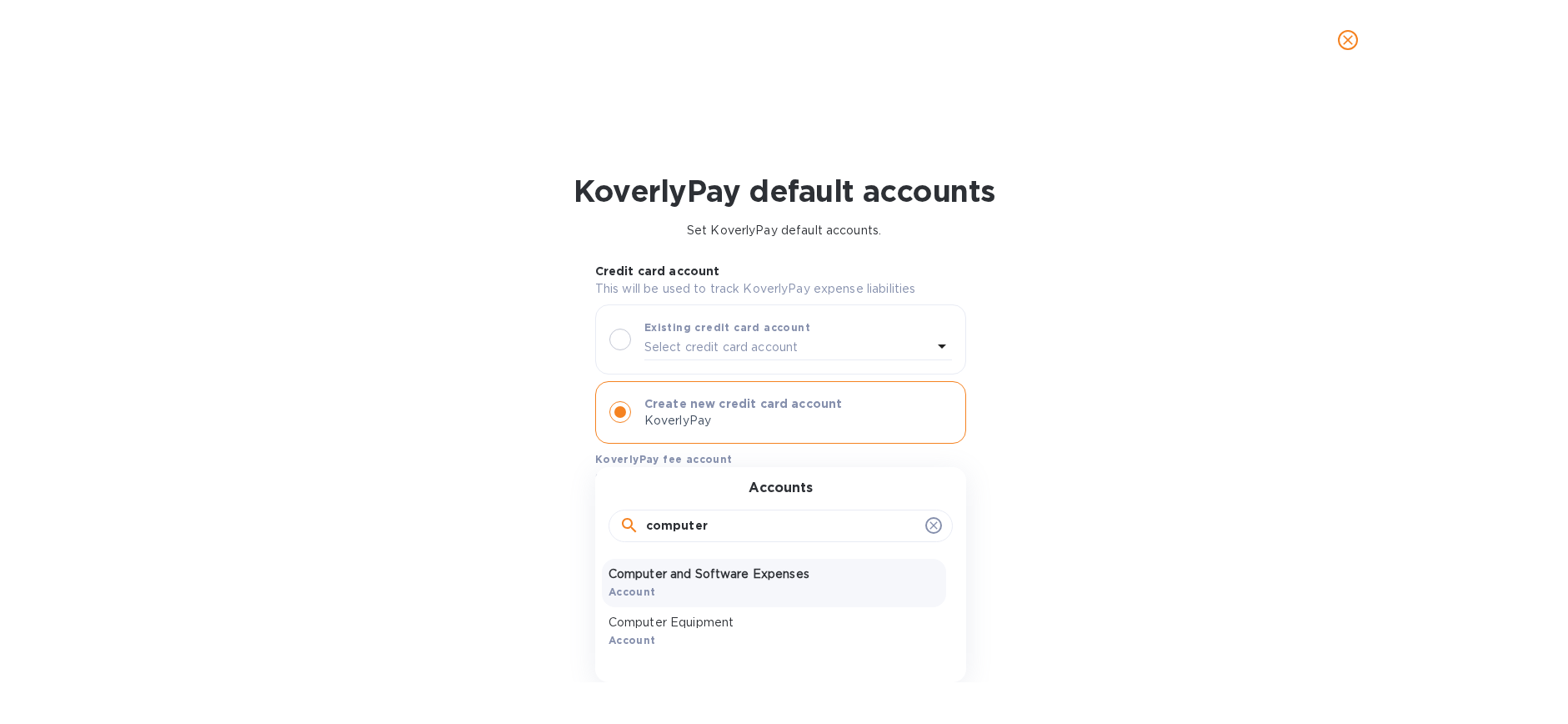
type input "computer"
click at [644, 576] on p "Computer and Software Expenses" at bounding box center [774, 574] width 331 height 18
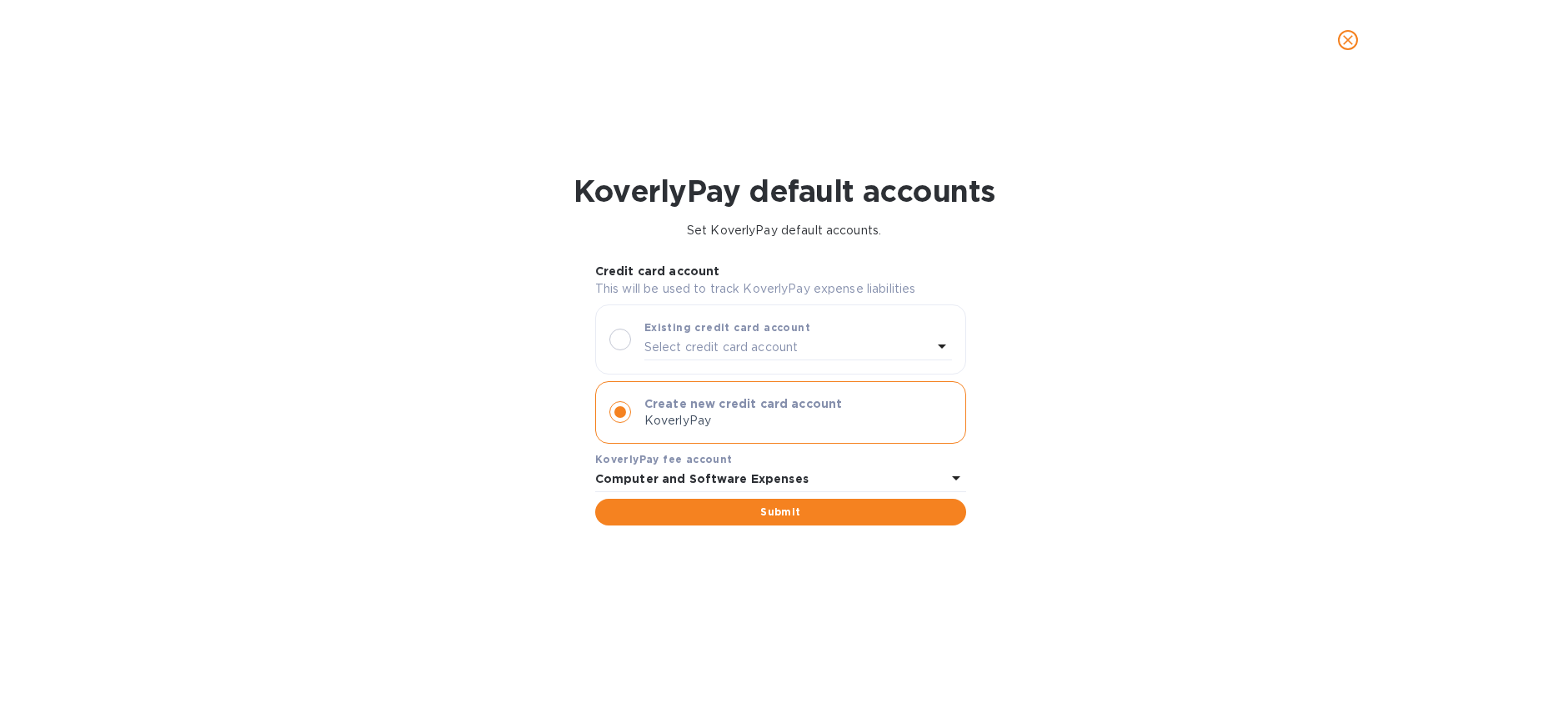
click at [784, 514] on span "Submit" at bounding box center [781, 511] width 344 height 20
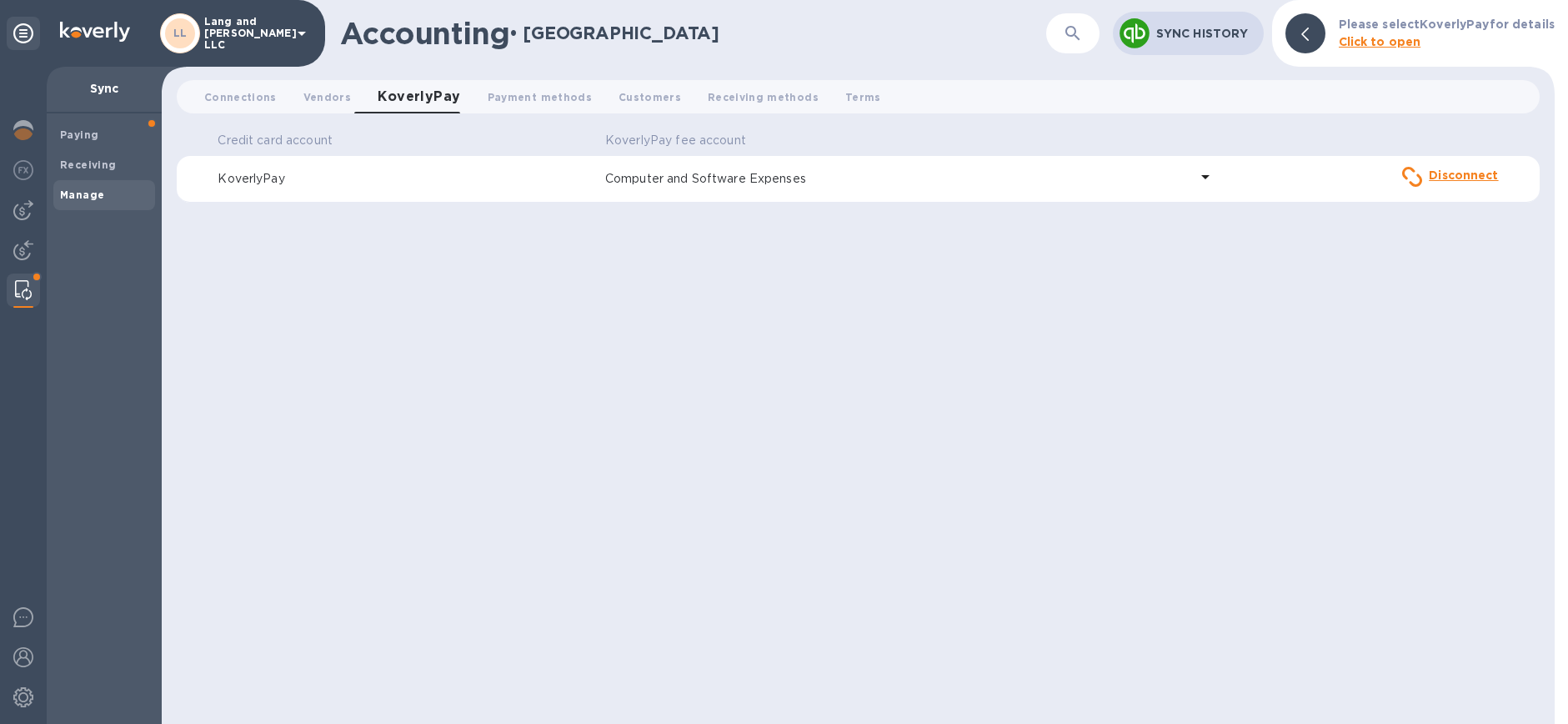
click at [1213, 172] on icon at bounding box center [1205, 176] width 20 height 20
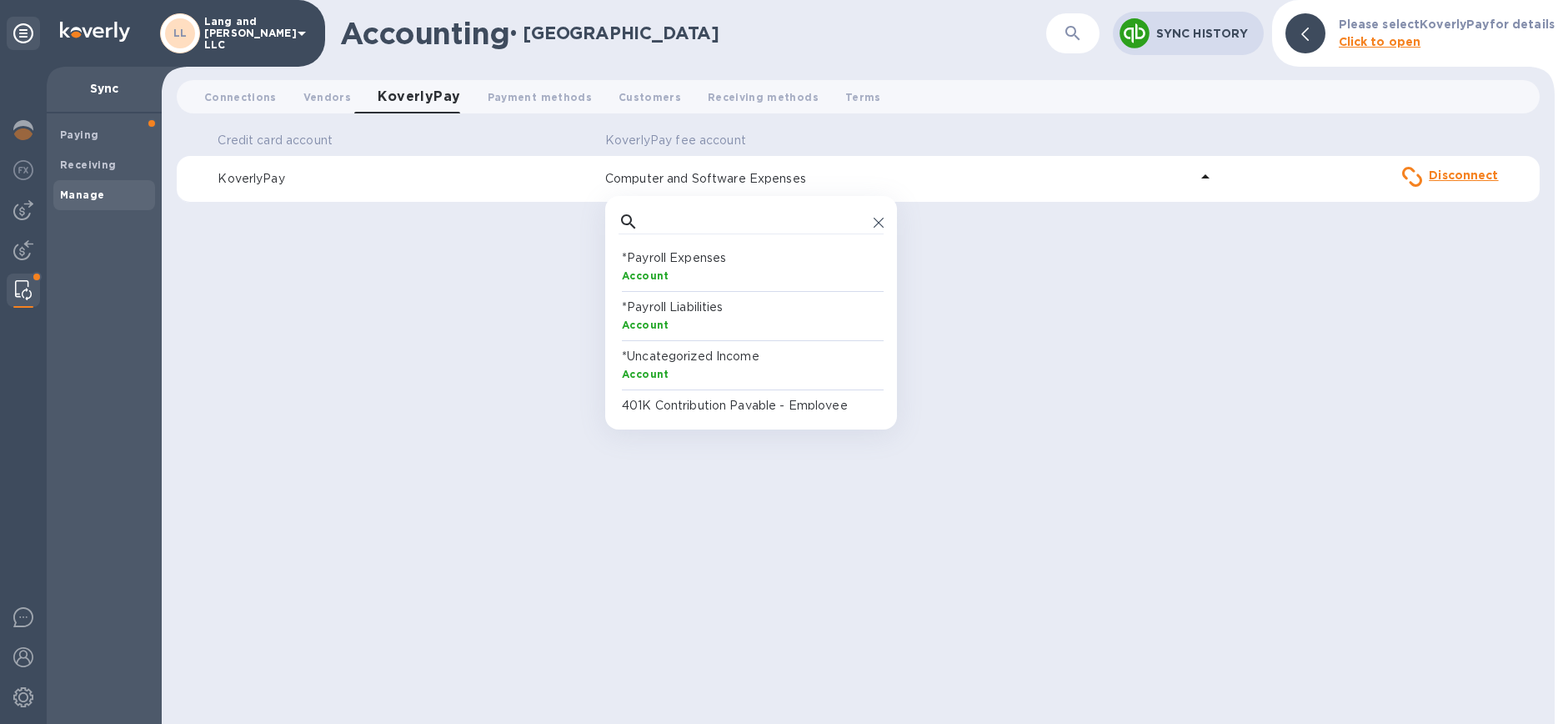
scroll to position [154, 258]
click at [703, 218] on input "text" at bounding box center [755, 222] width 222 height 25
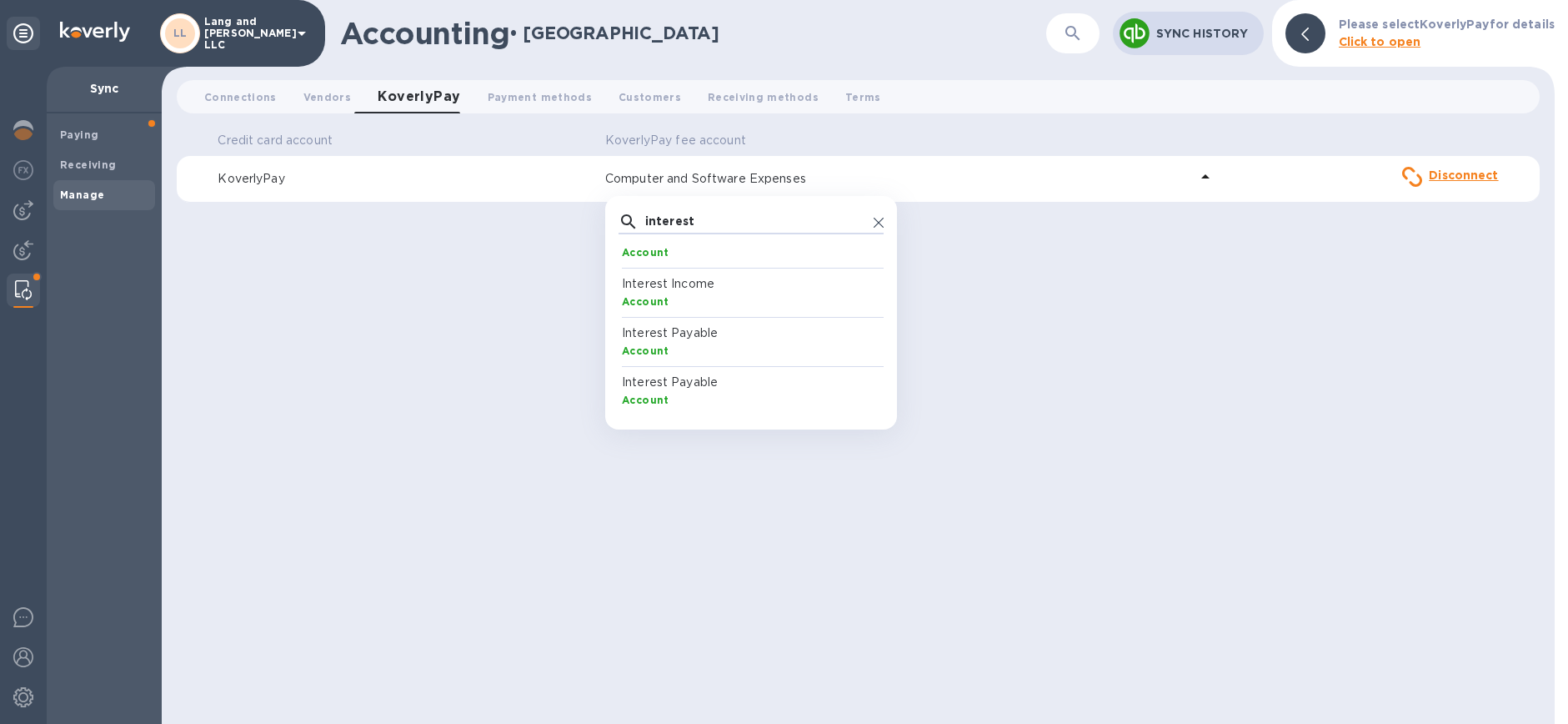
scroll to position [187, 0]
type input "interest"
click at [713, 275] on p "Interest Expense" at bounding box center [754, 268] width 265 height 18
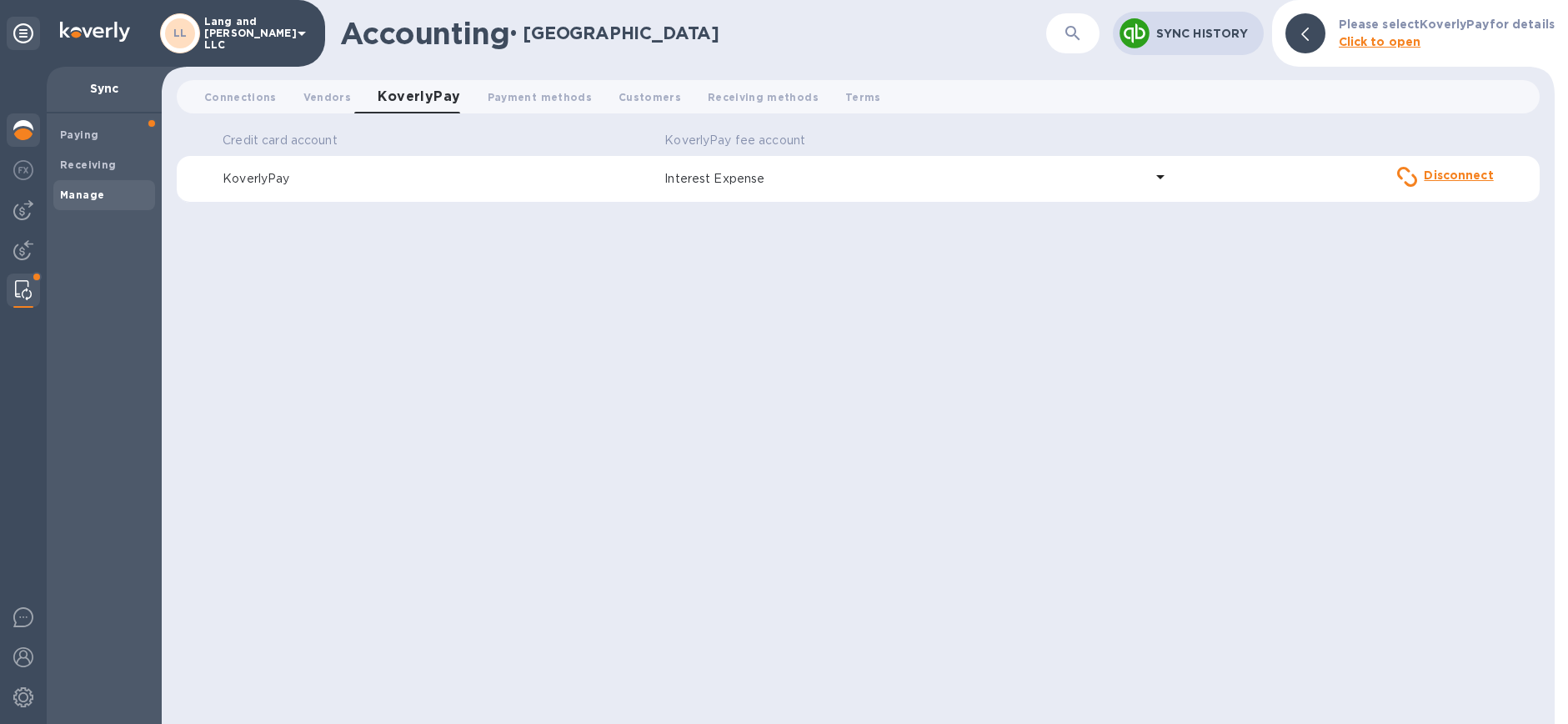
click at [25, 131] on img at bounding box center [23, 129] width 20 height 20
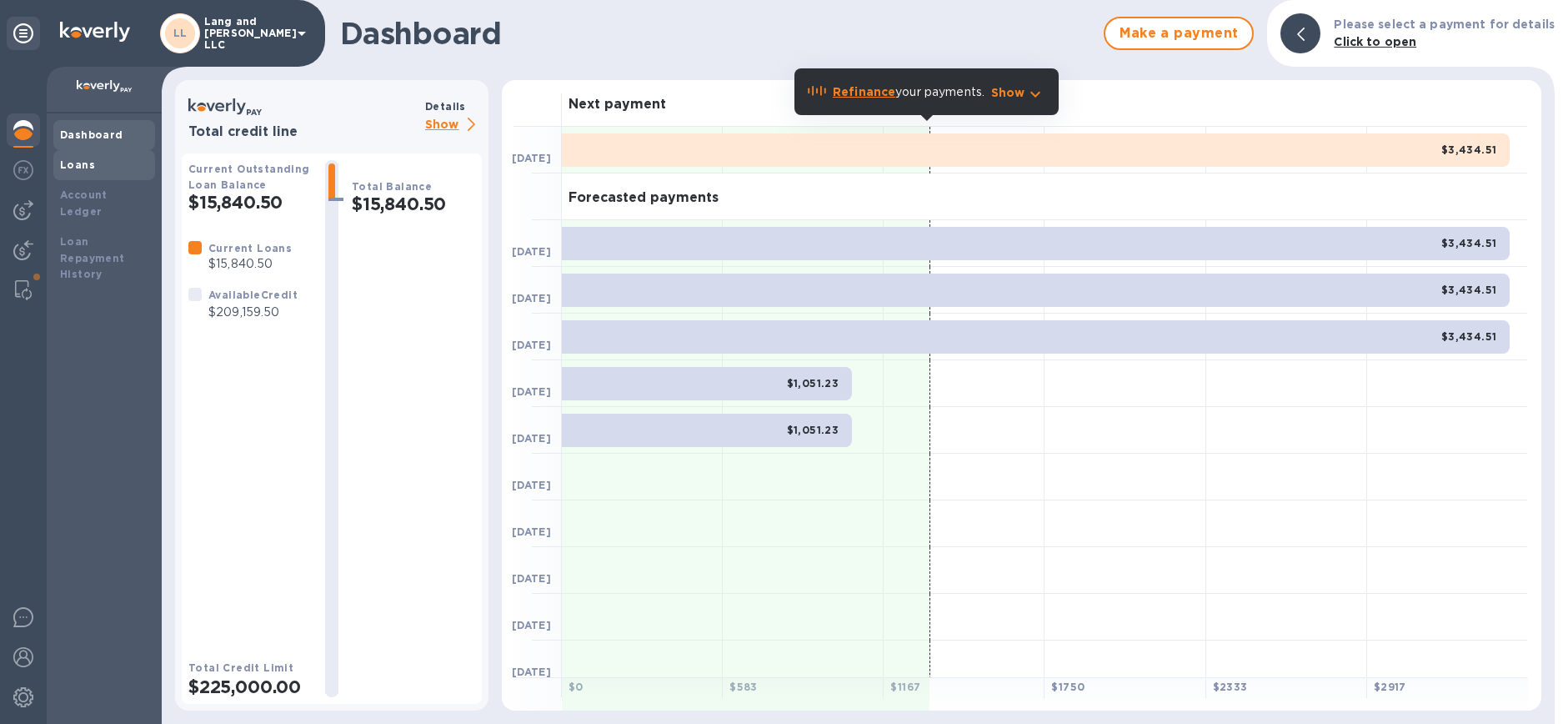
click at [82, 167] on b "Loans" at bounding box center [77, 164] width 35 height 12
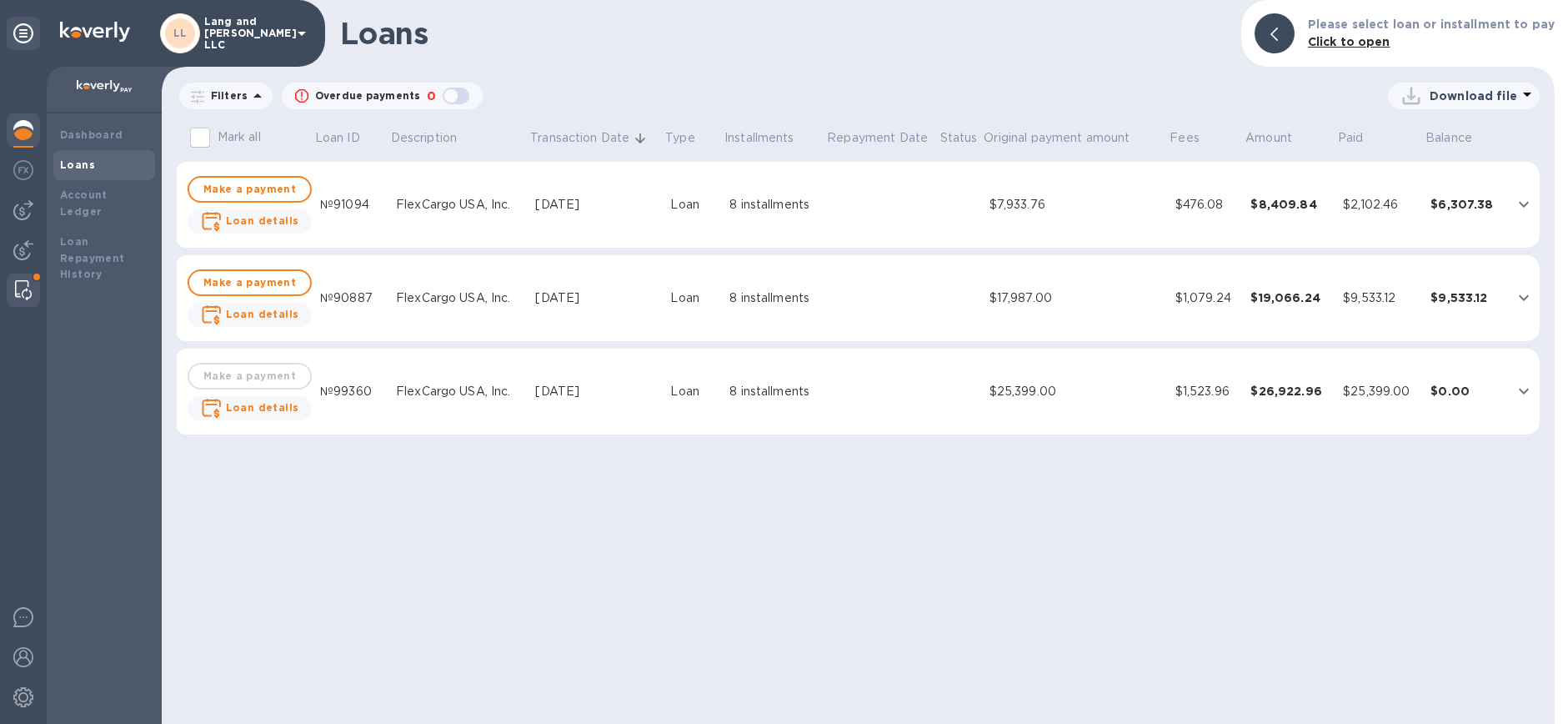
click at [18, 294] on img at bounding box center [24, 289] width 17 height 20
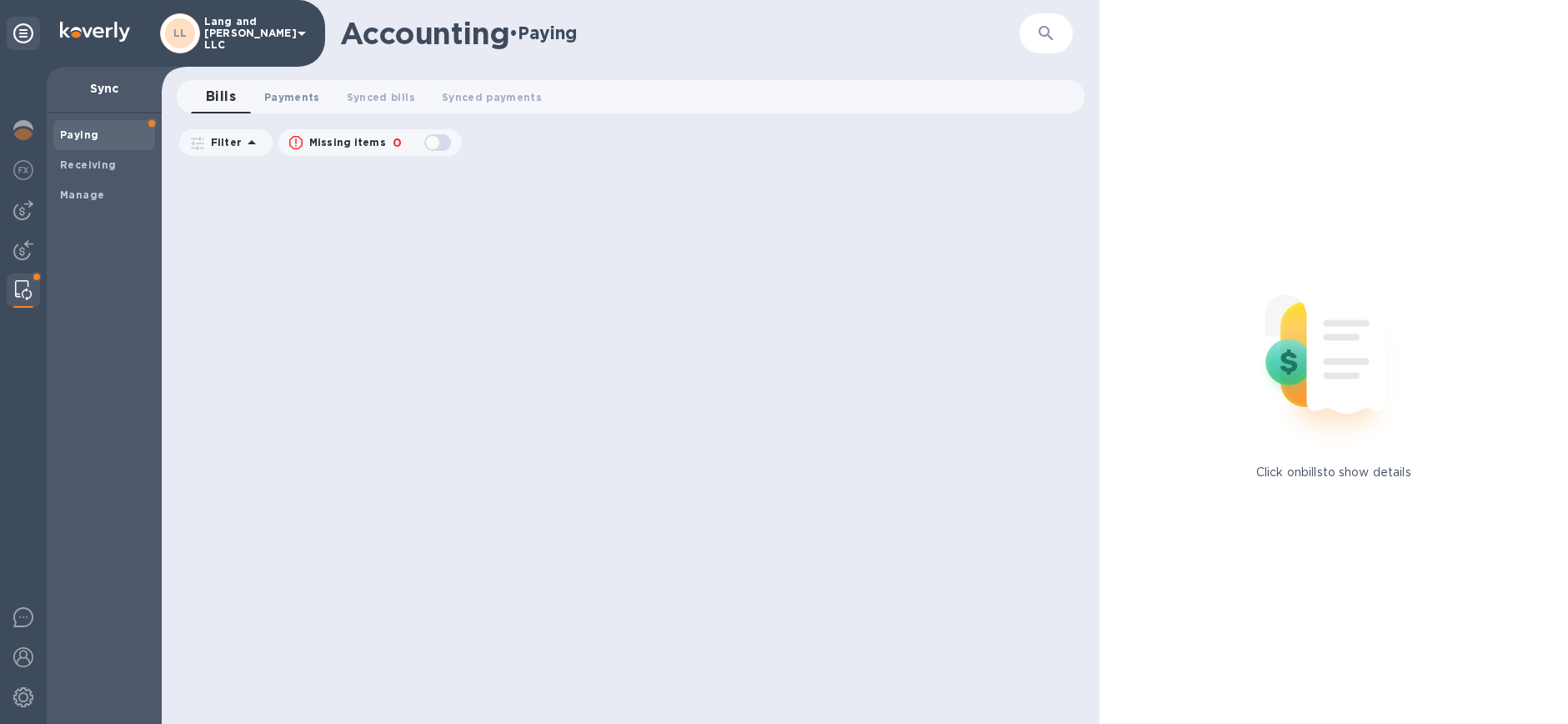
click at [285, 91] on span "Payments 0" at bounding box center [291, 97] width 56 height 18
click at [220, 105] on span "Bills 0" at bounding box center [221, 97] width 25 height 18
click at [303, 103] on span "Payments 0" at bounding box center [291, 97] width 56 height 18
click at [21, 130] on img at bounding box center [23, 129] width 20 height 20
